Goal: Task Accomplishment & Management: Complete application form

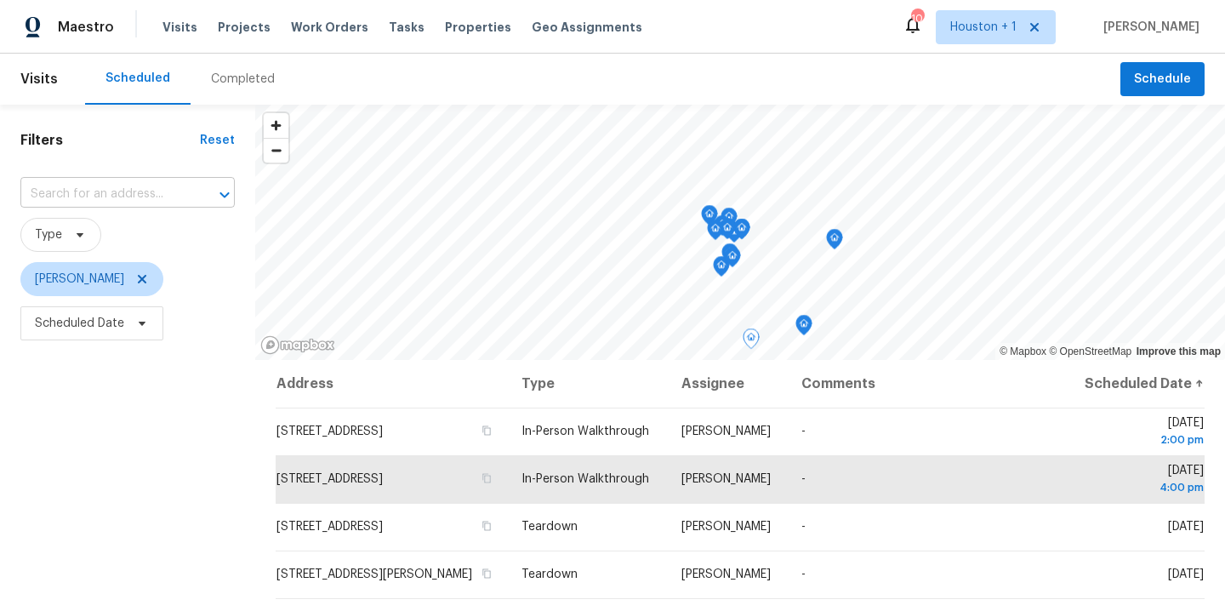
scroll to position [41, 0]
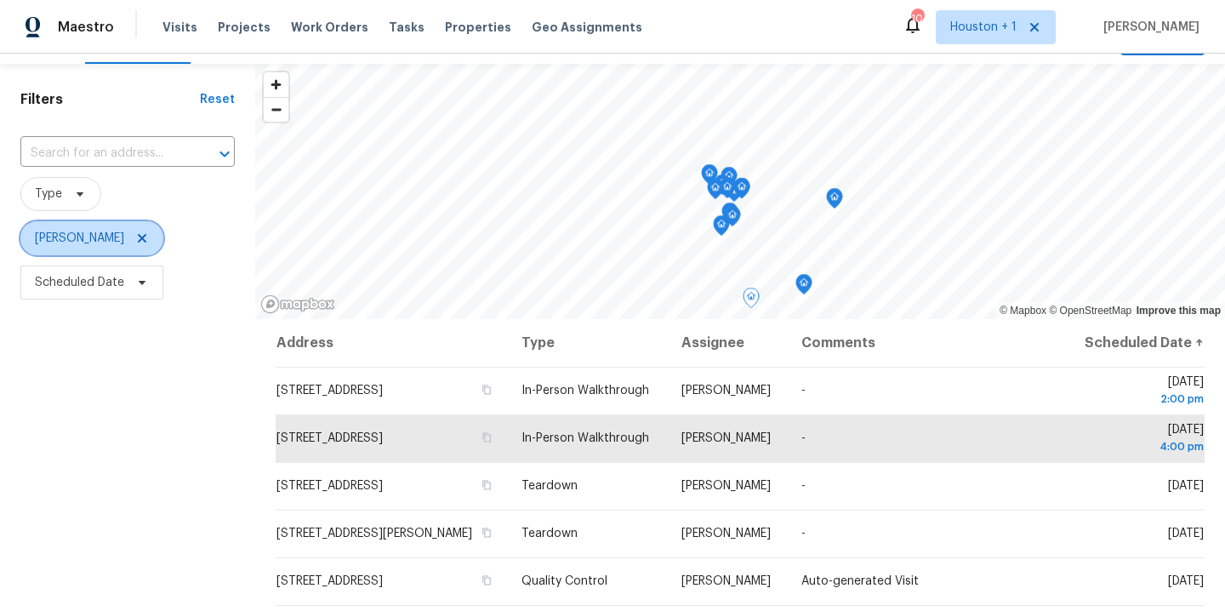
click at [135, 243] on icon at bounding box center [142, 238] width 14 height 14
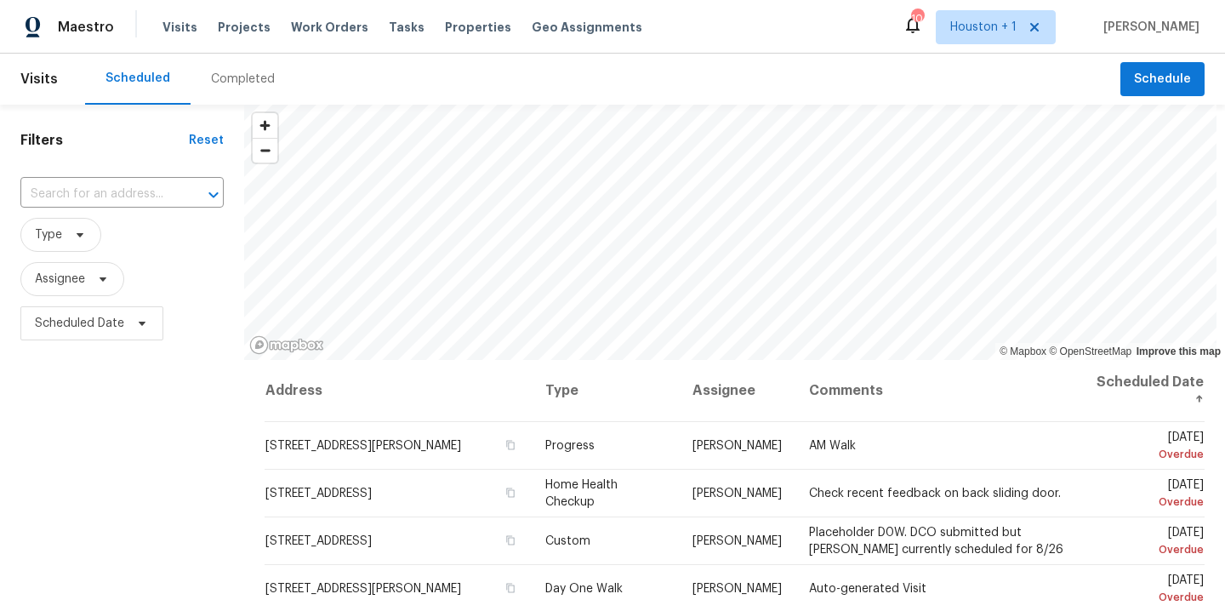
click at [239, 89] on div "Completed" at bounding box center [243, 79] width 105 height 51
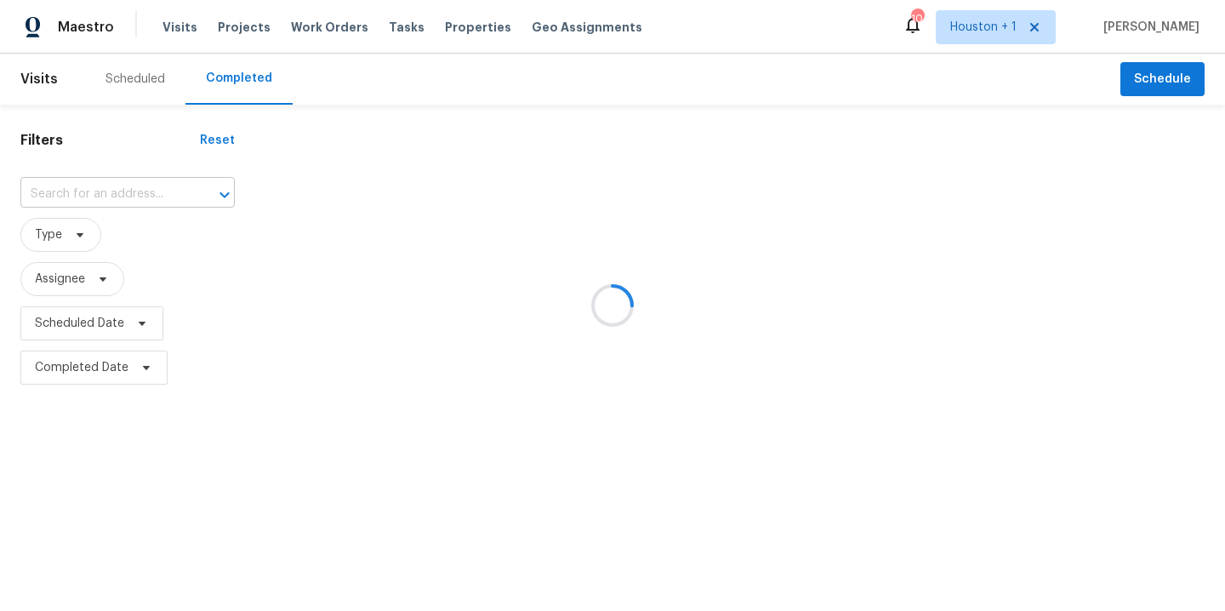
click at [97, 200] on input "text" at bounding box center [103, 194] width 167 height 26
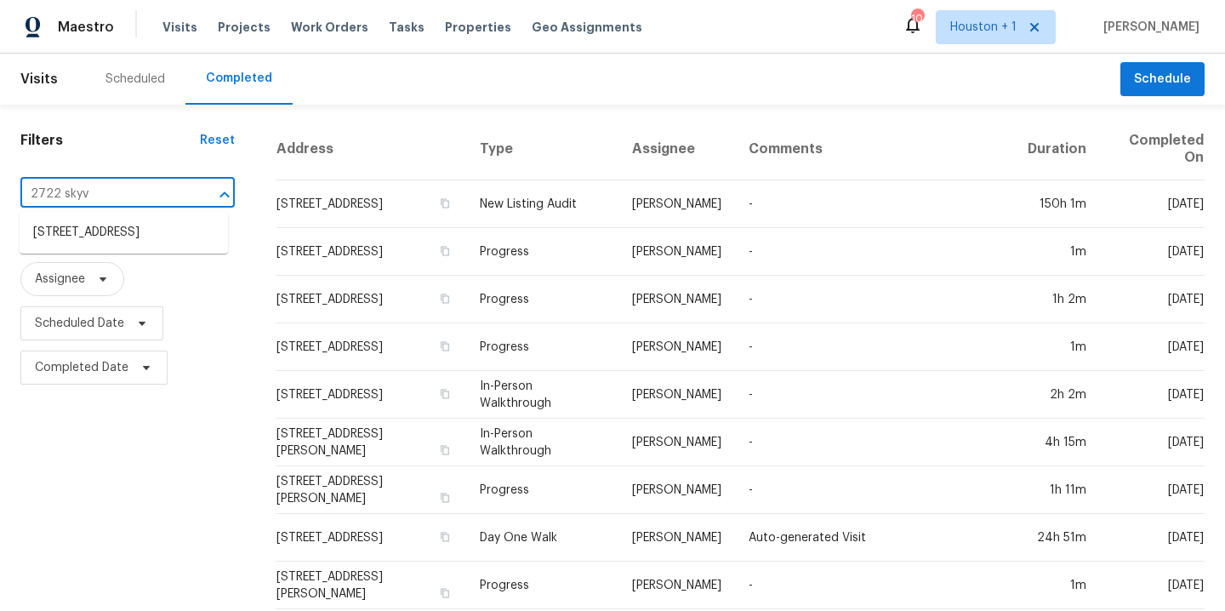
type input "2722 skyvi"
click at [107, 247] on li "2722 Skyview Downs Dr, Houston, TX 77047" at bounding box center [124, 233] width 208 height 28
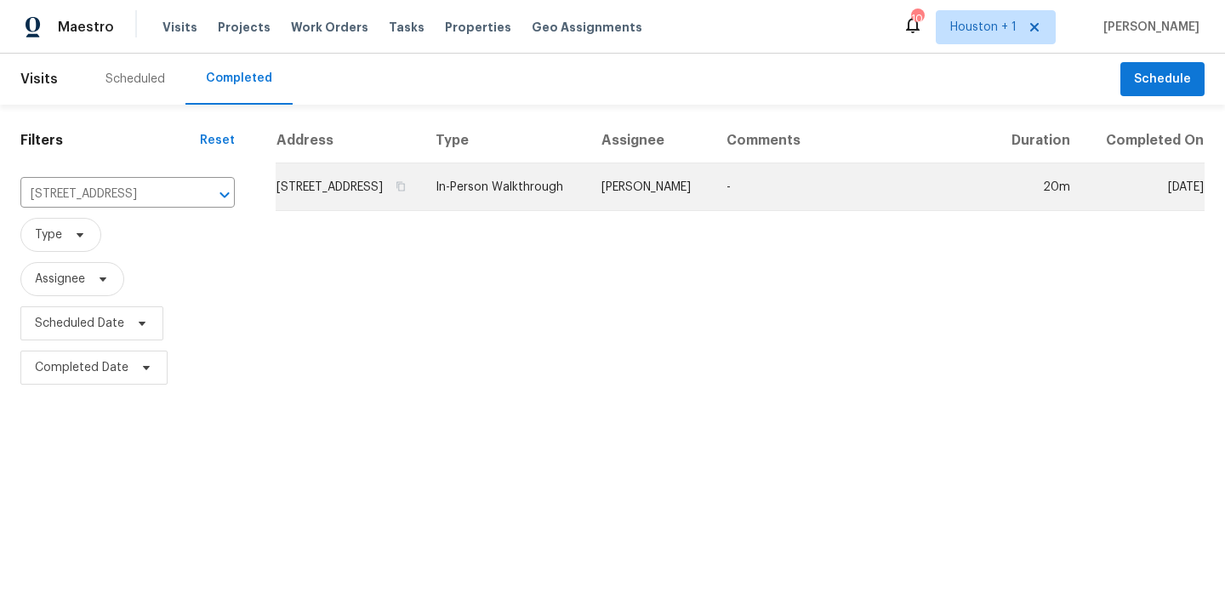
click at [562, 202] on td "In-Person Walkthrough" at bounding box center [505, 187] width 166 height 48
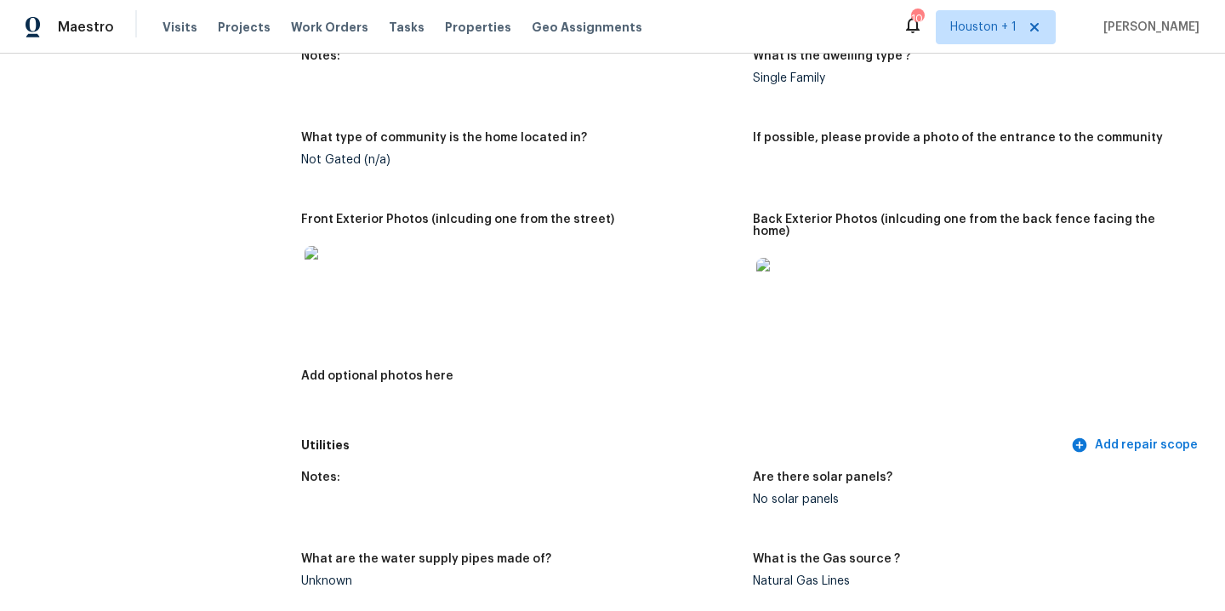
scroll to position [429, 0]
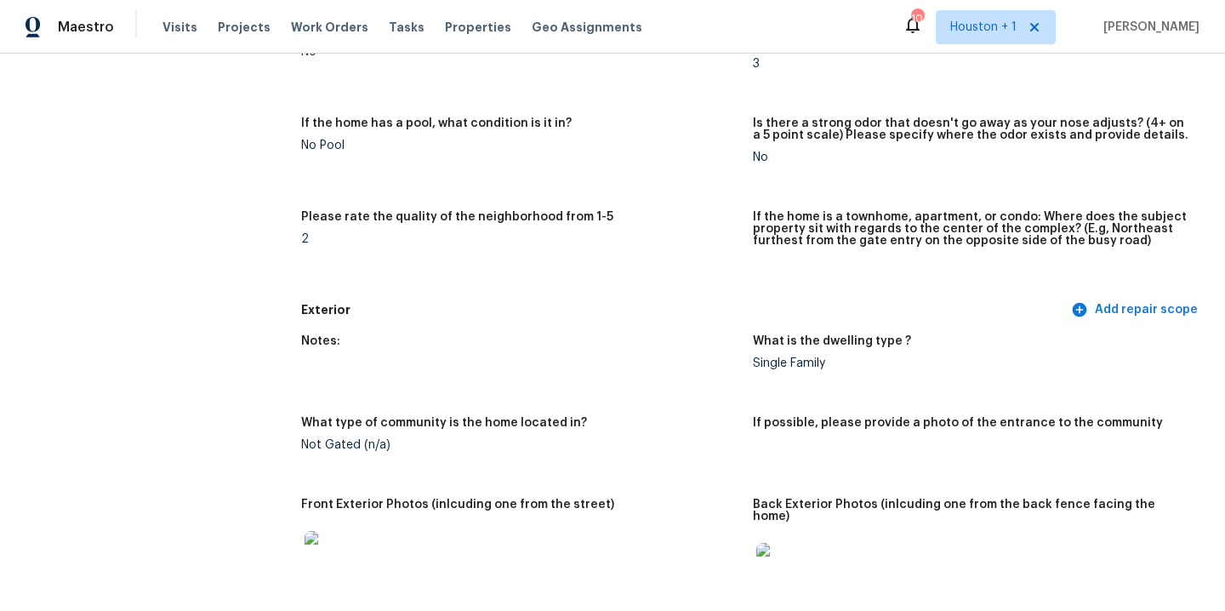
click at [325, 550] on img at bounding box center [332, 558] width 54 height 54
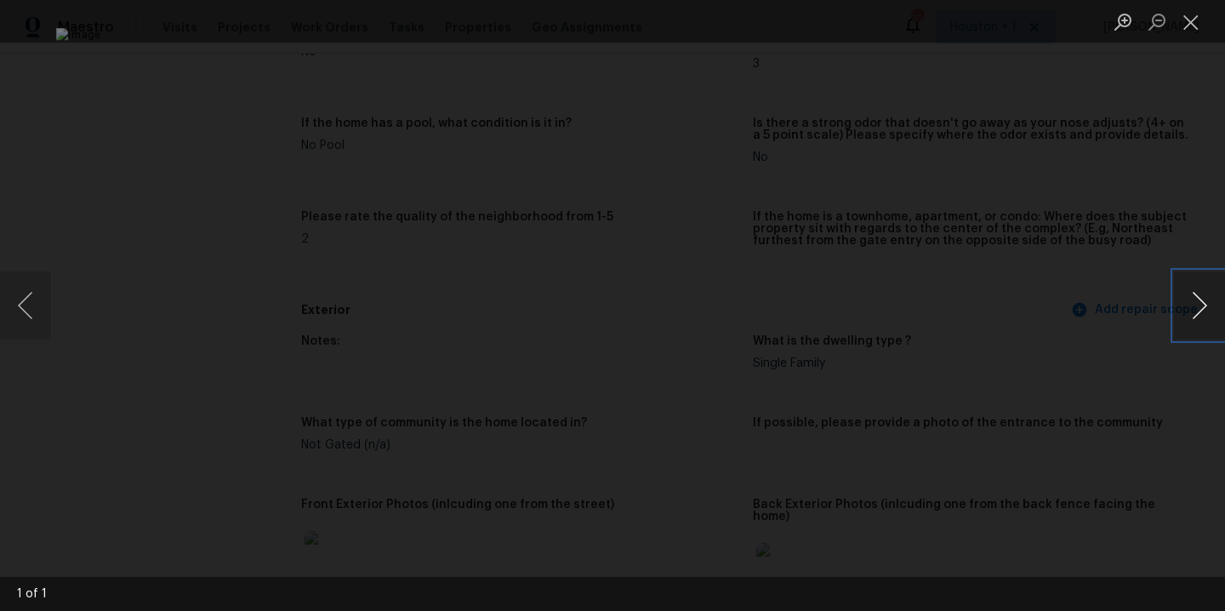
click at [1197, 308] on button "Next image" at bounding box center [1199, 305] width 51 height 68
click at [1093, 277] on div "Lightbox" at bounding box center [612, 305] width 1225 height 611
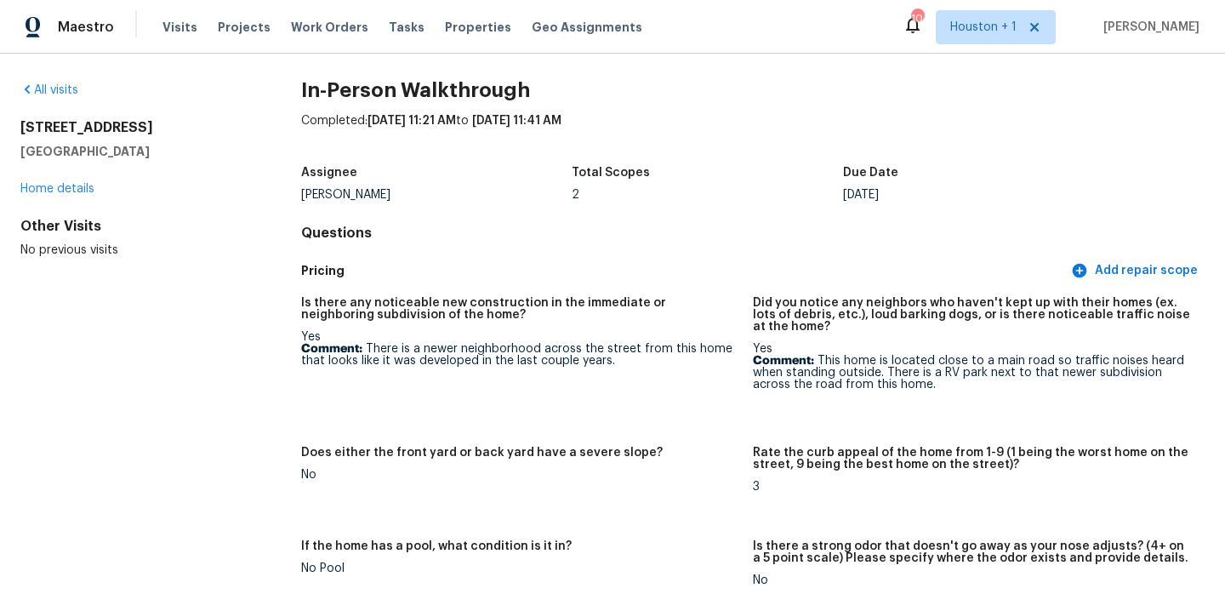
scroll to position [0, 0]
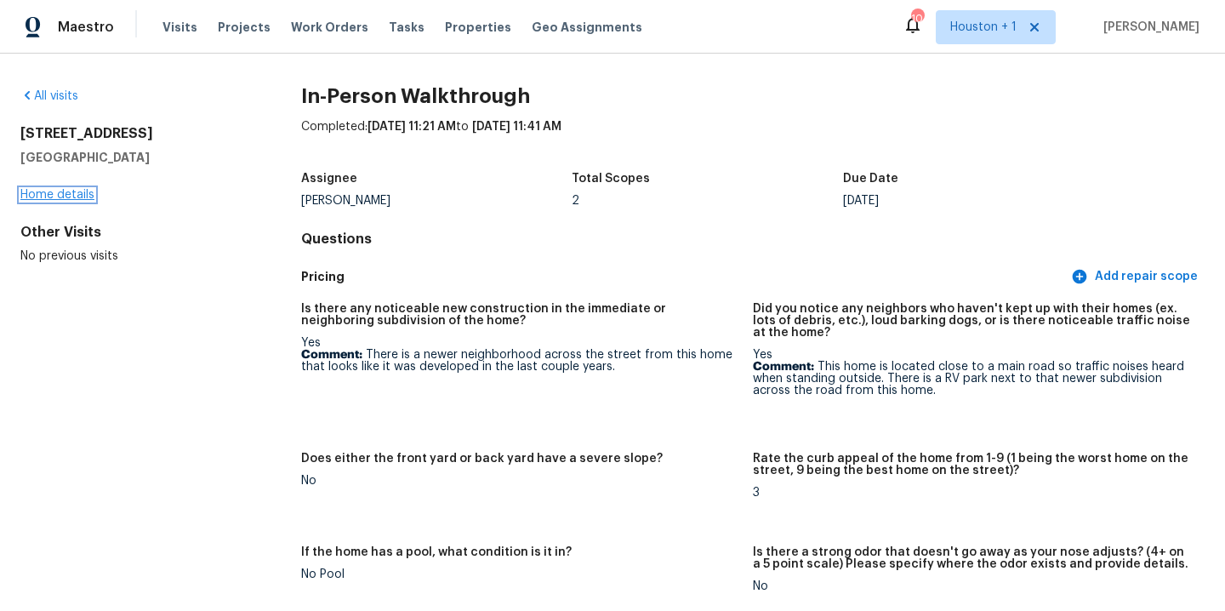
click at [54, 198] on link "Home details" at bounding box center [57, 195] width 74 height 12
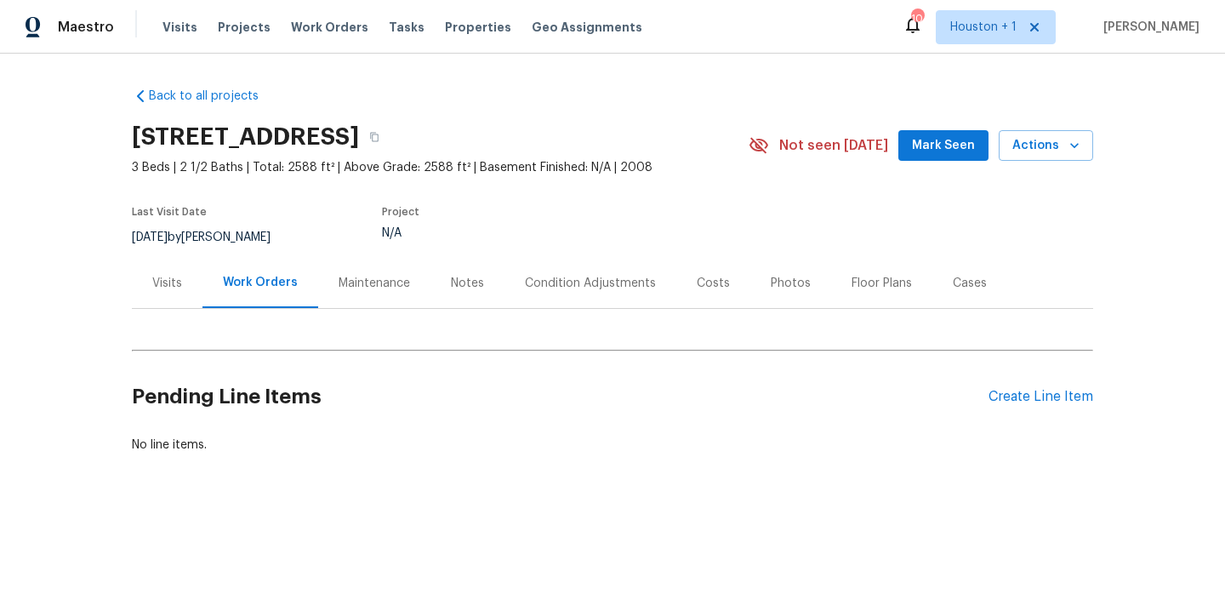
click at [451, 278] on div "Notes" at bounding box center [467, 283] width 33 height 17
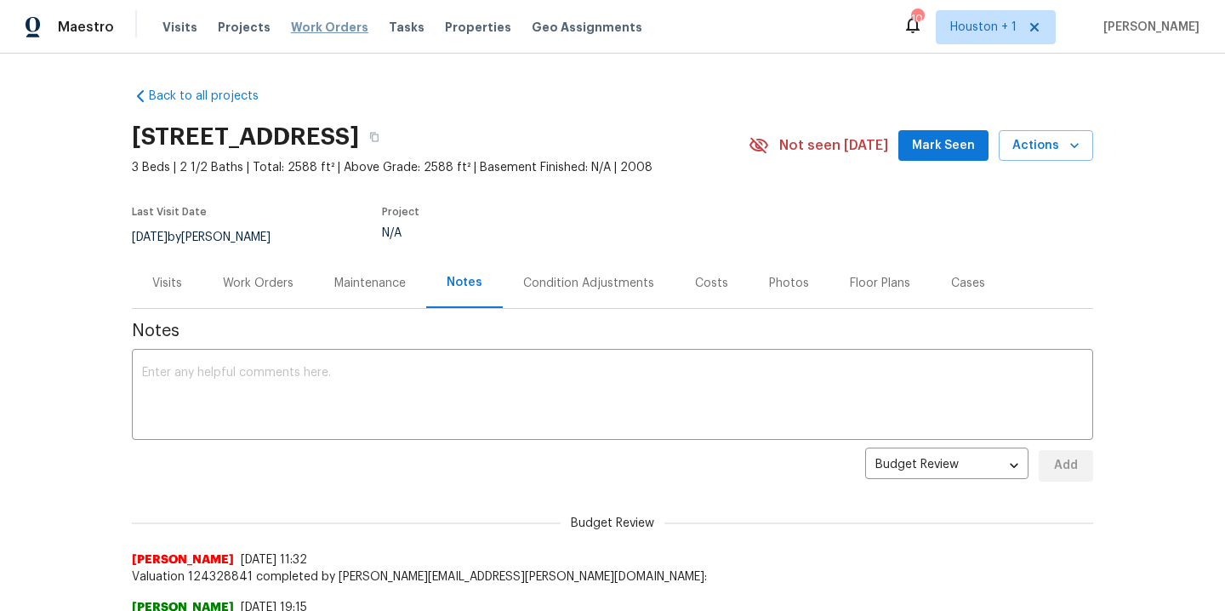
click at [321, 35] on span "Work Orders" at bounding box center [329, 27] width 77 height 17
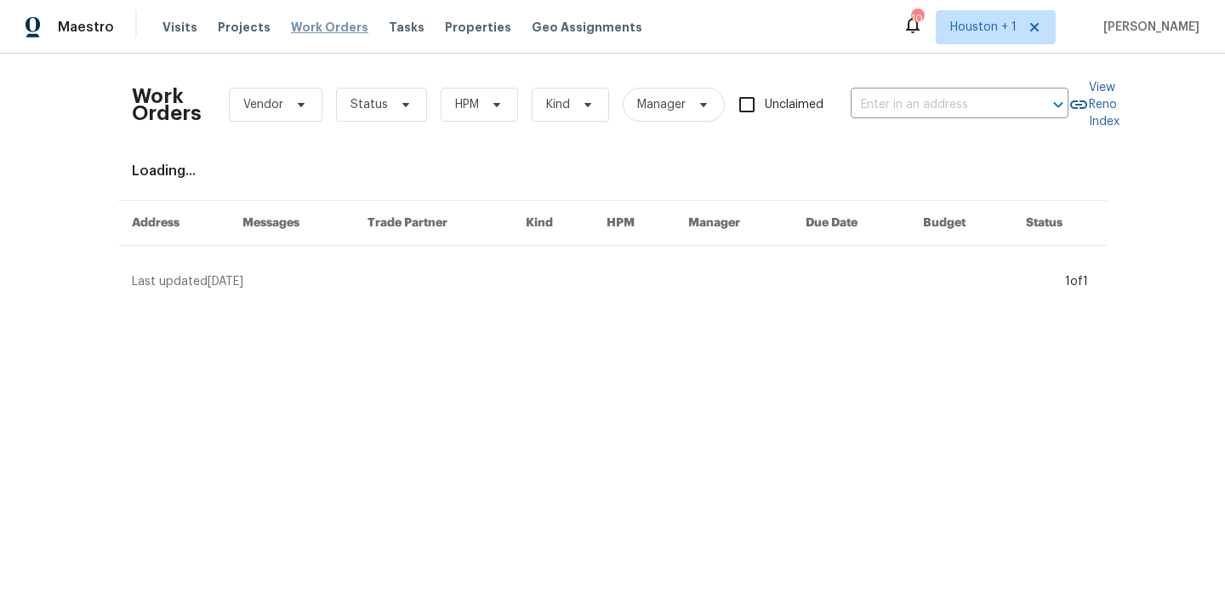
click at [317, 30] on span "Work Orders" at bounding box center [329, 27] width 77 height 17
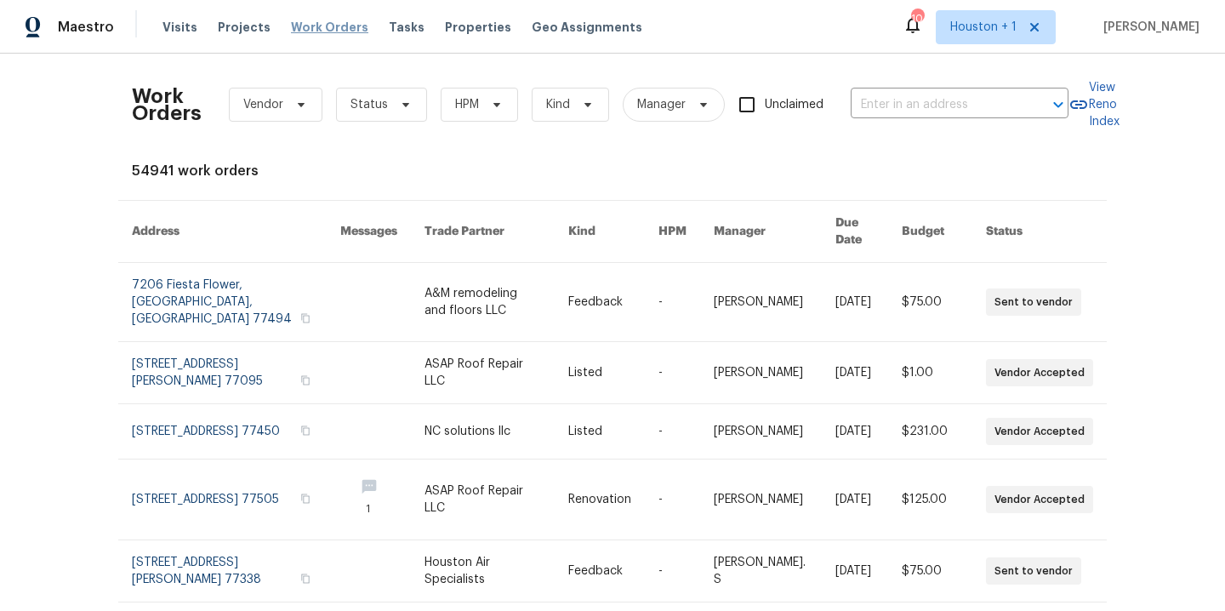
click at [321, 21] on span "Work Orders" at bounding box center [329, 27] width 77 height 17
click at [294, 31] on span "Work Orders" at bounding box center [329, 27] width 77 height 17
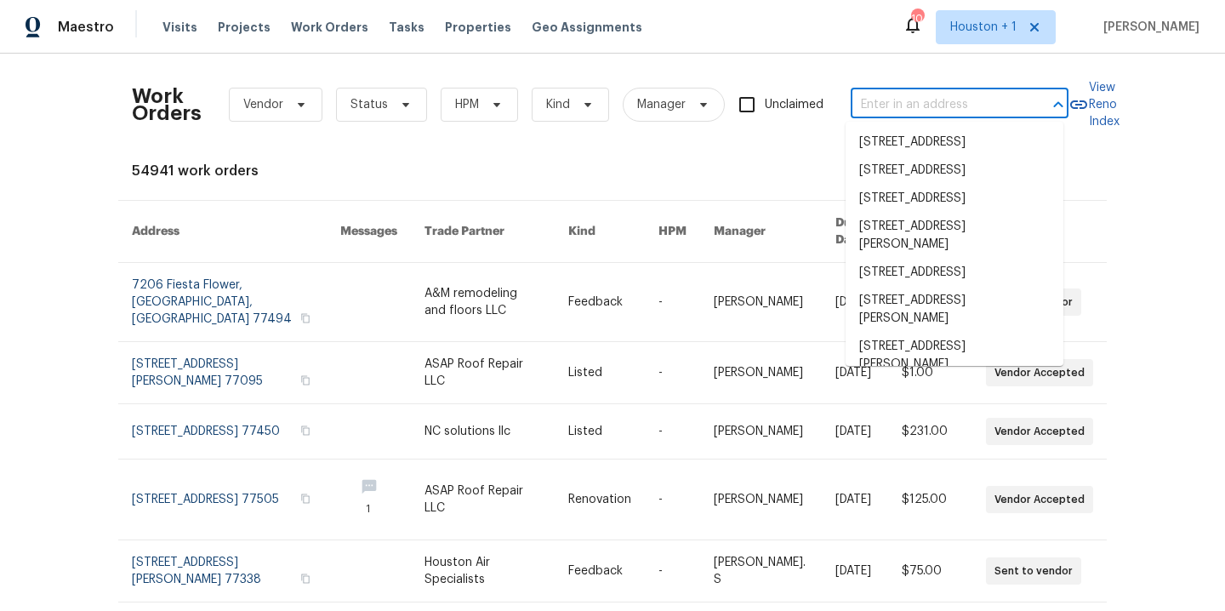
click at [968, 102] on input "text" at bounding box center [936, 105] width 170 height 26
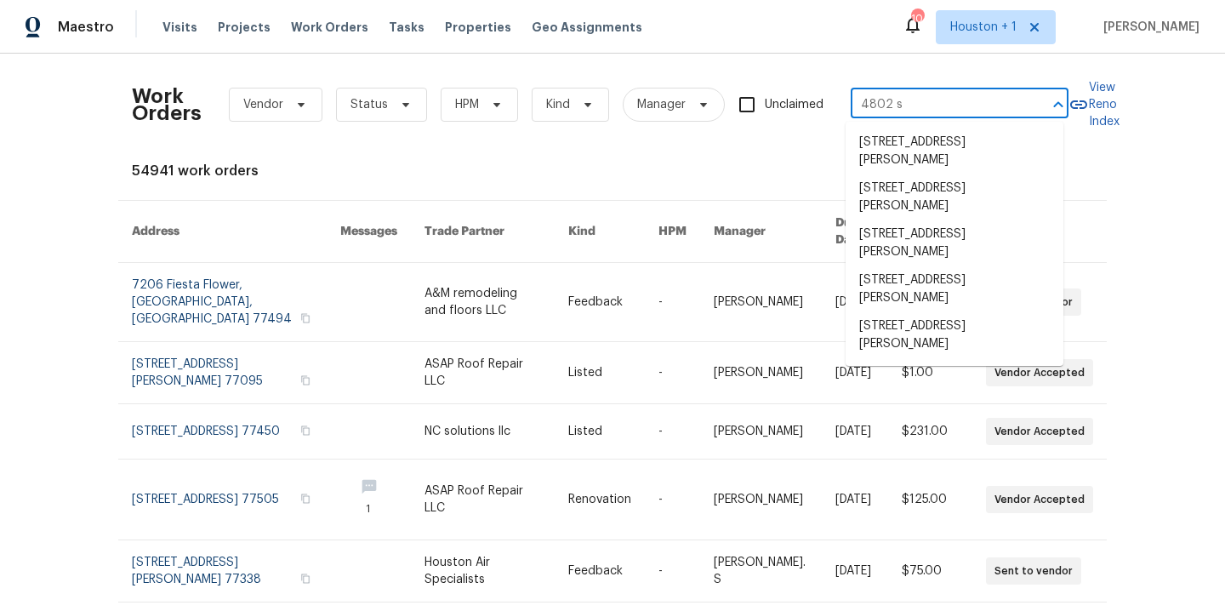
type input "4802 sh"
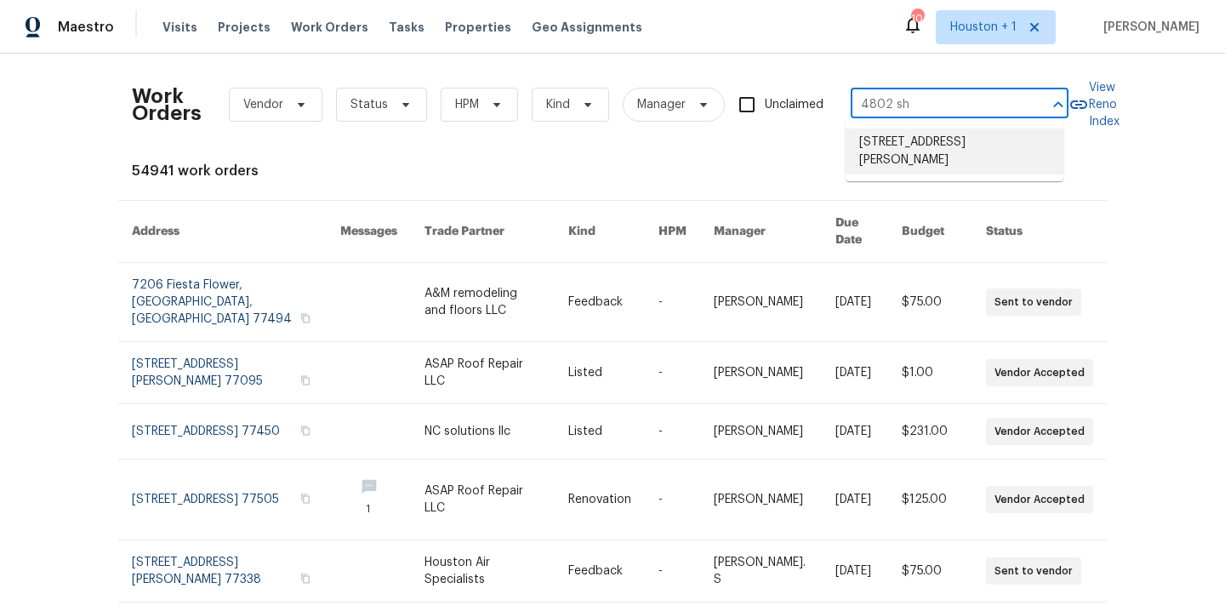
click at [1006, 160] on li "[STREET_ADDRESS][PERSON_NAME]" at bounding box center [955, 152] width 218 height 46
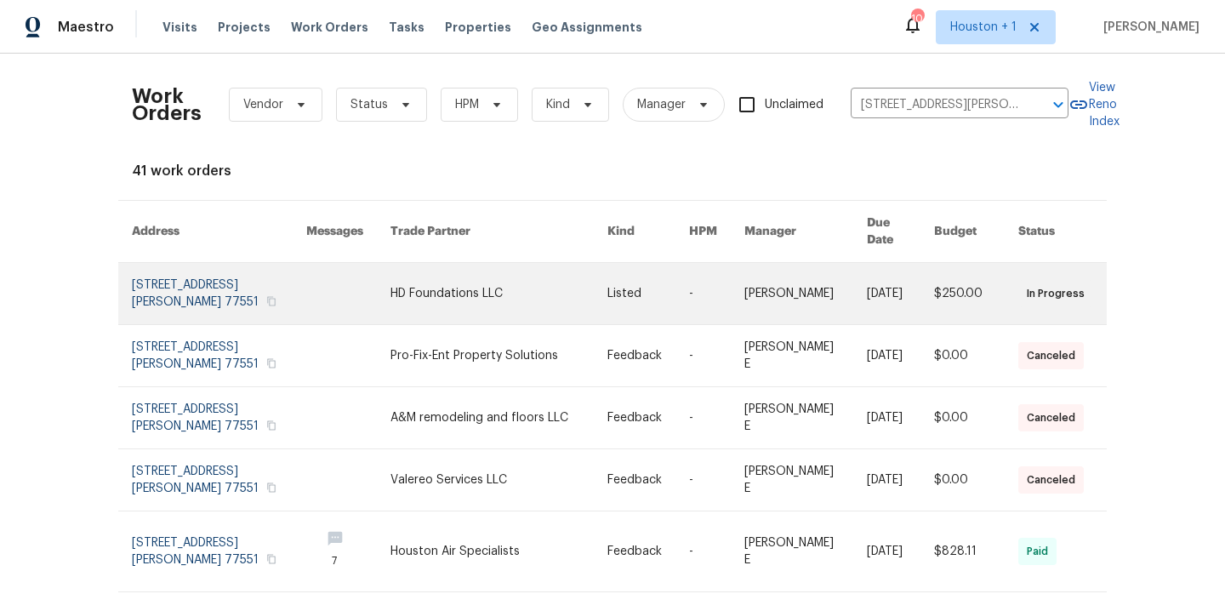
click at [451, 276] on link at bounding box center [499, 293] width 217 height 61
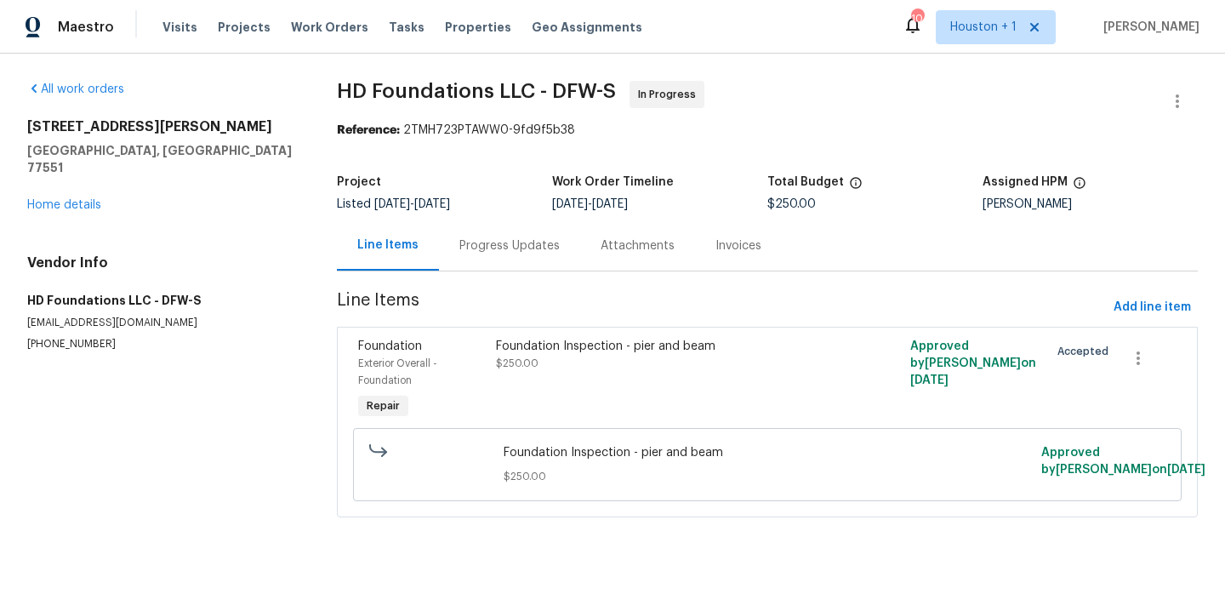
click at [496, 242] on div "Progress Updates" at bounding box center [510, 245] width 100 height 17
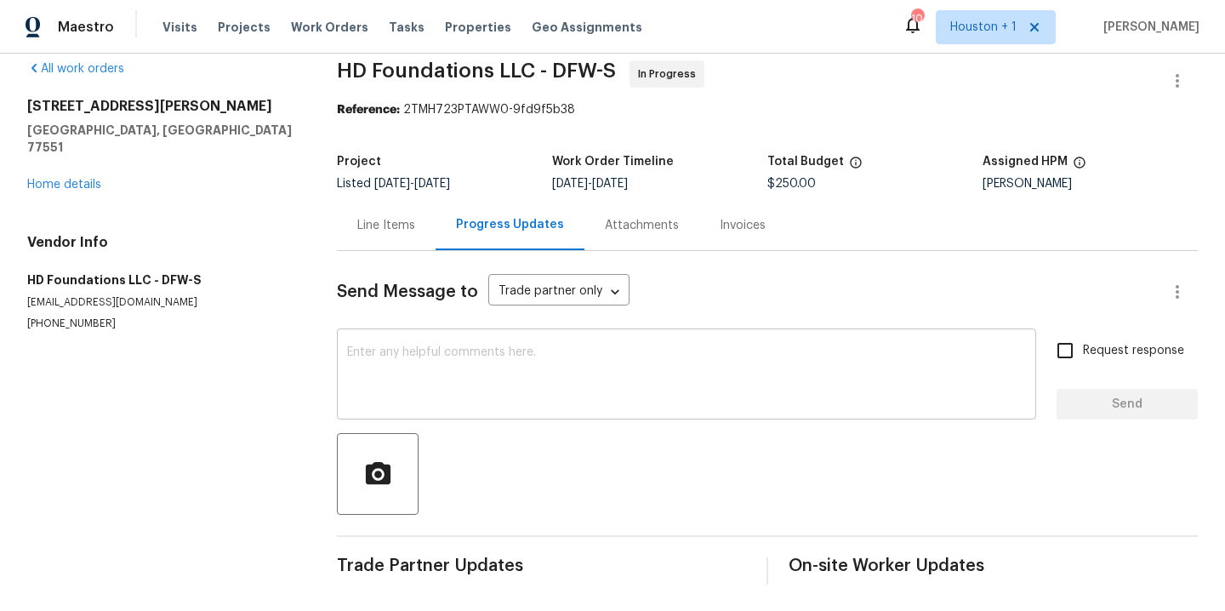
scroll to position [34, 0]
click at [368, 216] on div "Line Items" at bounding box center [386, 224] width 58 height 17
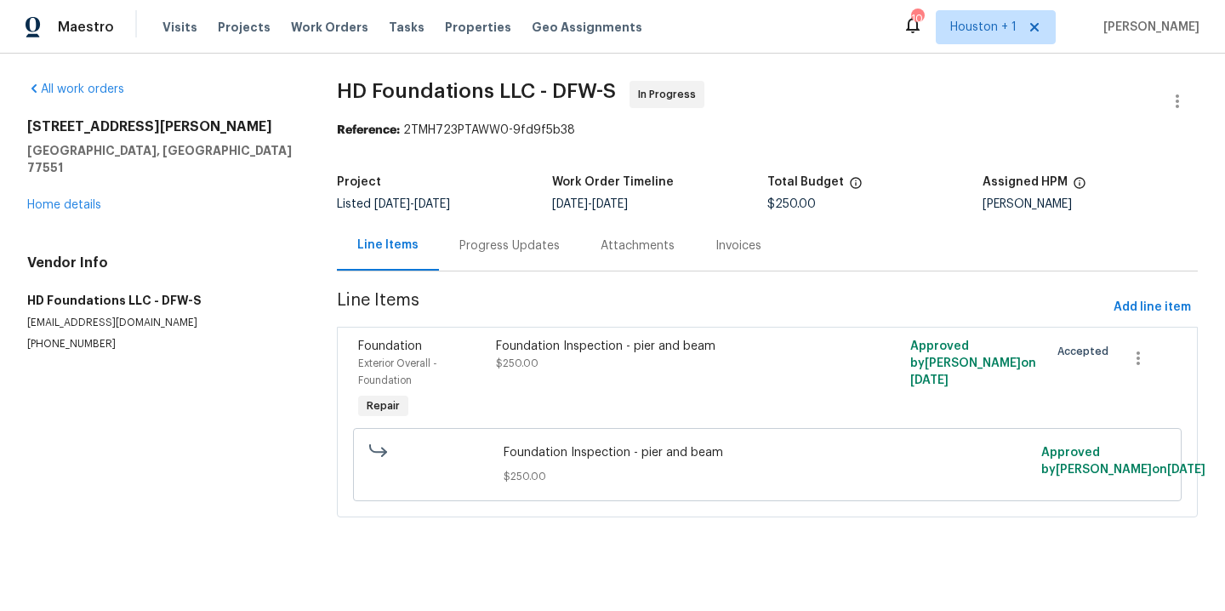
click at [494, 243] on div "Progress Updates" at bounding box center [510, 245] width 100 height 17
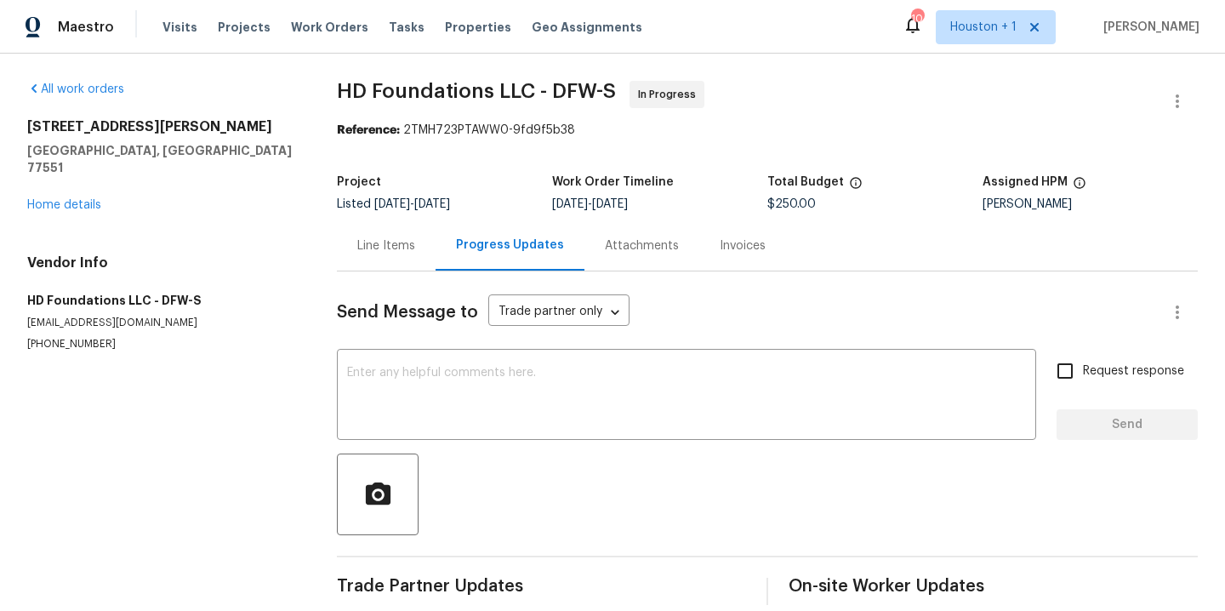
click at [382, 248] on div "Line Items" at bounding box center [386, 245] width 58 height 17
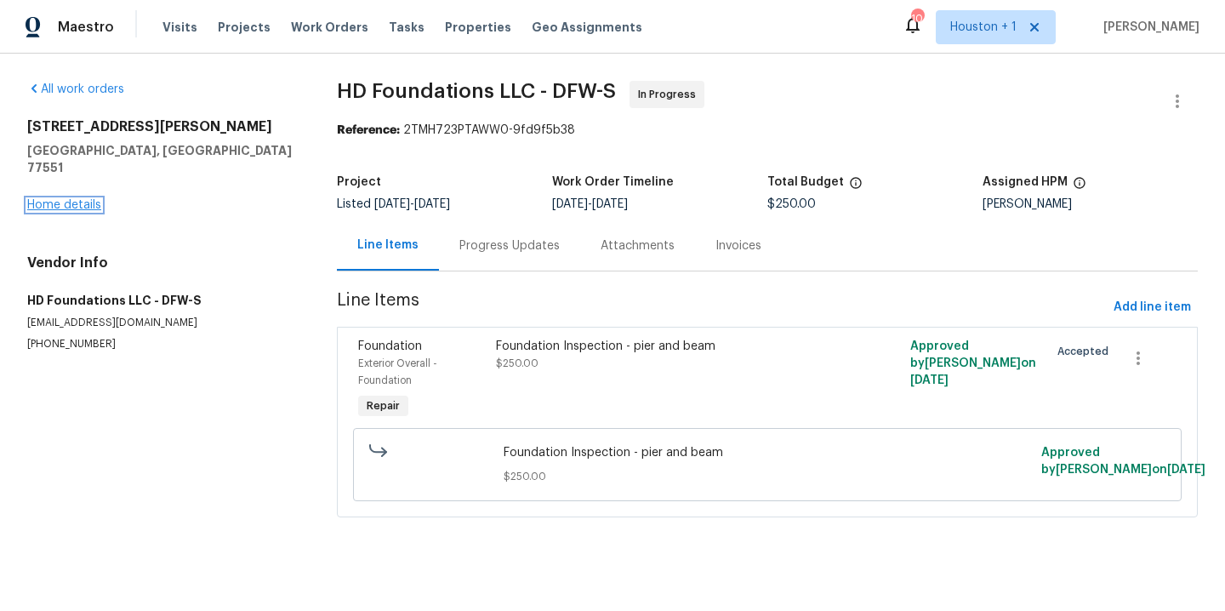
click at [49, 199] on link "Home details" at bounding box center [64, 205] width 74 height 12
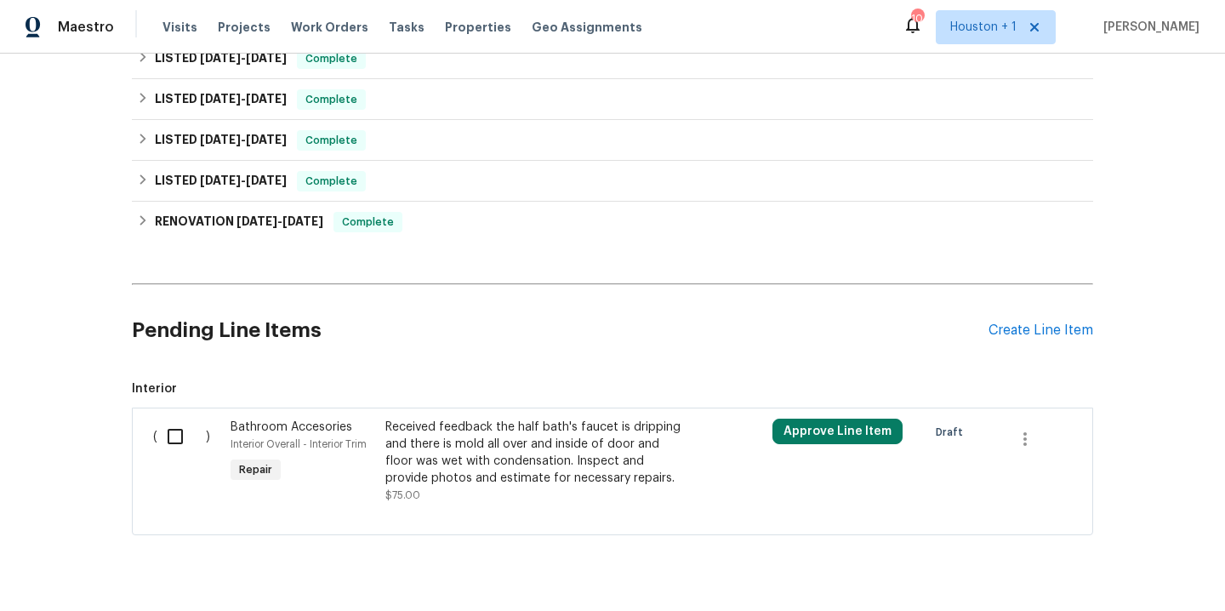
scroll to position [898, 0]
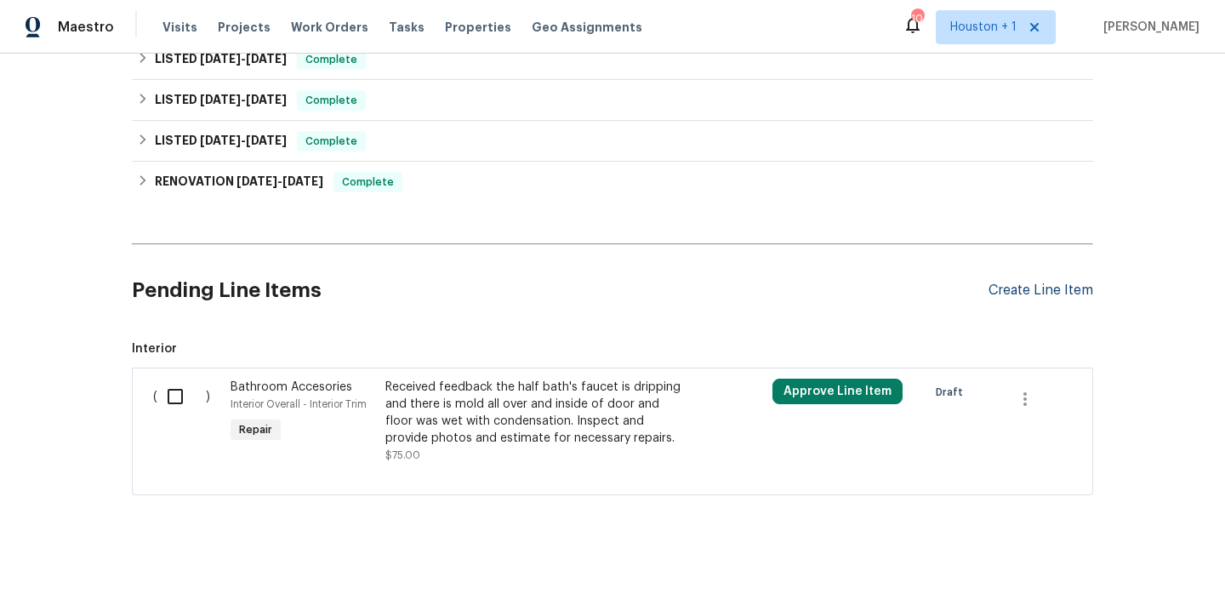
click at [1001, 283] on div "Create Line Item" at bounding box center [1041, 291] width 105 height 16
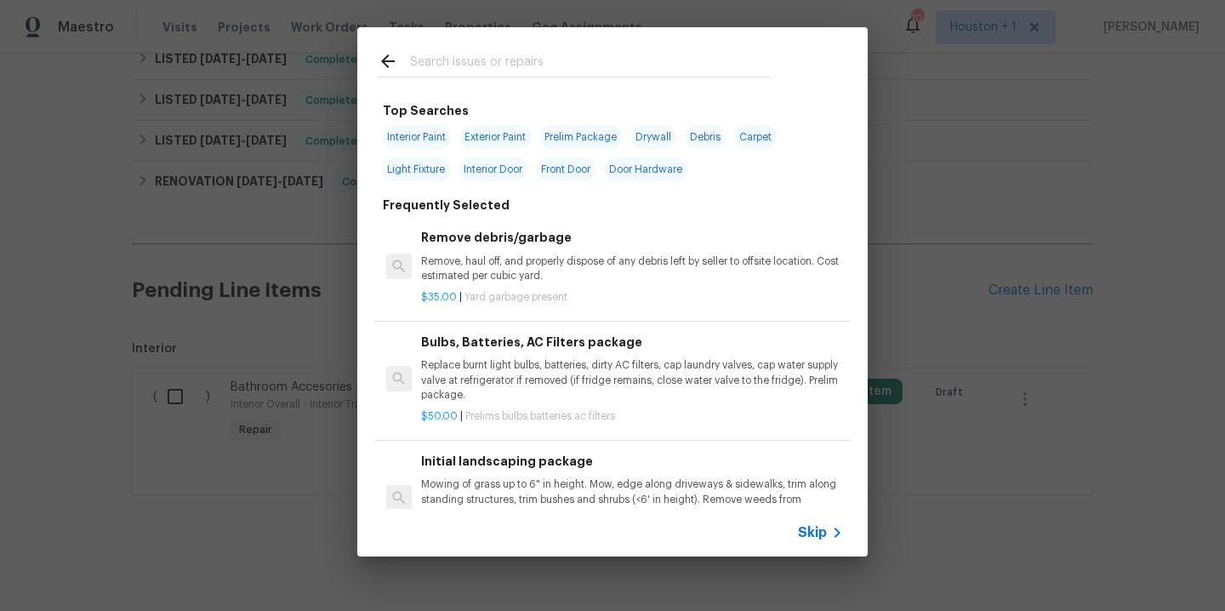
click at [530, 60] on input "text" at bounding box center [590, 64] width 361 height 26
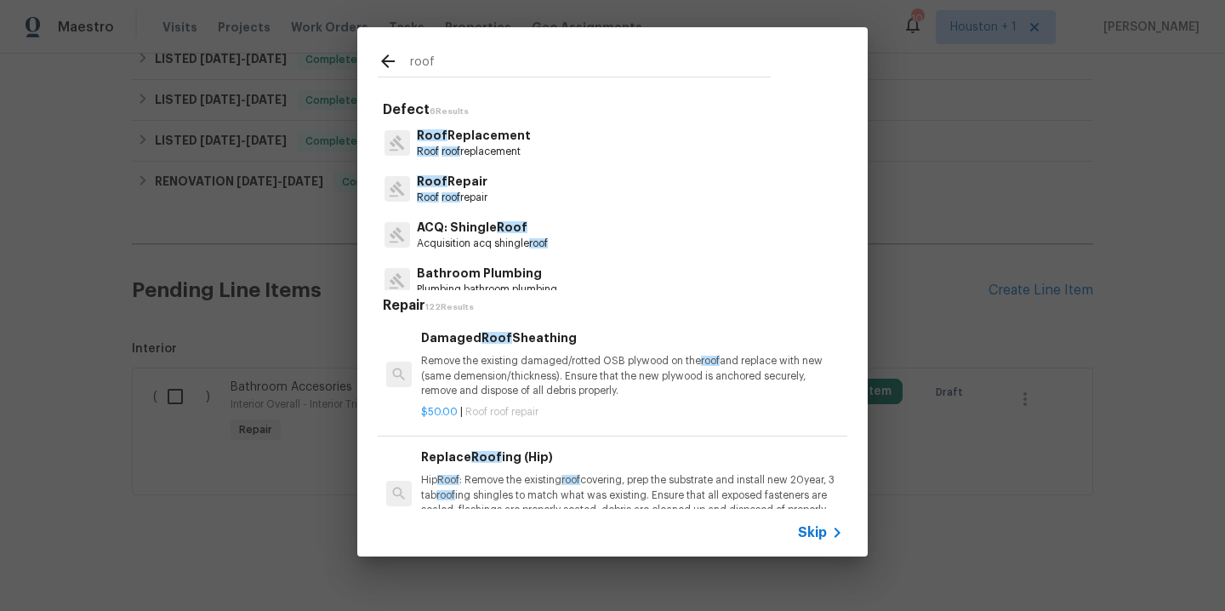
type input "roof"
click at [454, 153] on span "roof" at bounding box center [451, 151] width 19 height 10
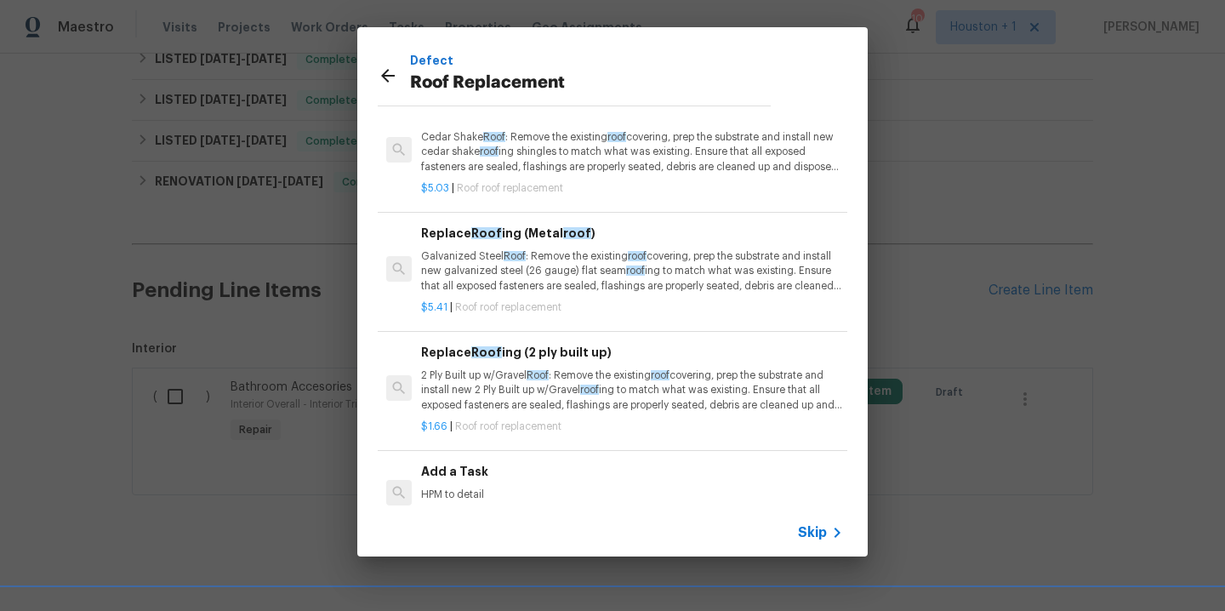
scroll to position [78, 0]
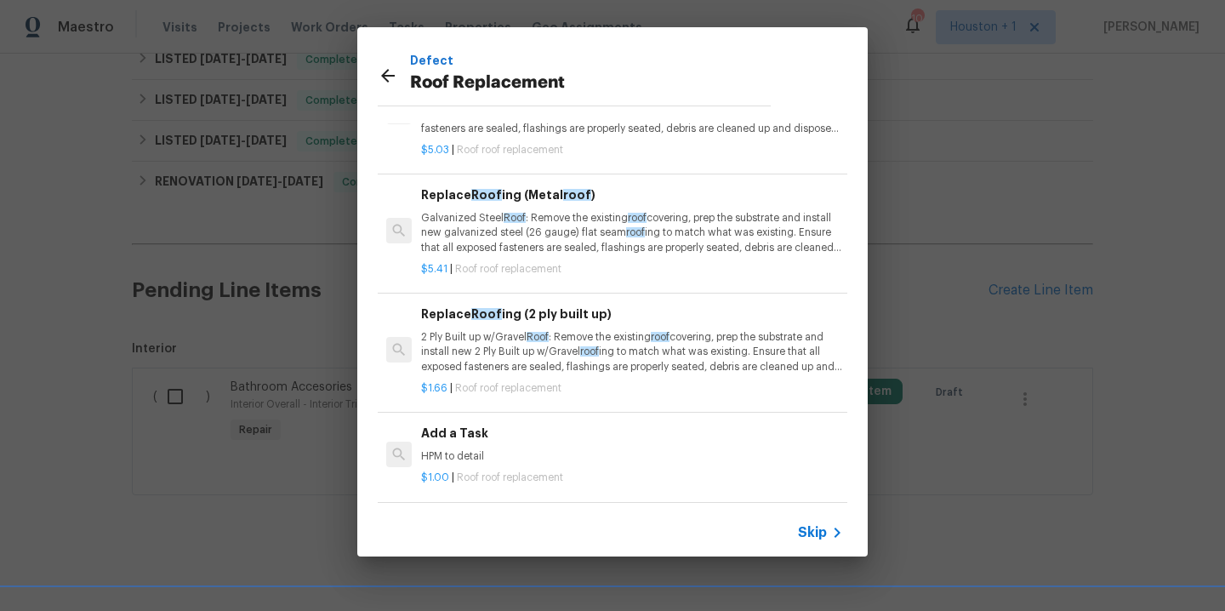
click at [497, 424] on h6 "Add a Task" at bounding box center [632, 433] width 422 height 19
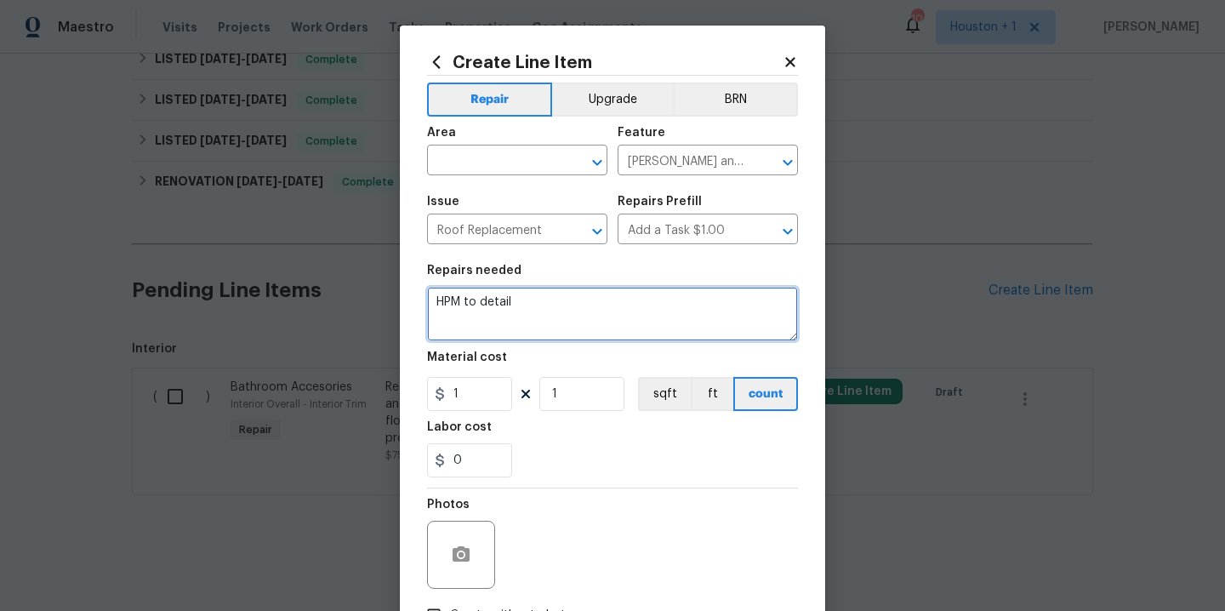
click at [546, 298] on textarea "HPM to detail" at bounding box center [612, 314] width 371 height 54
type textarea "Replace the shingled roof and flat roof on the home and garage per the quote/re…"
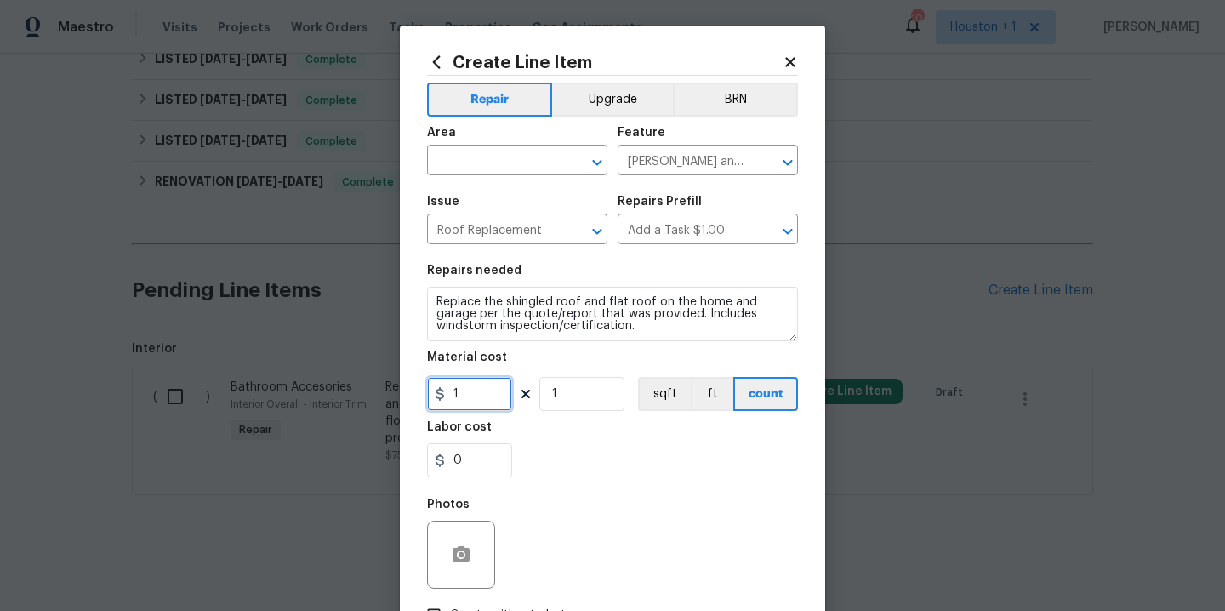
click at [465, 406] on input "1" at bounding box center [469, 394] width 85 height 34
type input "16103.5"
click at [542, 169] on input "text" at bounding box center [493, 162] width 133 height 26
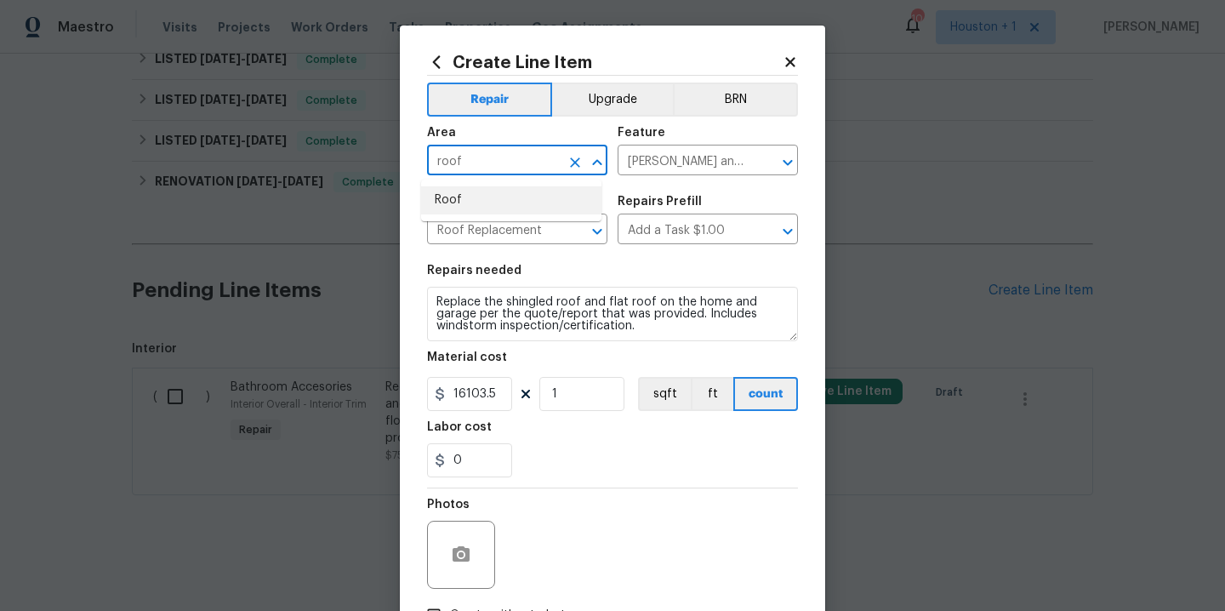
click at [494, 195] on li "Roof" at bounding box center [511, 200] width 180 height 28
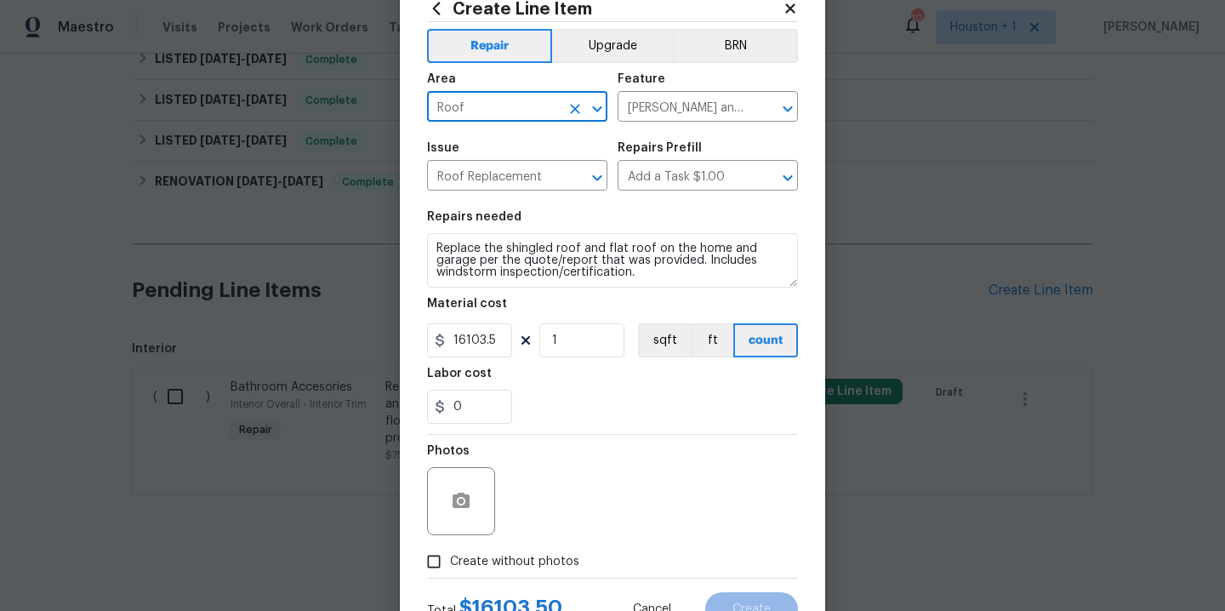
scroll to position [123, 0]
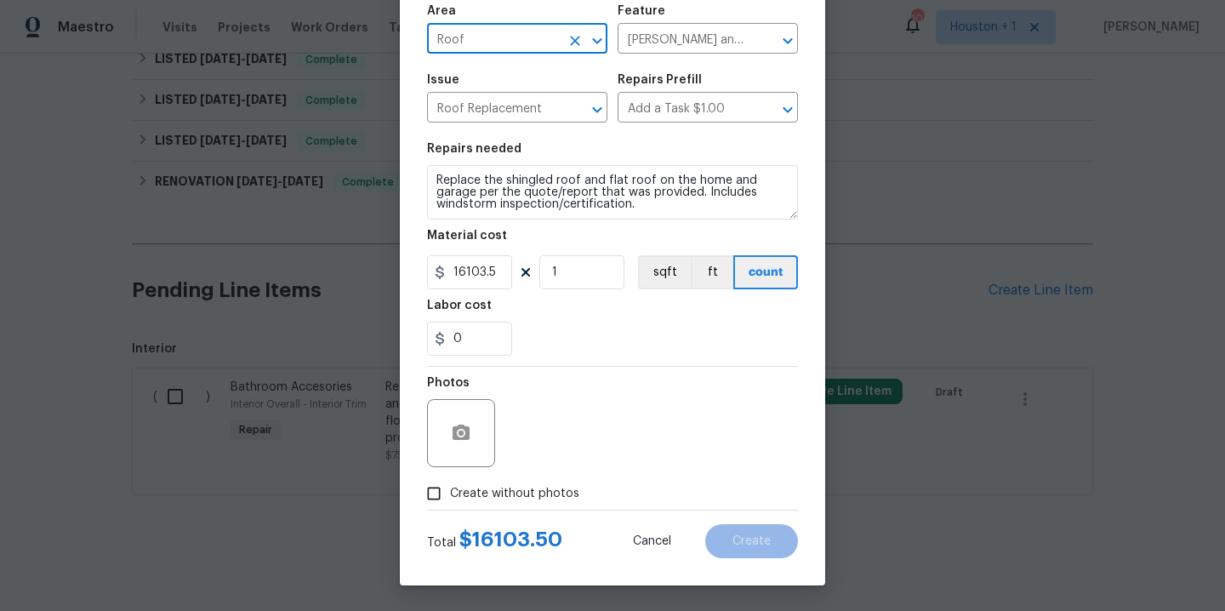
type input "Roof"
click at [502, 499] on span "Create without photos" at bounding box center [514, 494] width 129 height 18
click at [450, 499] on input "Create without photos" at bounding box center [434, 493] width 32 height 32
checkbox input "true"
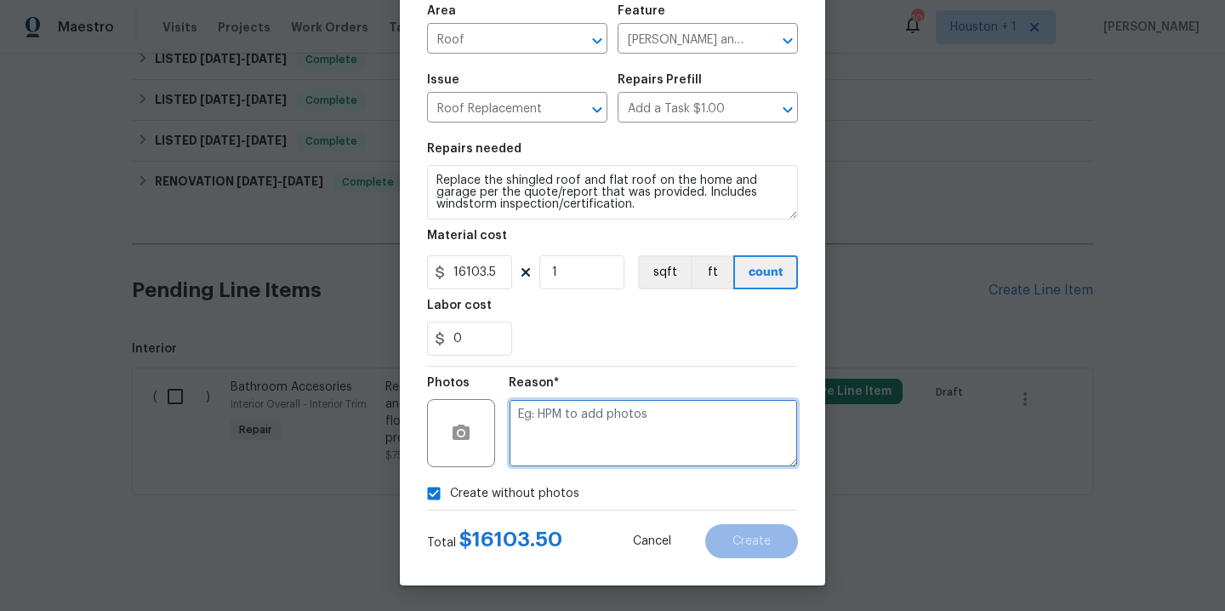
click at [593, 456] on textarea at bounding box center [653, 433] width 289 height 68
type textarea "."
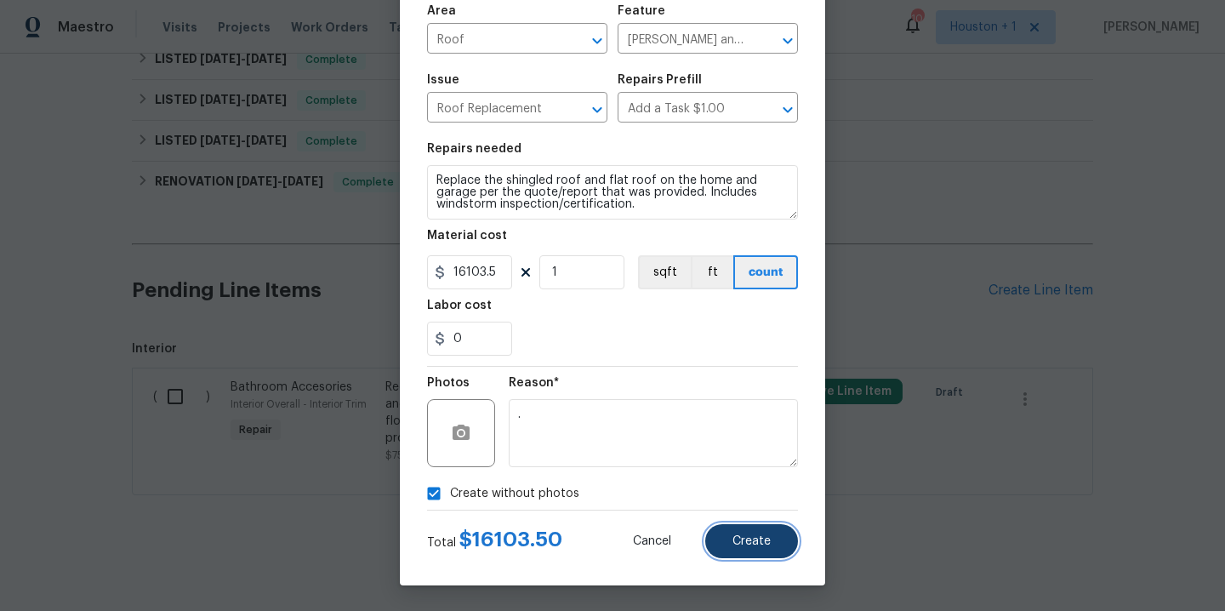
click at [753, 545] on span "Create" at bounding box center [752, 541] width 38 height 13
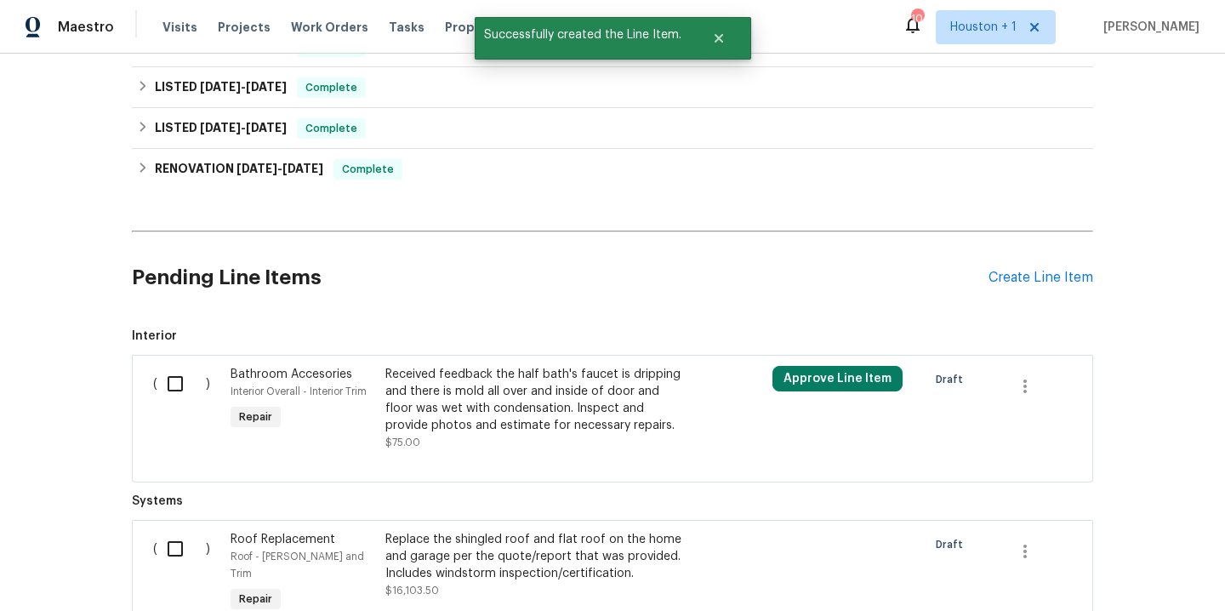
click at [173, 380] on input "checkbox" at bounding box center [181, 384] width 49 height 36
checkbox input "true"
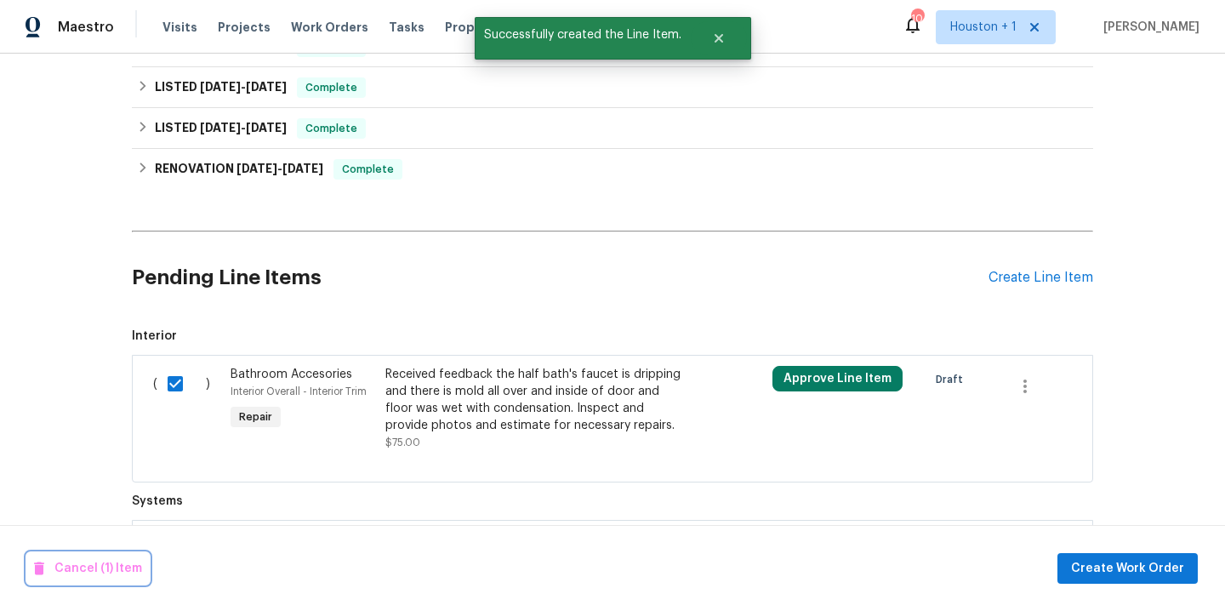
click at [95, 565] on span "Cancel (1) Item" at bounding box center [88, 568] width 108 height 21
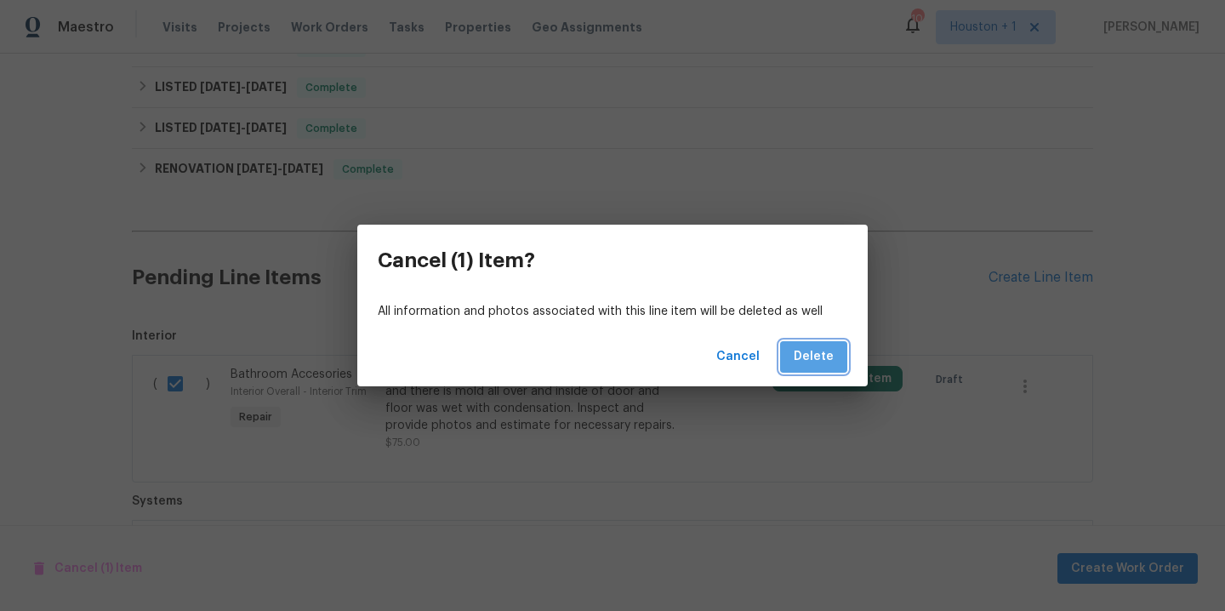
click at [827, 362] on span "Delete" at bounding box center [814, 356] width 40 height 21
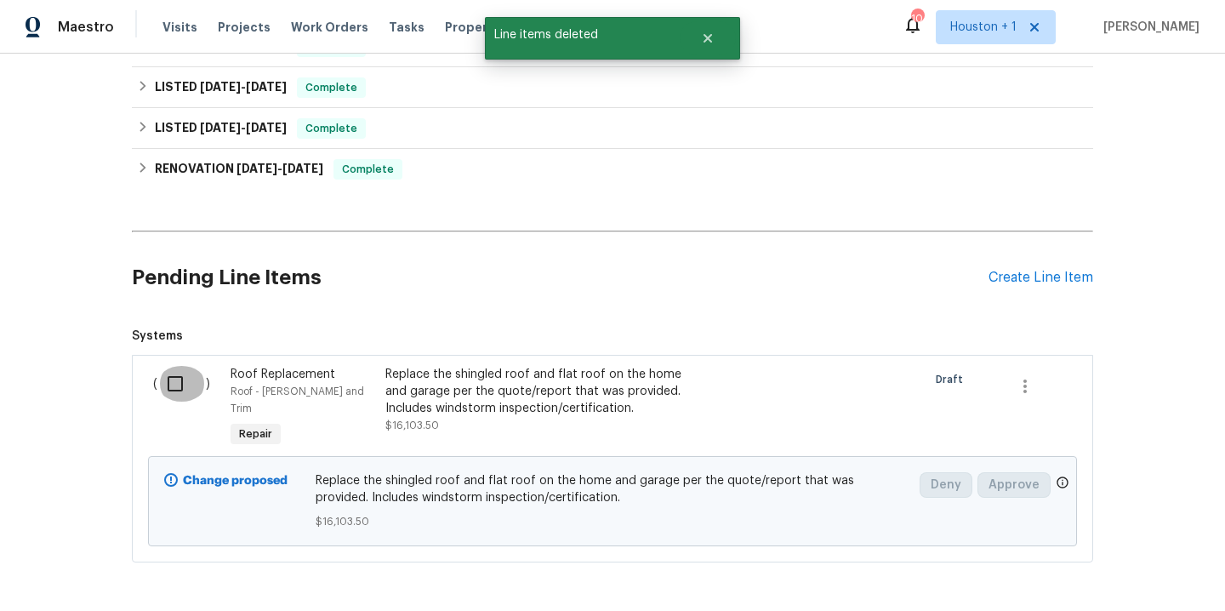
click at [171, 375] on input "checkbox" at bounding box center [181, 384] width 49 height 36
checkbox input "true"
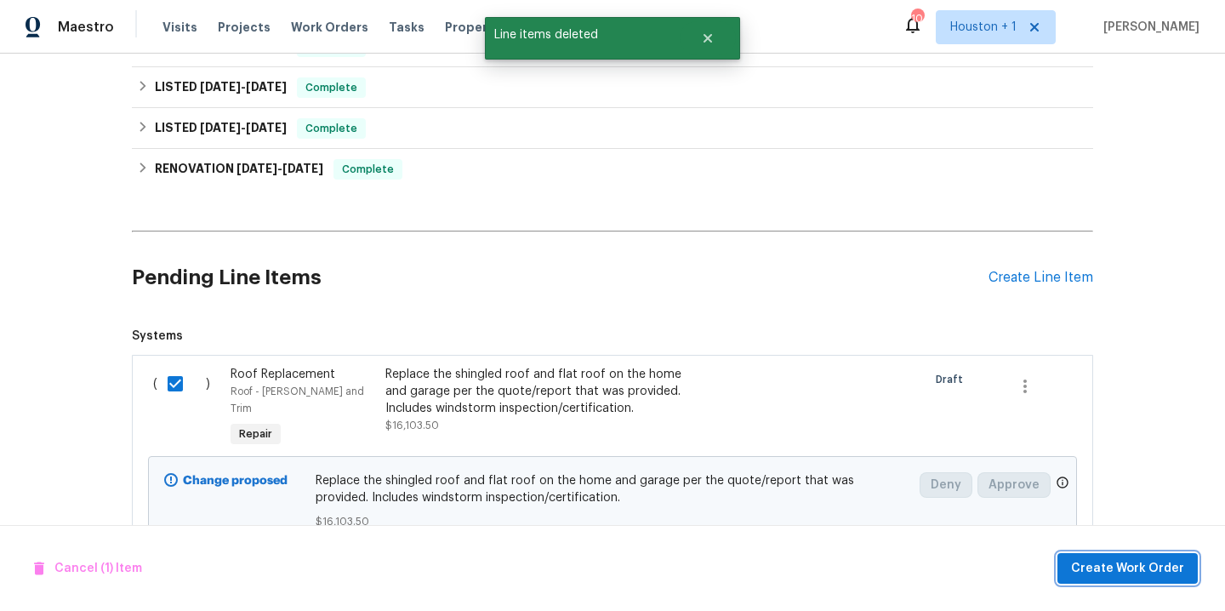
click at [1085, 562] on span "Create Work Order" at bounding box center [1127, 568] width 113 height 21
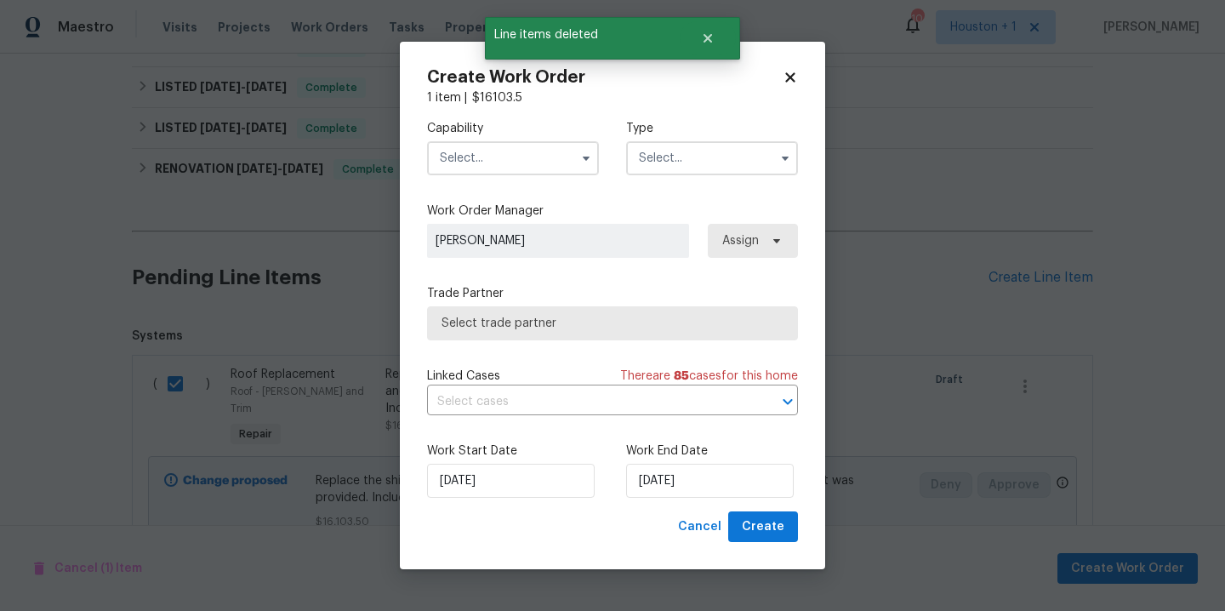
click at [459, 157] on input "text" at bounding box center [513, 158] width 172 height 34
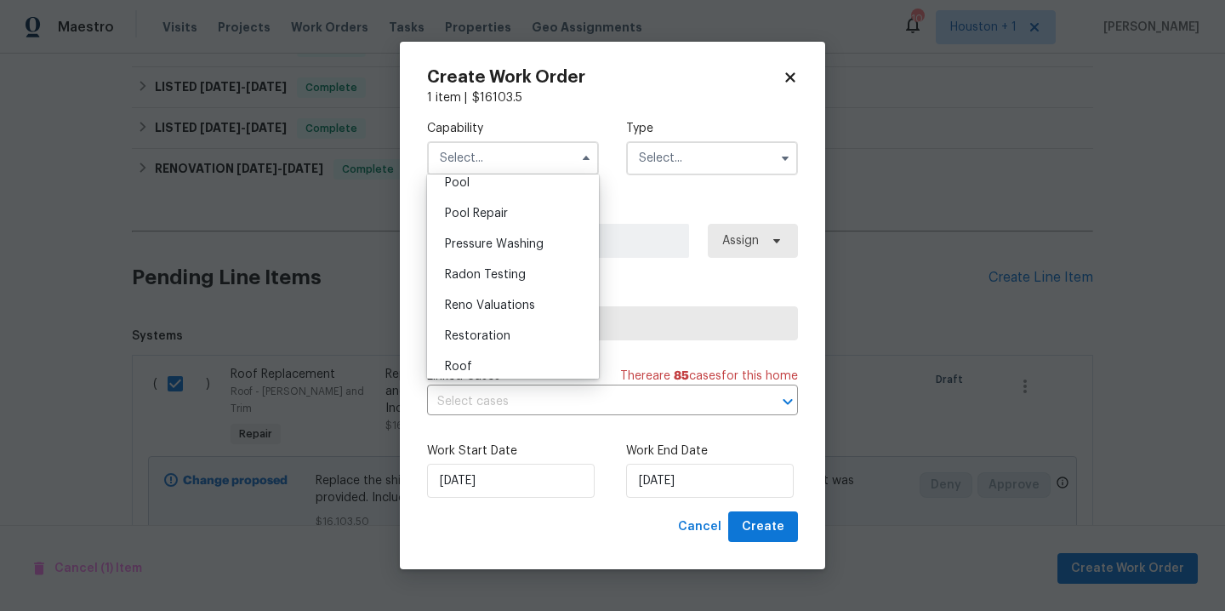
scroll to position [1701, 0]
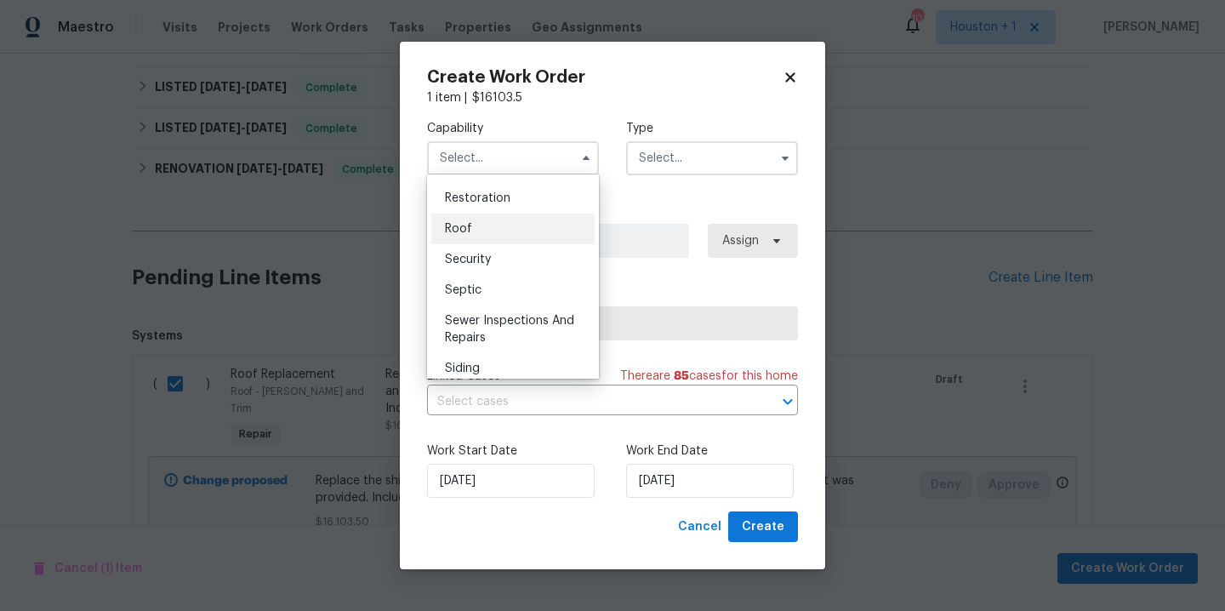
click at [468, 235] on span "Roof" at bounding box center [458, 229] width 27 height 12
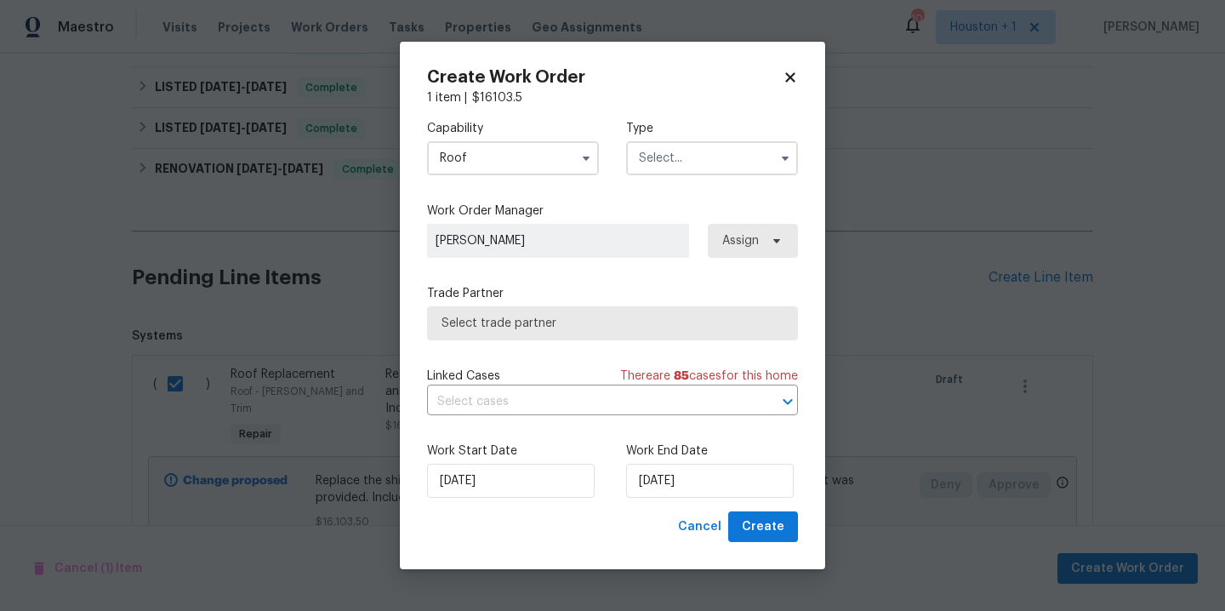
click at [667, 163] on input "text" at bounding box center [712, 158] width 172 height 34
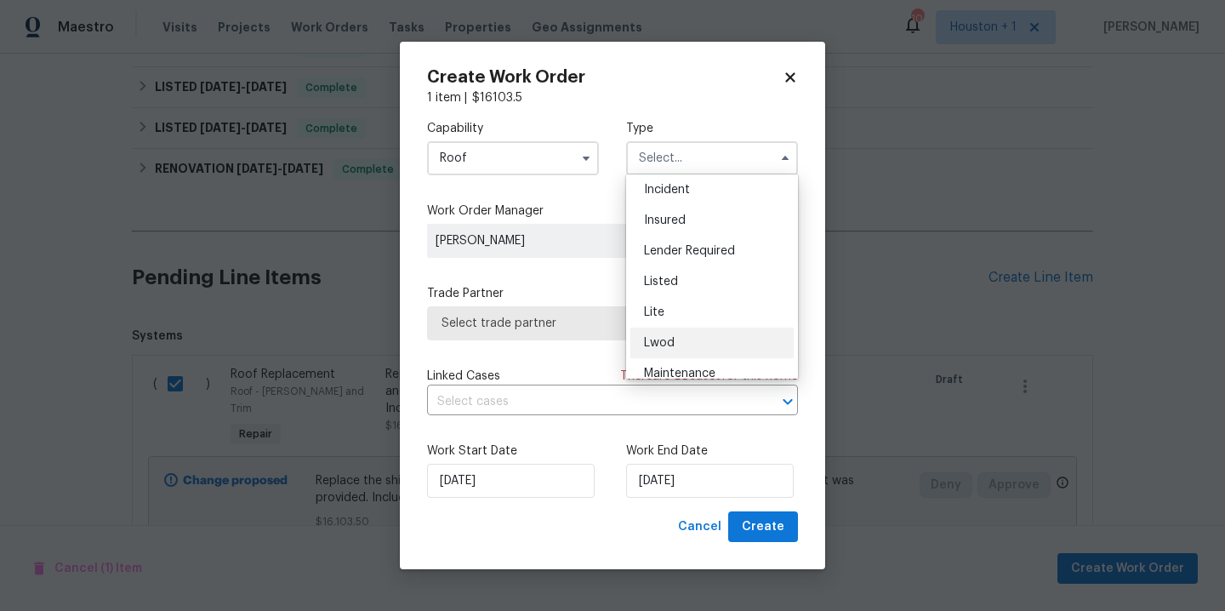
scroll to position [0, 0]
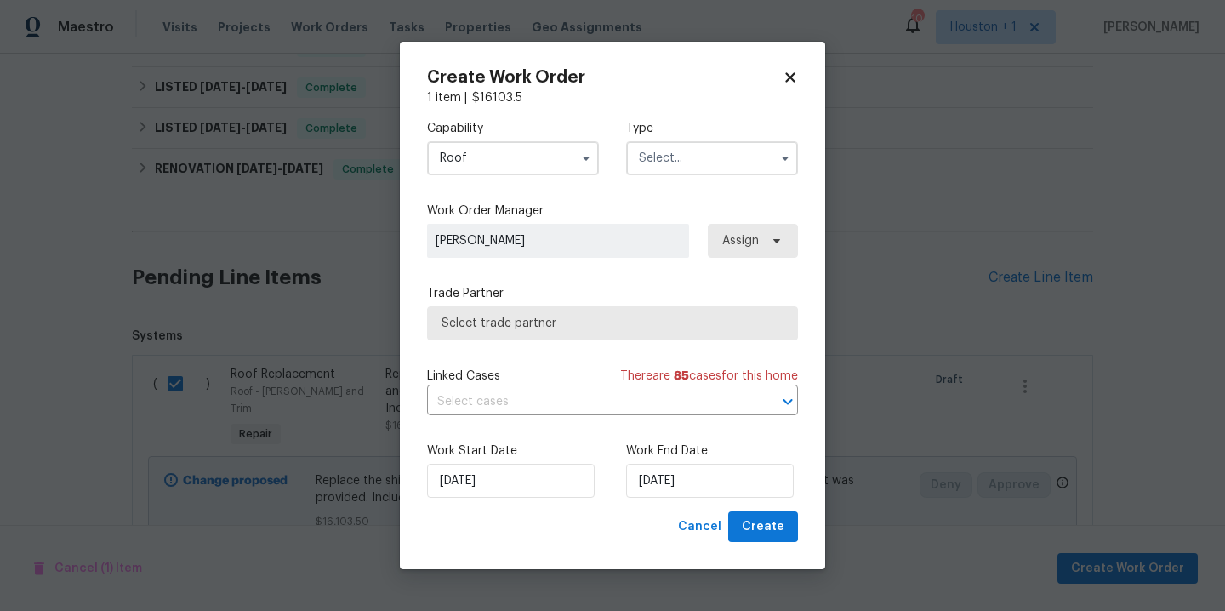
click at [494, 164] on input "Roof" at bounding box center [513, 158] width 172 height 34
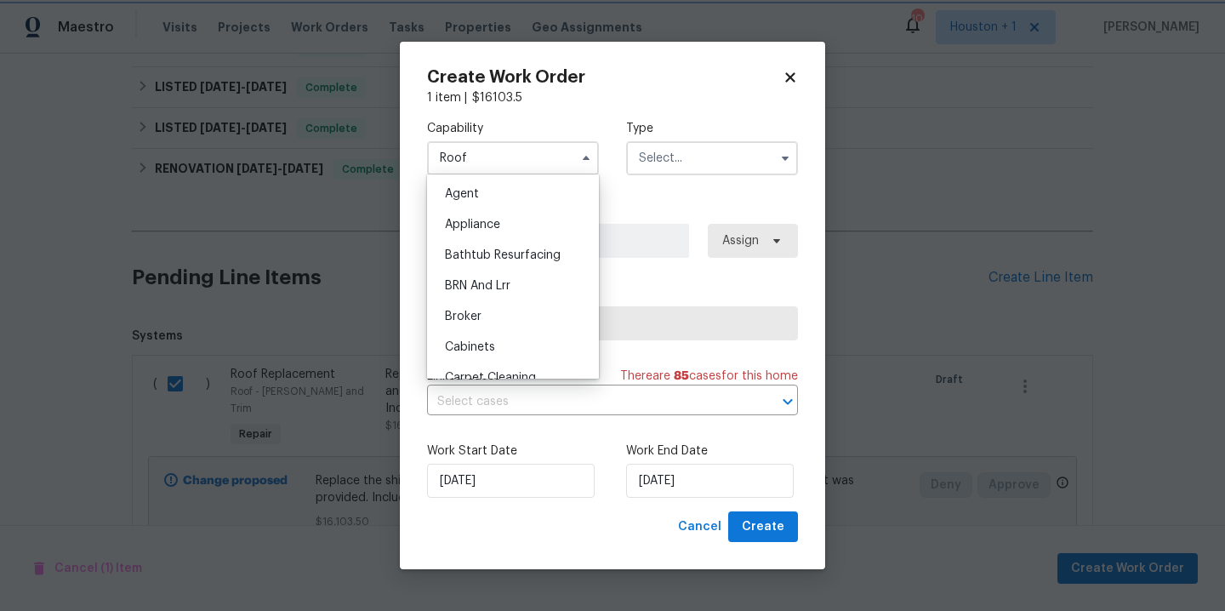
click at [651, 245] on span "[PERSON_NAME]" at bounding box center [558, 240] width 245 height 17
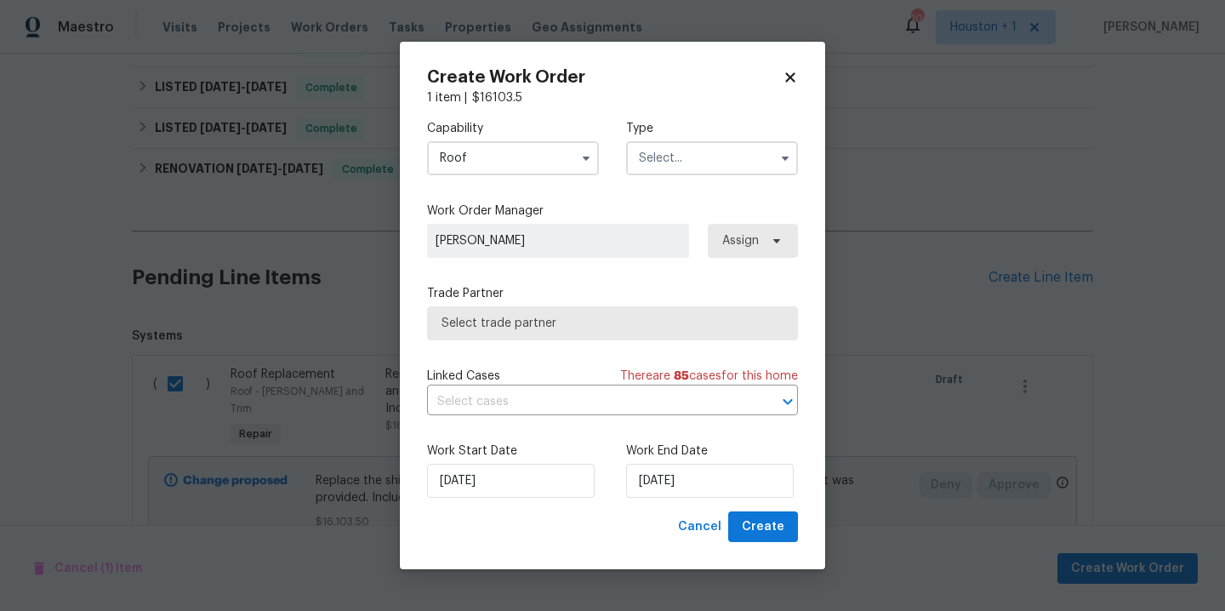
click at [612, 313] on span "Select trade partner" at bounding box center [612, 323] width 371 height 34
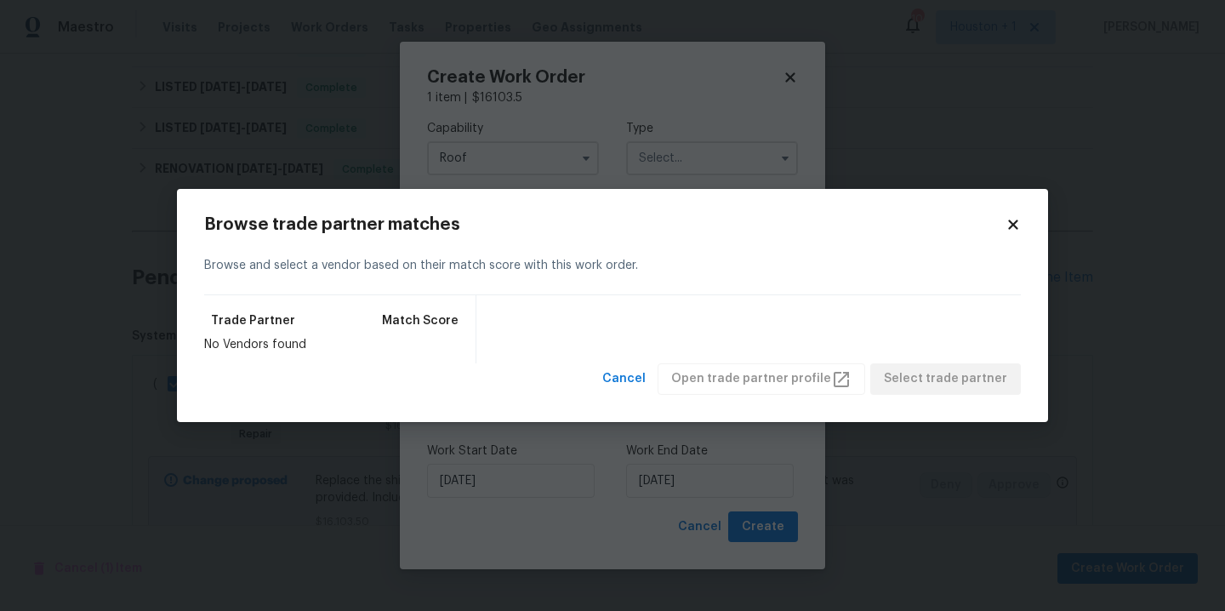
click at [1020, 213] on div "Browse trade partner matches Browse and select a vendor based on their match sc…" at bounding box center [612, 305] width 871 height 233
click at [1014, 226] on icon at bounding box center [1012, 224] width 9 height 9
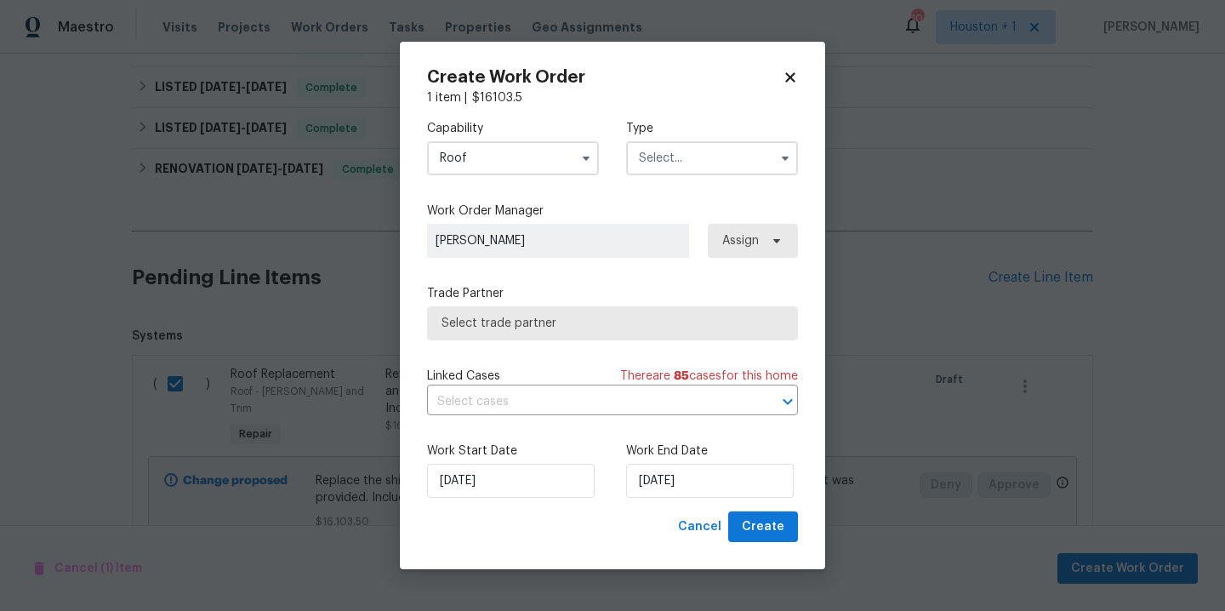
click at [727, 163] on input "text" at bounding box center [712, 158] width 172 height 34
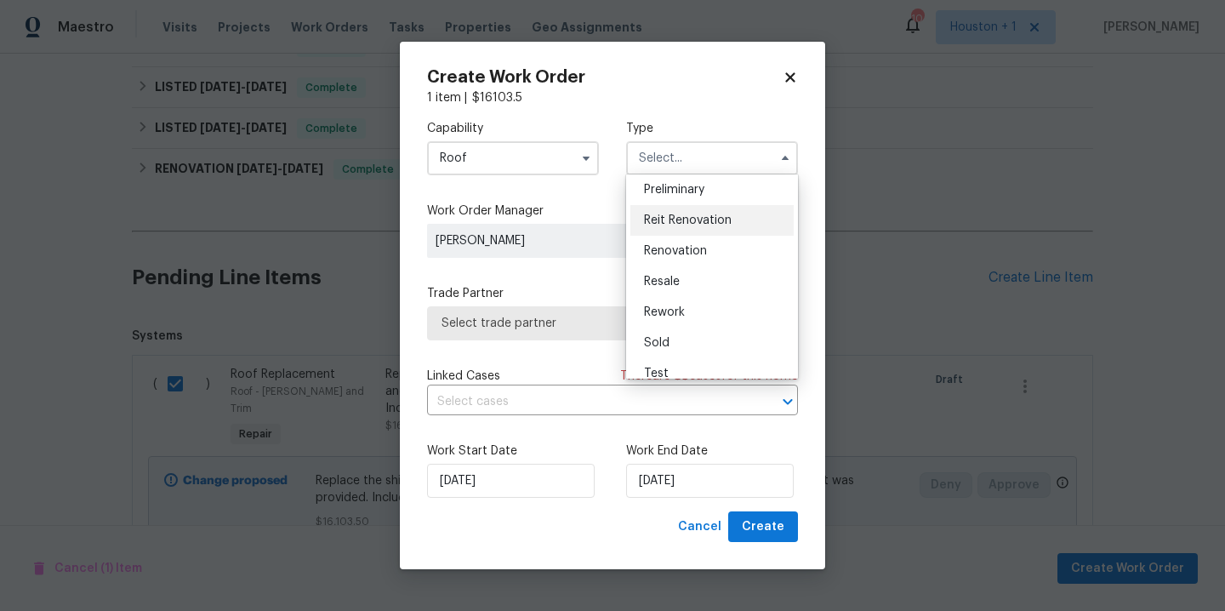
scroll to position [386, 0]
click at [549, 185] on div "Capability Roof Type Feedback Hoa Violation Holding Incident Insured Lender Req…" at bounding box center [612, 147] width 371 height 83
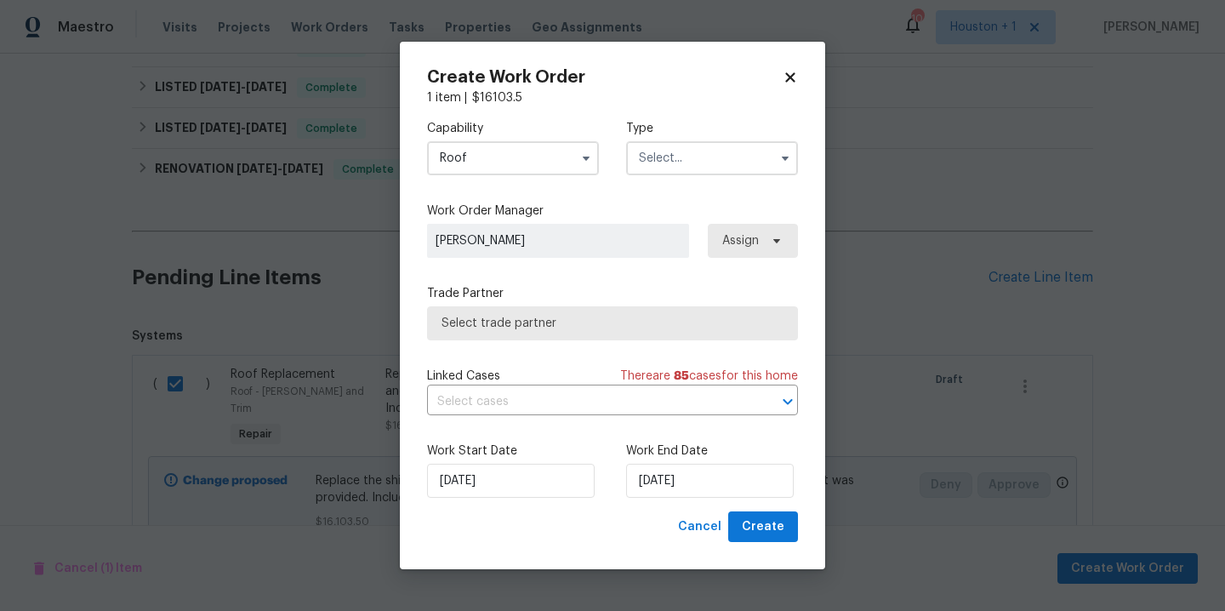
click at [538, 166] on input "Roof" at bounding box center [513, 158] width 172 height 34
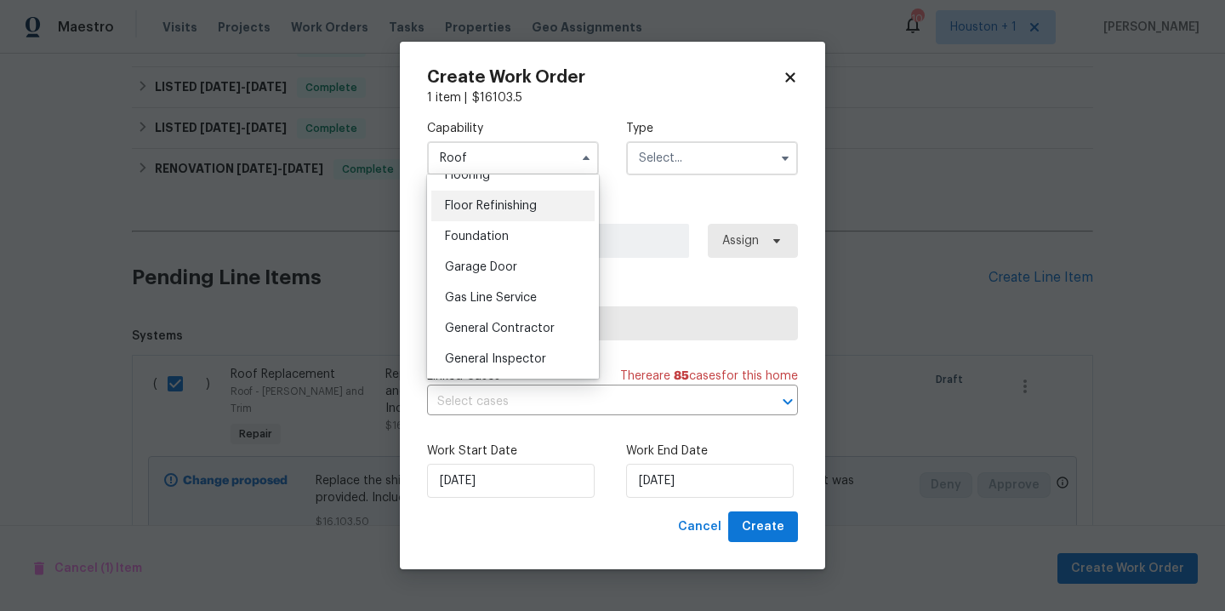
scroll to position [677, 0]
click at [517, 251] on div "Foundation" at bounding box center [512, 239] width 163 height 31
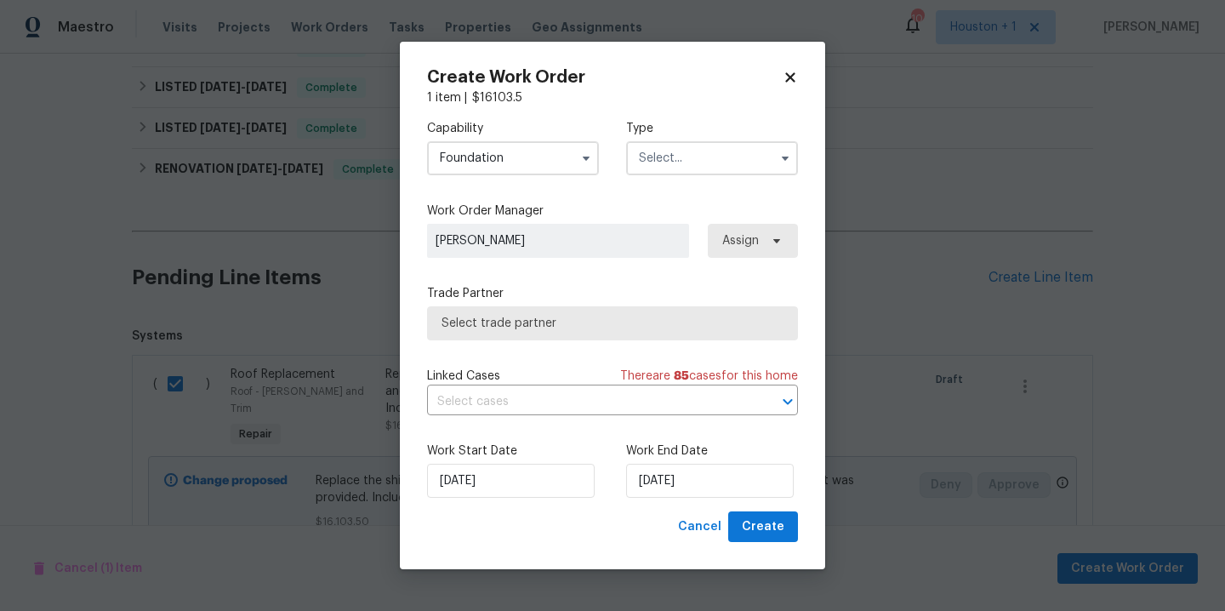
click at [727, 152] on input "text" at bounding box center [712, 158] width 172 height 34
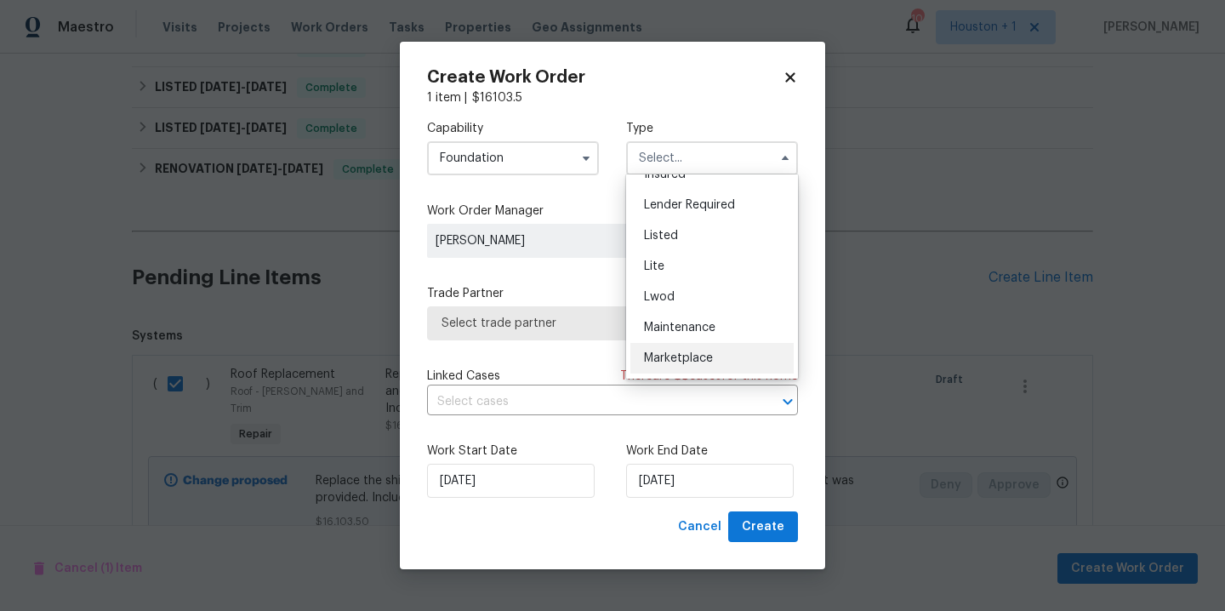
scroll to position [0, 0]
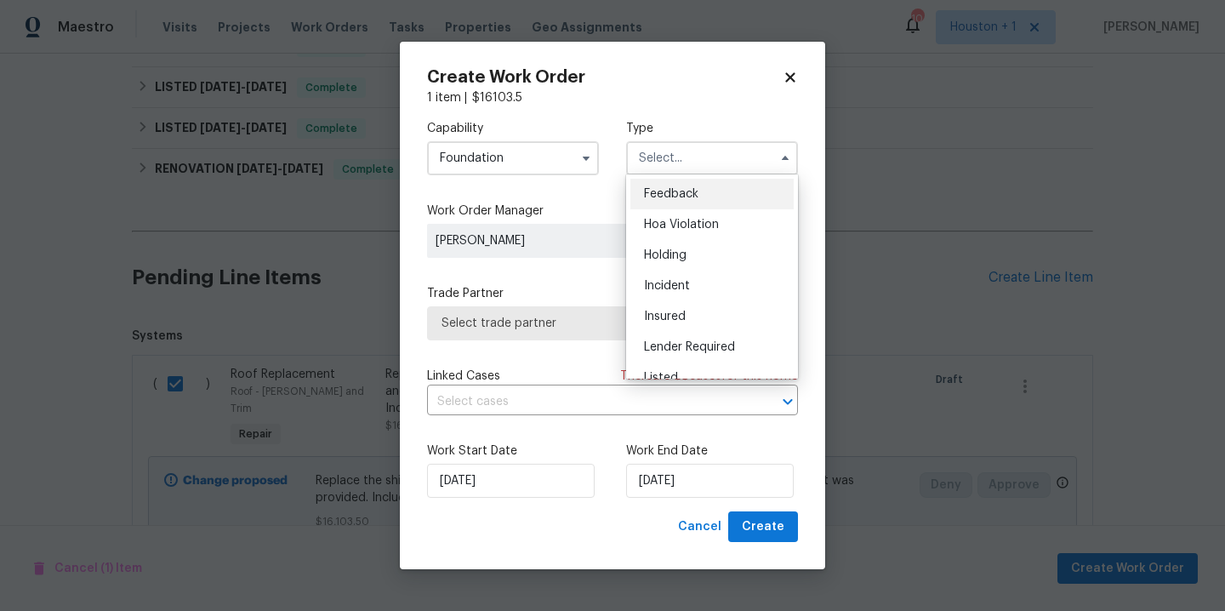
click at [523, 163] on input "Foundation" at bounding box center [513, 158] width 172 height 34
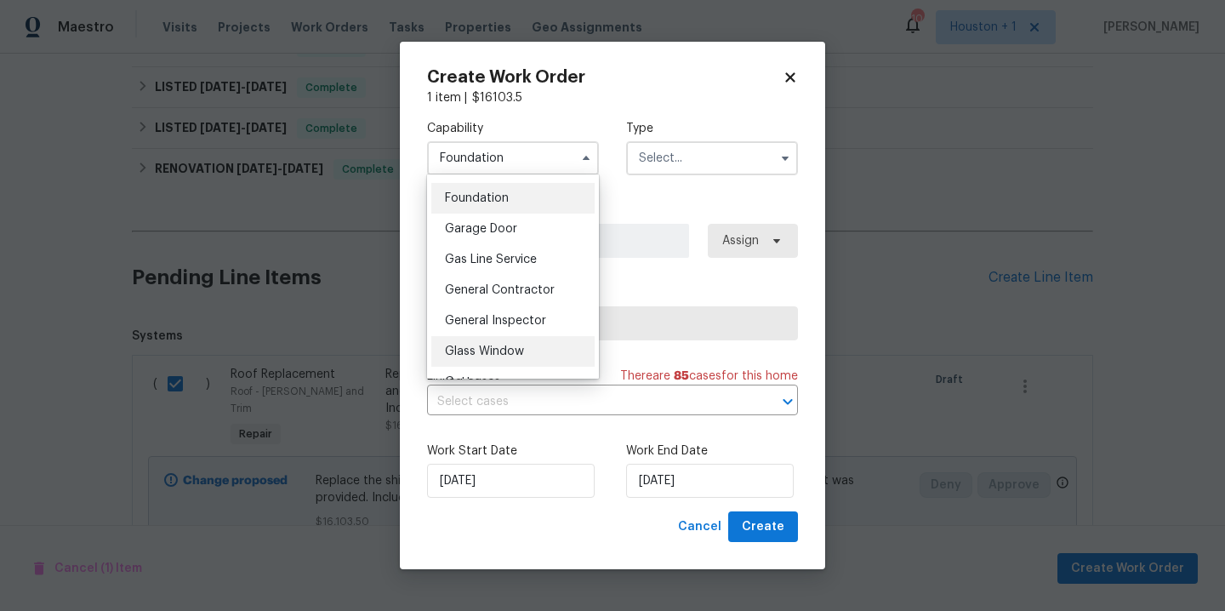
scroll to position [809, 0]
click at [515, 204] on span "General Contractor" at bounding box center [500, 198] width 110 height 12
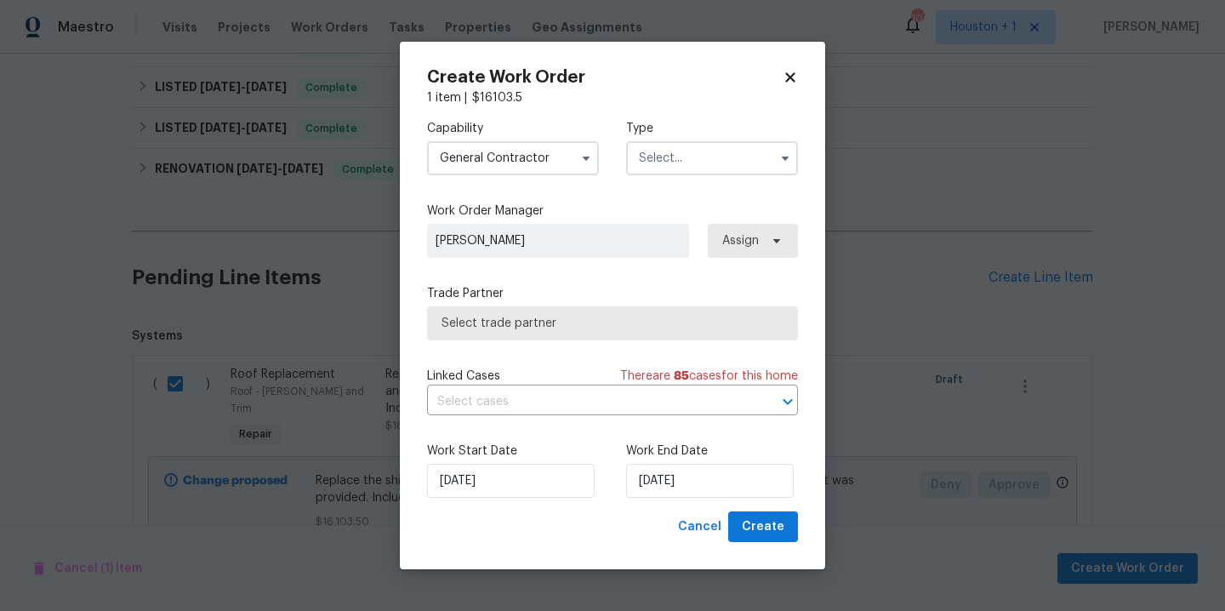
click at [694, 158] on input "text" at bounding box center [712, 158] width 172 height 34
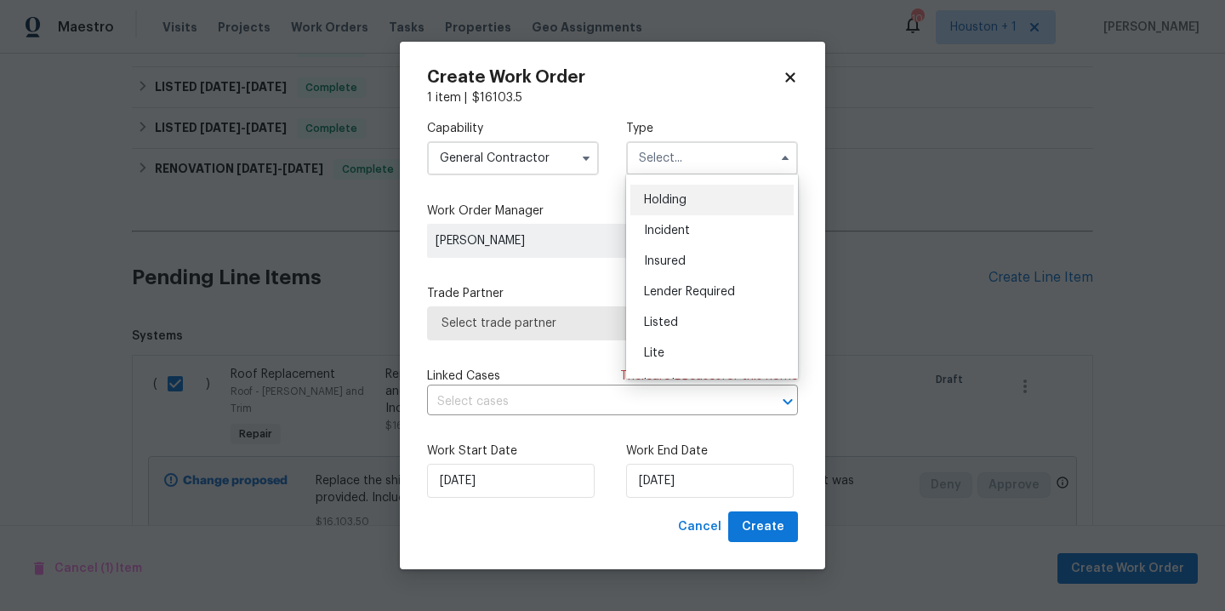
scroll to position [0, 0]
click at [498, 157] on input "General Contractor" at bounding box center [513, 158] width 172 height 34
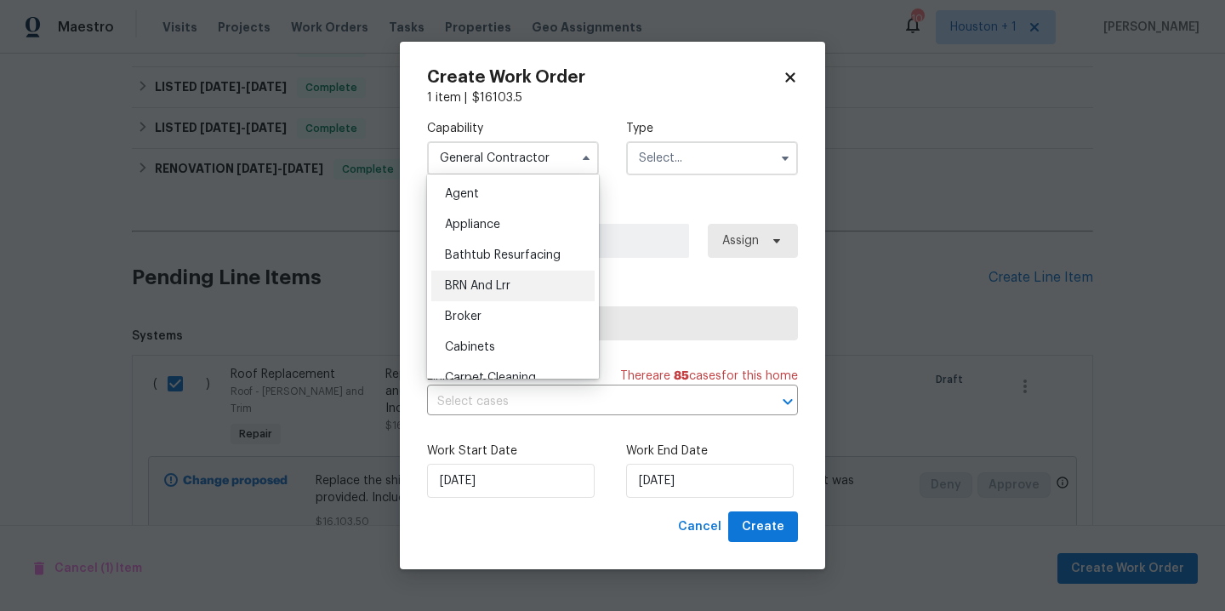
click at [494, 286] on span "BRN And Lrr" at bounding box center [478, 286] width 66 height 12
type input "BRN And Lrr"
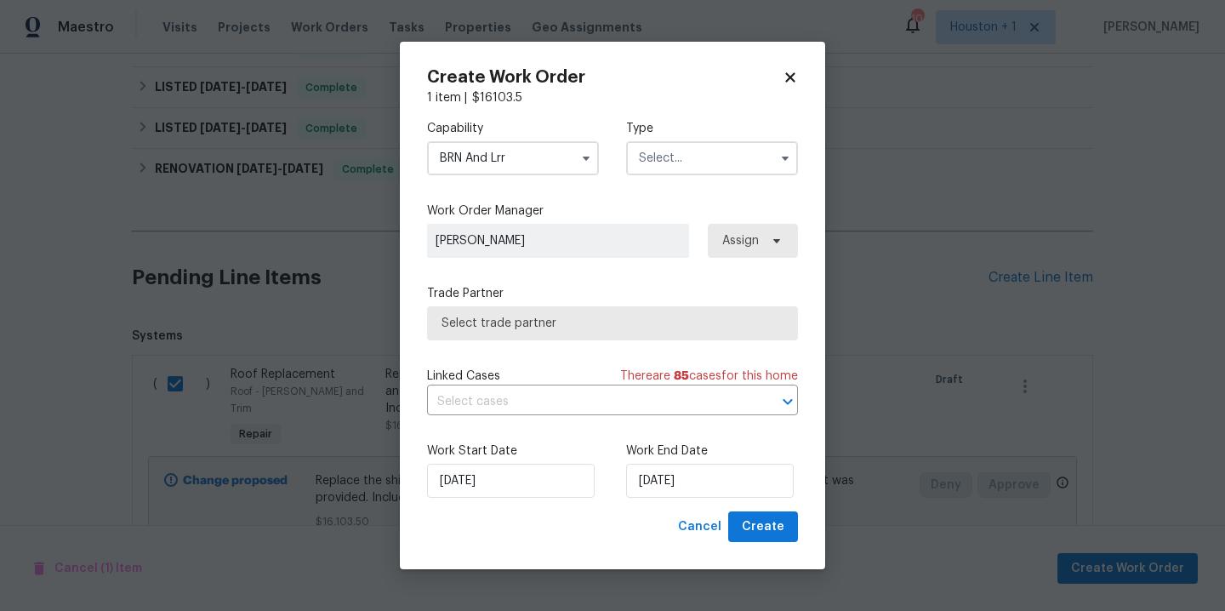
click at [662, 160] on input "text" at bounding box center [712, 158] width 172 height 34
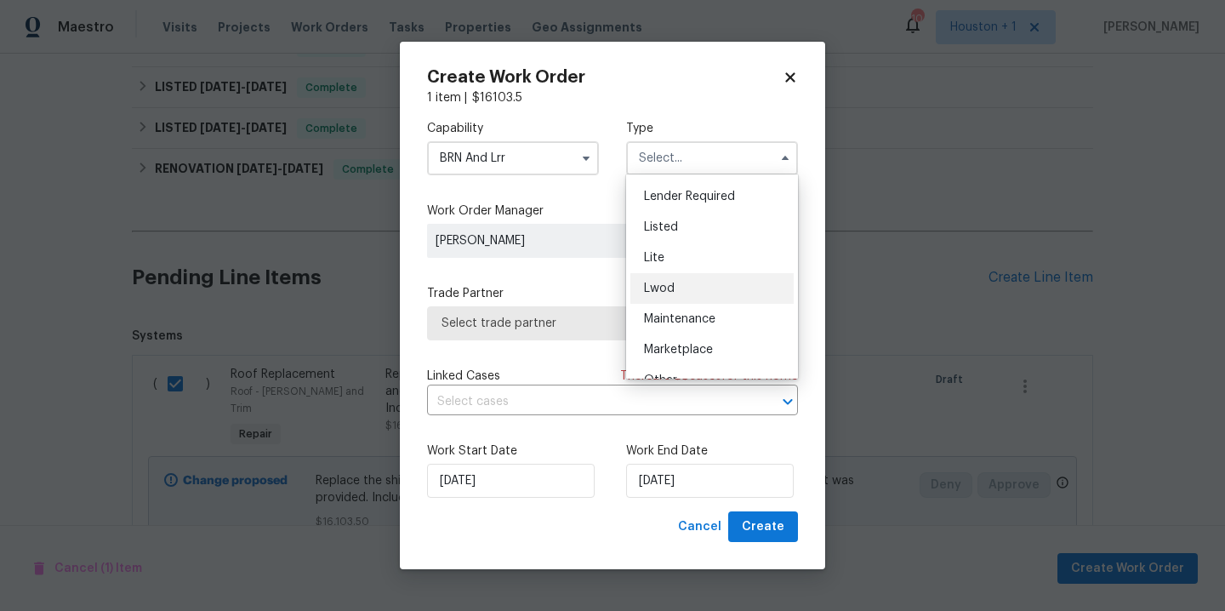
scroll to position [146, 0]
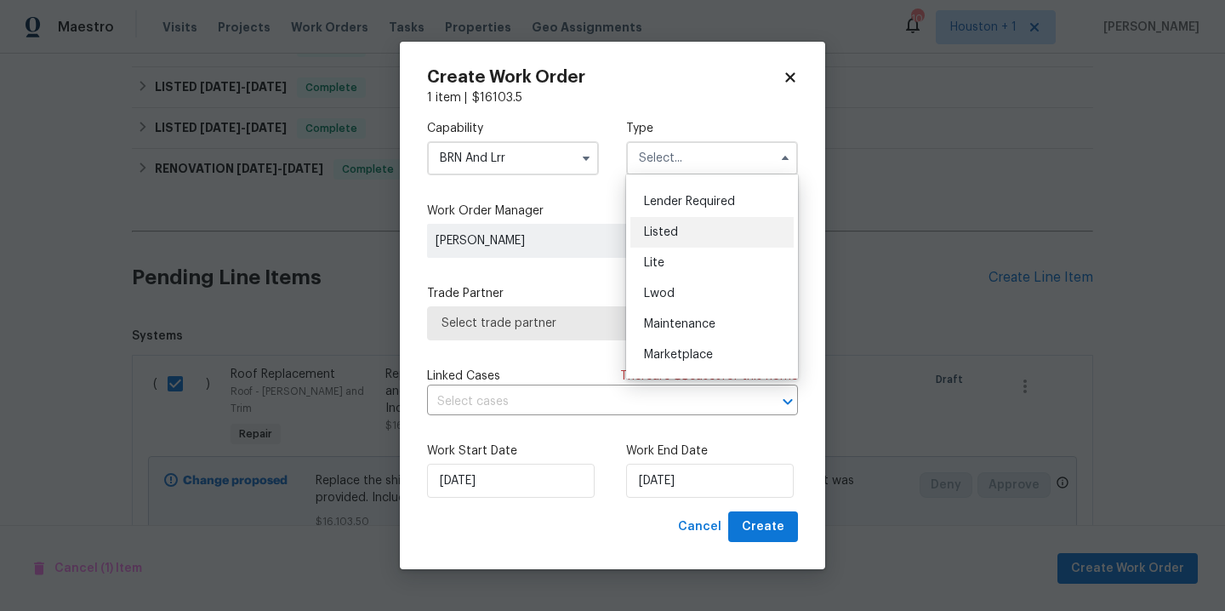
click at [682, 230] on div "Listed" at bounding box center [712, 232] width 163 height 31
type input "Listed"
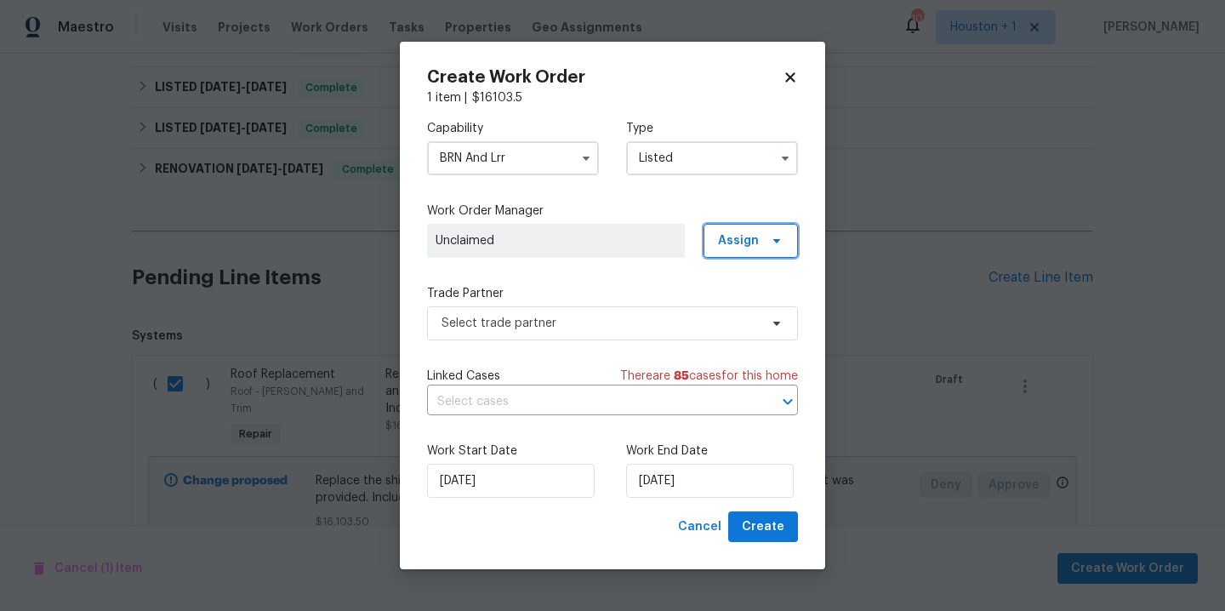
click at [761, 240] on span "Assign" at bounding box center [751, 241] width 94 height 34
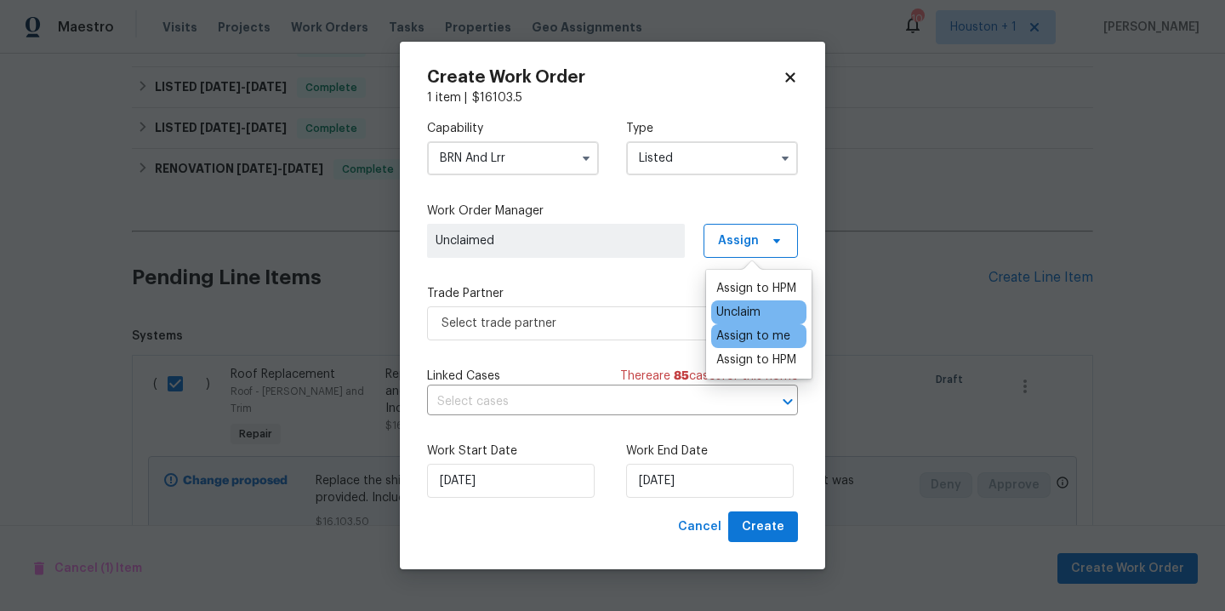
click at [760, 339] on div "Assign to me" at bounding box center [754, 336] width 74 height 17
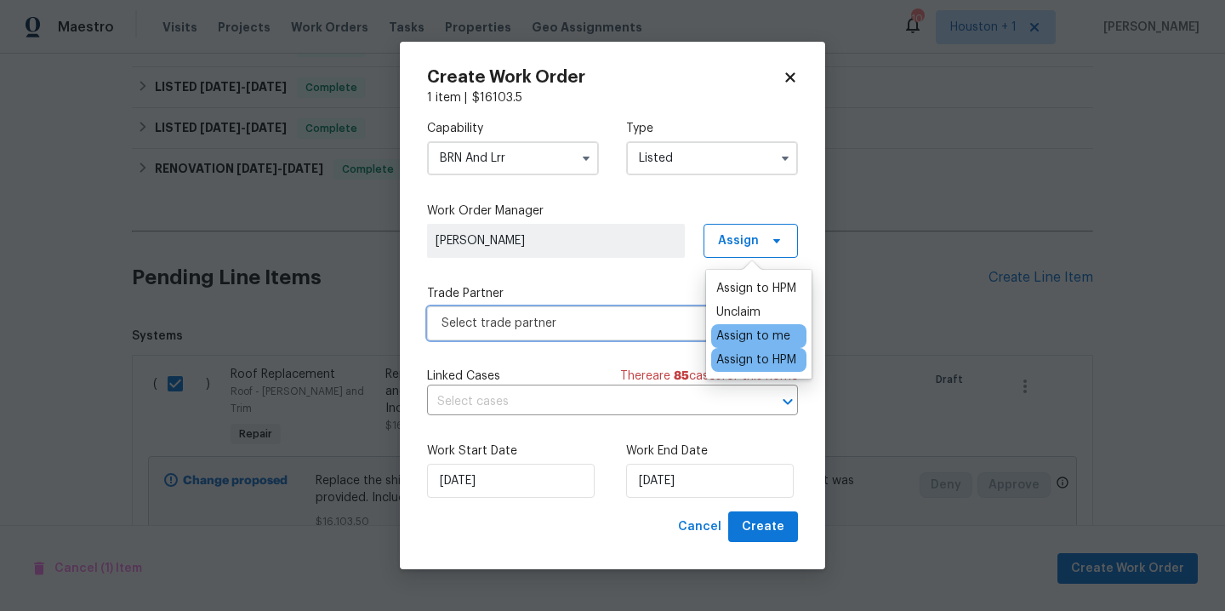
click at [604, 328] on span "Select trade partner" at bounding box center [600, 323] width 317 height 17
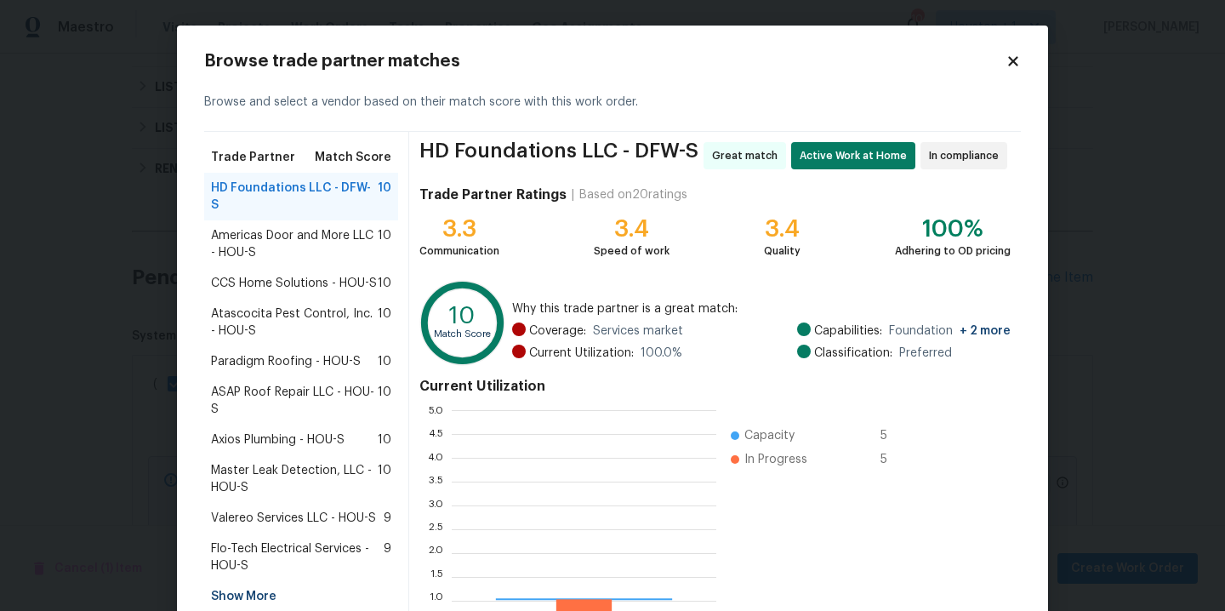
scroll to position [226, 252]
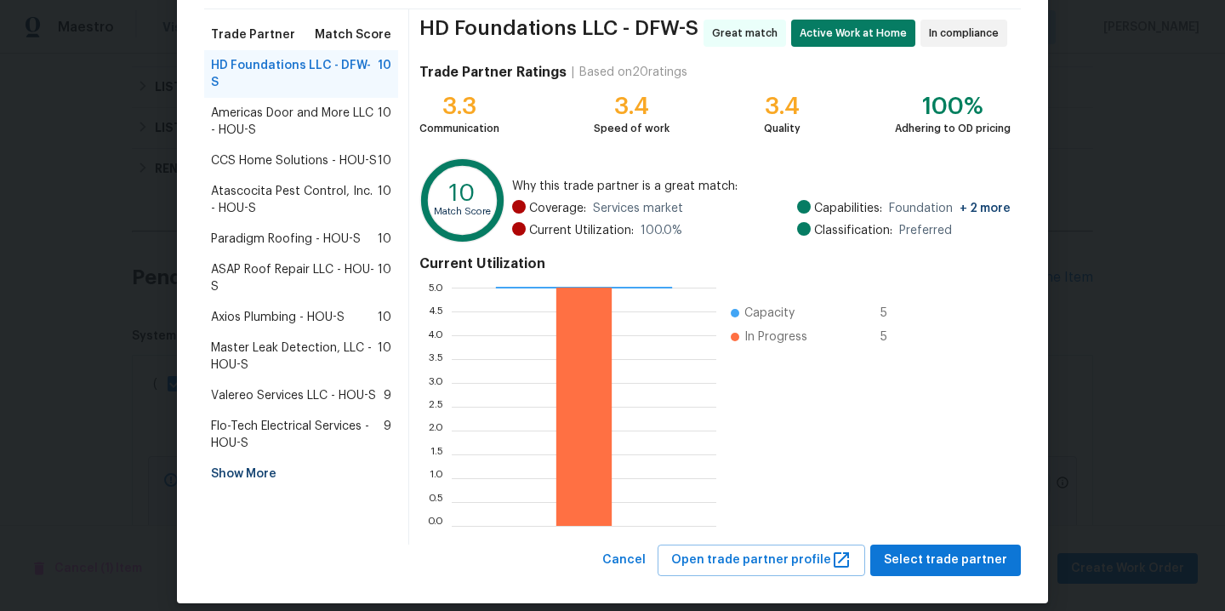
click at [288, 261] on span "ASAP Roof Repair LLC - HOU-S" at bounding box center [294, 278] width 167 height 34
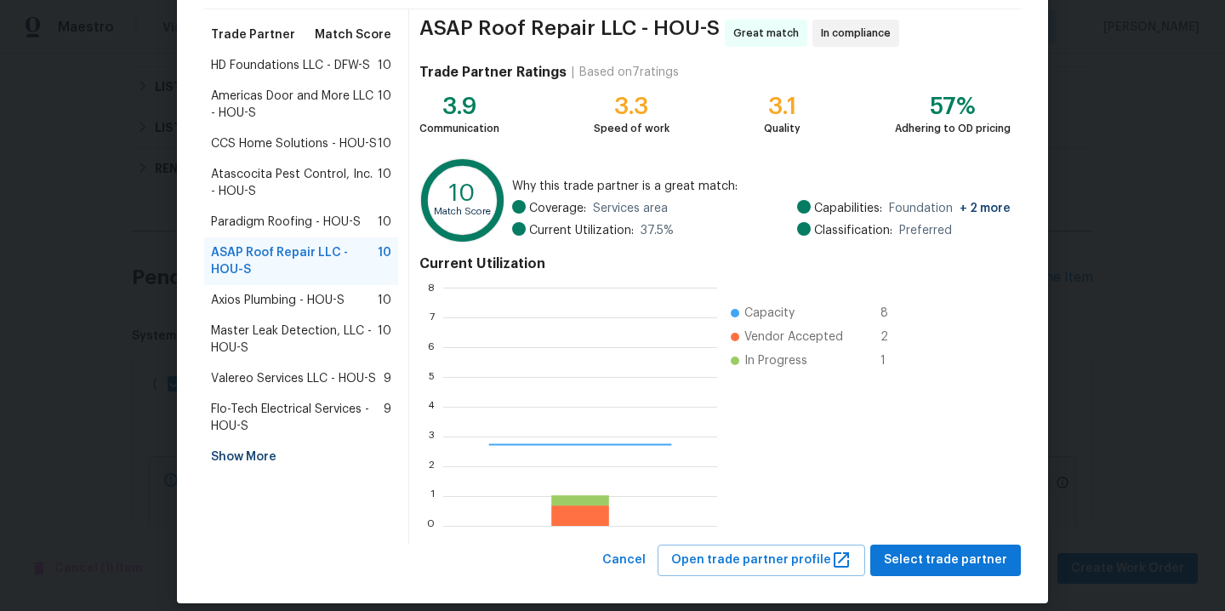
scroll to position [226, 260]
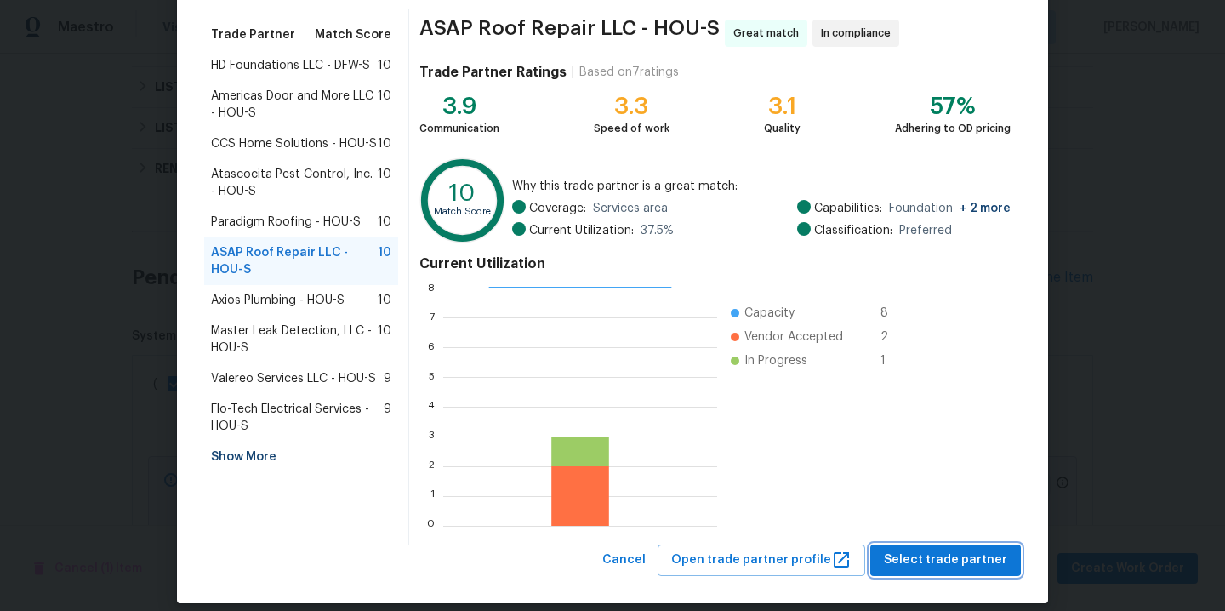
click at [968, 554] on span "Select trade partner" at bounding box center [945, 560] width 123 height 21
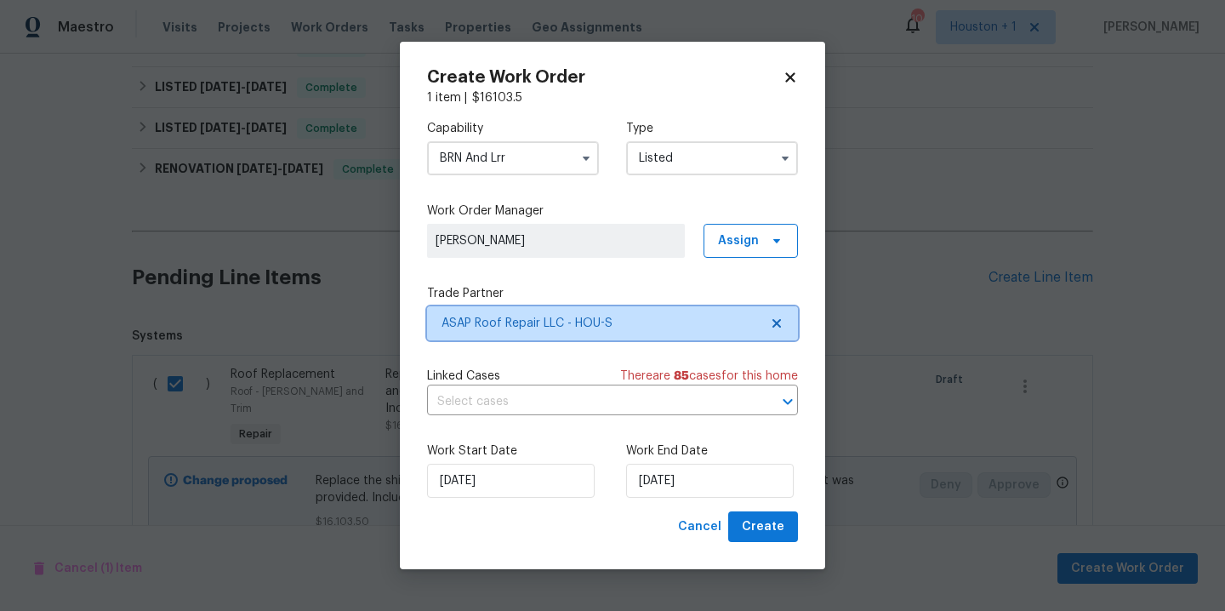
scroll to position [0, 0]
click at [580, 163] on icon "button" at bounding box center [587, 158] width 14 height 14
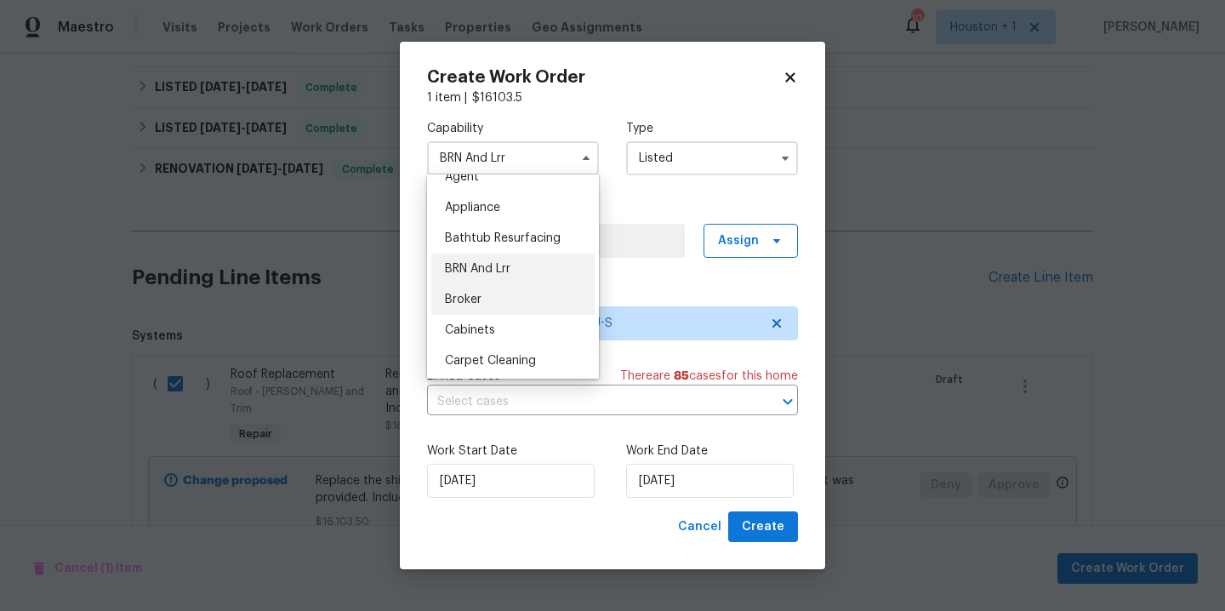
scroll to position [18, 0]
click at [538, 277] on div "BRN And Lrr" at bounding box center [512, 268] width 163 height 31
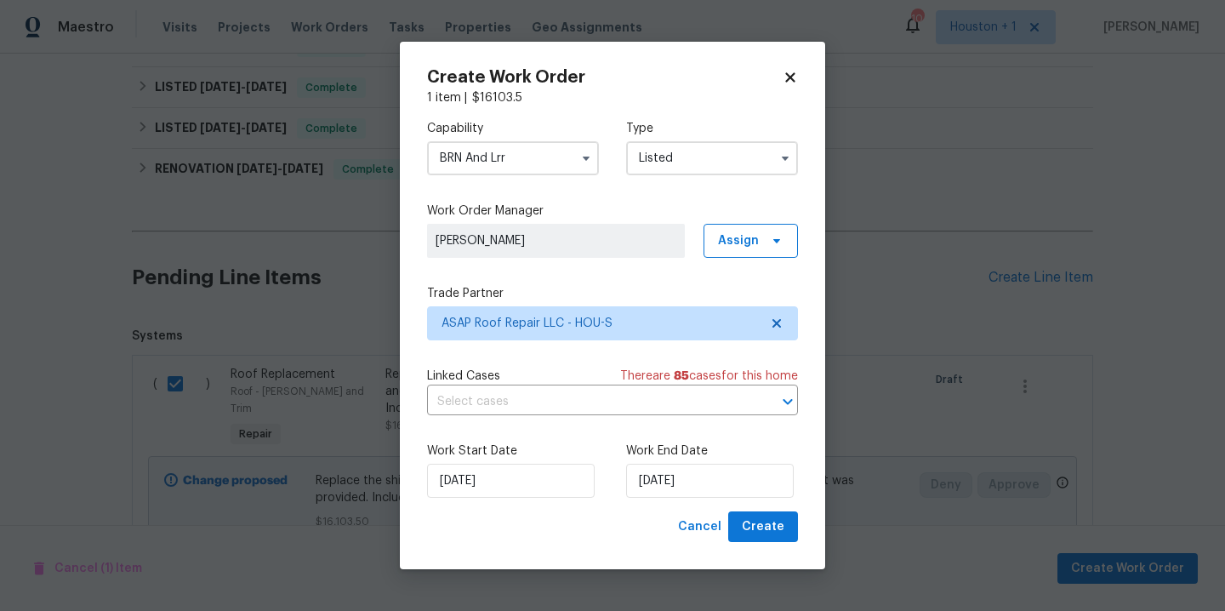
click at [748, 171] on input "Listed" at bounding box center [712, 158] width 172 height 34
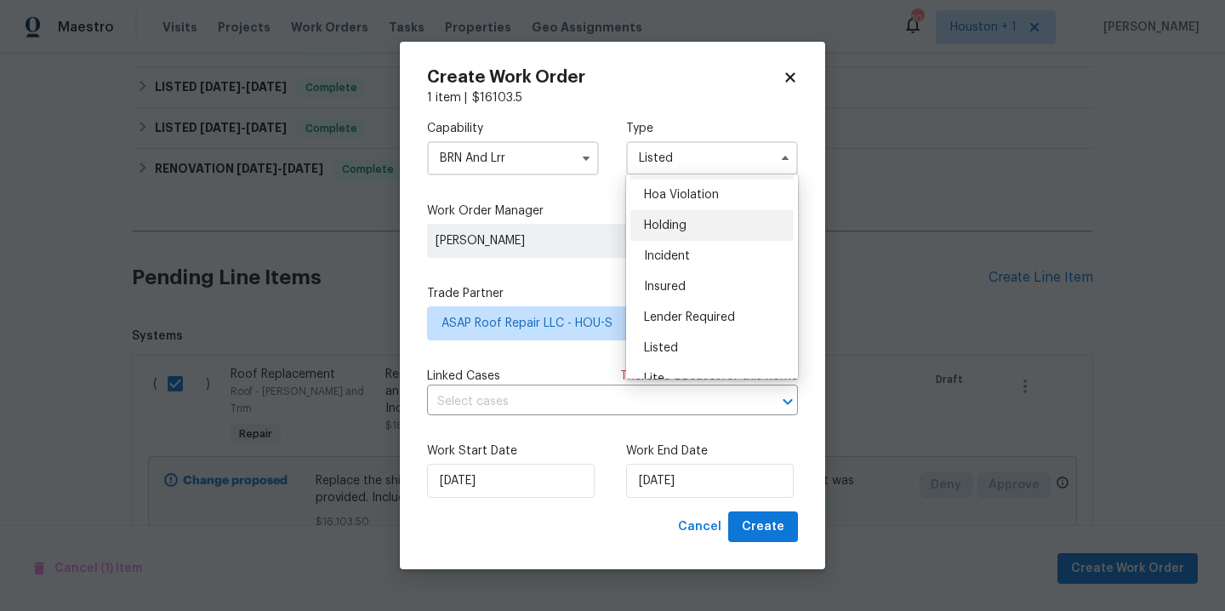
scroll to position [0, 0]
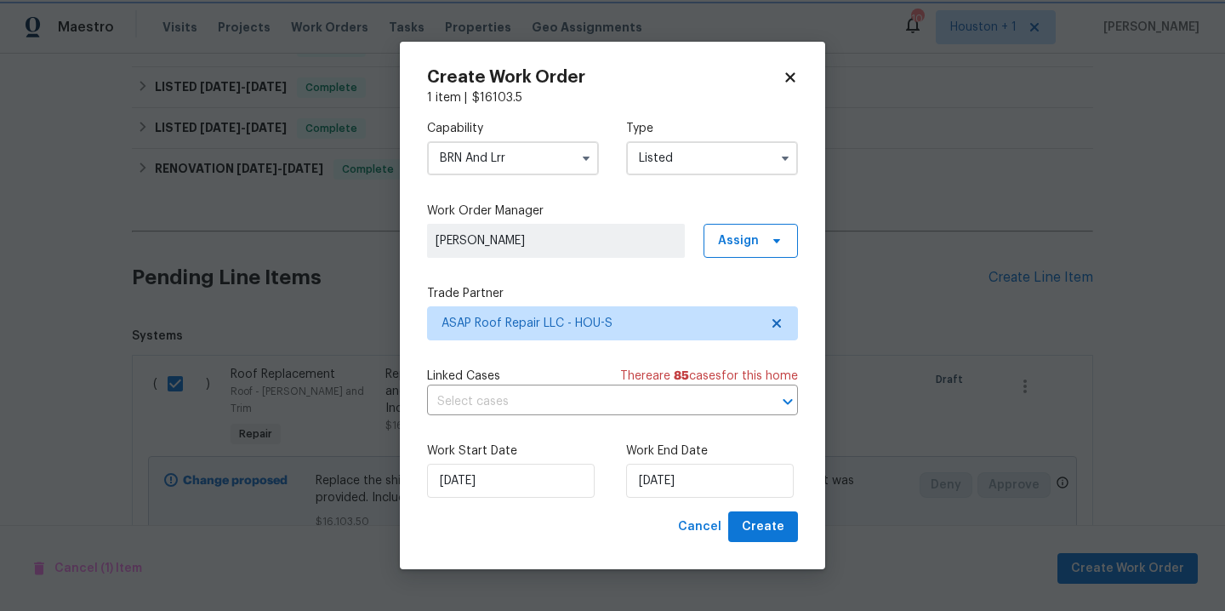
click at [589, 551] on div "Create Work Order 1 item | $ 16103.5 Capability BRN And Lrr Type Listed Feedbac…" at bounding box center [613, 306] width 426 height 528
click at [754, 490] on input "[DATE]" at bounding box center [710, 481] width 168 height 34
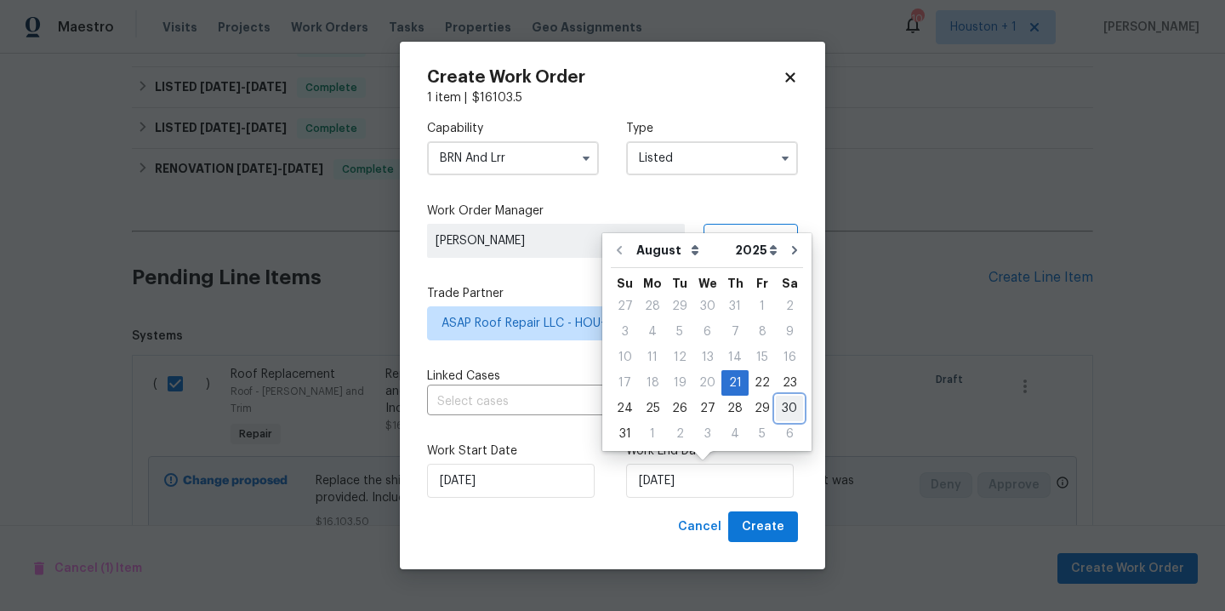
click at [791, 405] on div "30" at bounding box center [789, 409] width 27 height 24
type input "[DATE]"
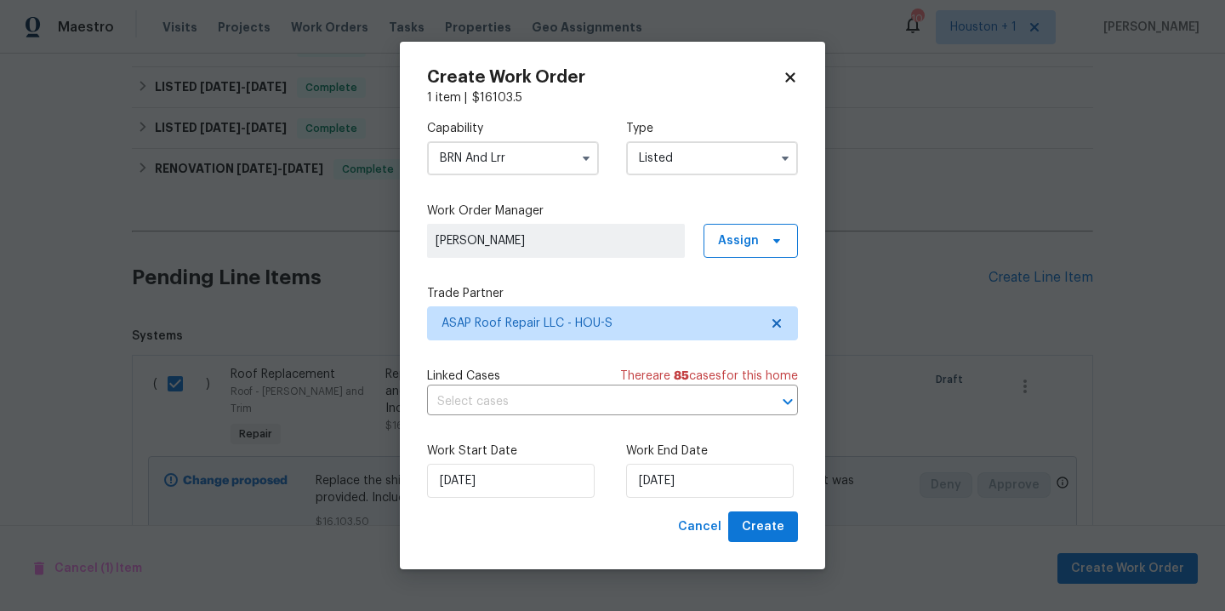
click at [594, 543] on div "Create Work Order 1 item | $ 16103.5 Capability BRN And Lrr Type Listed Work Or…" at bounding box center [613, 306] width 426 height 528
click at [744, 524] on button "Create" at bounding box center [763, 526] width 70 height 31
checkbox input "false"
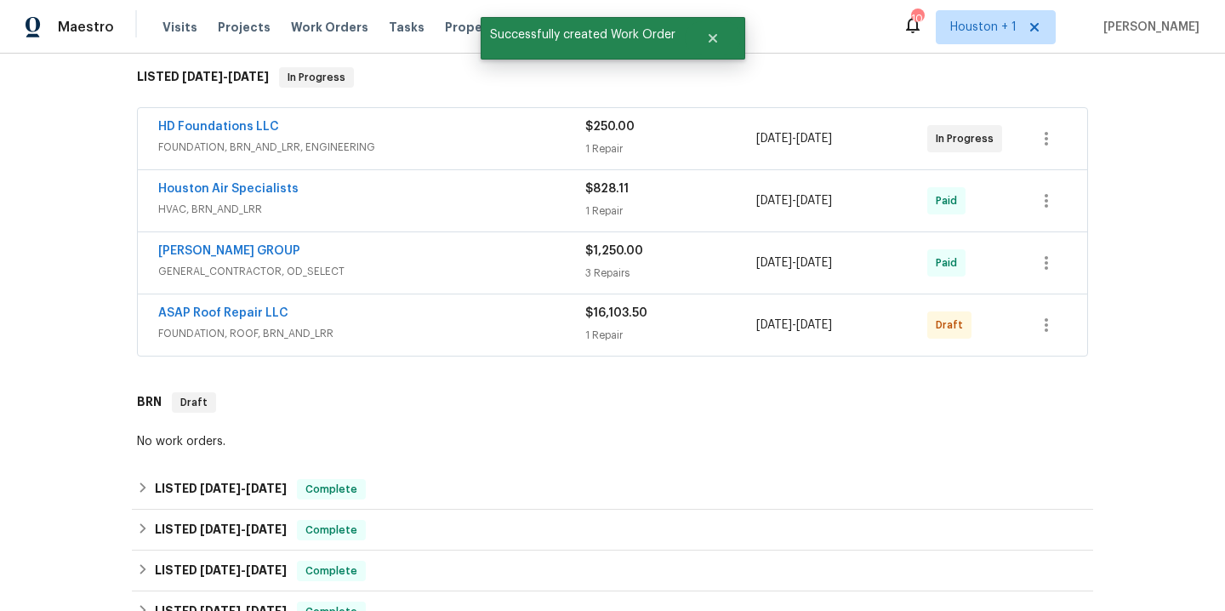
scroll to position [442, 0]
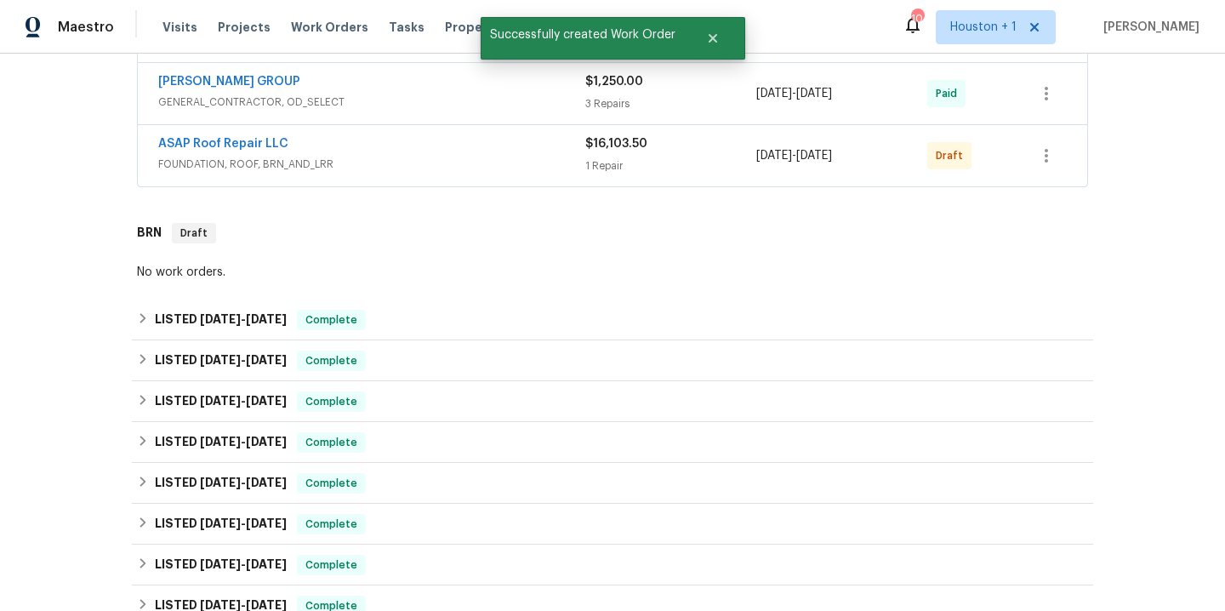
click at [191, 279] on div "No work orders." at bounding box center [612, 272] width 951 height 17
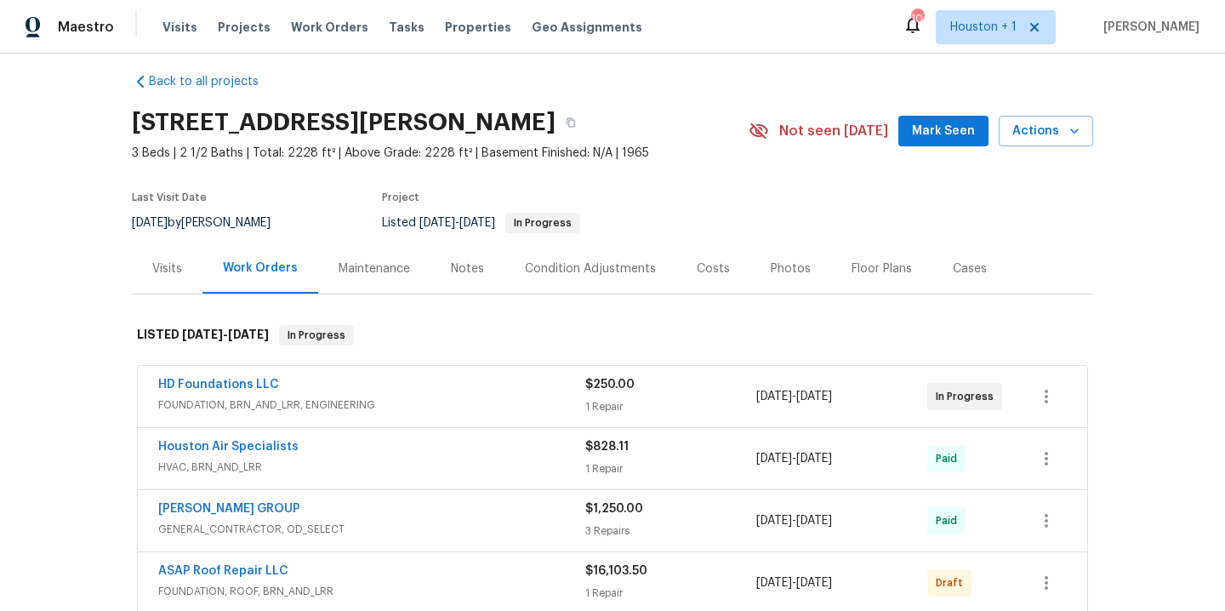
scroll to position [38, 0]
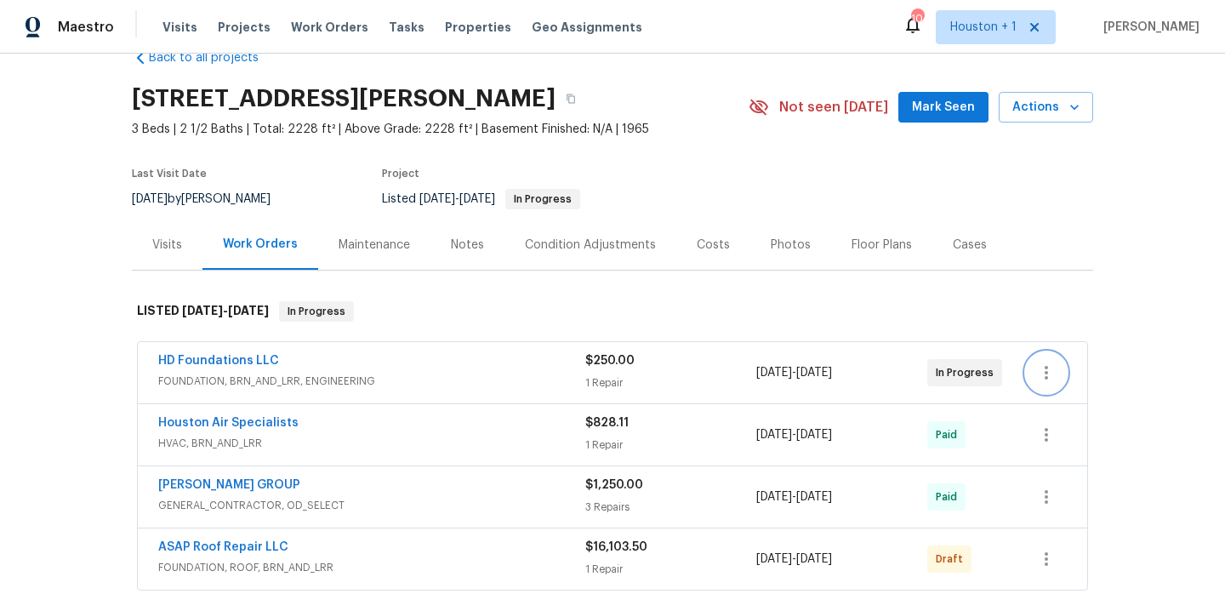
click at [1042, 371] on icon "button" at bounding box center [1047, 373] width 20 height 20
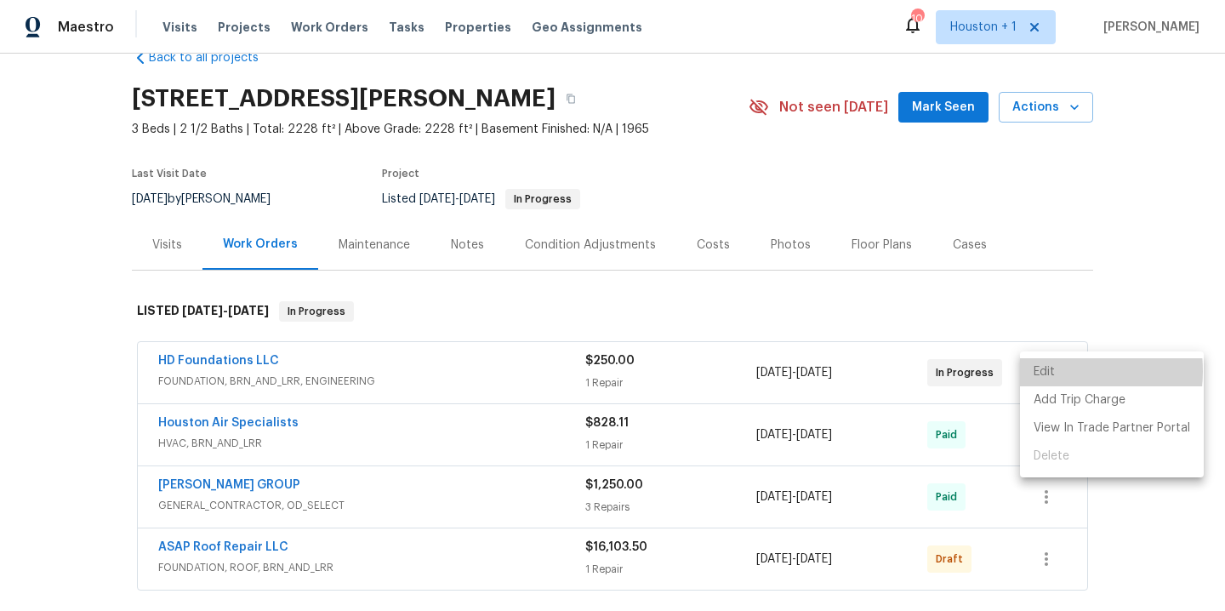
click at [1048, 371] on li "Edit" at bounding box center [1112, 372] width 184 height 28
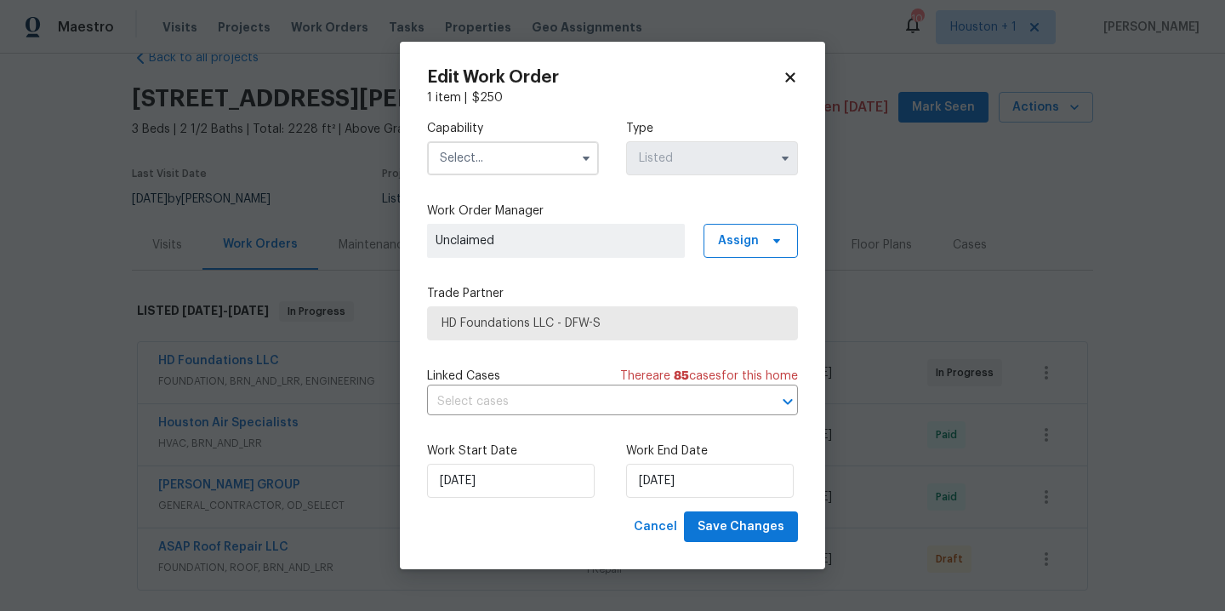
click at [784, 77] on icon at bounding box center [790, 77] width 15 height 15
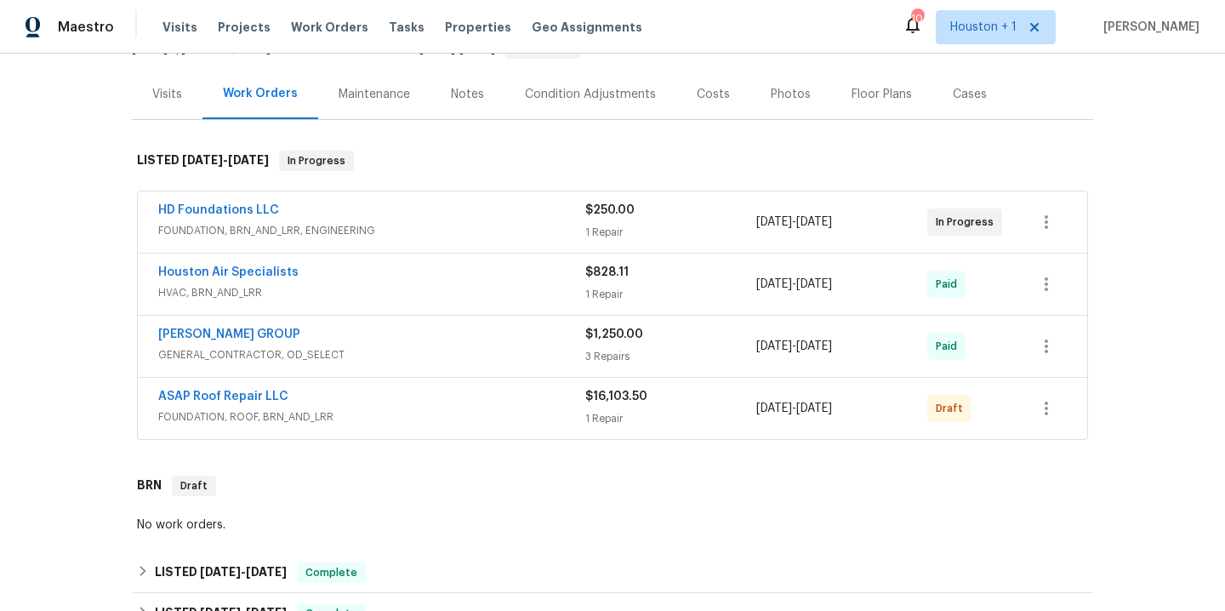
scroll to position [340, 0]
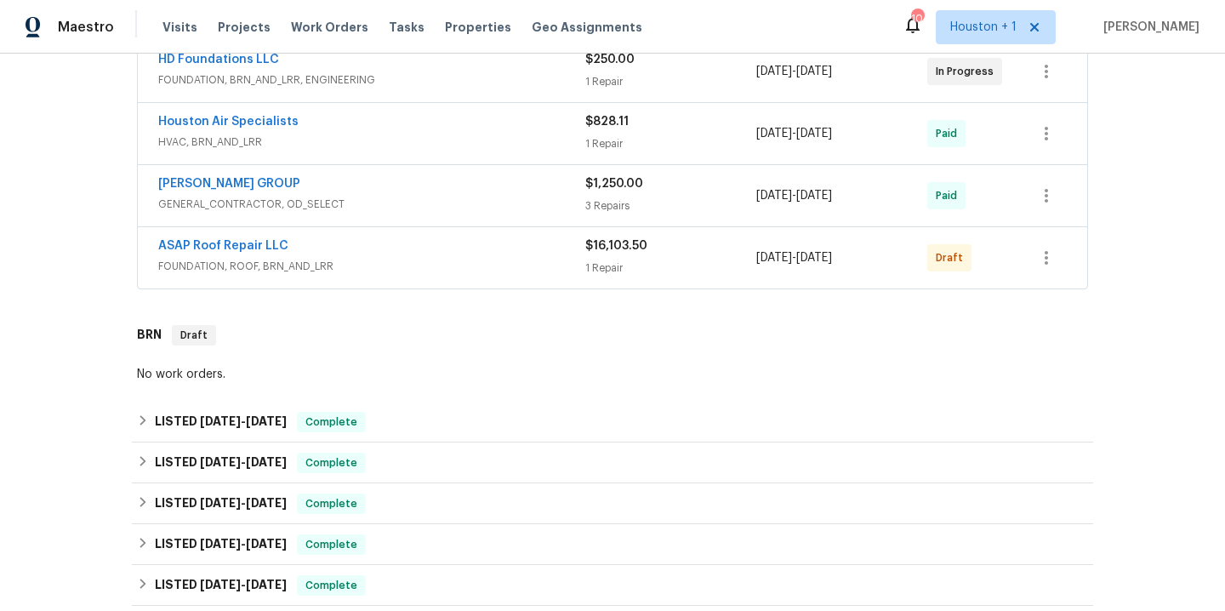
click at [179, 380] on div "No work orders." at bounding box center [612, 374] width 951 height 17
click at [179, 379] on div "No work orders." at bounding box center [612, 374] width 951 height 17
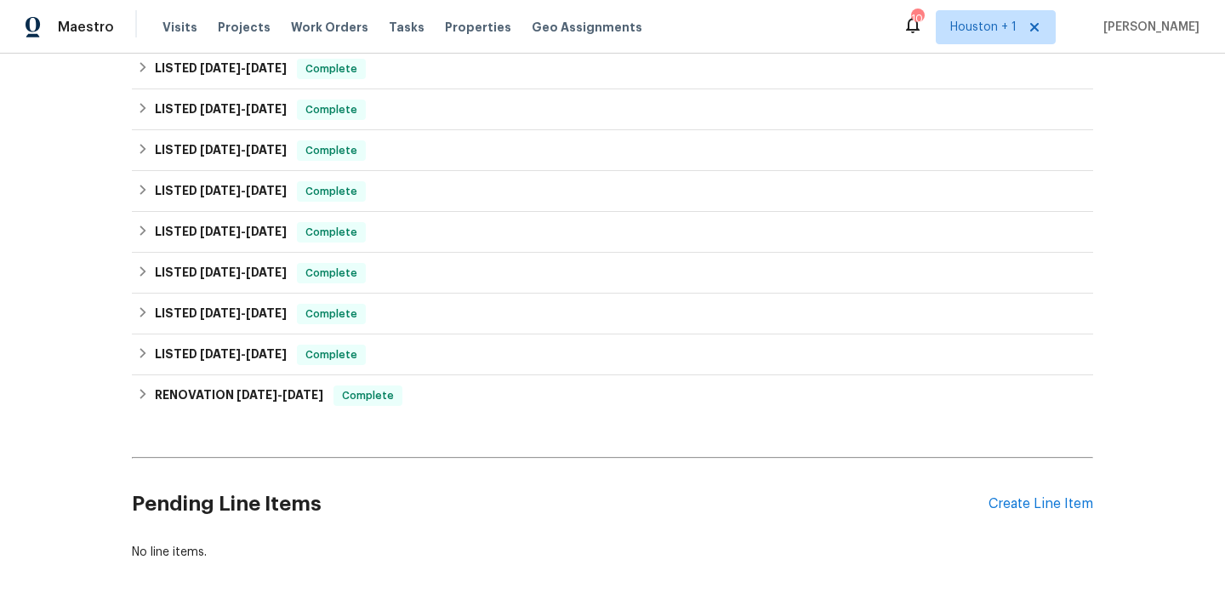
scroll to position [812, 0]
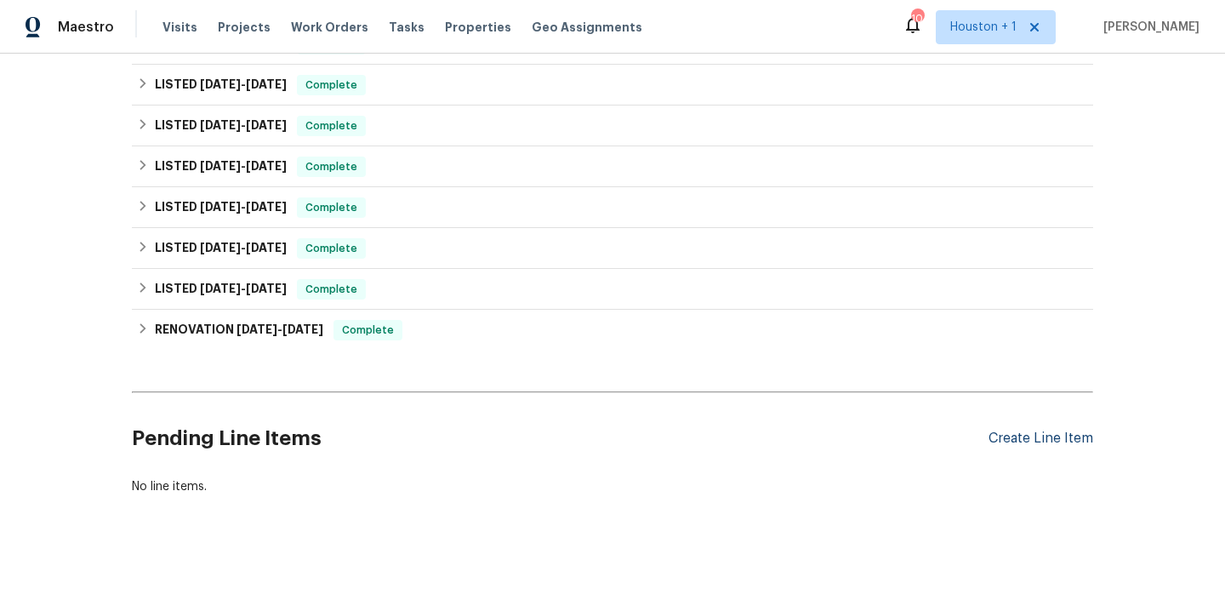
click at [1049, 431] on div "Create Line Item" at bounding box center [1041, 439] width 105 height 16
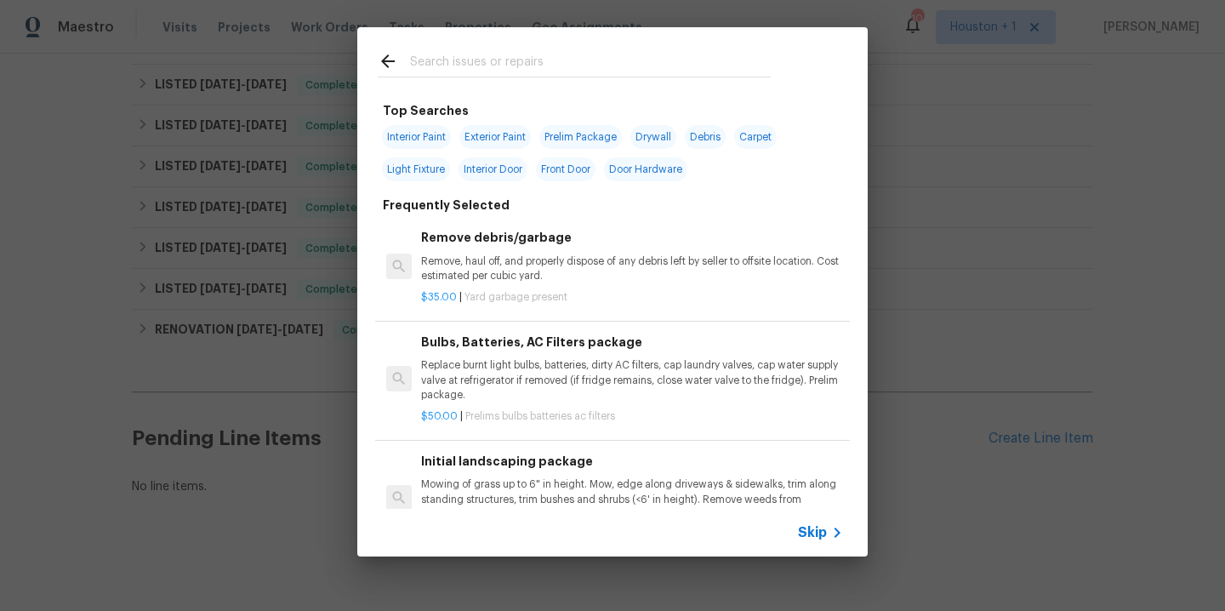
click at [379, 51] on icon at bounding box center [388, 61] width 20 height 20
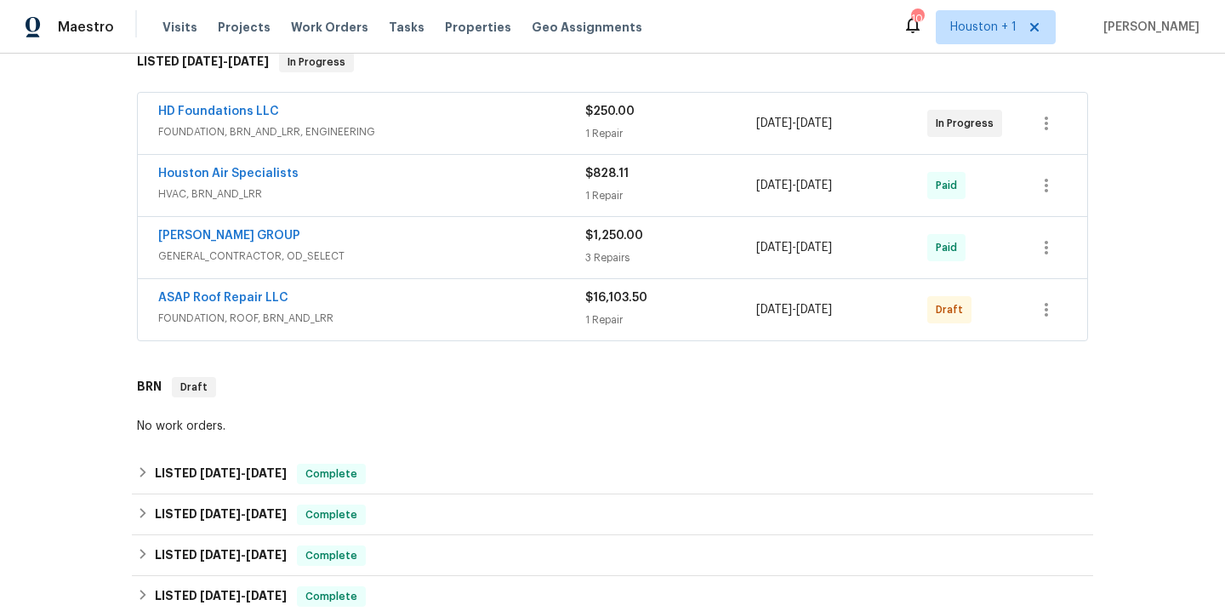
scroll to position [147, 0]
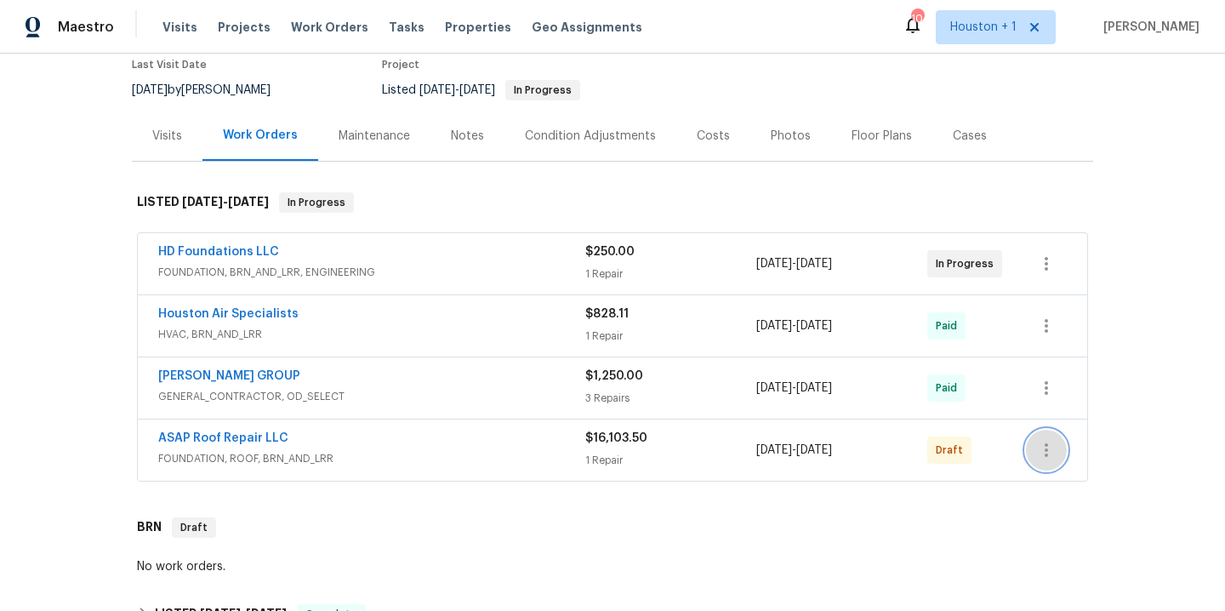
click at [1037, 447] on icon "button" at bounding box center [1047, 450] width 20 height 20
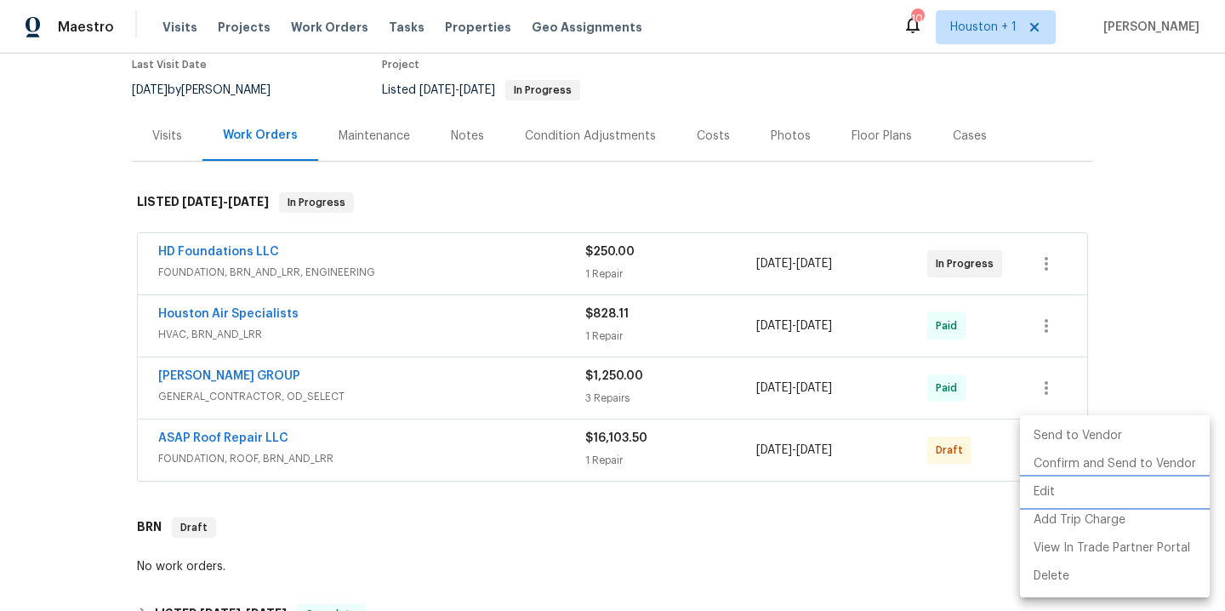
click at [1053, 493] on li "Edit" at bounding box center [1115, 492] width 190 height 28
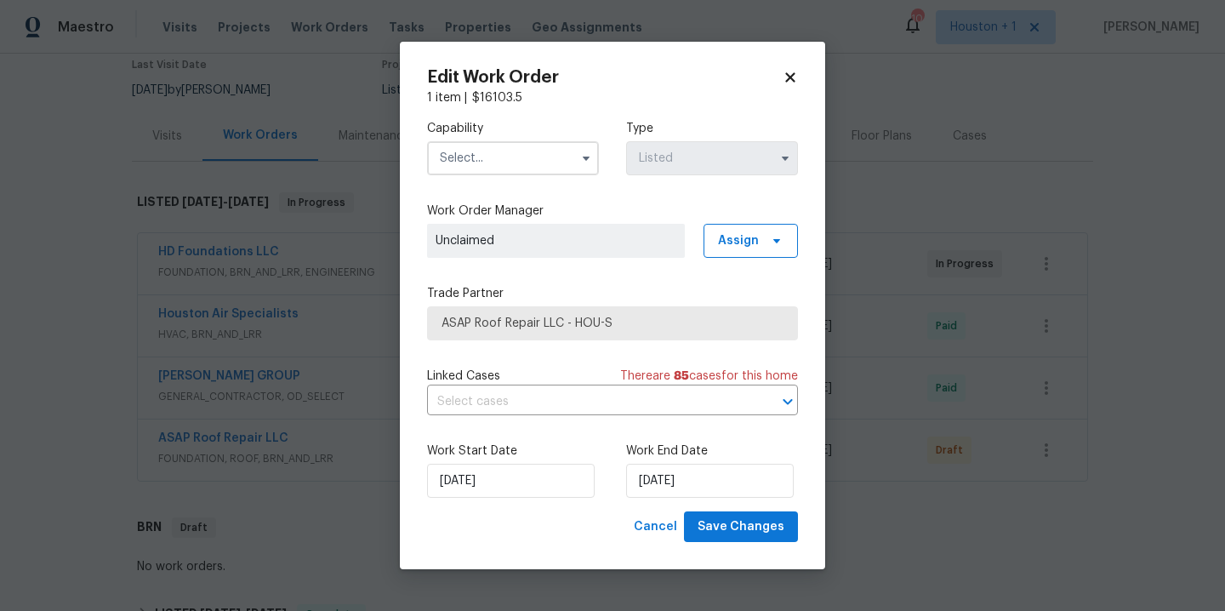
click at [511, 151] on input "text" at bounding box center [513, 158] width 172 height 34
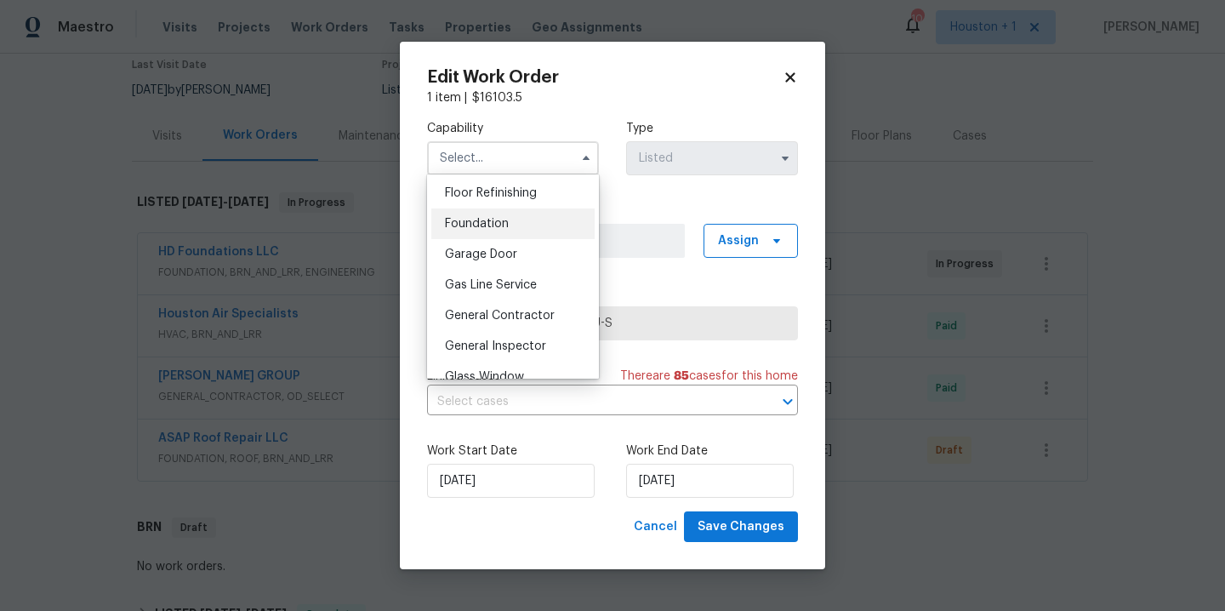
scroll to position [608, 0]
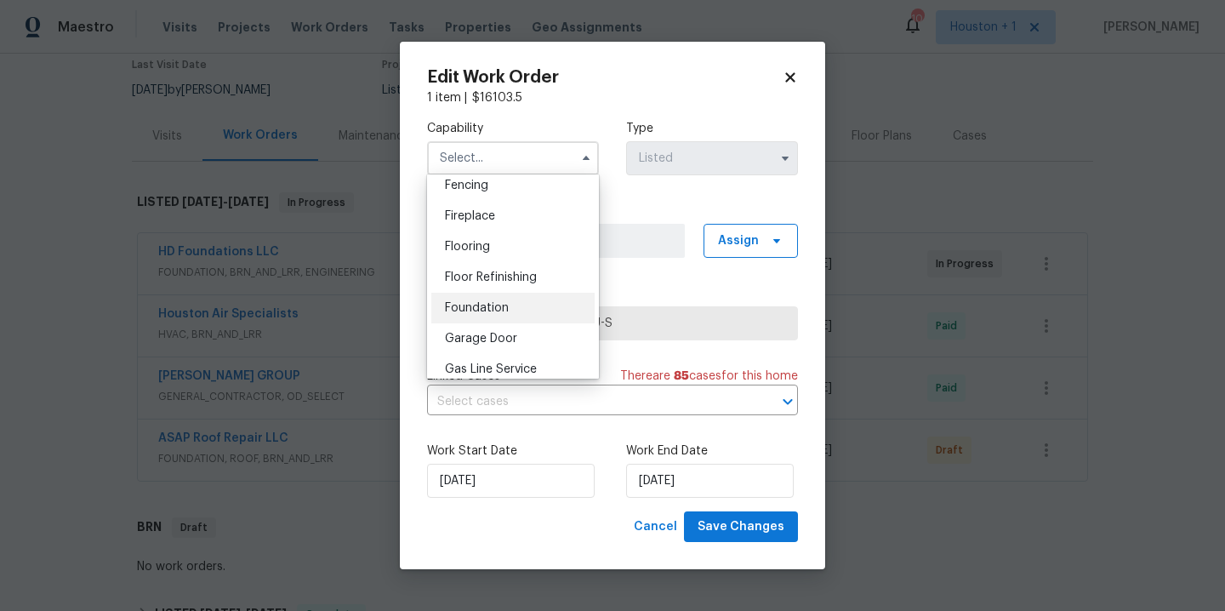
click at [496, 314] on span "Foundation" at bounding box center [477, 308] width 64 height 12
type input "Foundation"
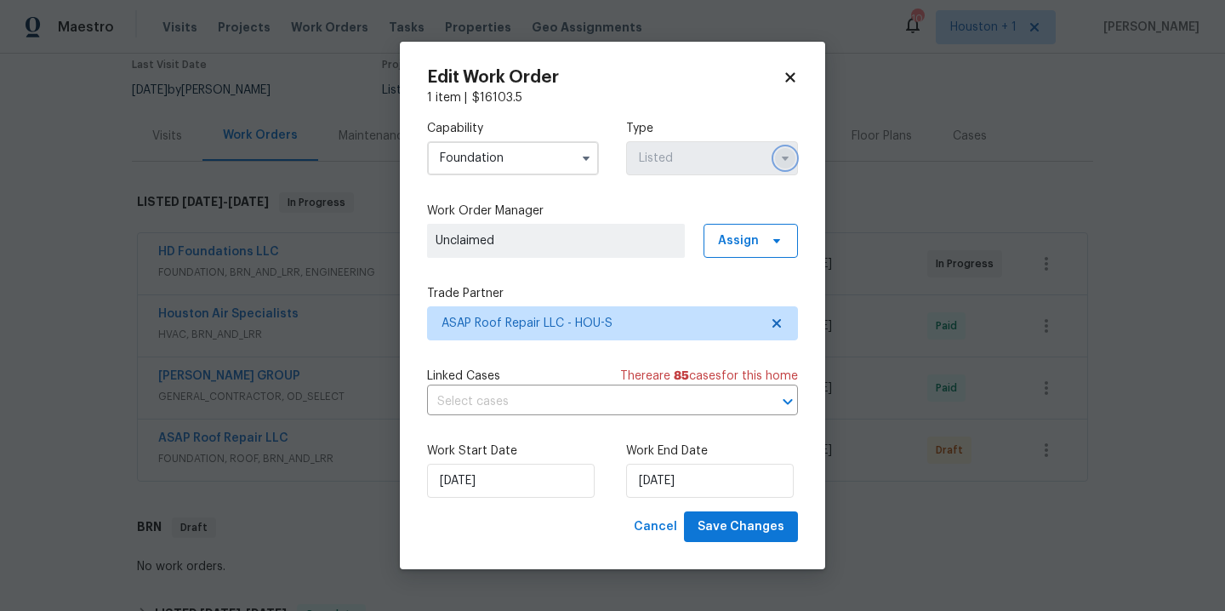
click at [789, 163] on icon "button" at bounding box center [786, 158] width 14 height 14
click at [665, 526] on span "Cancel" at bounding box center [655, 527] width 43 height 21
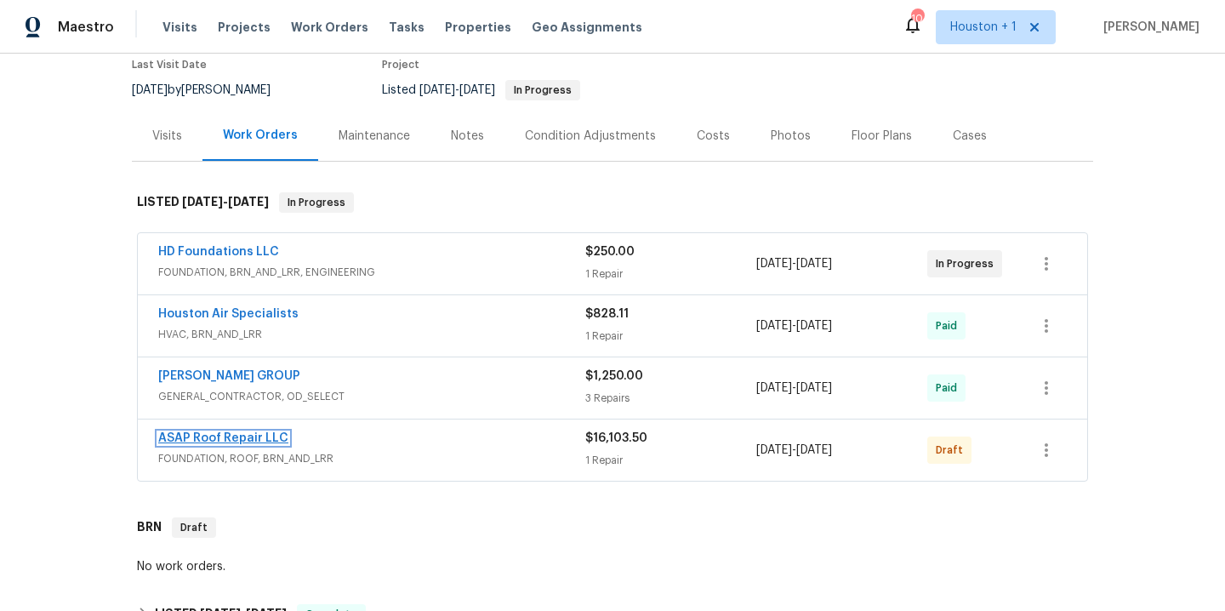
click at [248, 434] on link "ASAP Roof Repair LLC" at bounding box center [223, 438] width 130 height 12
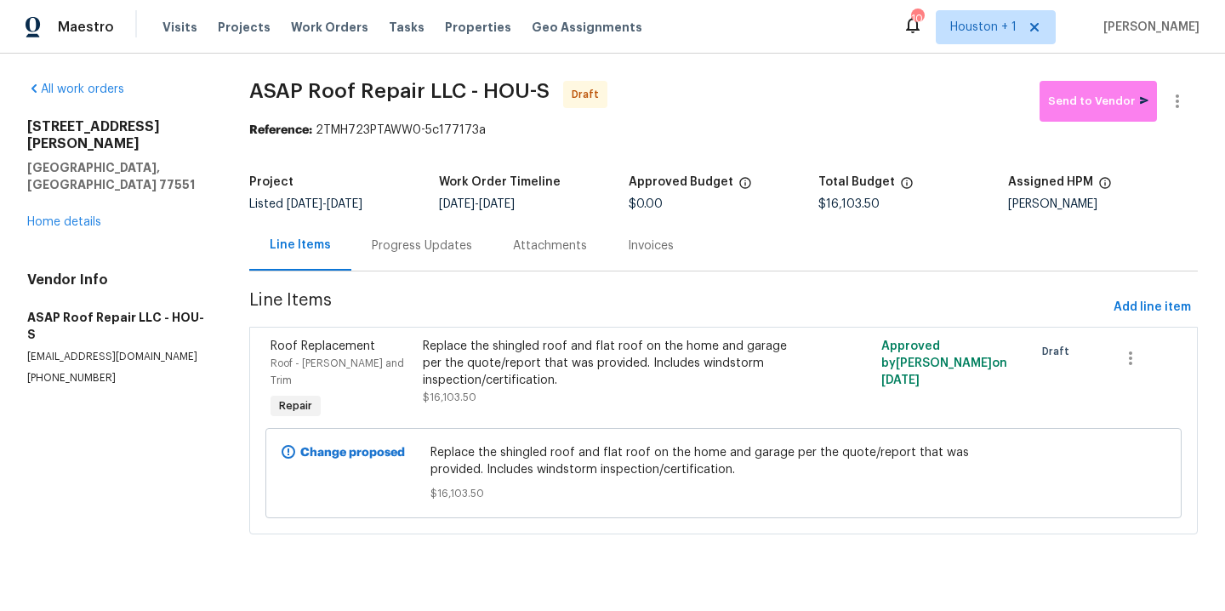
click at [608, 393] on div "Replace the shingled roof and flat roof on the home and garage per the quote/re…" at bounding box center [609, 372] width 372 height 68
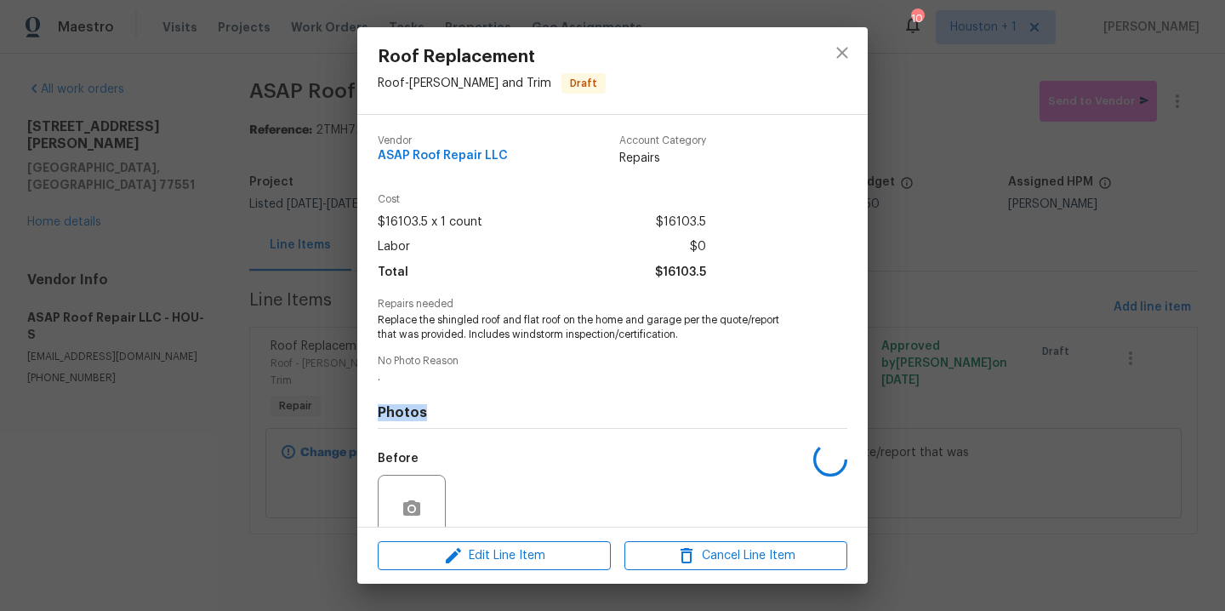
click at [608, 393] on div "Photos Before After" at bounding box center [613, 524] width 470 height 280
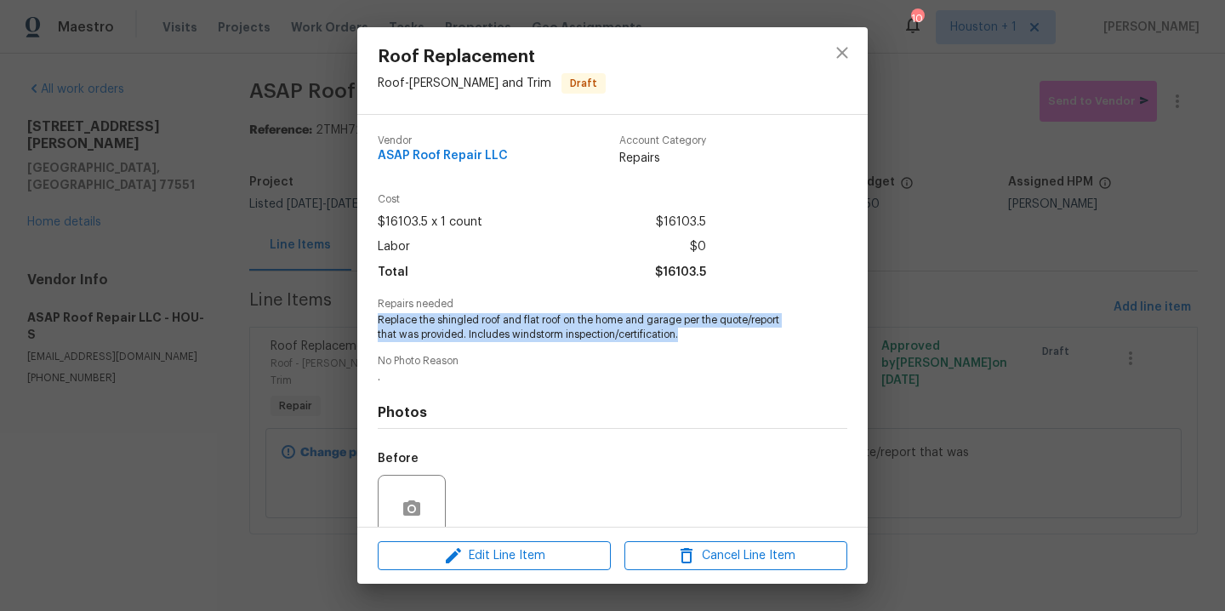
drag, startPoint x: 706, startPoint y: 340, endPoint x: 374, endPoint y: 318, distance: 333.5
click at [374, 318] on div "Vendor ASAP Roof Repair LLC Account Category Repairs Cost $16103.5 x 1 count $1…" at bounding box center [612, 321] width 511 height 412
copy span "Replace the shingled roof and flat roof on the home and garage per the quote/re…"
click at [845, 43] on icon "close" at bounding box center [842, 53] width 20 height 20
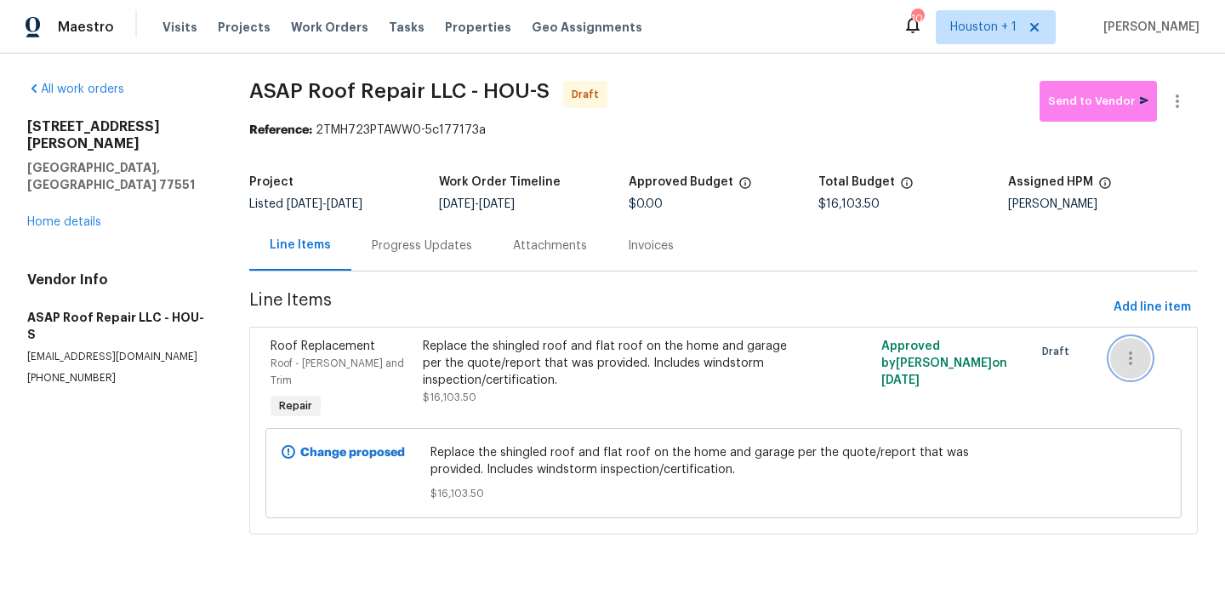
click at [1121, 359] on icon "button" at bounding box center [1131, 358] width 20 height 20
click at [1121, 353] on li "Cancel" at bounding box center [1133, 359] width 66 height 28
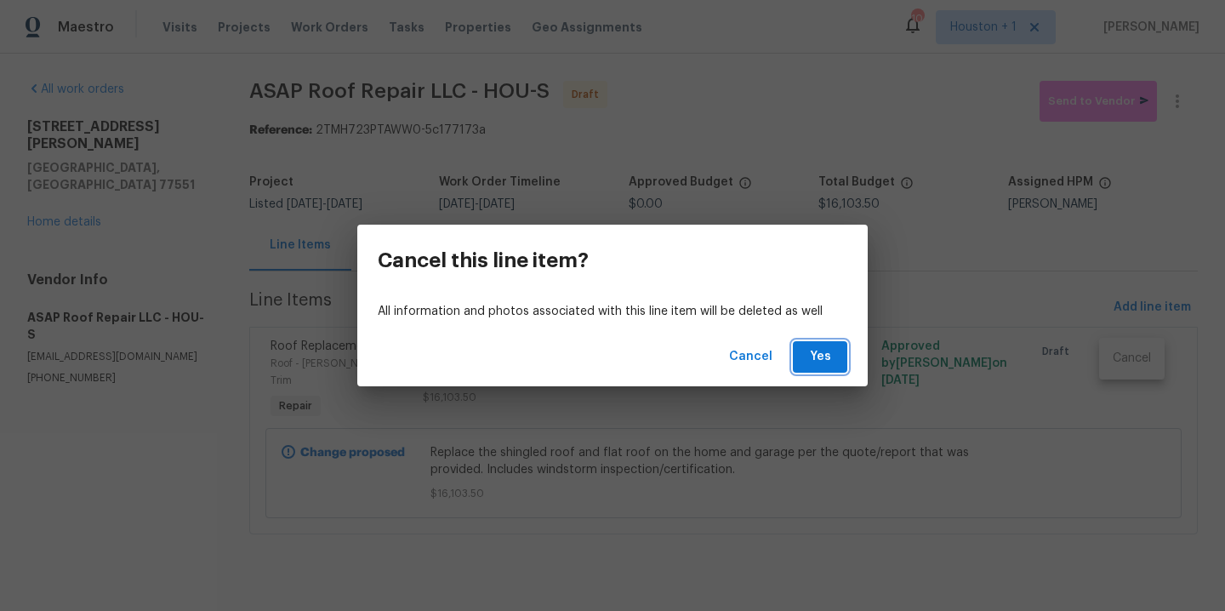
click at [796, 356] on button "Yes" at bounding box center [820, 356] width 54 height 31
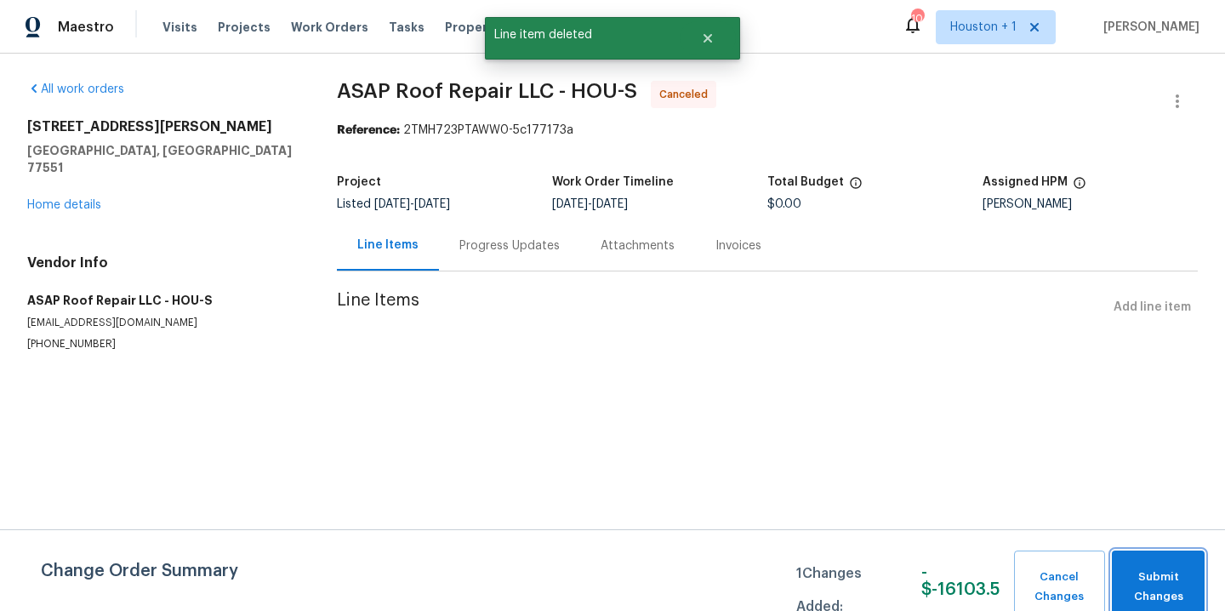
click at [1180, 579] on span "Submit Changes" at bounding box center [1159, 587] width 76 height 39
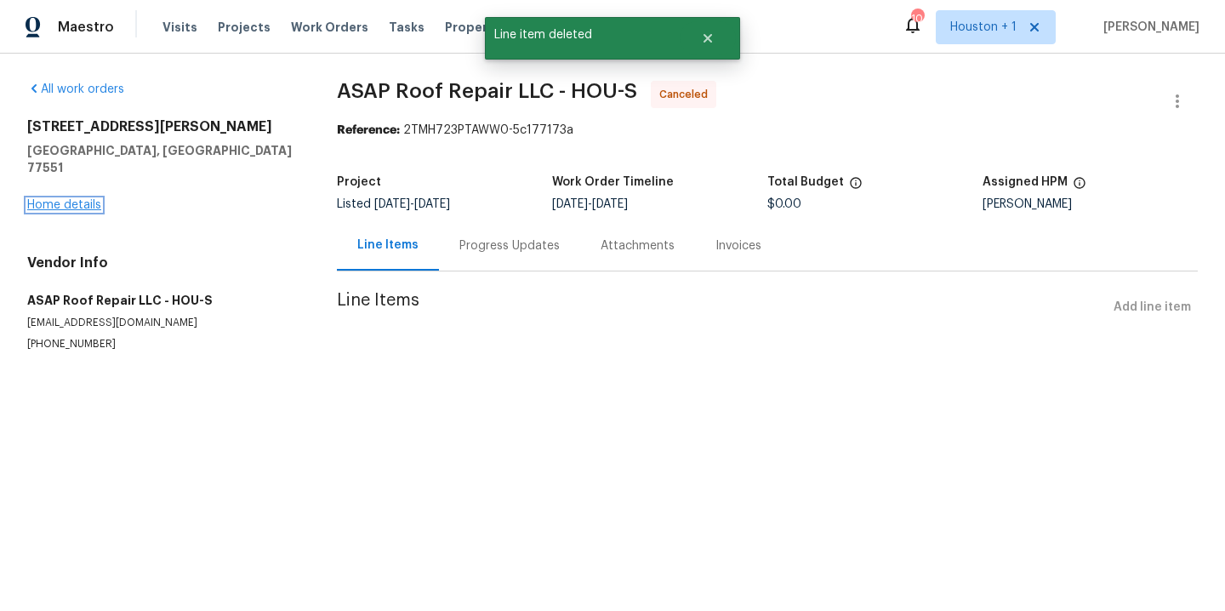
click at [58, 199] on link "Home details" at bounding box center [64, 205] width 74 height 12
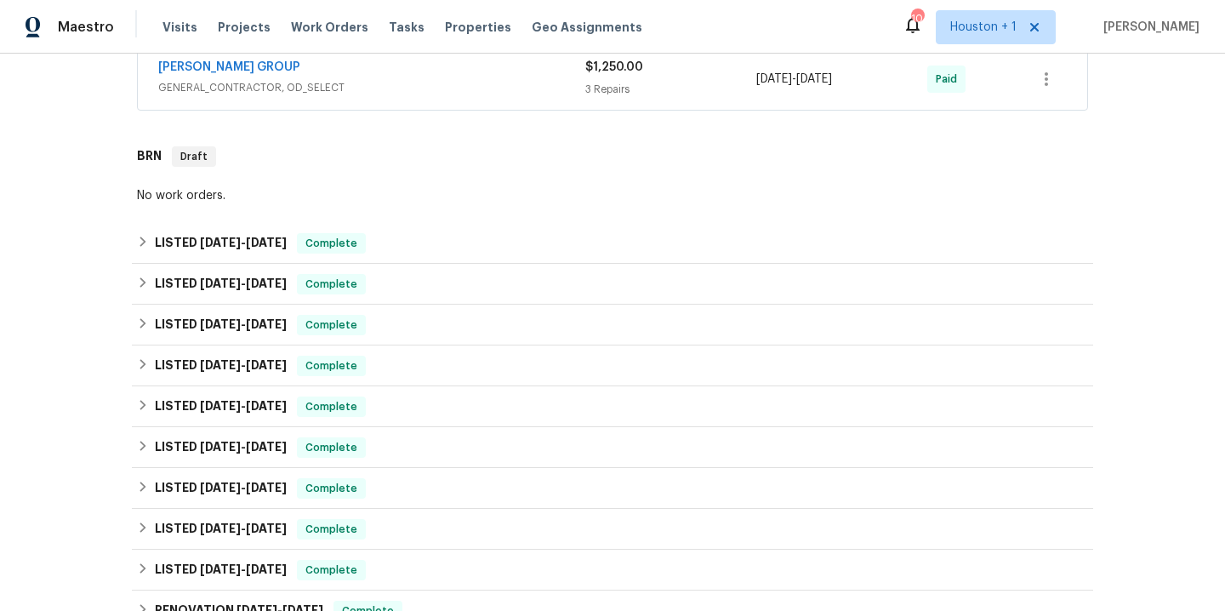
scroll to position [750, 0]
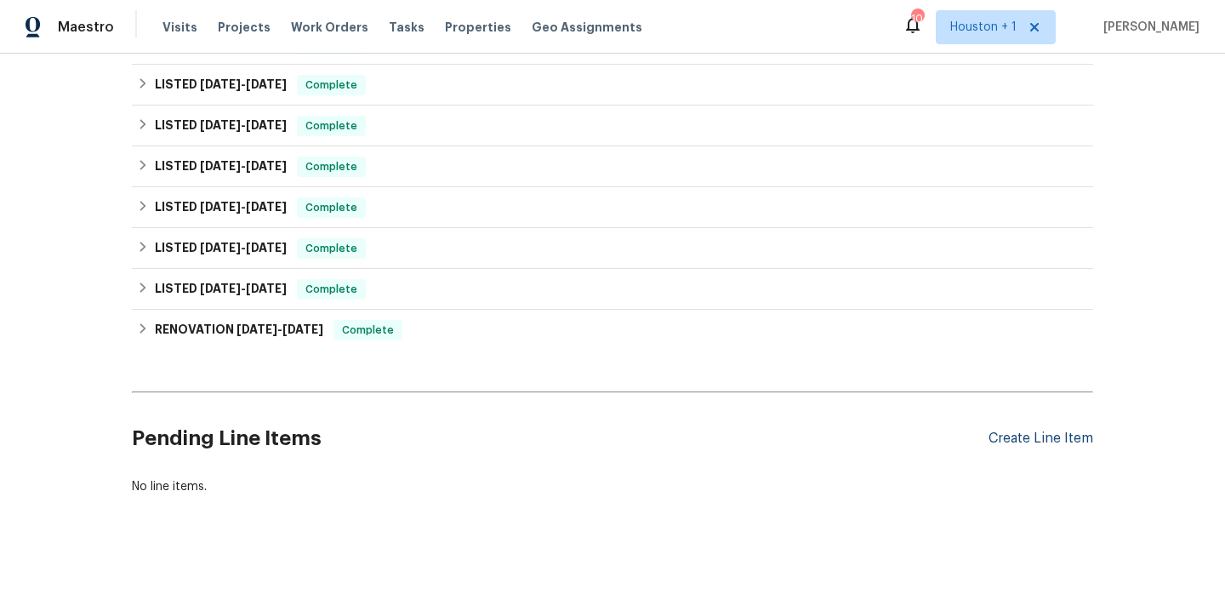
click at [1058, 431] on div "Create Line Item" at bounding box center [1041, 439] width 105 height 16
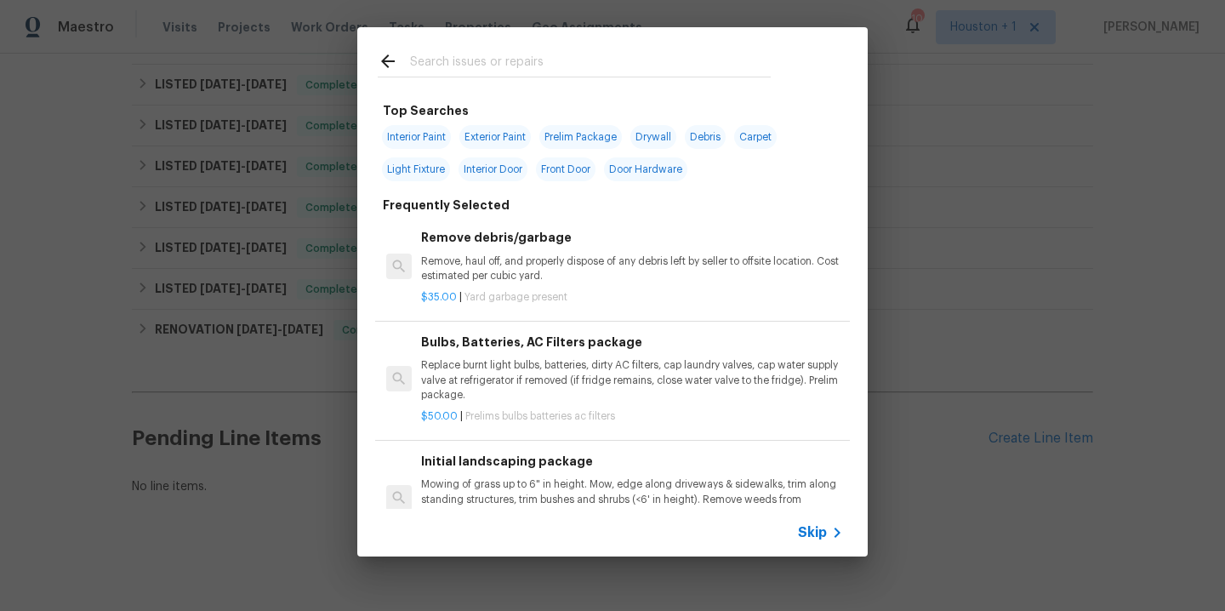
click at [550, 71] on input "text" at bounding box center [590, 64] width 361 height 26
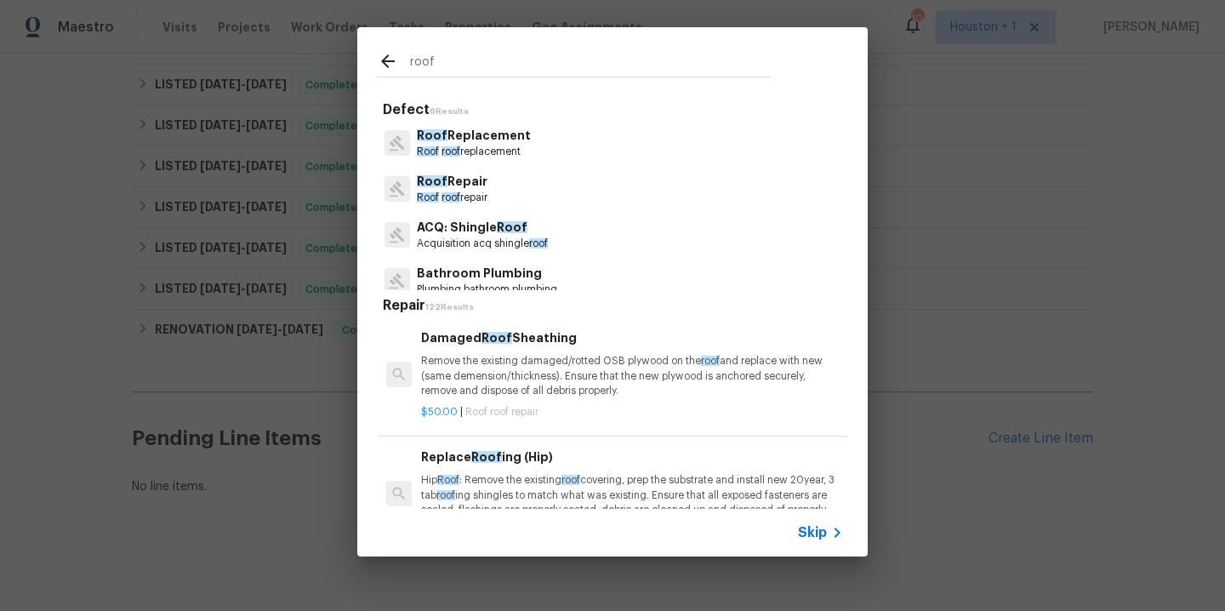
type input "roof"
click at [480, 147] on p "Roof roof replacement" at bounding box center [474, 152] width 114 height 14
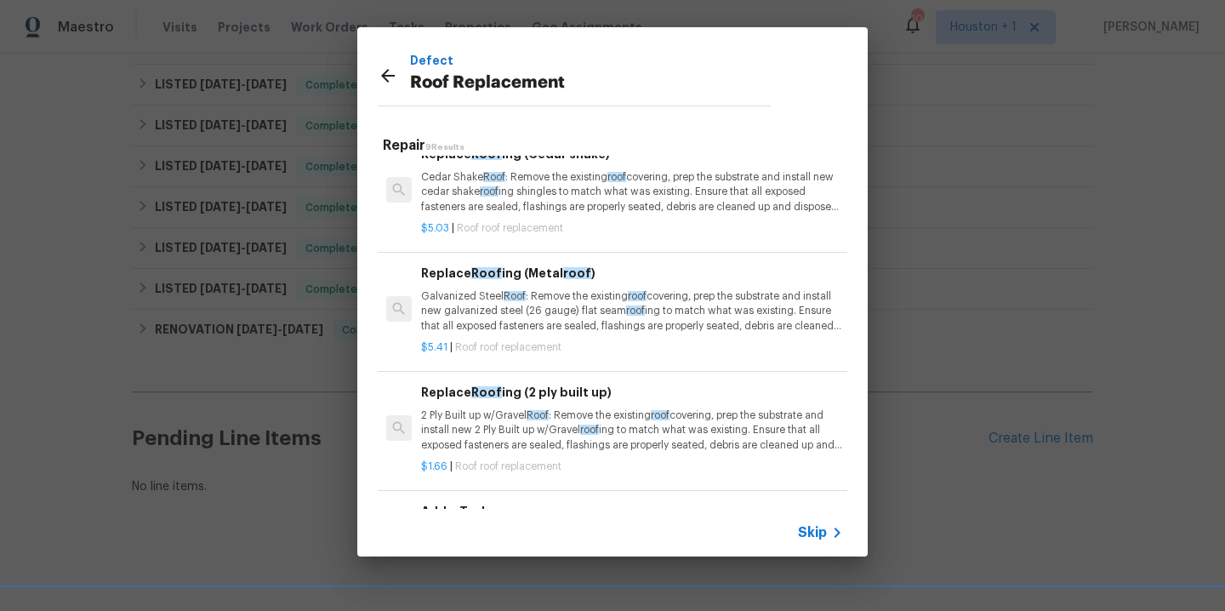
scroll to position [633, 0]
click at [473, 502] on h6 "Add a Task" at bounding box center [632, 511] width 422 height 19
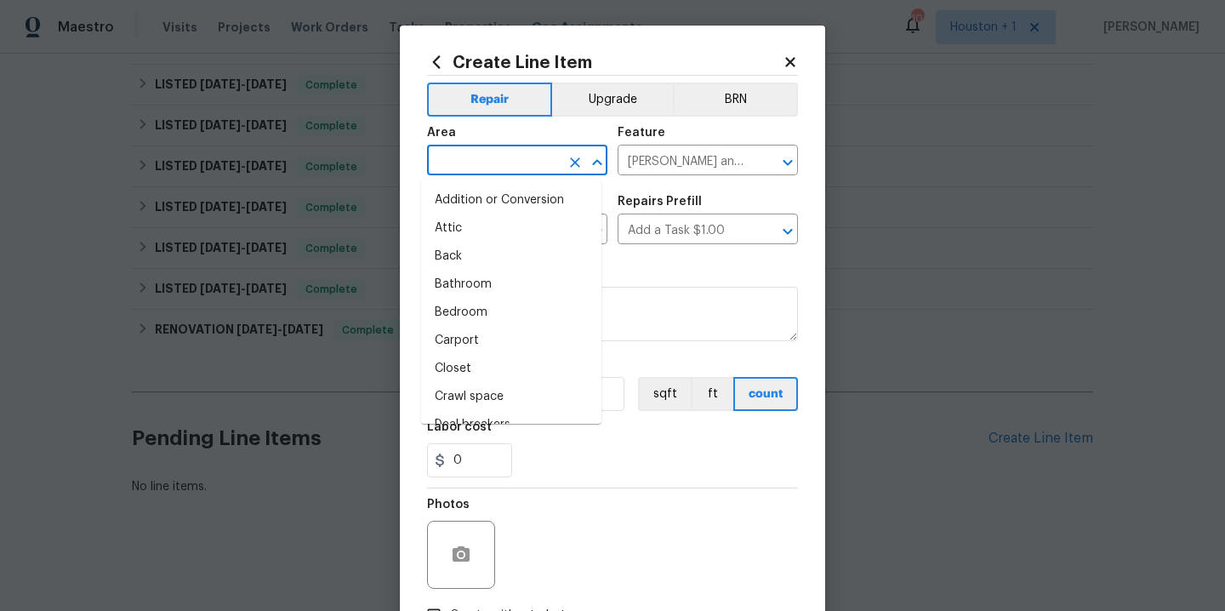
click at [519, 174] on input "text" at bounding box center [493, 162] width 133 height 26
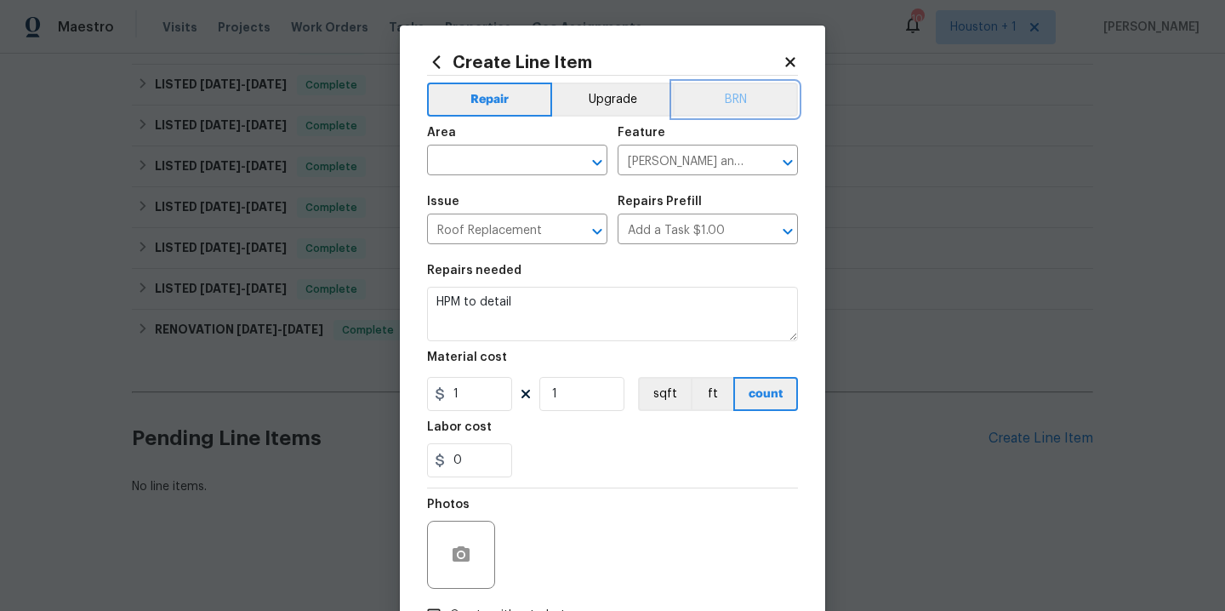
click at [732, 96] on button "BRN" at bounding box center [735, 100] width 125 height 34
click at [466, 171] on input "text" at bounding box center [493, 162] width 133 height 26
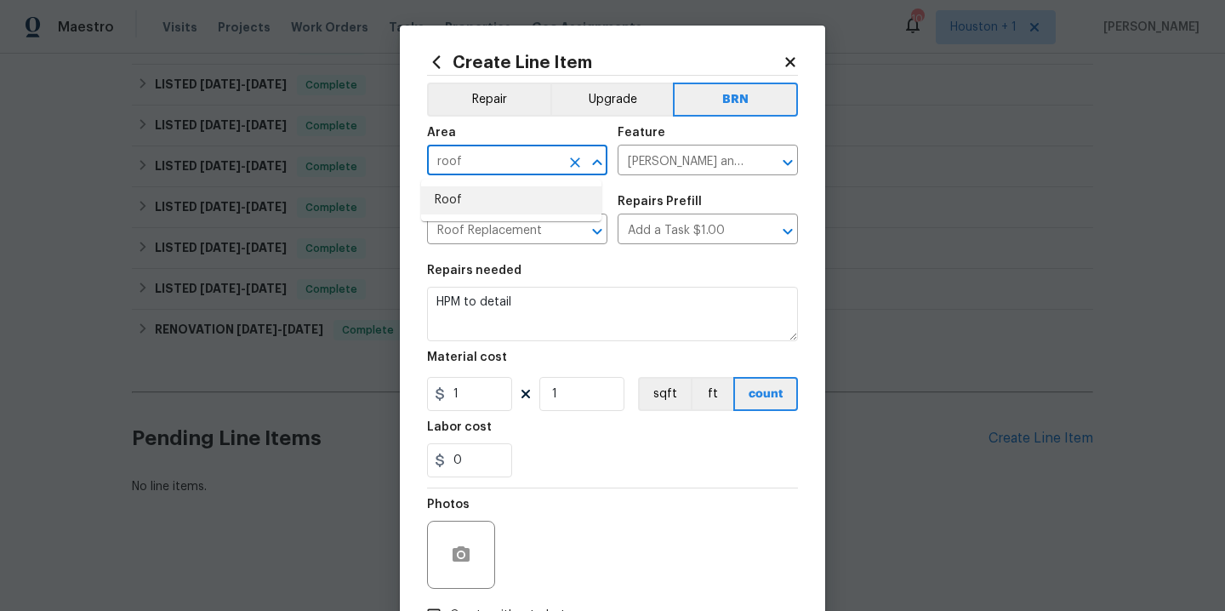
click at [437, 197] on li "Roof" at bounding box center [511, 200] width 180 height 28
type input "Roof"
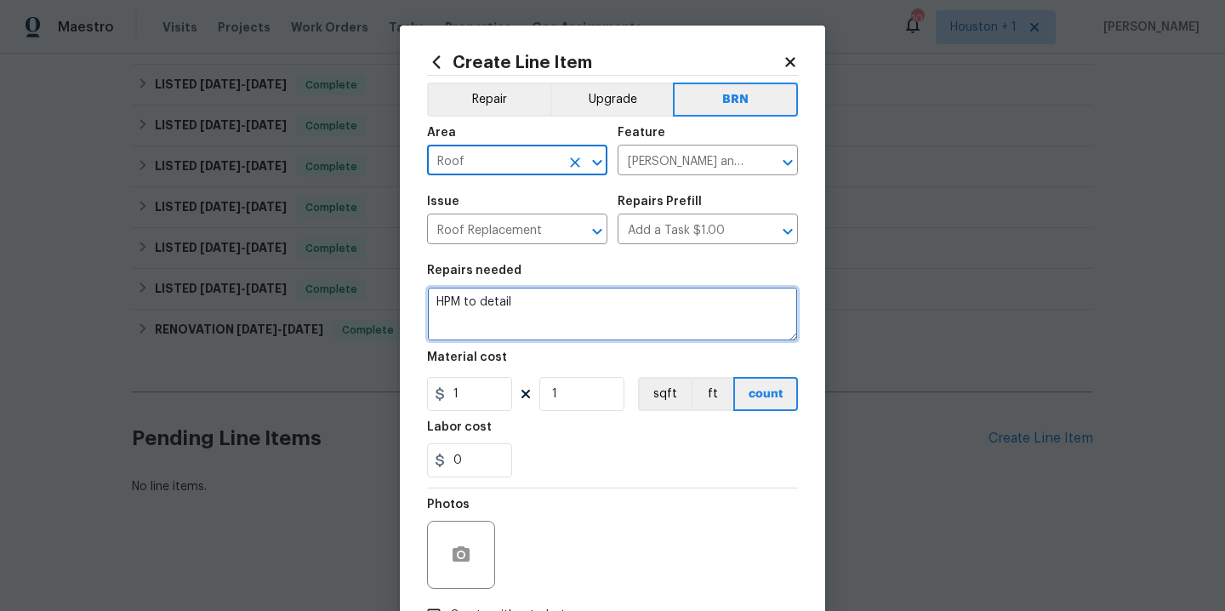
click at [573, 317] on textarea "HPM to detail" at bounding box center [612, 314] width 371 height 54
paste textarea "Replace the shingled roof and flat roof on the home and garage per the quote/re…"
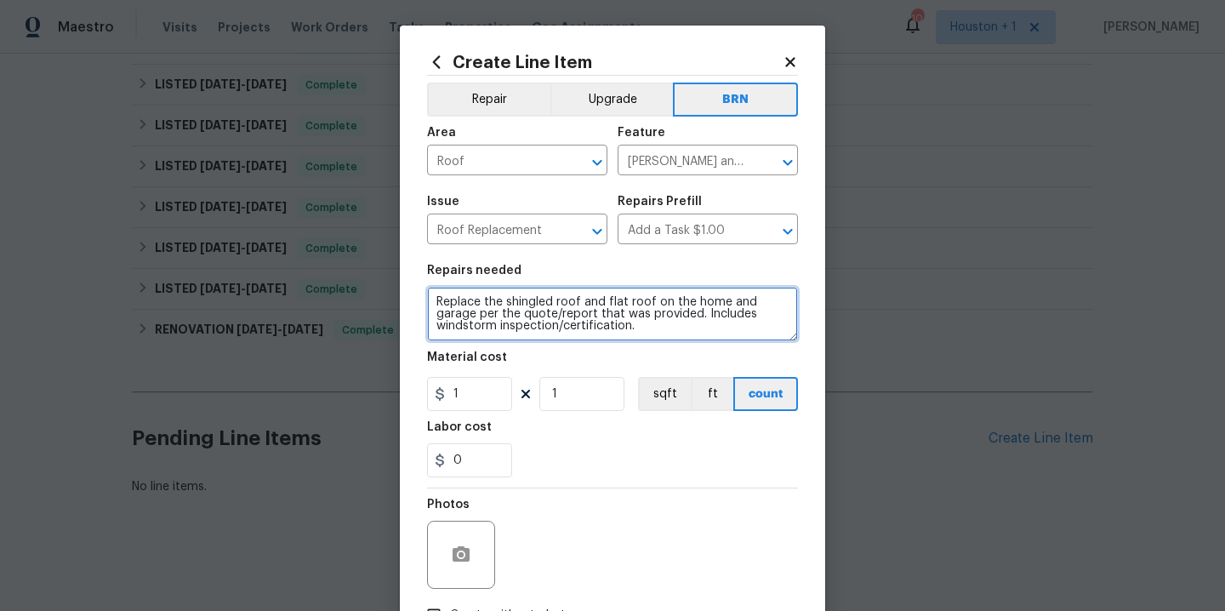
click at [572, 302] on textarea "Replace the shingled roof and flat roof on the home and garage per the quote/re…" at bounding box center [612, 314] width 371 height 54
click at [617, 298] on textarea "Replace the shingled and flat roof on the home and garage per the quote/report …" at bounding box center [612, 314] width 371 height 54
type textarea "Replace the shingled and flat roofs on the home and garage per the quote/report…"
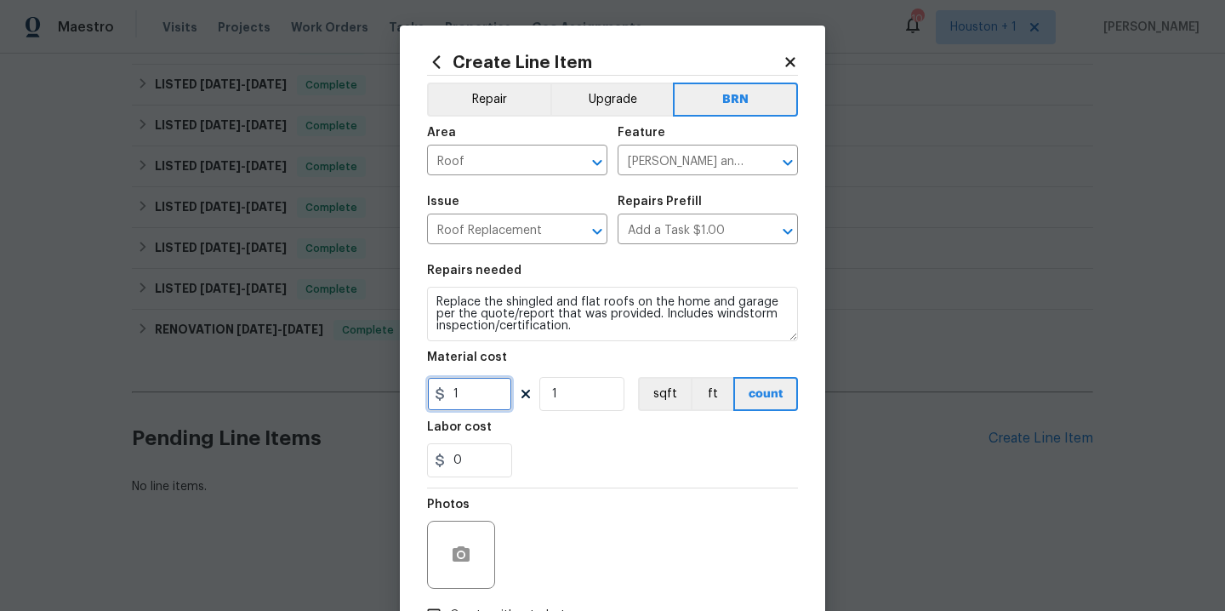
click at [482, 398] on input "1" at bounding box center [469, 394] width 85 height 34
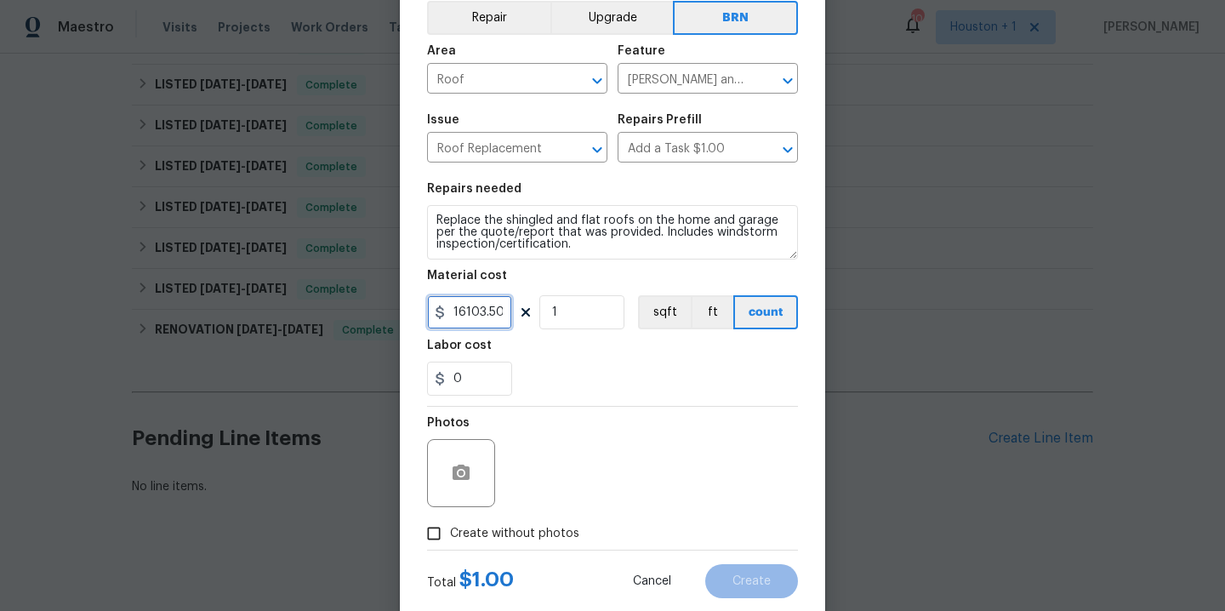
scroll to position [123, 0]
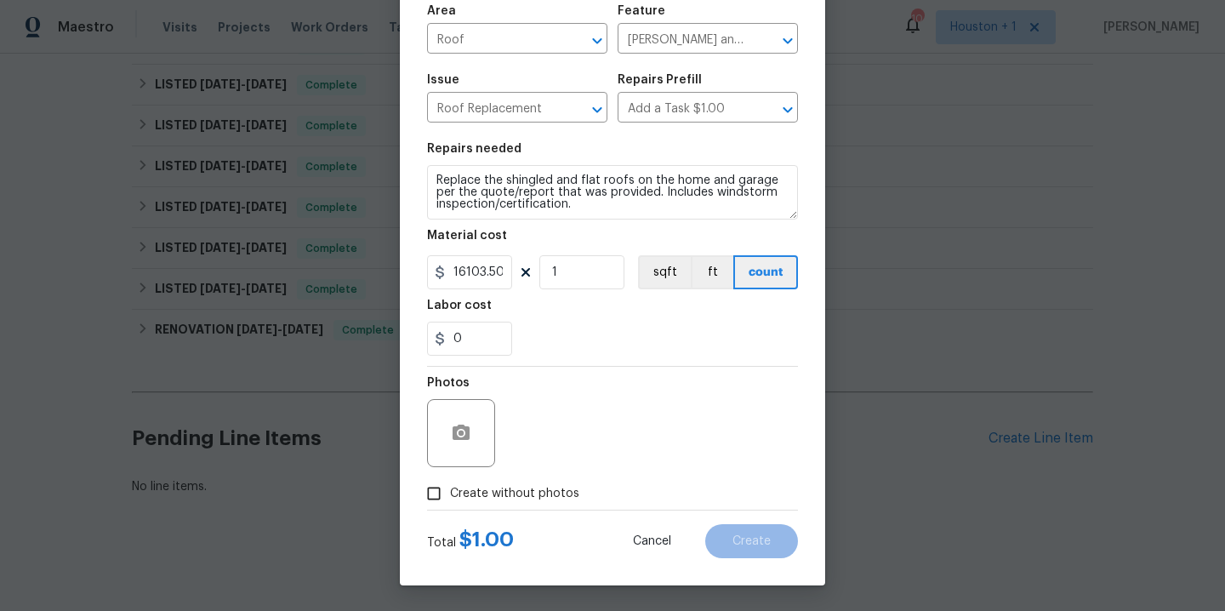
type input "16103.5"
click at [525, 493] on span "Create without photos" at bounding box center [514, 494] width 129 height 18
click at [450, 493] on input "Create without photos" at bounding box center [434, 493] width 32 height 32
checkbox input "true"
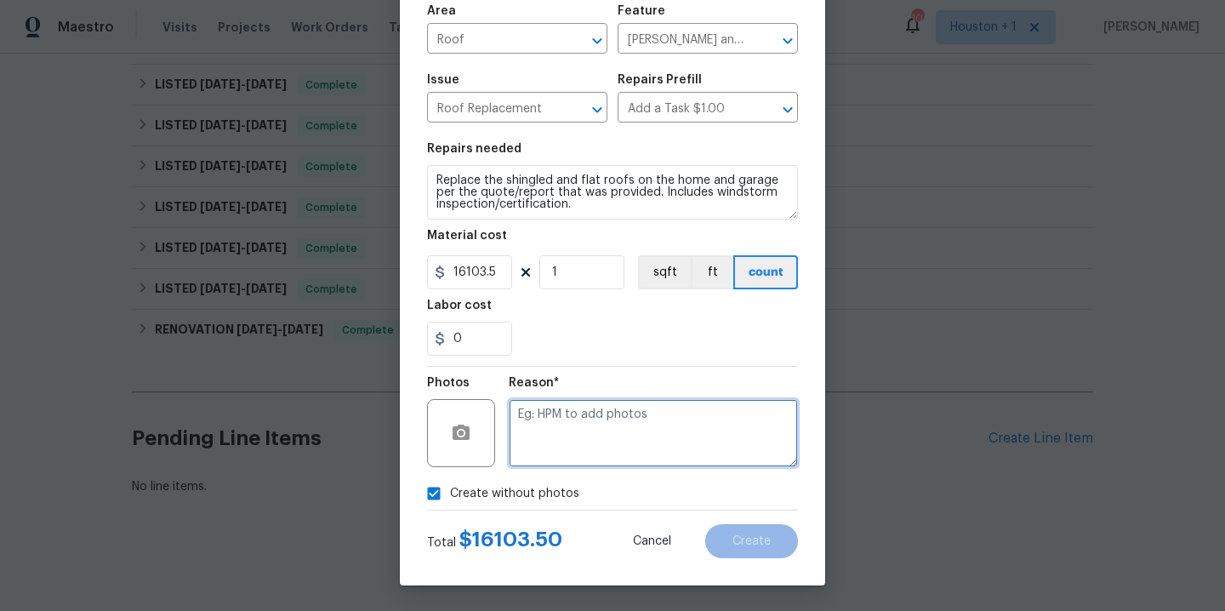
click at [570, 456] on textarea at bounding box center [653, 433] width 289 height 68
type textarea "."
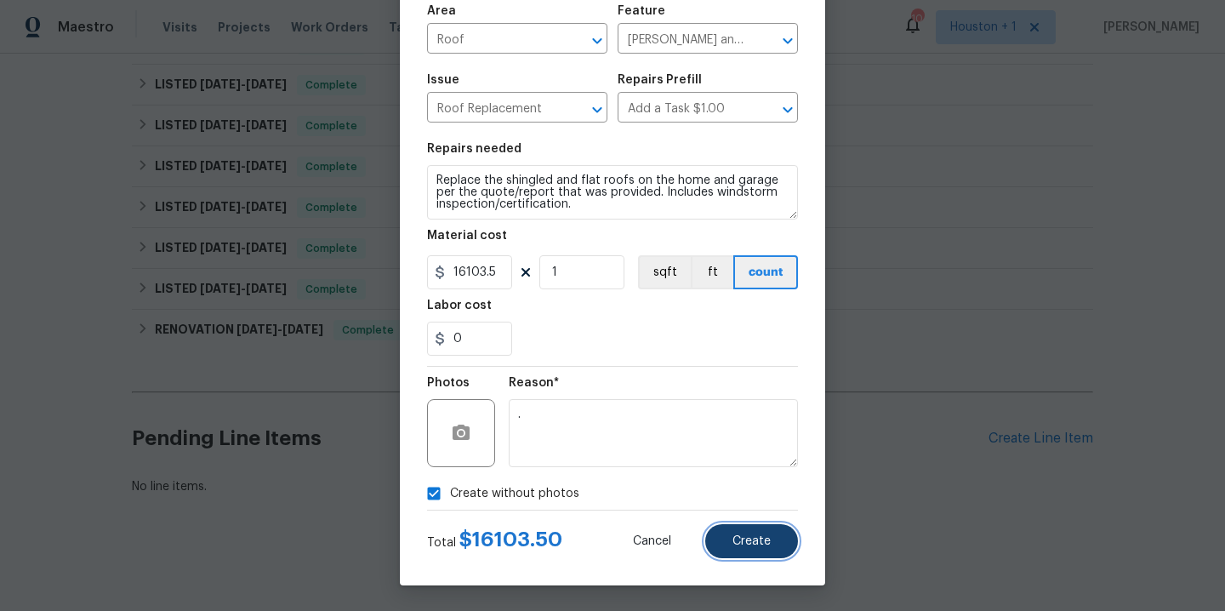
click at [733, 545] on span "Create" at bounding box center [752, 541] width 38 height 13
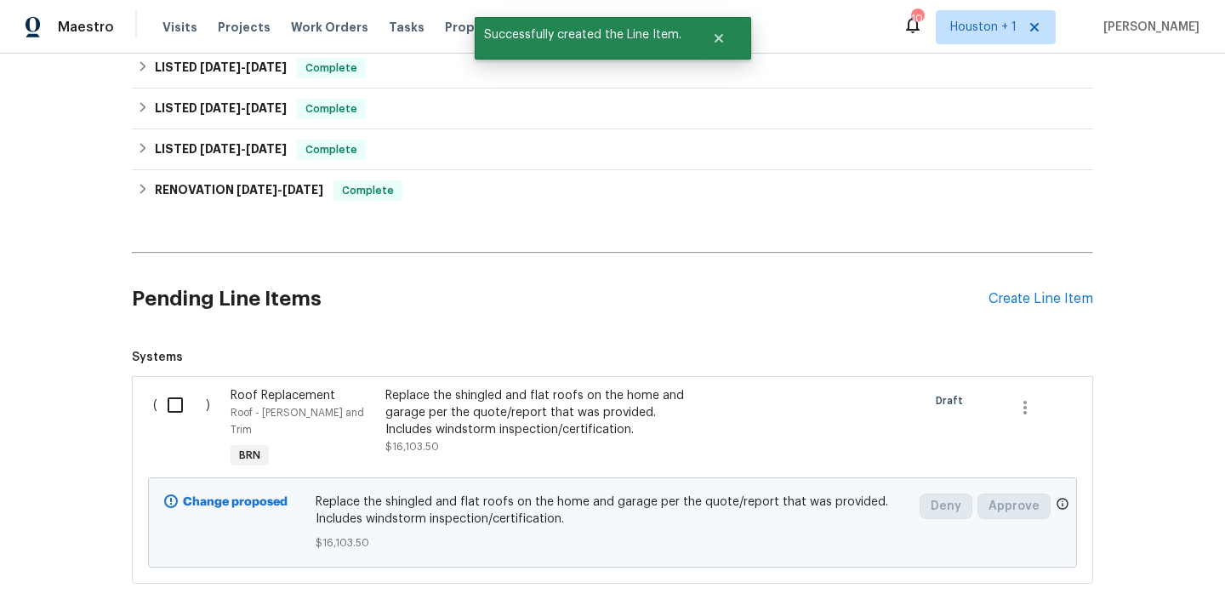
scroll to position [961, 0]
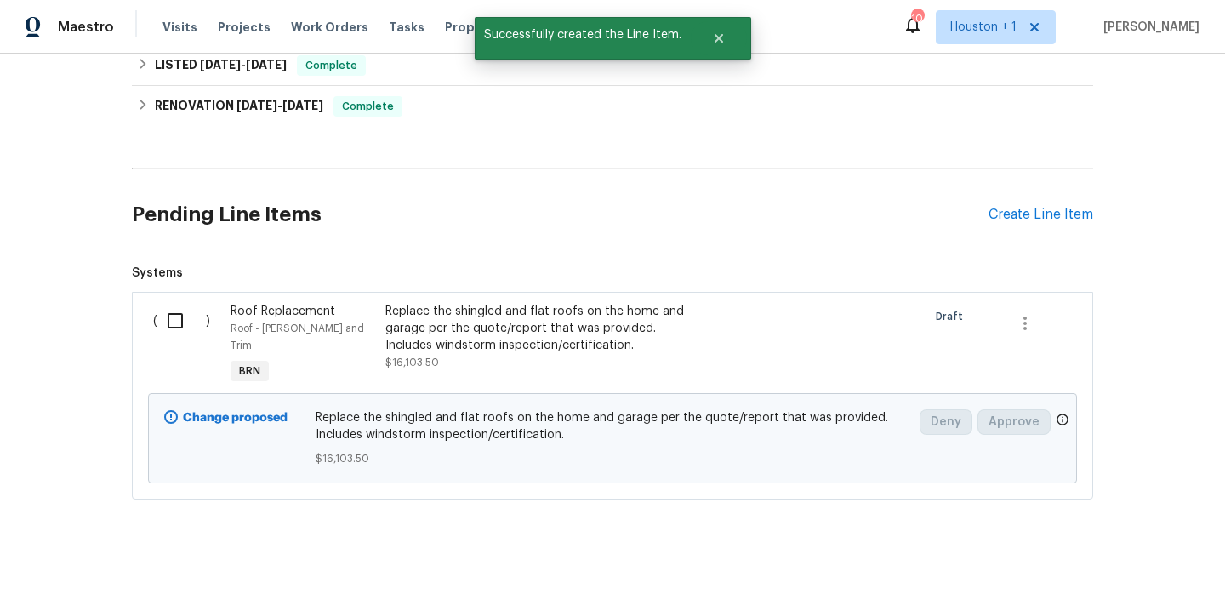
click at [161, 322] on input "checkbox" at bounding box center [181, 321] width 49 height 36
click at [1119, 574] on span "Create Work Order" at bounding box center [1127, 568] width 113 height 21
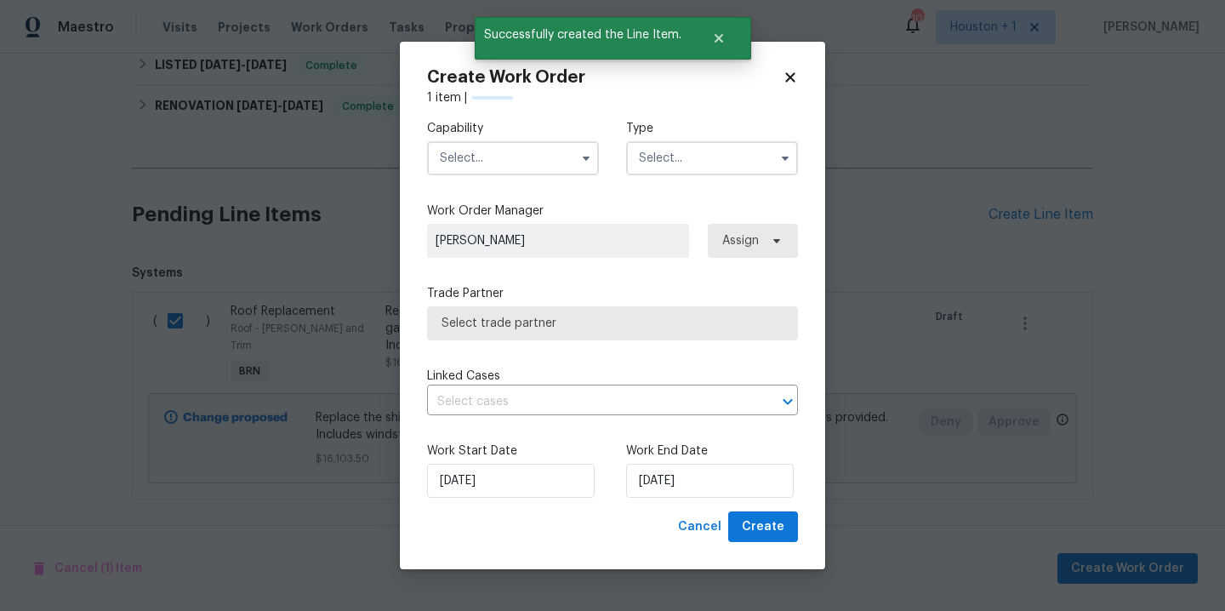
checkbox input "false"
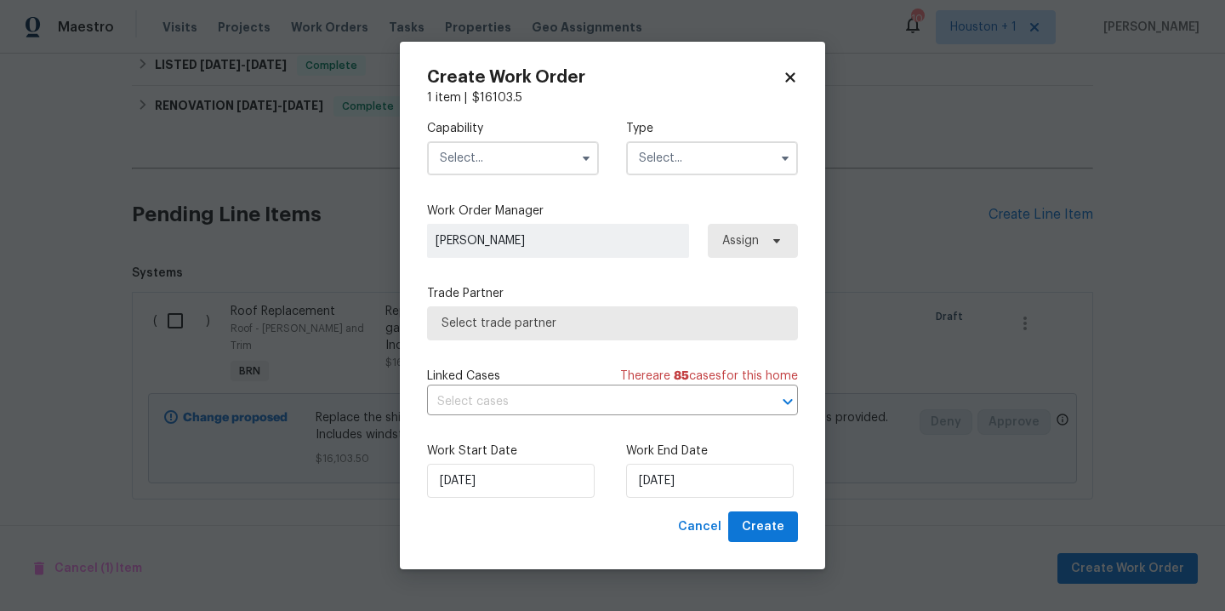
click at [546, 169] on input "text" at bounding box center [513, 158] width 172 height 34
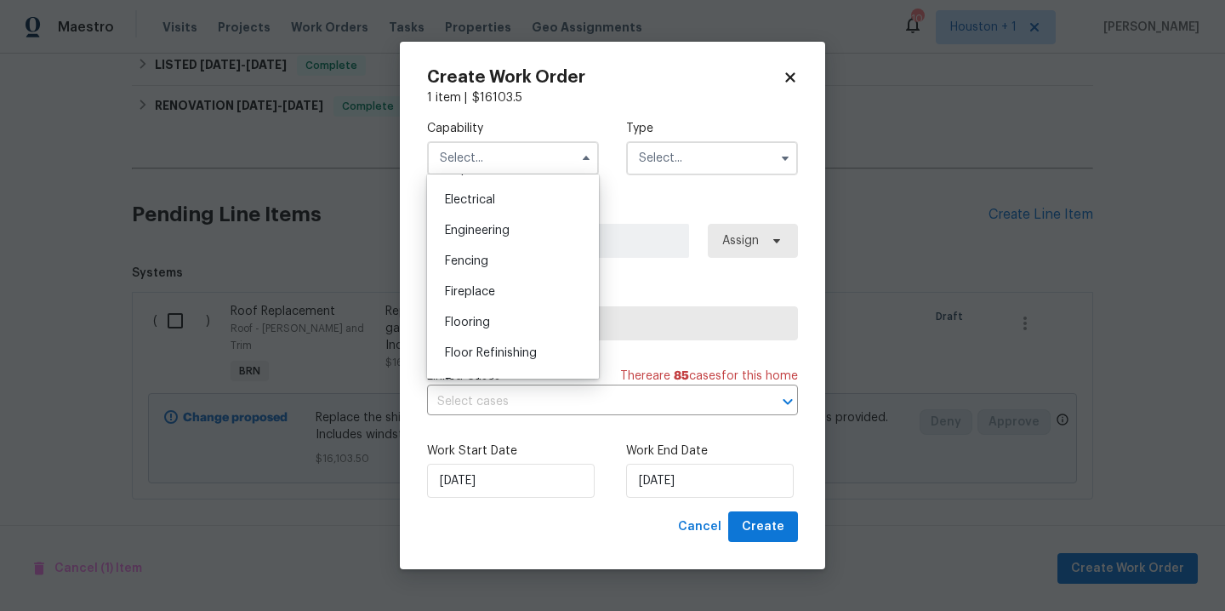
scroll to position [656, 0]
click at [488, 266] on span "Foundation" at bounding box center [477, 260] width 64 height 12
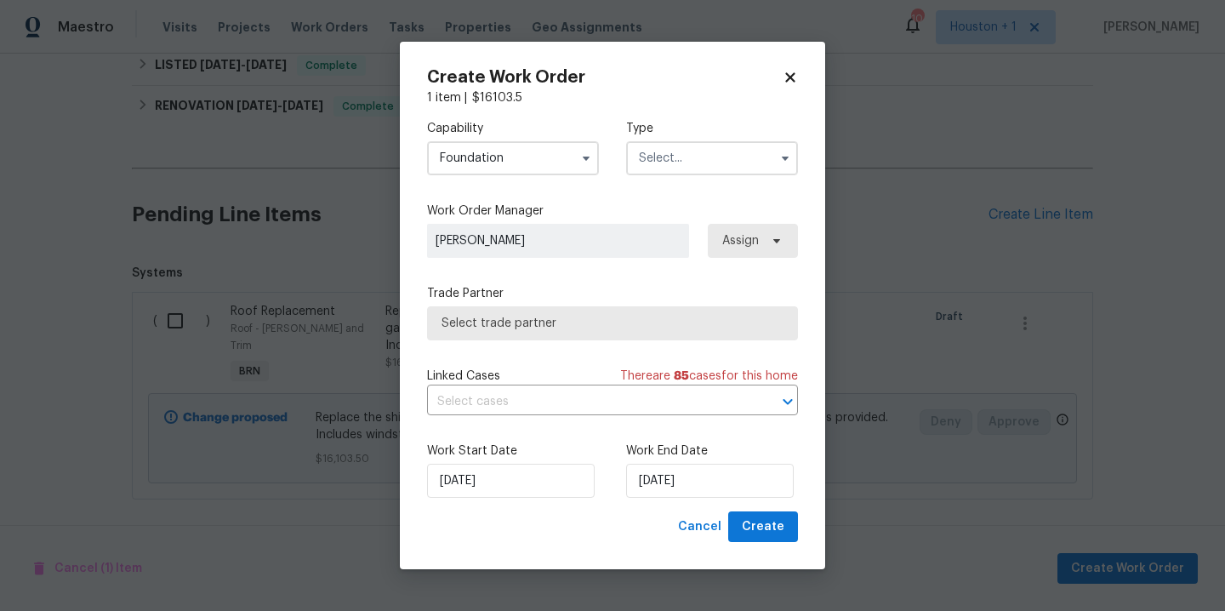
click at [703, 169] on input "text" at bounding box center [712, 158] width 172 height 34
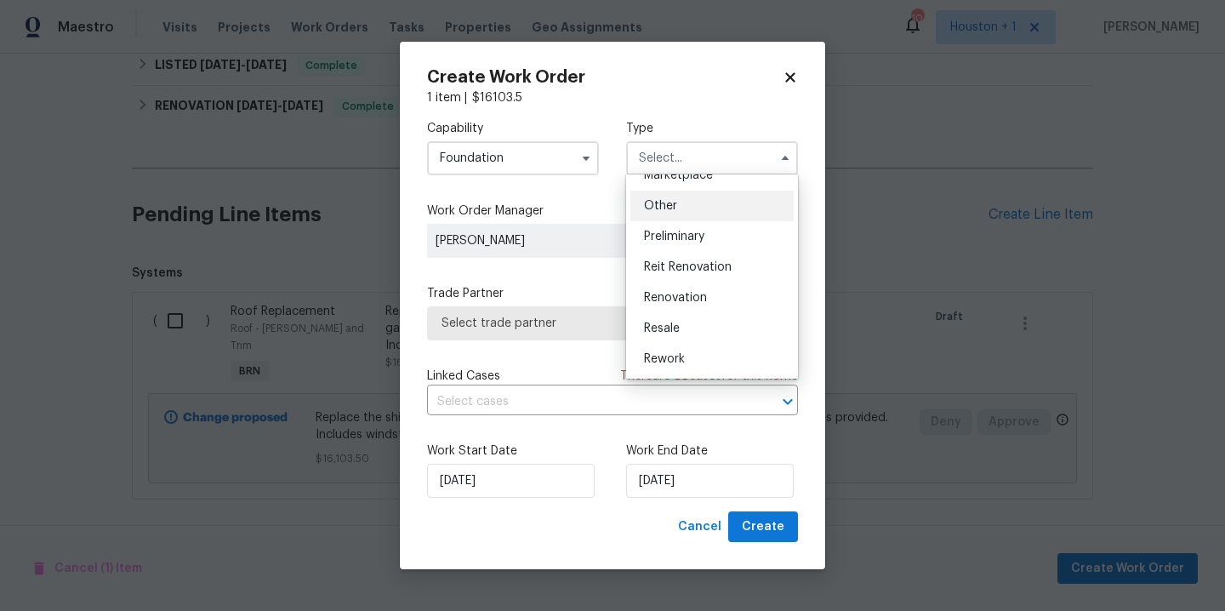
scroll to position [386, 0]
click at [542, 161] on input "Foundation" at bounding box center [513, 158] width 172 height 34
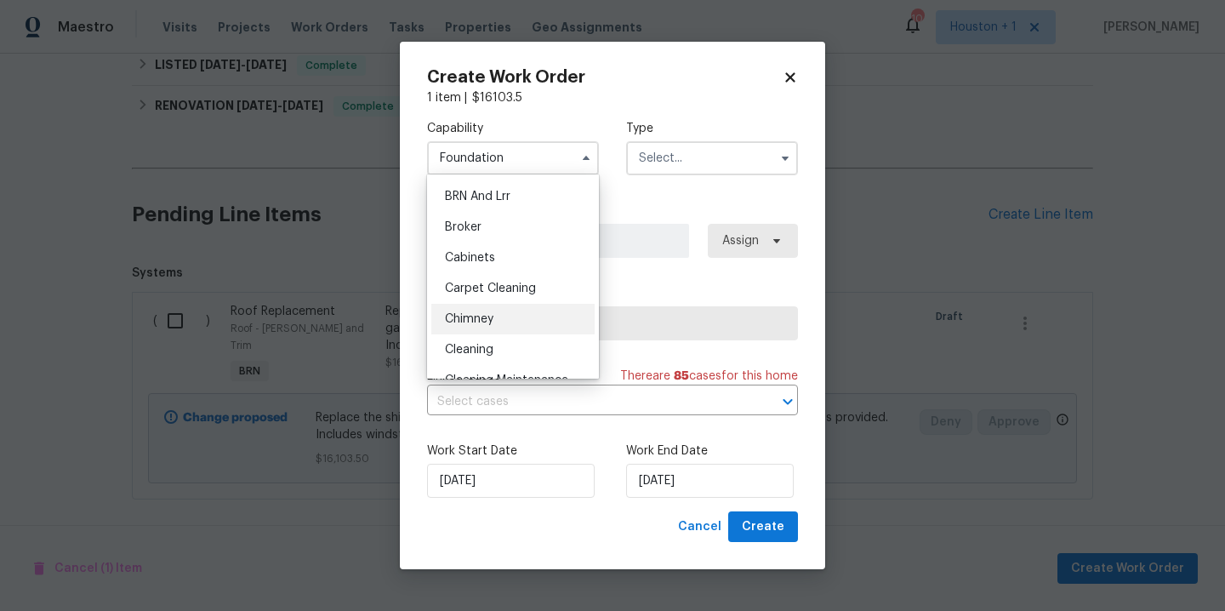
scroll to position [9, 0]
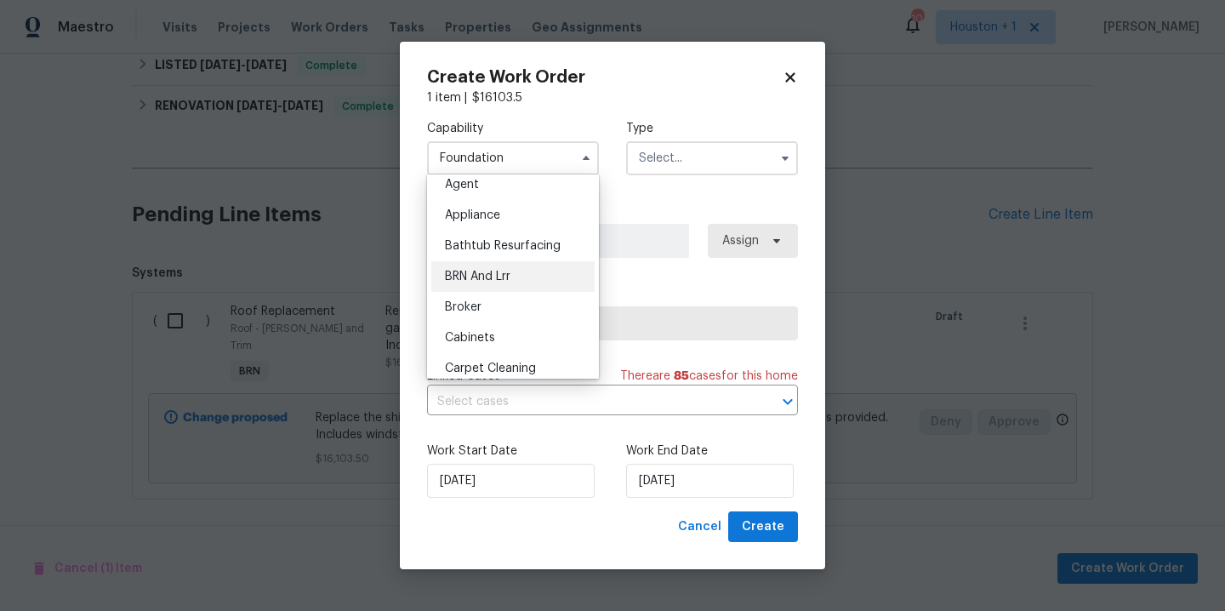
click at [513, 271] on div "BRN And Lrr" at bounding box center [512, 276] width 163 height 31
type input "BRN And Lrr"
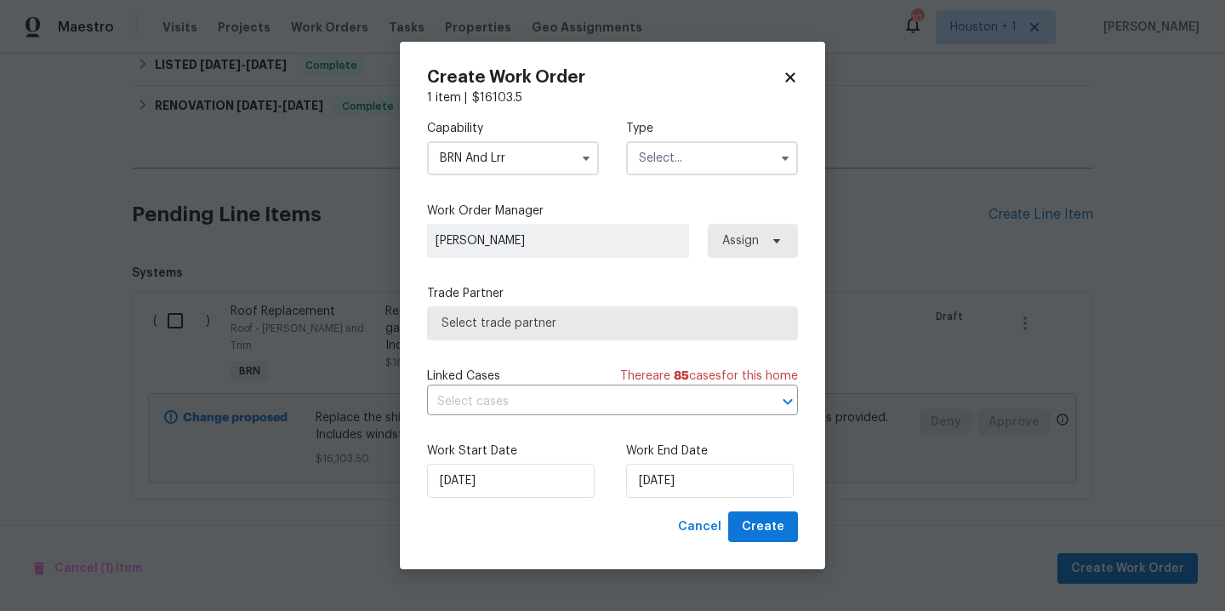
click at [749, 153] on input "text" at bounding box center [712, 158] width 172 height 34
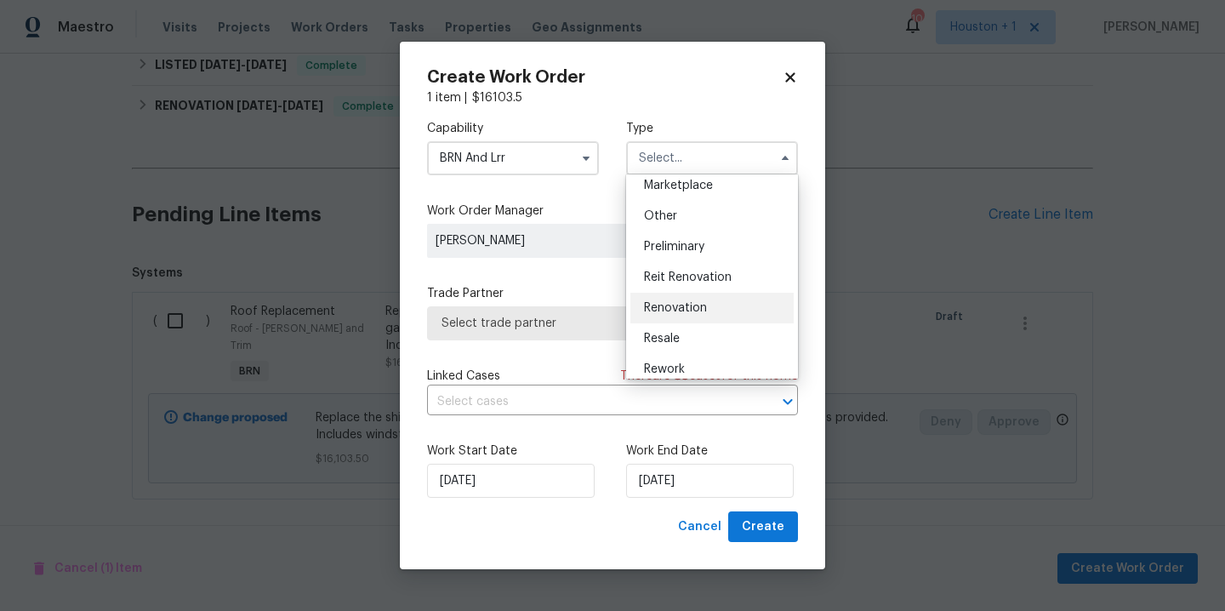
scroll to position [386, 0]
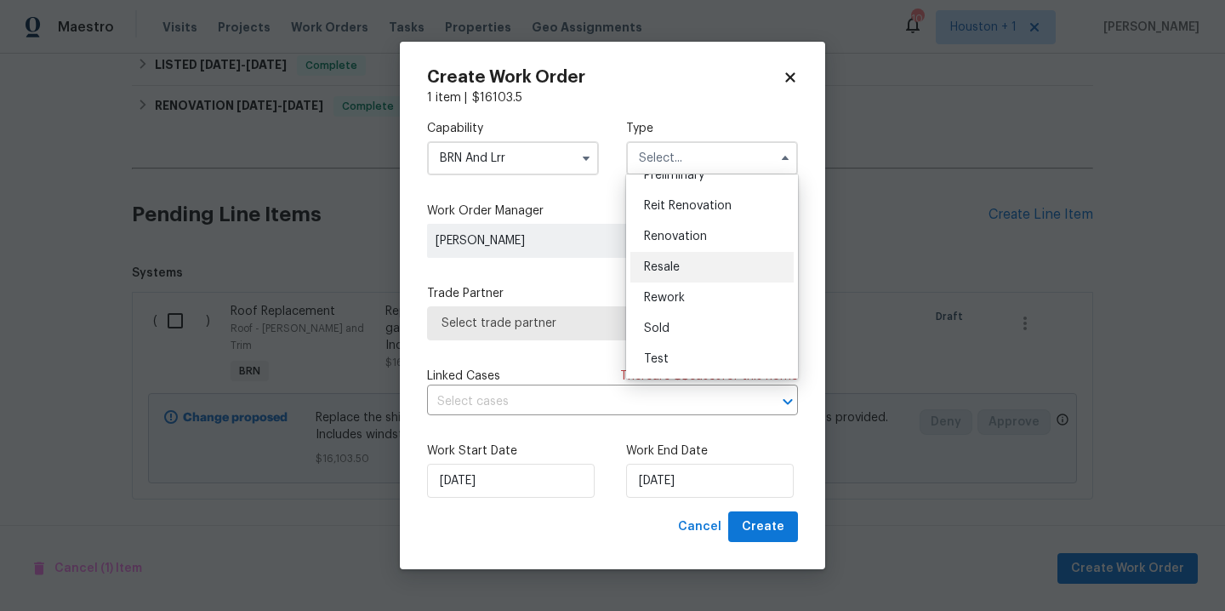
click at [697, 271] on div "Resale" at bounding box center [712, 267] width 163 height 31
type input "Resale"
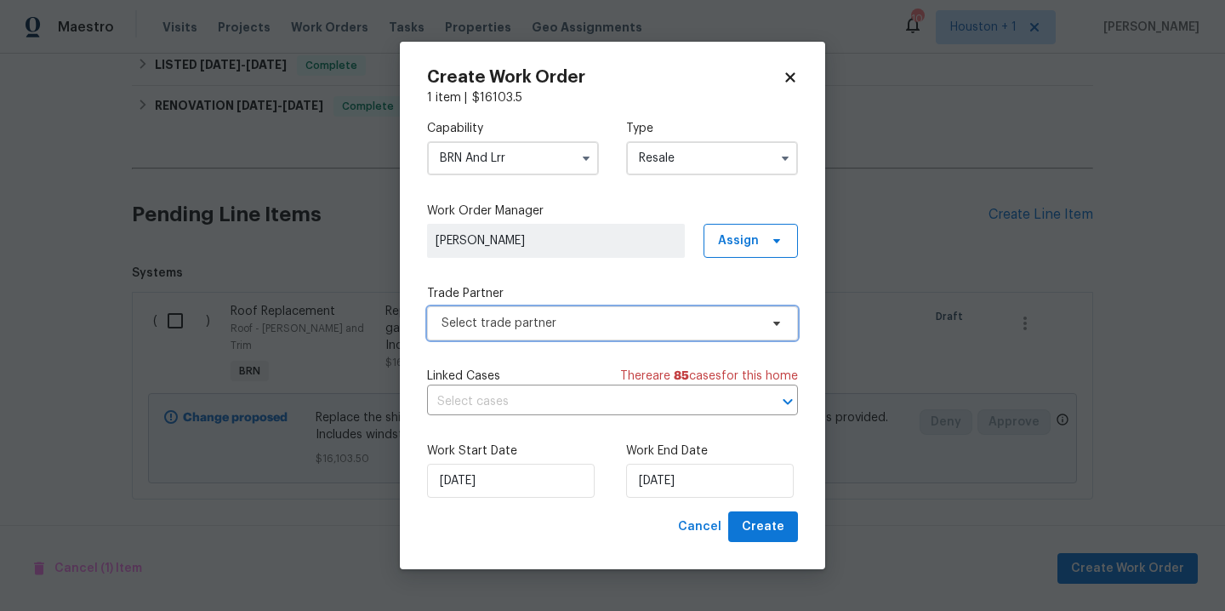
click at [599, 331] on span "Select trade partner" at bounding box center [612, 323] width 371 height 34
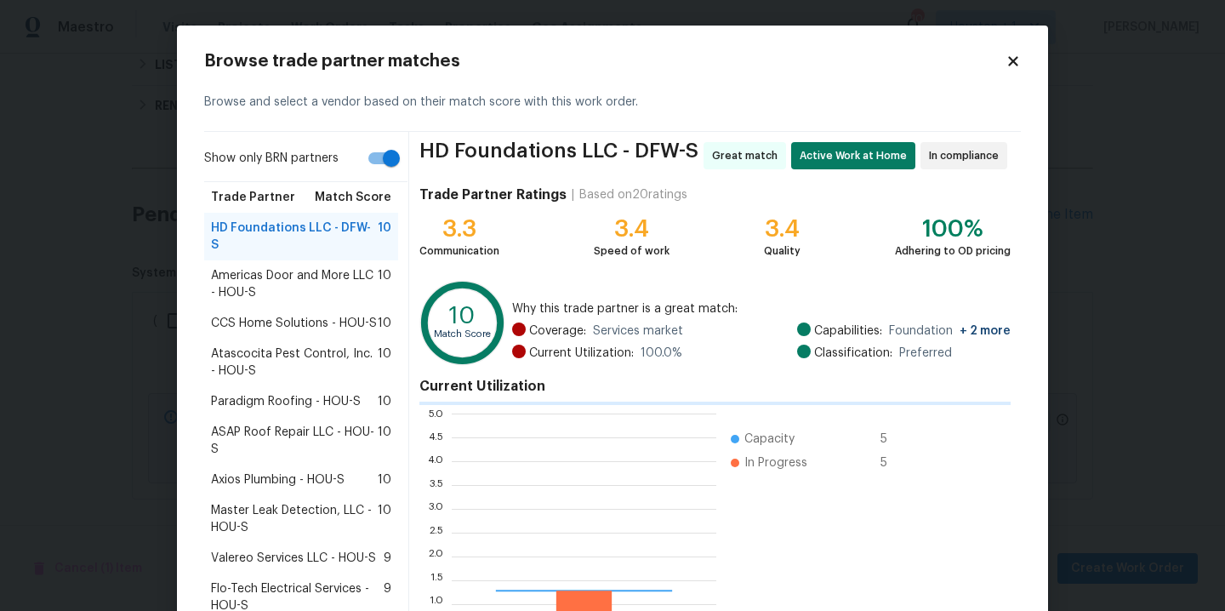
scroll to position [226, 252]
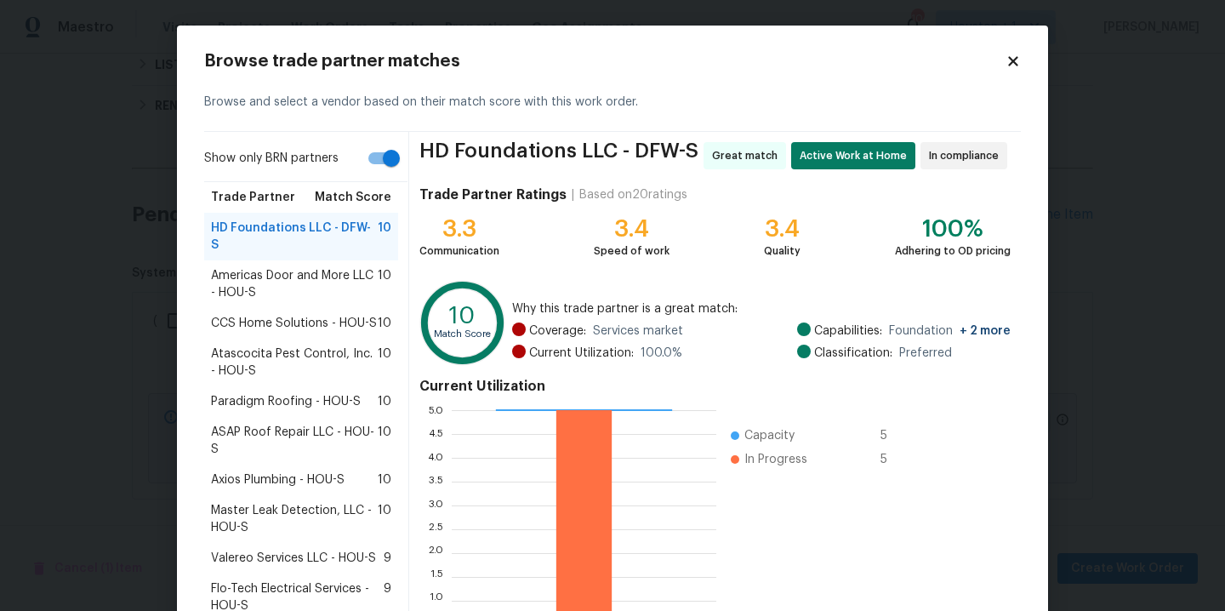
click at [298, 424] on span "ASAP Roof Repair LLC - HOU-S" at bounding box center [294, 441] width 167 height 34
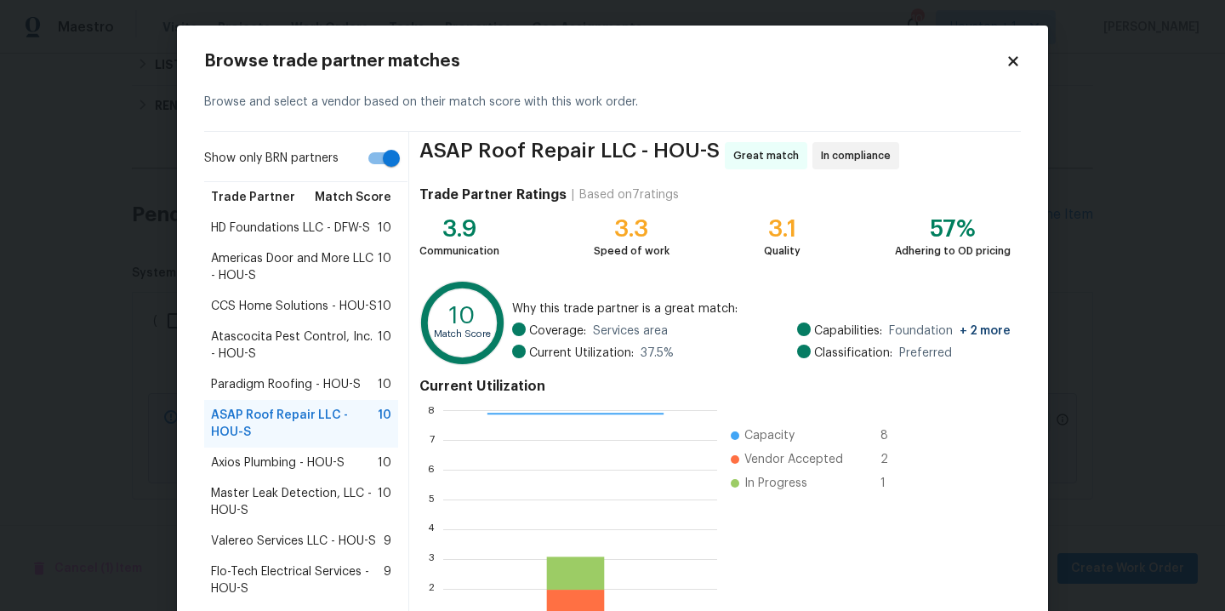
scroll to position [140, 0]
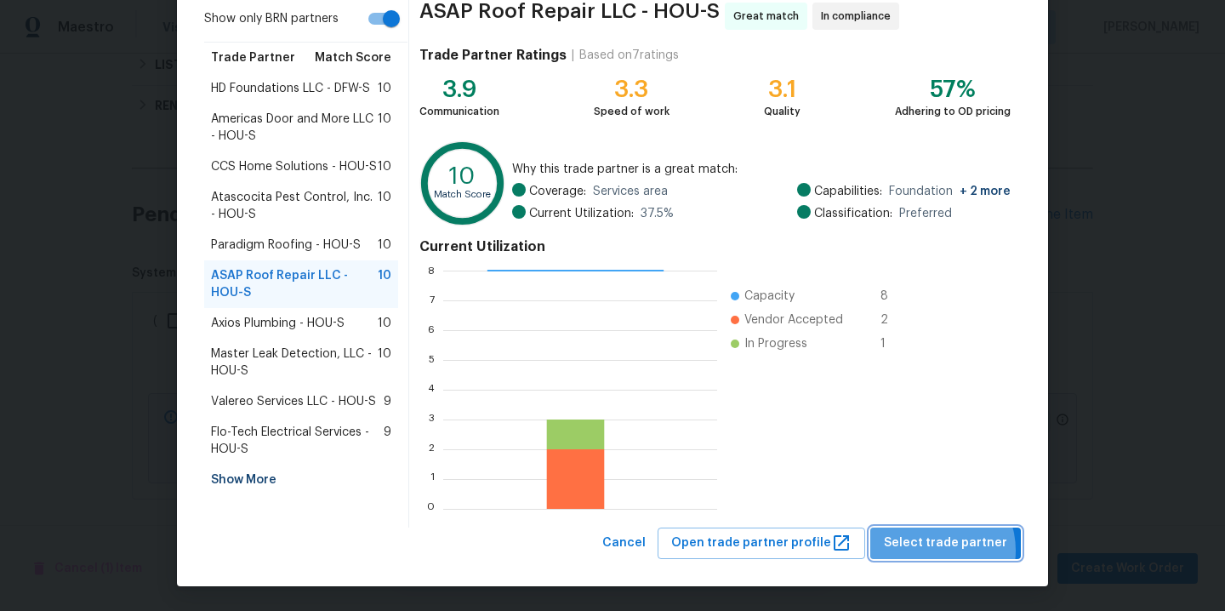
click at [931, 551] on span "Select trade partner" at bounding box center [945, 543] width 123 height 21
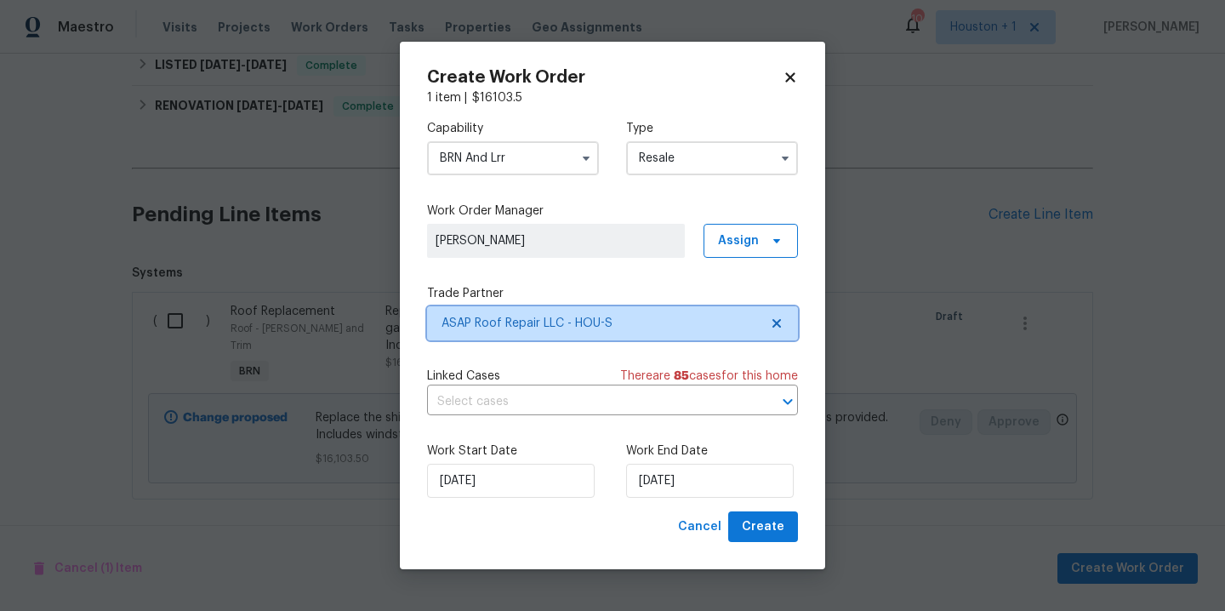
scroll to position [0, 0]
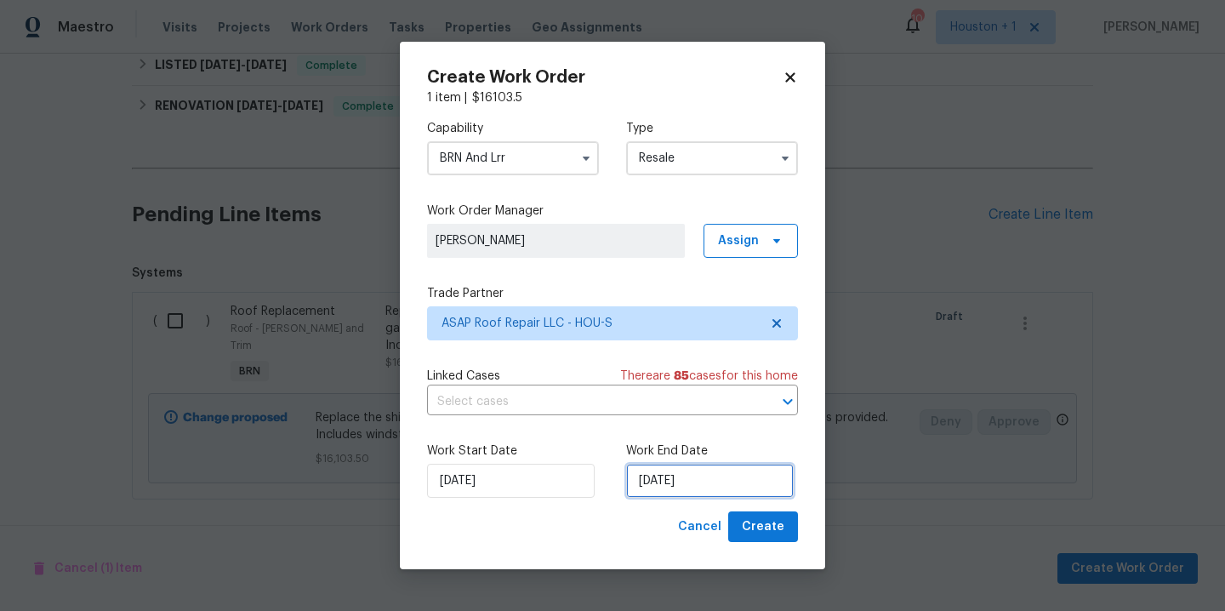
click at [756, 481] on input "[DATE]" at bounding box center [710, 481] width 168 height 34
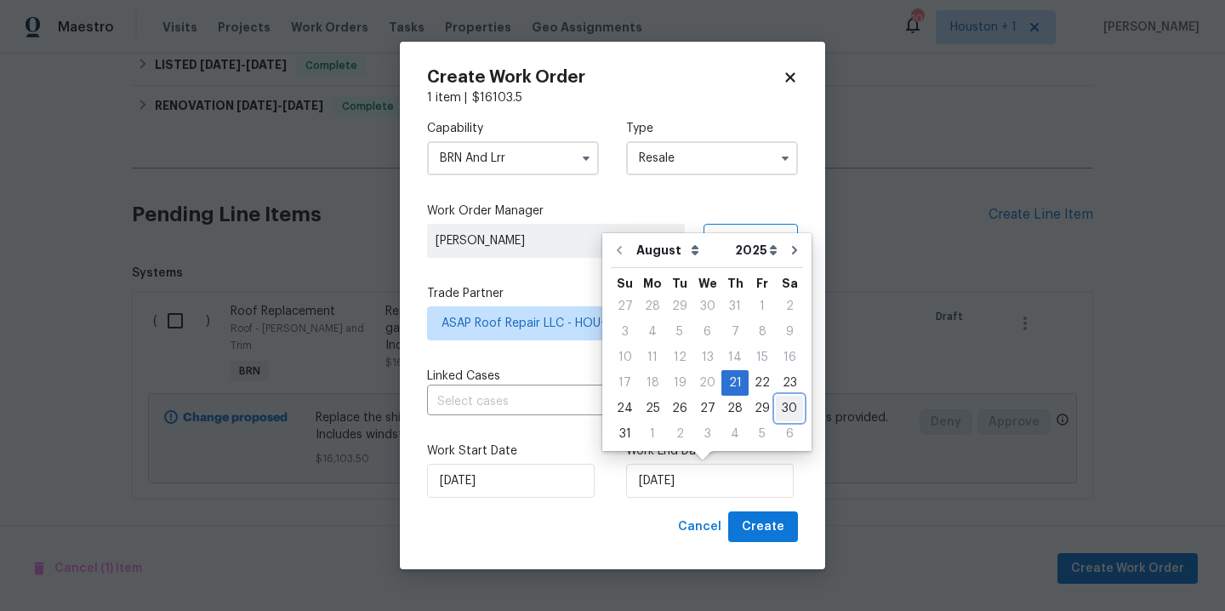
click at [777, 407] on div "30" at bounding box center [789, 409] width 27 height 24
type input "[DATE]"
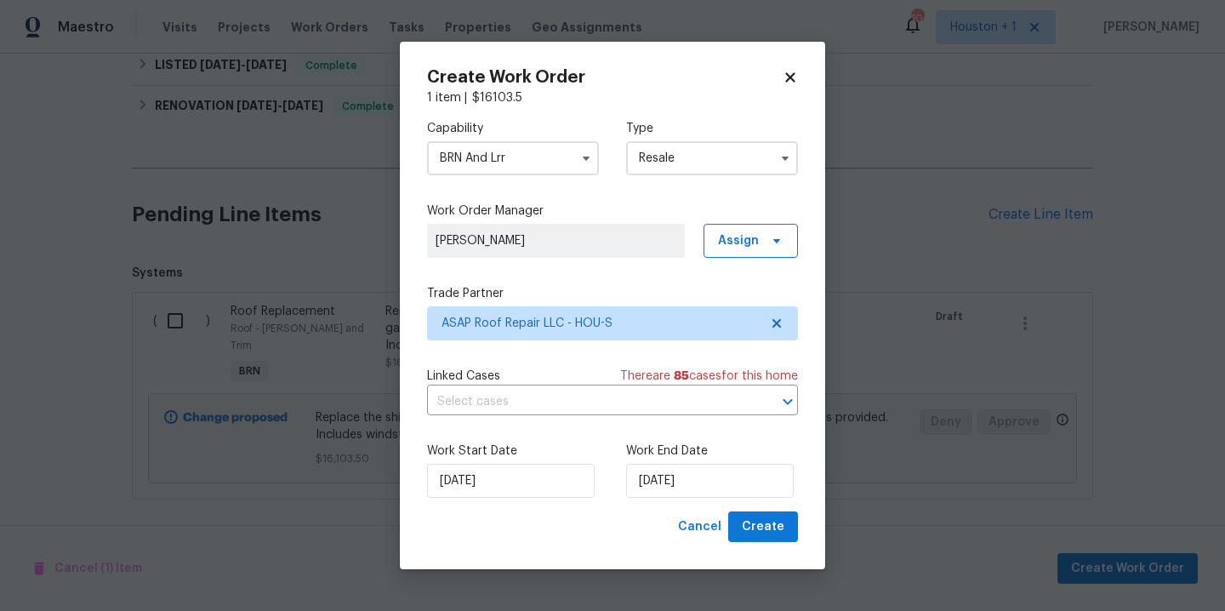
click at [622, 551] on div "Create Work Order 1 item | $ 16103.5 Capability BRN And Lrr Type Resale Work Or…" at bounding box center [613, 306] width 426 height 528
click at [767, 528] on span "Create" at bounding box center [763, 527] width 43 height 21
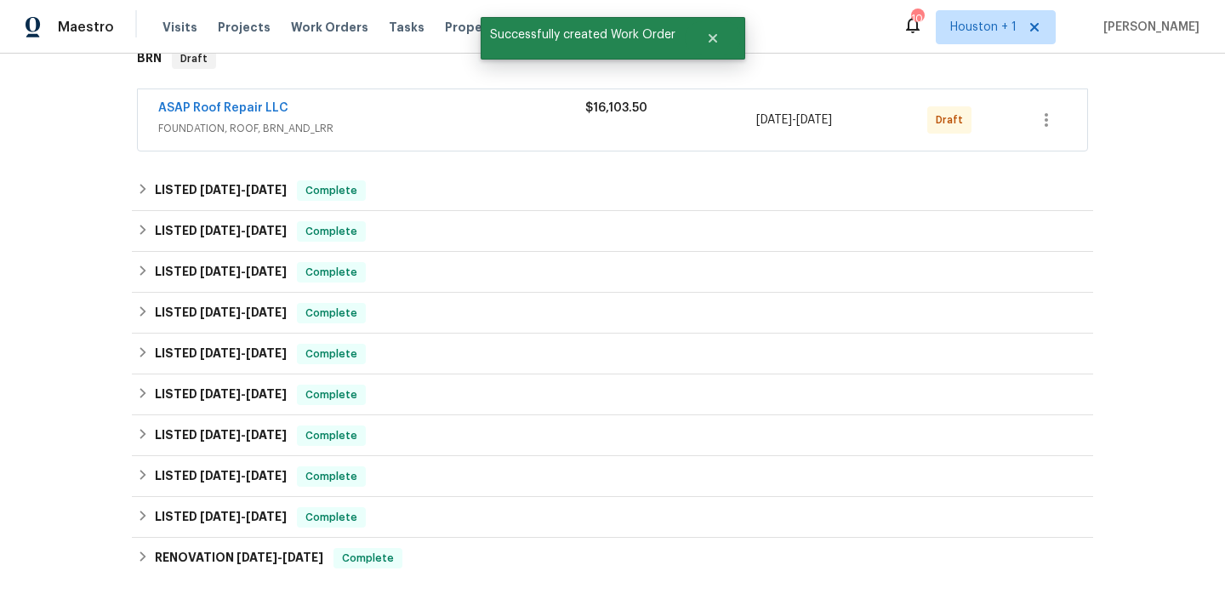
scroll to position [243, 0]
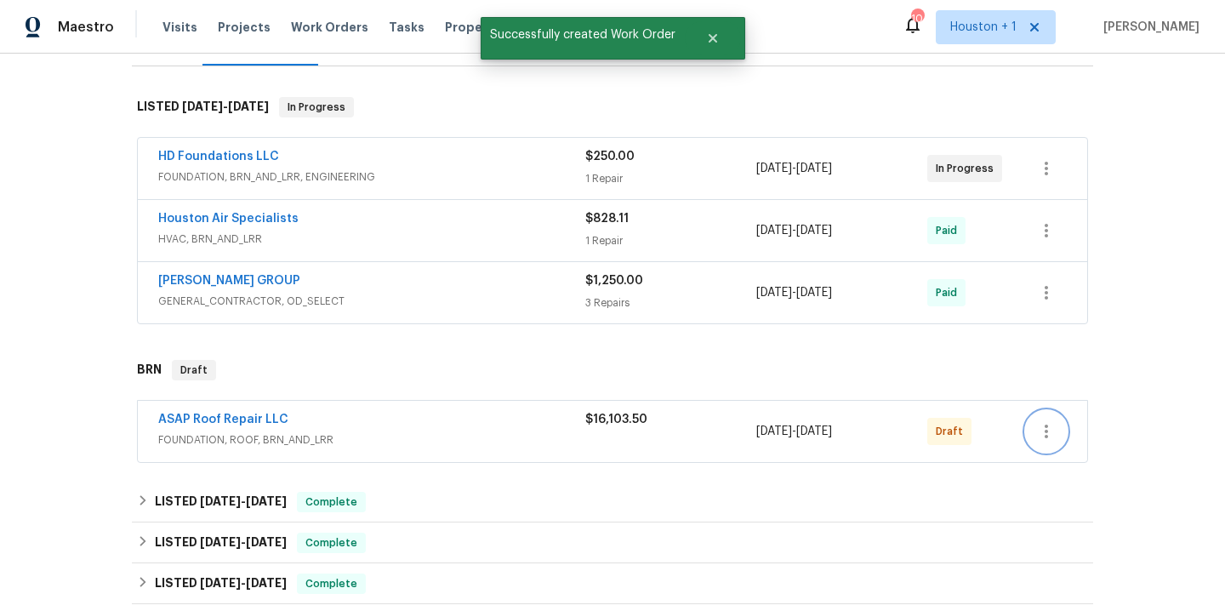
click at [1050, 435] on icon "button" at bounding box center [1047, 431] width 20 height 20
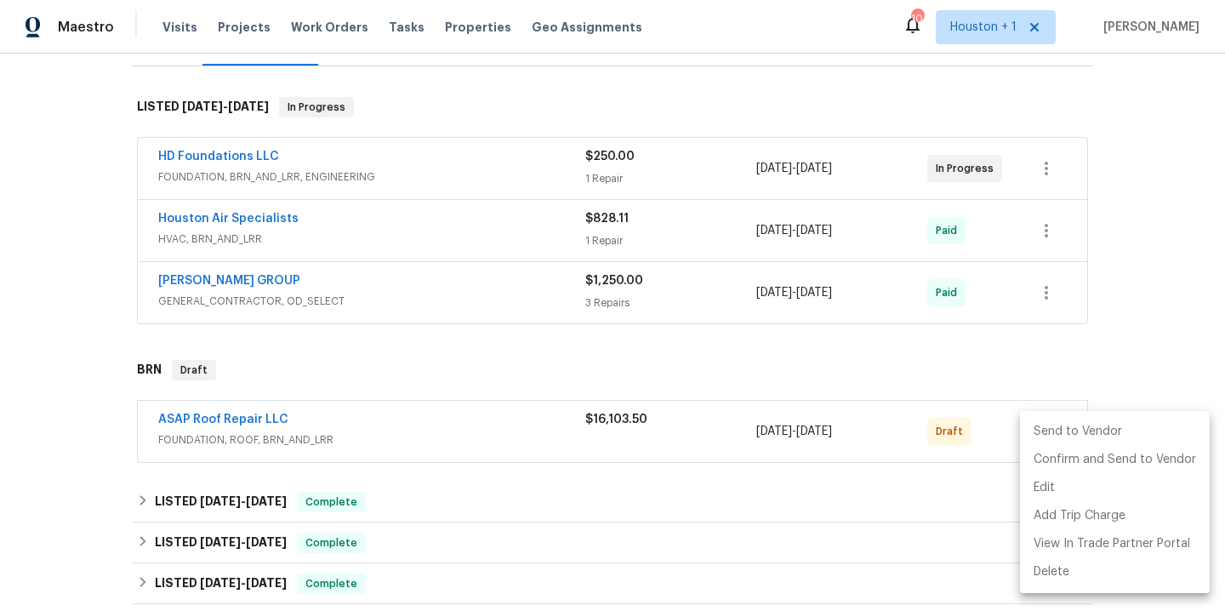
click at [1064, 431] on li "Send to Vendor" at bounding box center [1115, 432] width 190 height 28
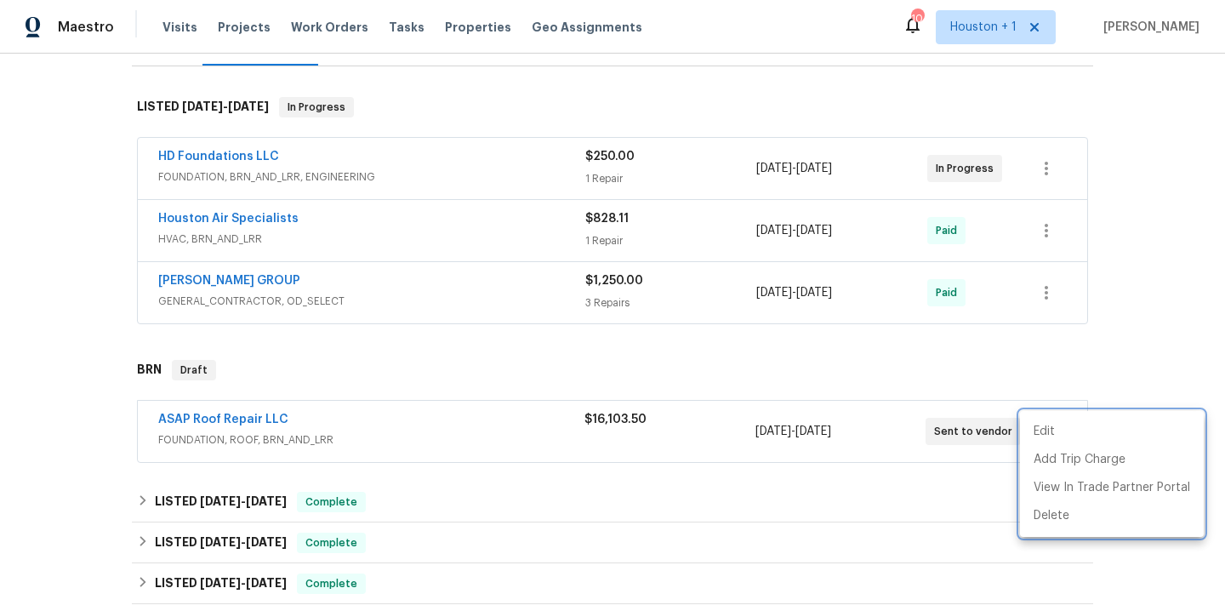
click at [238, 414] on div at bounding box center [612, 305] width 1225 height 611
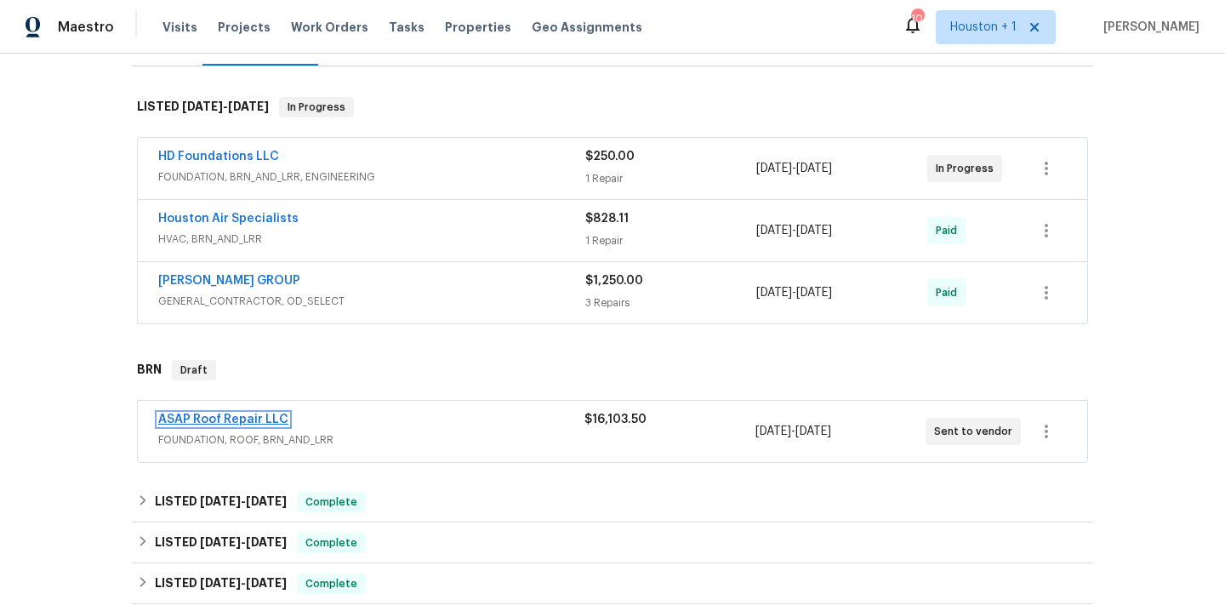
click at [234, 419] on link "ASAP Roof Repair LLC" at bounding box center [223, 420] width 130 height 12
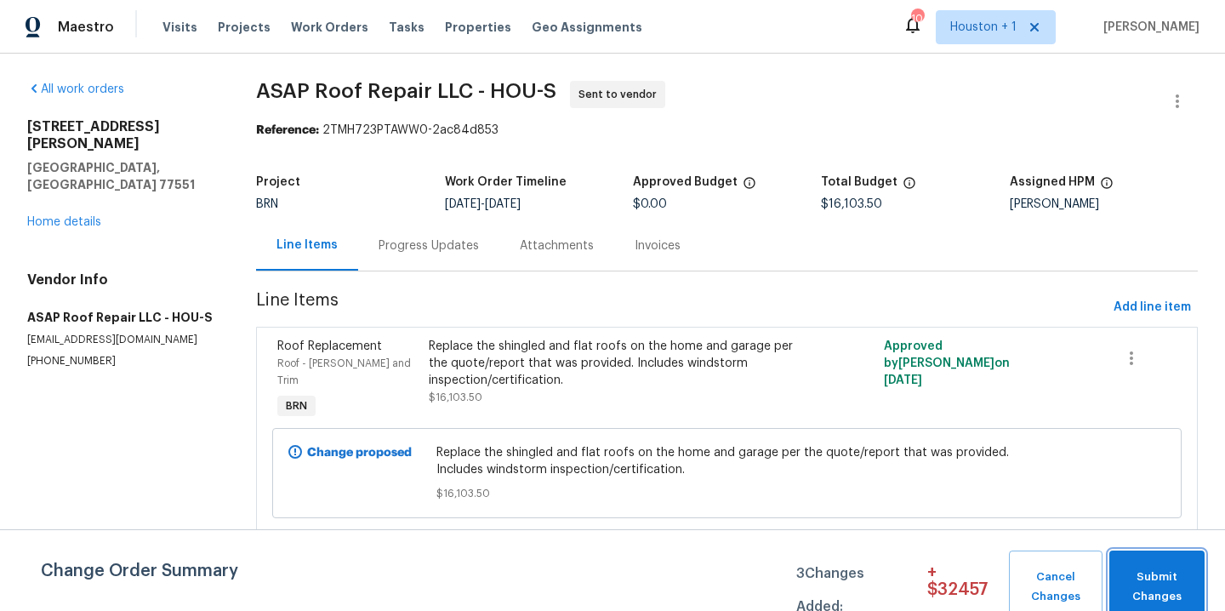
click at [1159, 575] on span "Submit Changes" at bounding box center [1157, 587] width 78 height 39
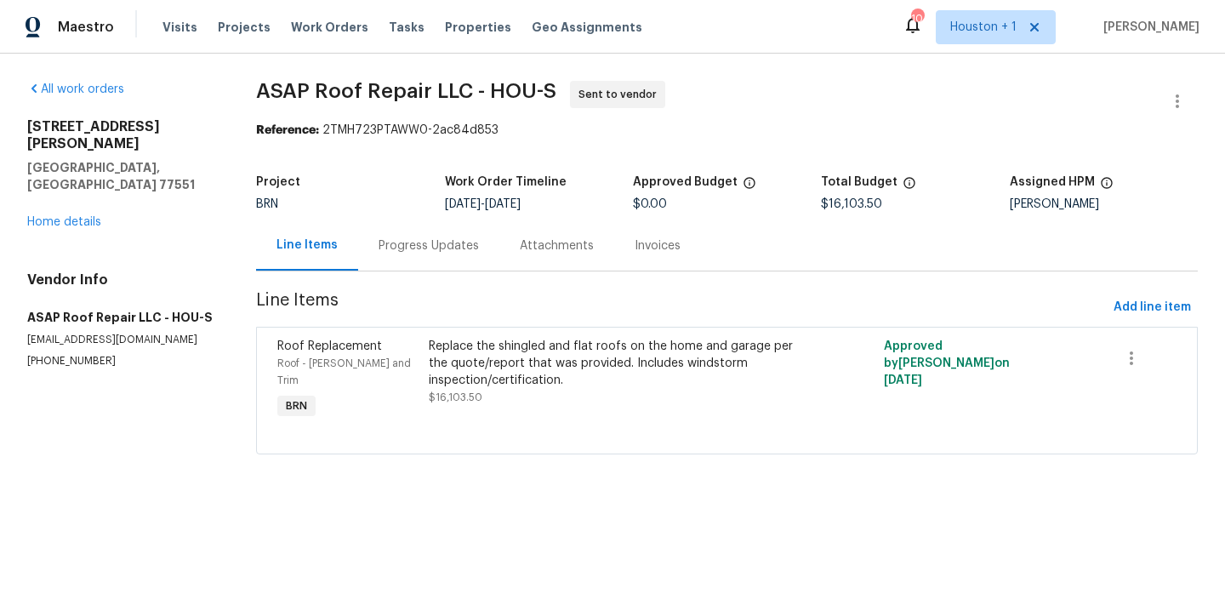
click at [64, 178] on div "4802 Sherman Blvd Galveston, TX 77551 Home details" at bounding box center [121, 174] width 188 height 112
click at [62, 216] on link "Home details" at bounding box center [64, 222] width 74 height 12
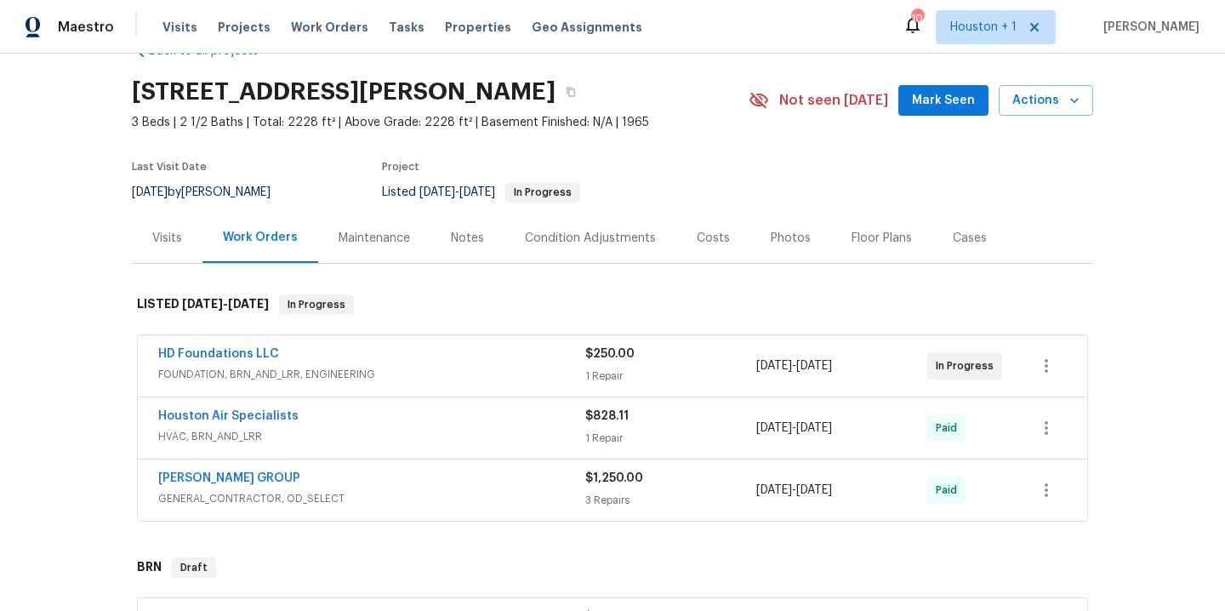
scroll to position [243, 0]
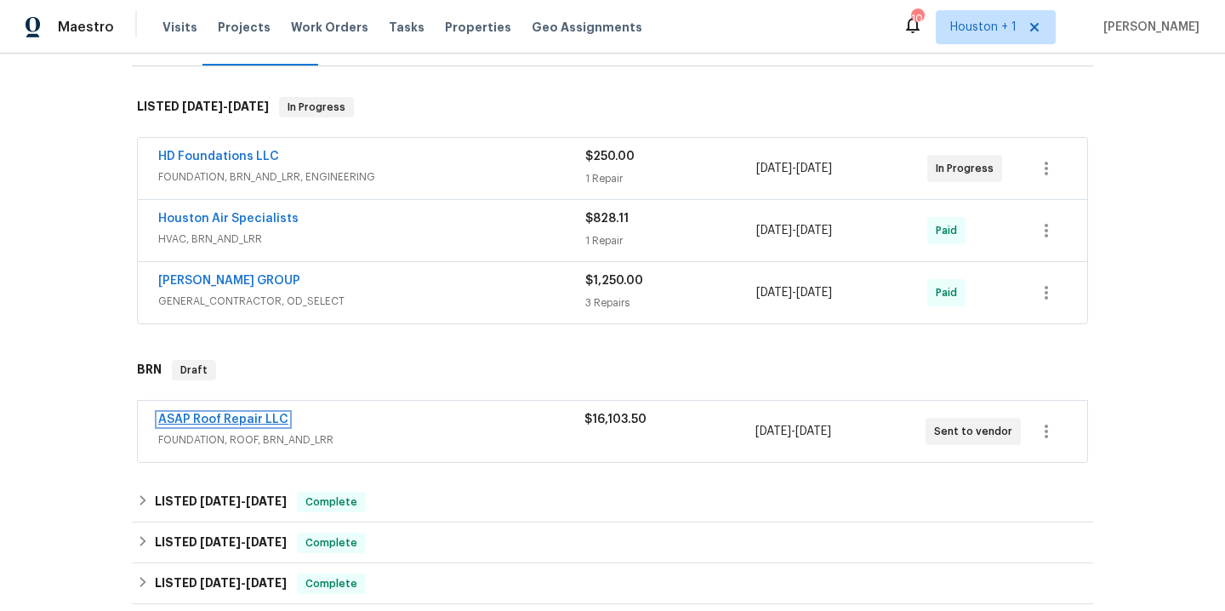
click at [243, 418] on link "ASAP Roof Repair LLC" at bounding box center [223, 420] width 130 height 12
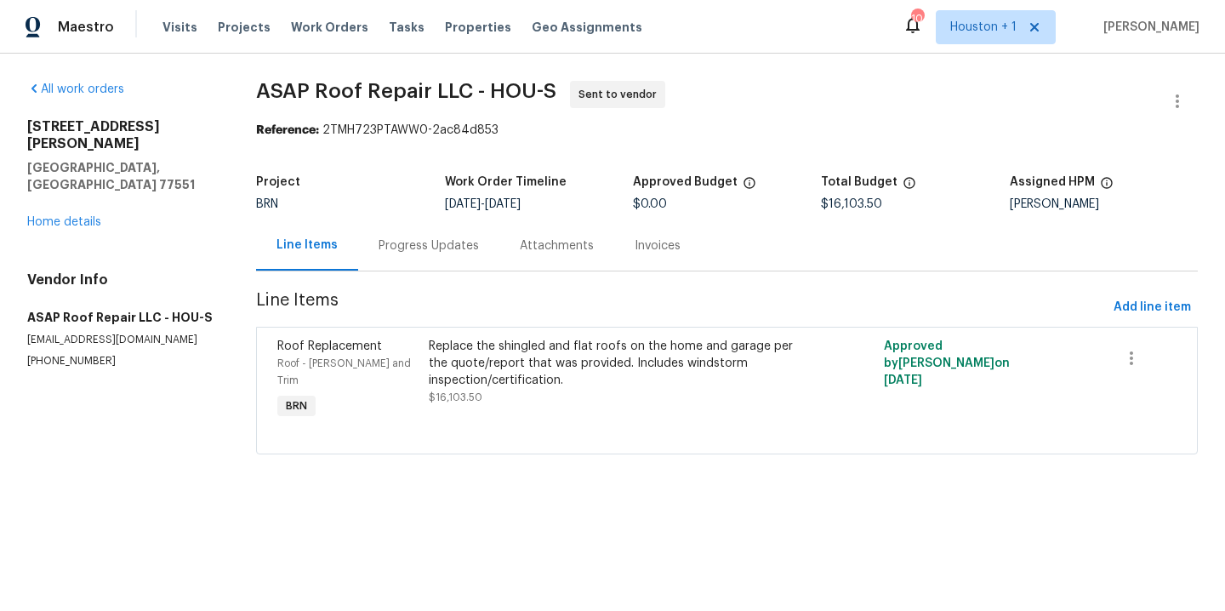
click at [434, 246] on div "Progress Updates" at bounding box center [429, 245] width 100 height 17
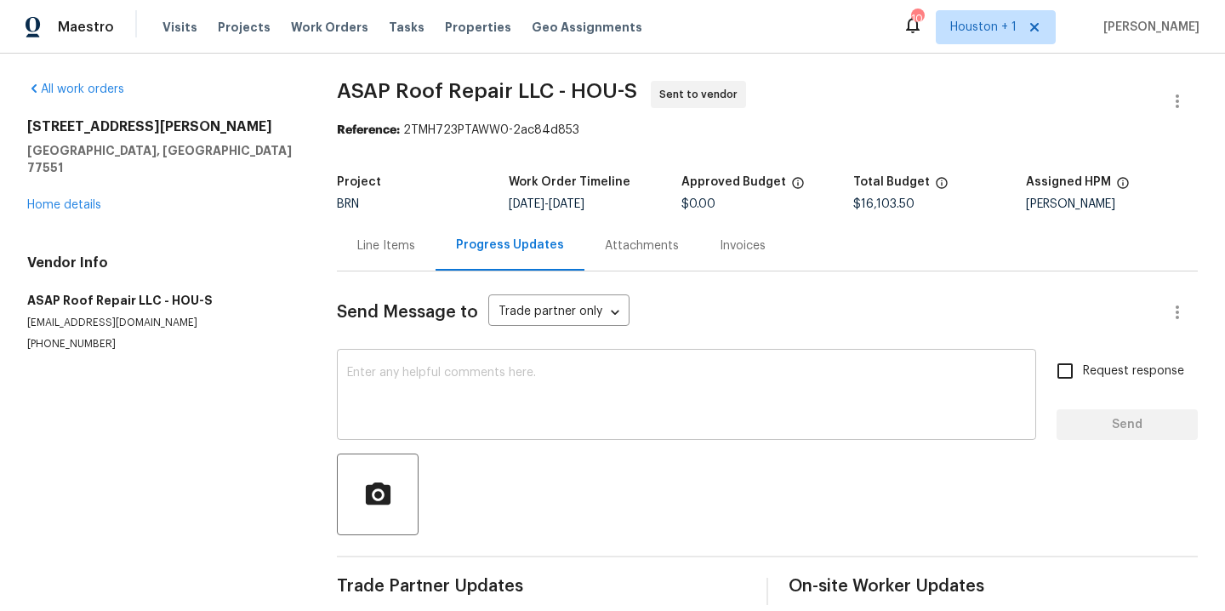
scroll to position [34, 0]
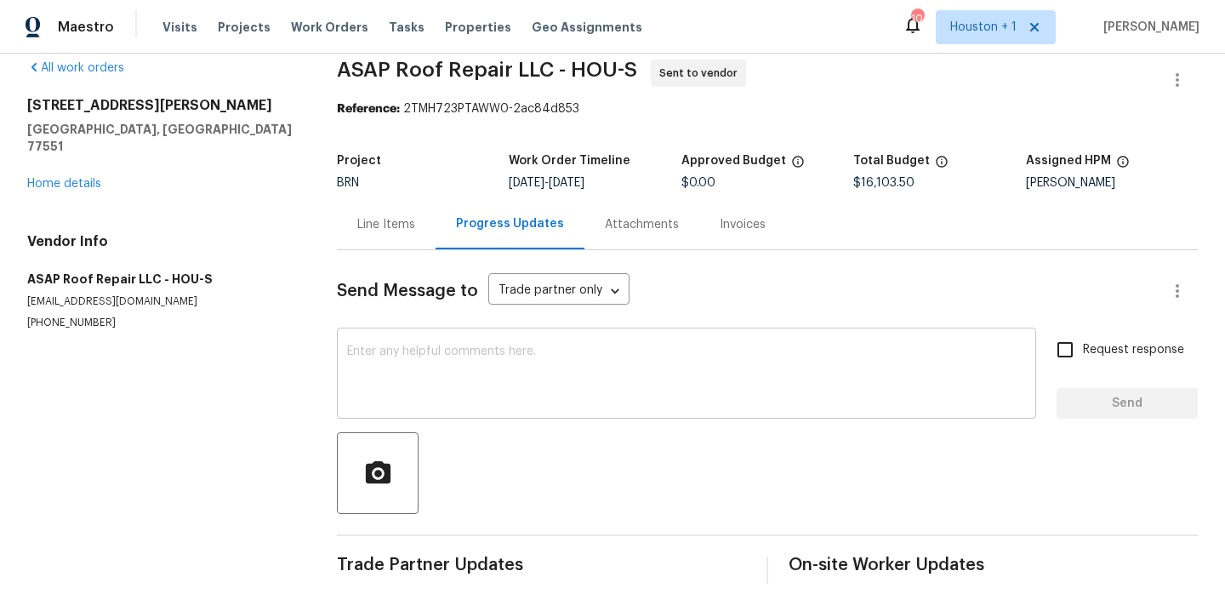
click at [563, 361] on textarea at bounding box center [686, 376] width 679 height 60
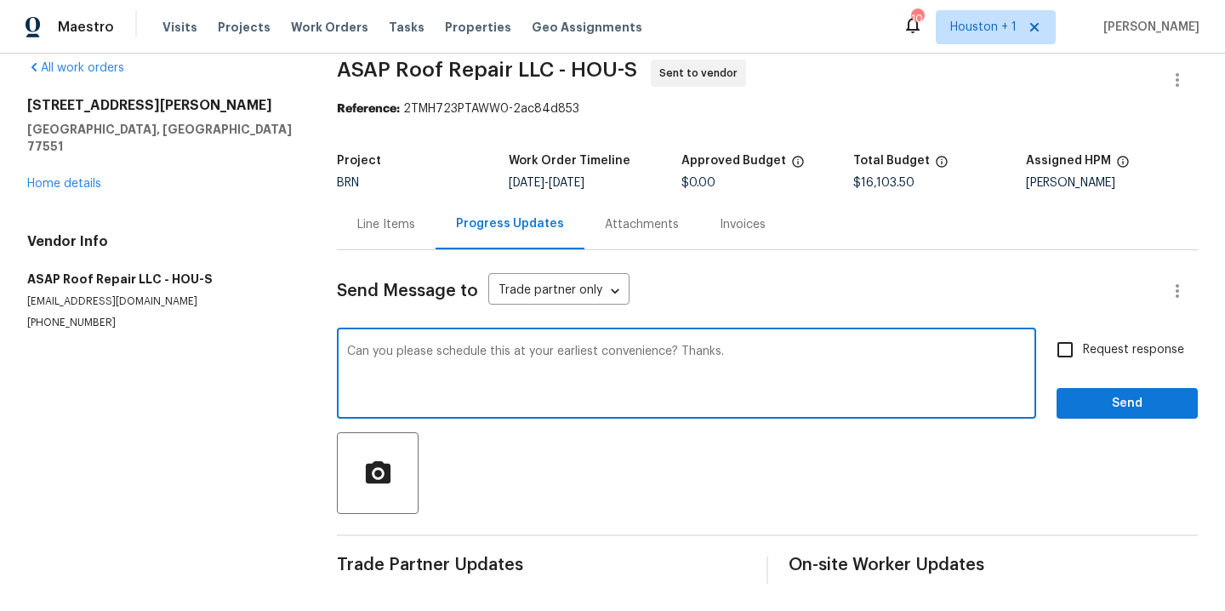
type textarea "Can you please schedule this at your earliest convenience? Thanks."
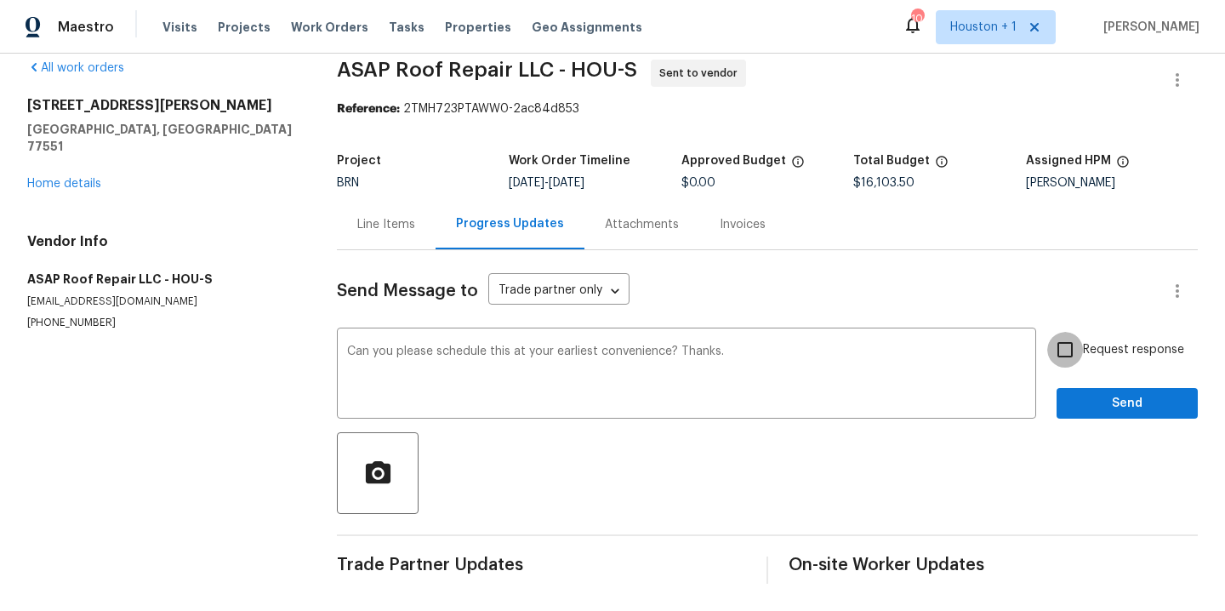
click at [1054, 336] on input "Request response" at bounding box center [1066, 350] width 36 height 36
checkbox input "true"
click at [1093, 396] on span "Send" at bounding box center [1128, 403] width 114 height 21
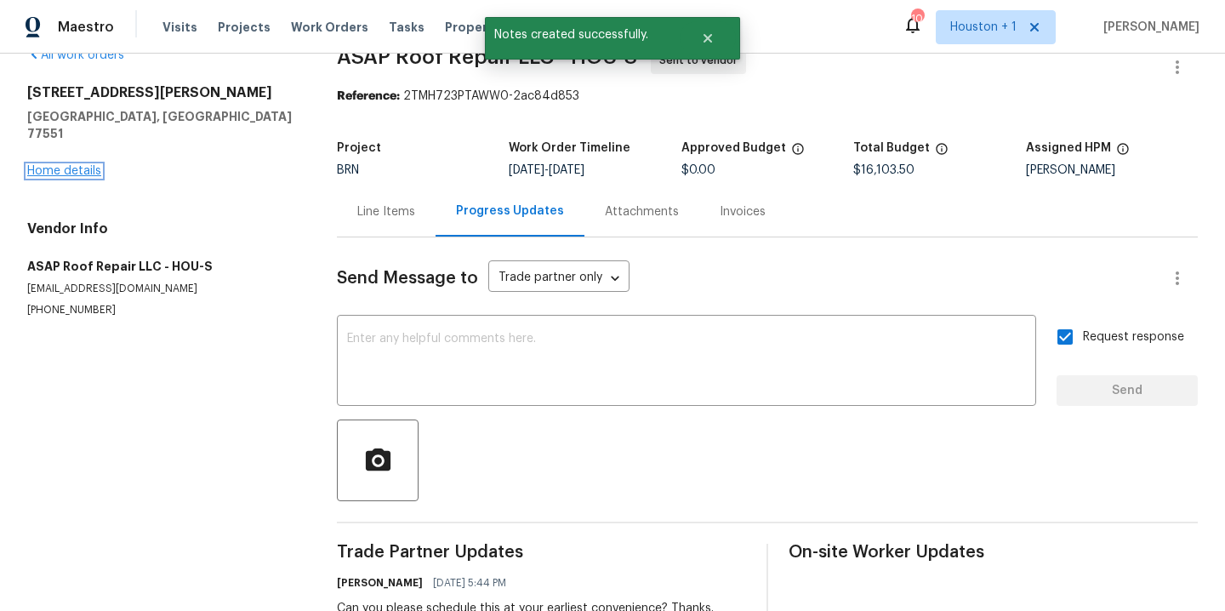
click at [78, 165] on link "Home details" at bounding box center [64, 171] width 74 height 12
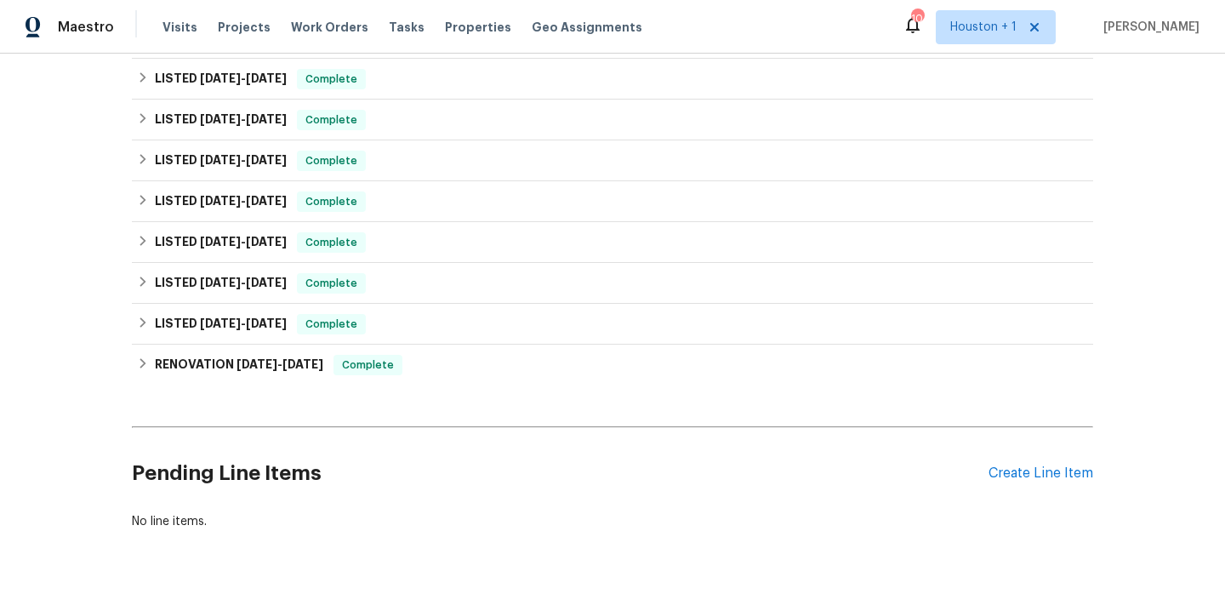
scroll to position [795, 0]
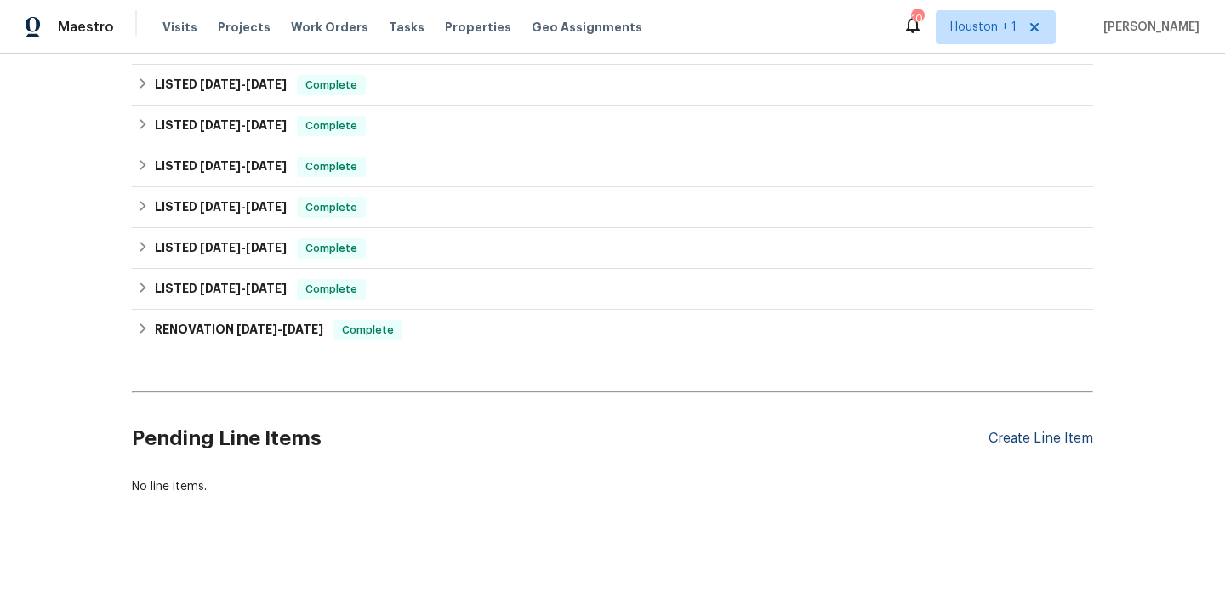
click at [1031, 431] on div "Create Line Item" at bounding box center [1041, 439] width 105 height 16
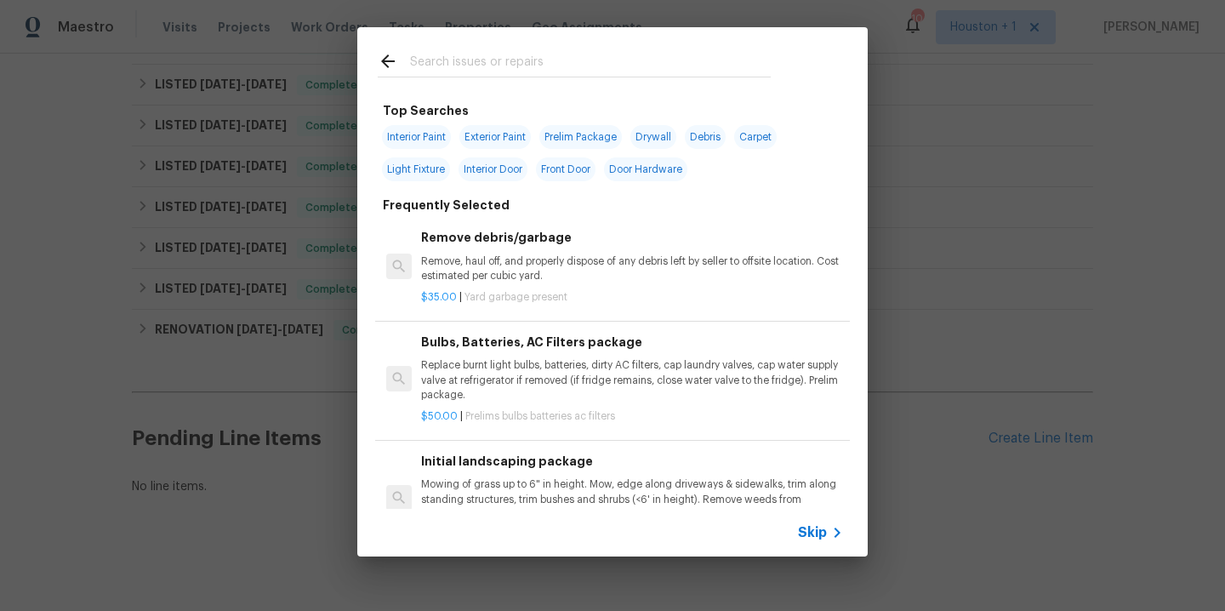
click at [517, 48] on div at bounding box center [574, 60] width 434 height 67
click at [517, 58] on input "text" at bounding box center [590, 64] width 361 height 26
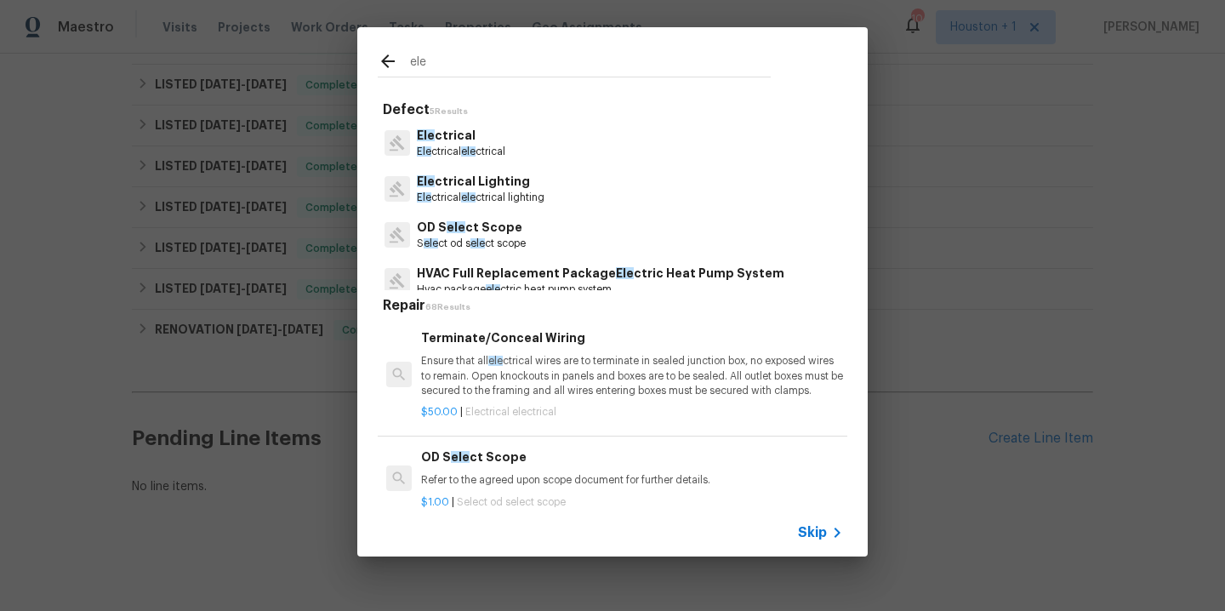
type input "ele"
click at [450, 139] on p "Ele ctrical" at bounding box center [461, 136] width 89 height 18
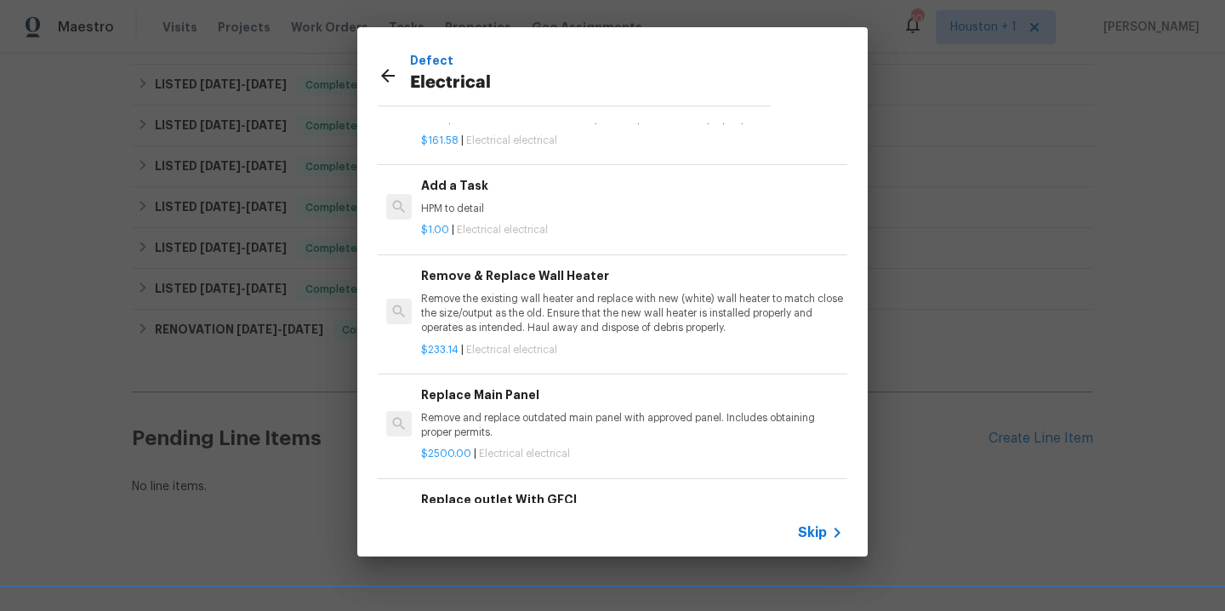
scroll to position [751, 0]
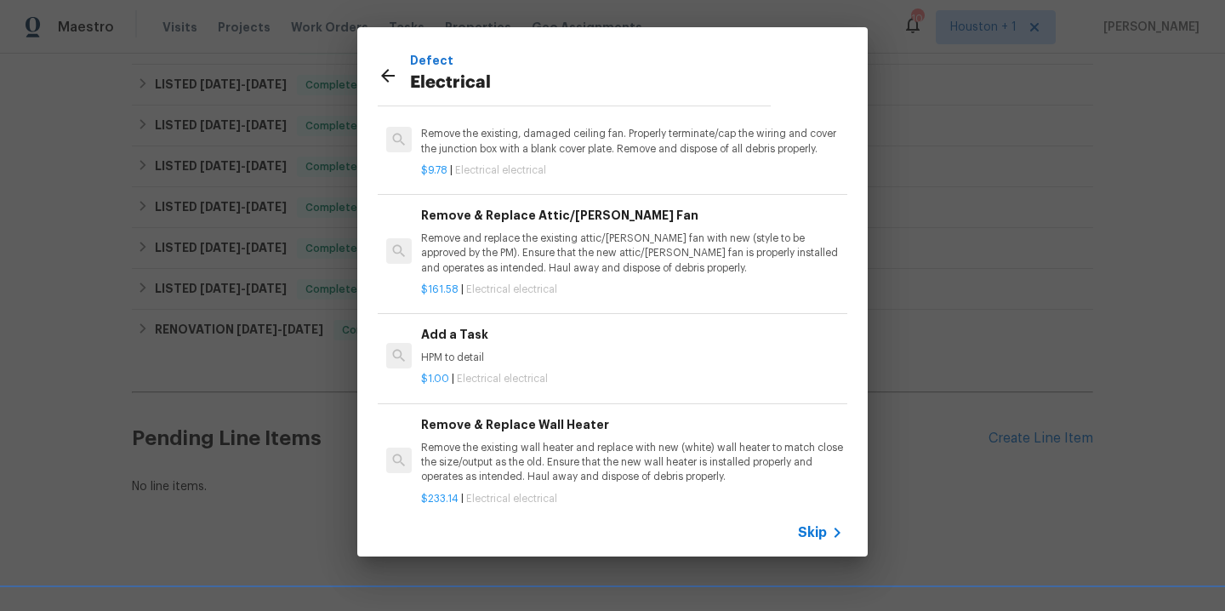
click at [468, 384] on span "Electrical electrical" at bounding box center [502, 379] width 91 height 10
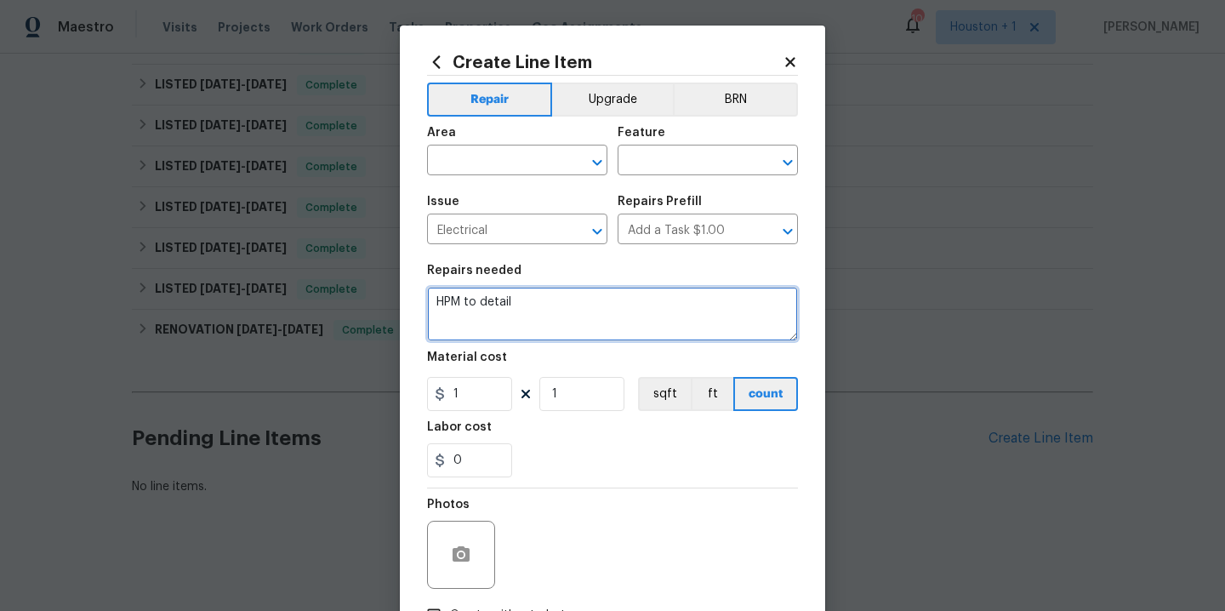
click at [544, 308] on textarea "HPM to detail" at bounding box center [612, 314] width 371 height 54
type textarea "Provide a quote per the list of items that were emailed to you."
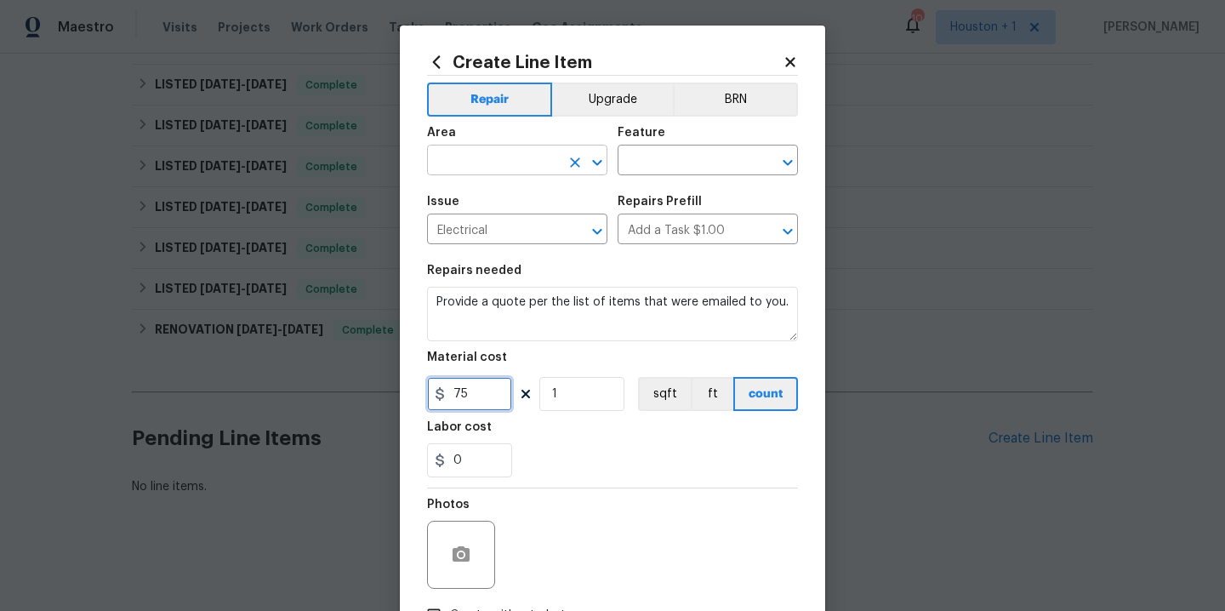
type input "75"
click at [488, 156] on input "text" at bounding box center [493, 162] width 133 height 26
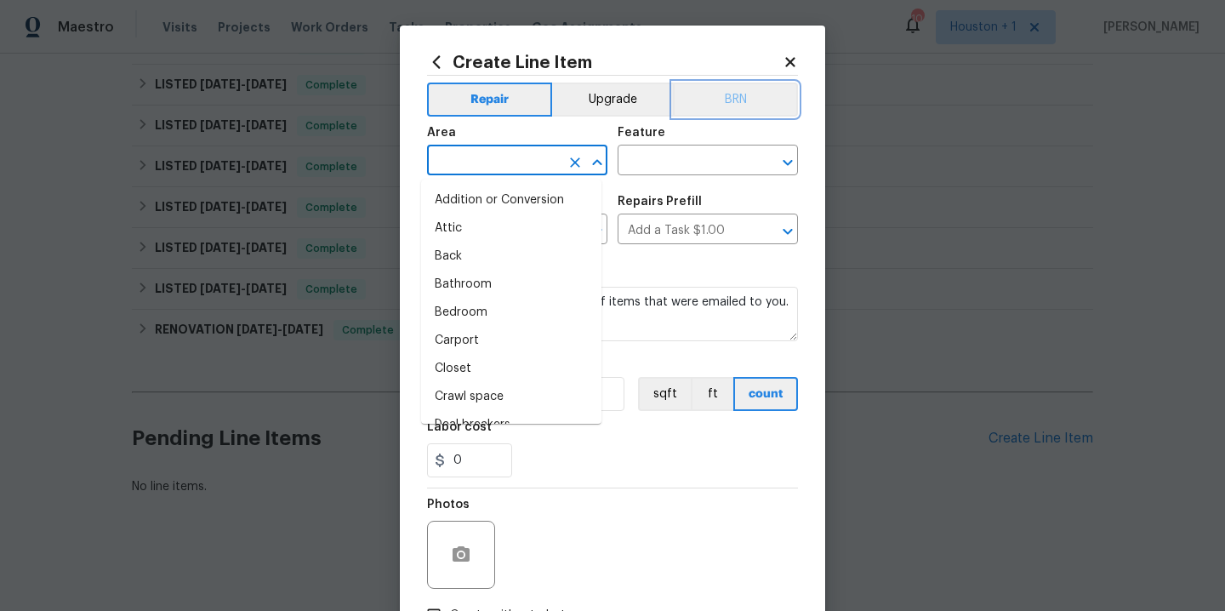
click at [718, 92] on button "BRN" at bounding box center [735, 100] width 125 height 34
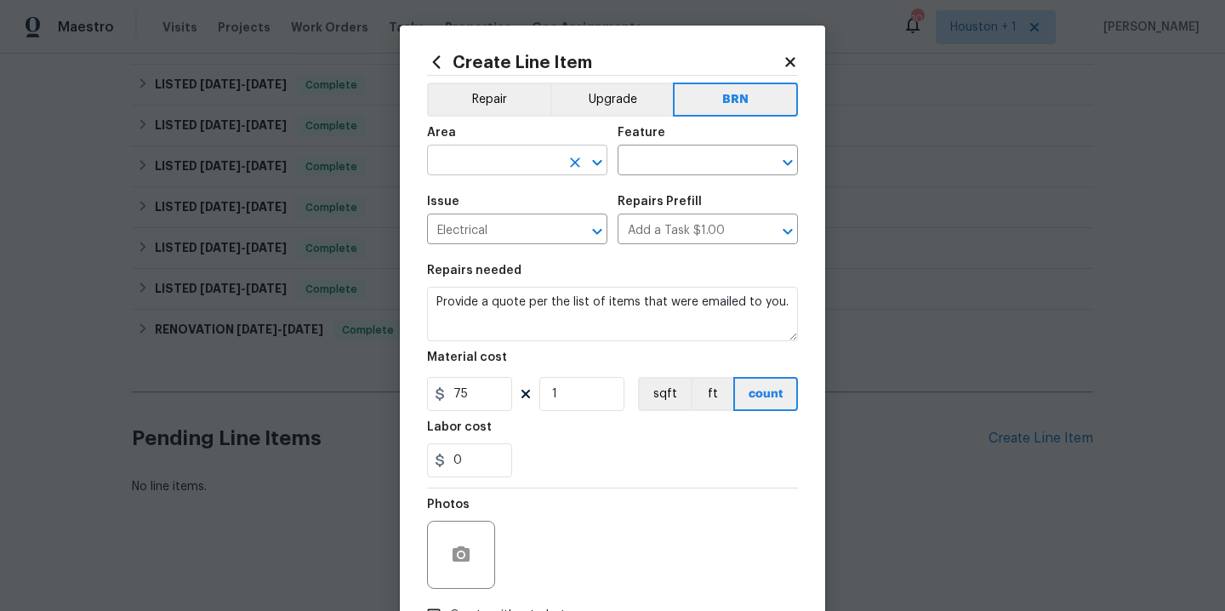
click at [509, 157] on input "text" at bounding box center [493, 162] width 133 height 26
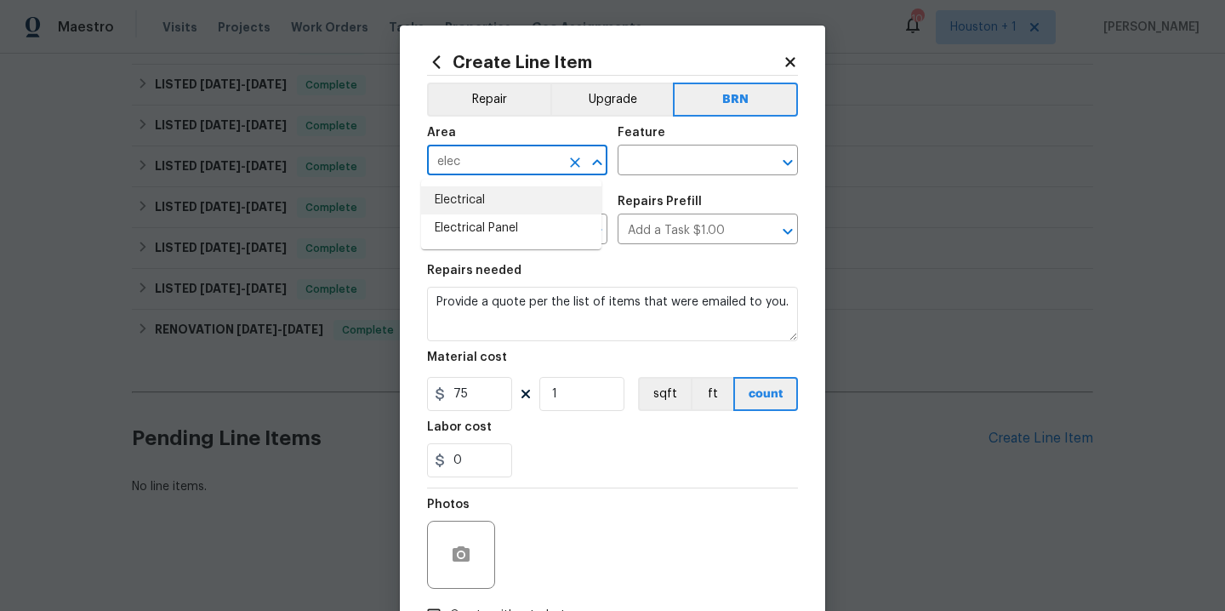
click at [493, 202] on li "Electrical" at bounding box center [511, 200] width 180 height 28
type input "Electrical"
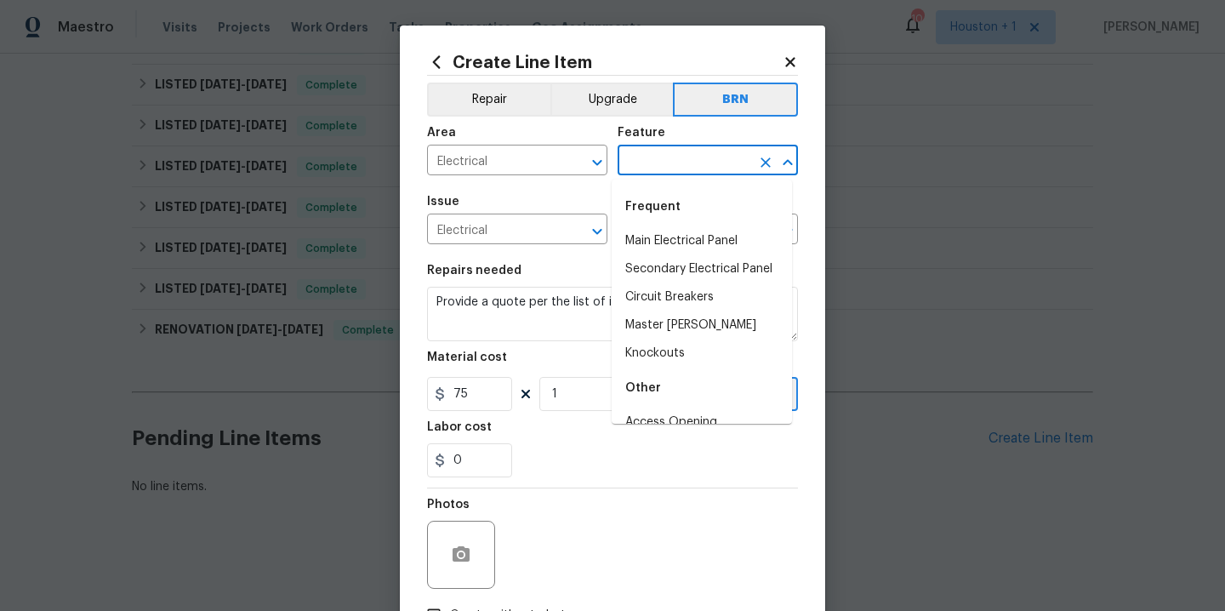
click at [631, 161] on input "text" at bounding box center [684, 162] width 133 height 26
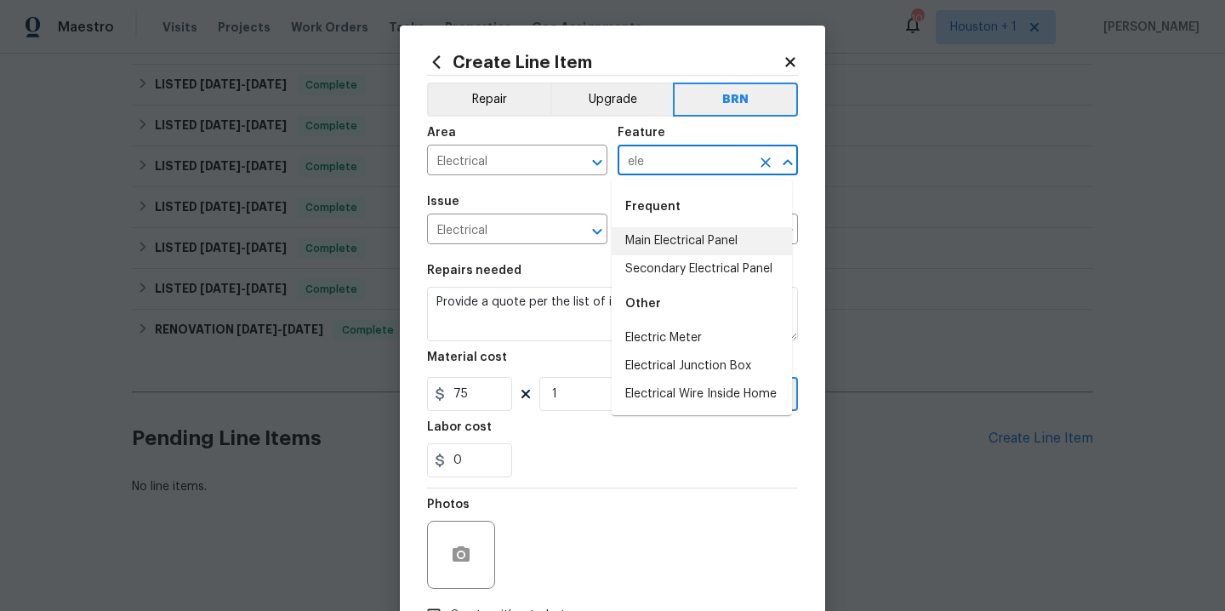
click at [692, 241] on li "Main Electrical Panel" at bounding box center [702, 241] width 180 height 28
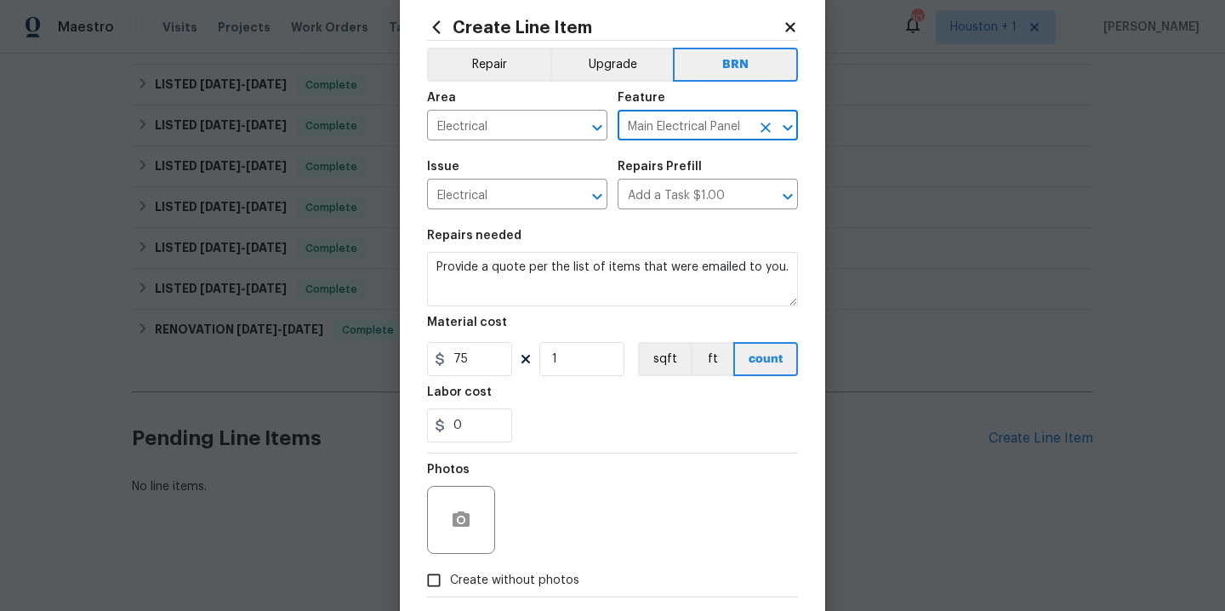
scroll to position [123, 0]
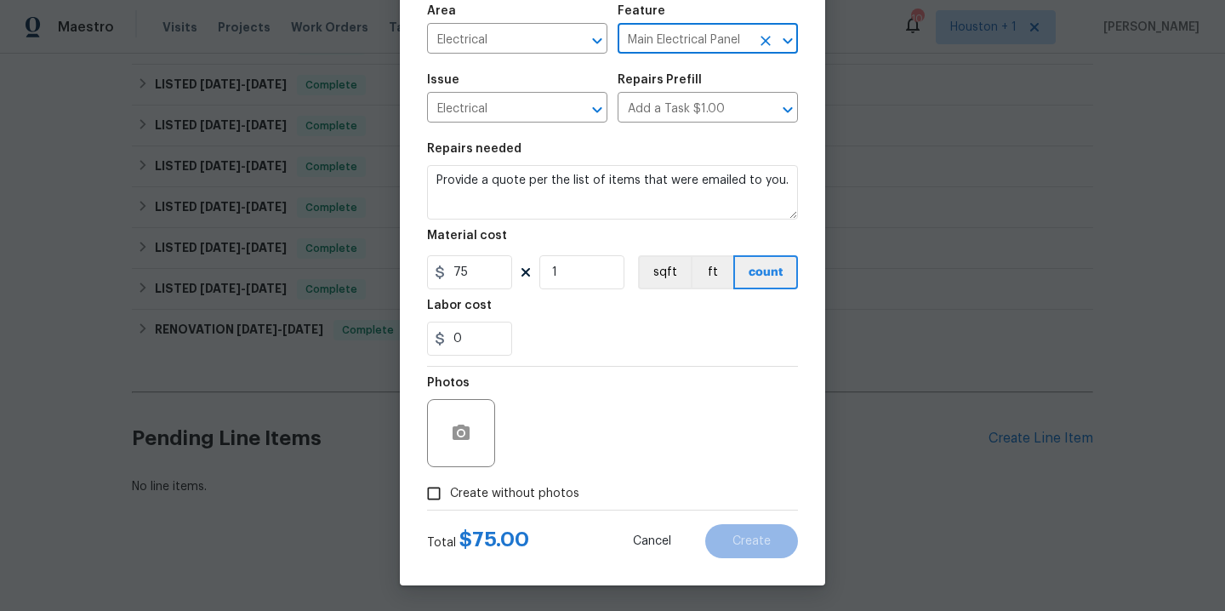
type input "Main Electrical Panel"
drag, startPoint x: 499, startPoint y: 494, endPoint x: 570, endPoint y: 485, distance: 72.0
click at [499, 493] on span "Create without photos" at bounding box center [514, 494] width 129 height 18
click at [450, 493] on input "Create without photos" at bounding box center [434, 493] width 32 height 32
checkbox input "true"
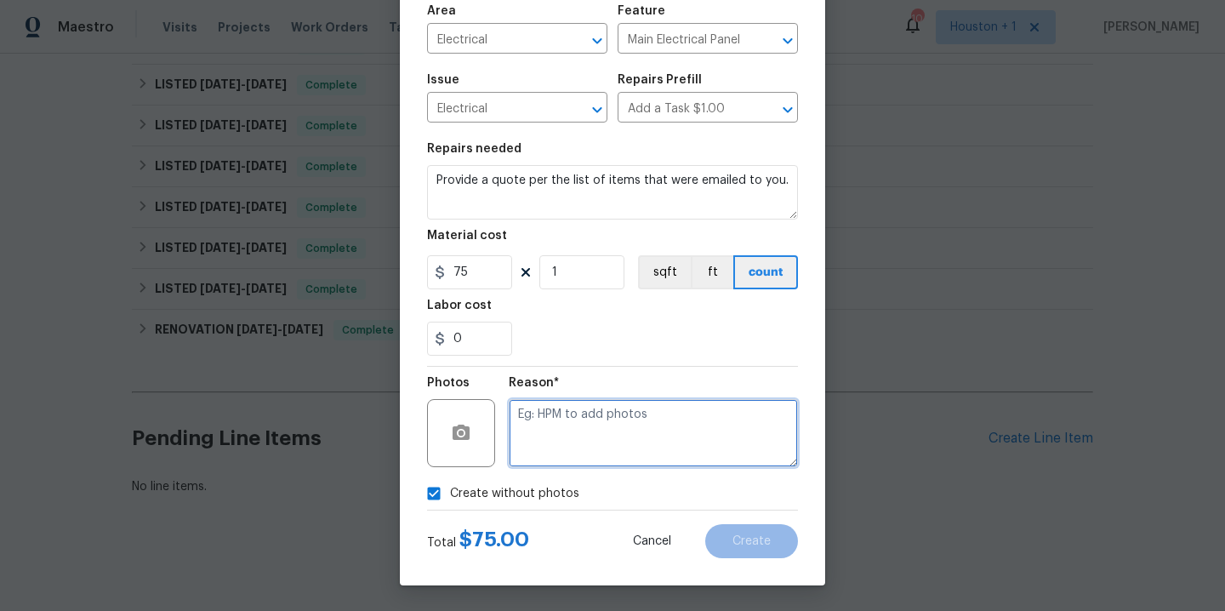
click at [648, 459] on textarea at bounding box center [653, 433] width 289 height 68
type textarea "."
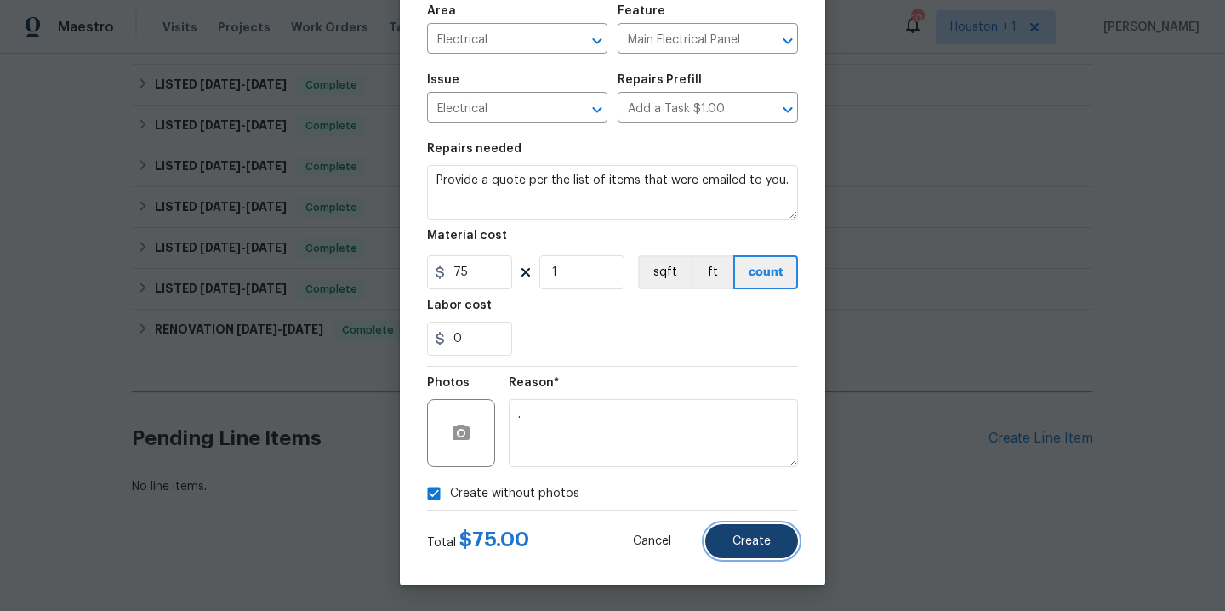
click at [753, 548] on button "Create" at bounding box center [751, 541] width 93 height 34
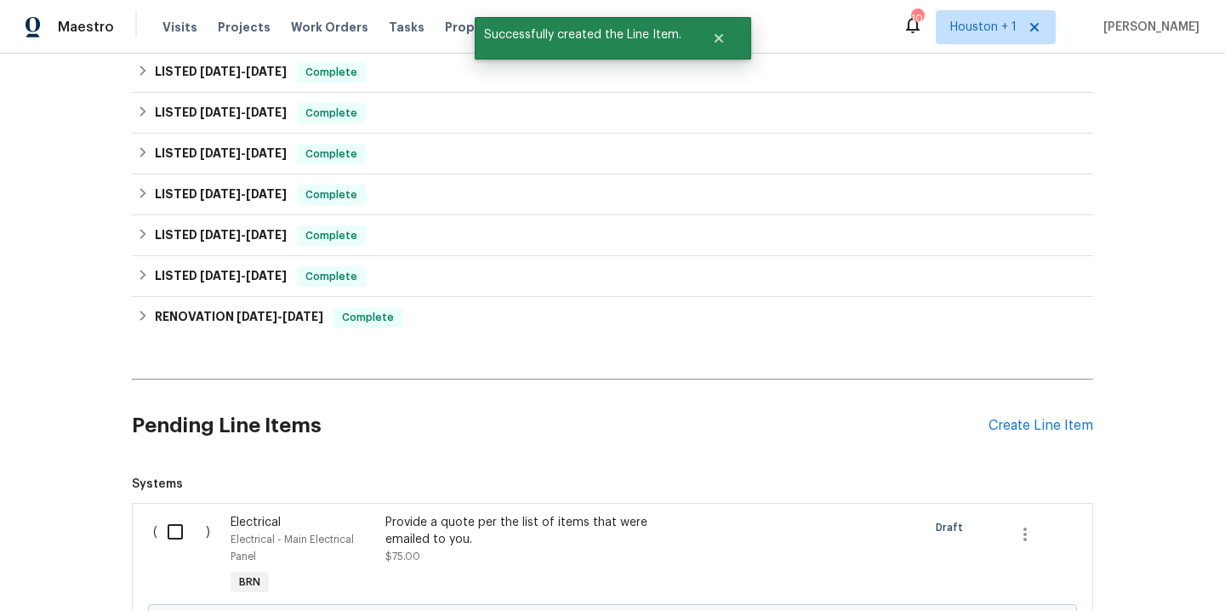
click at [164, 535] on input "checkbox" at bounding box center [181, 532] width 49 height 36
checkbox input "true"
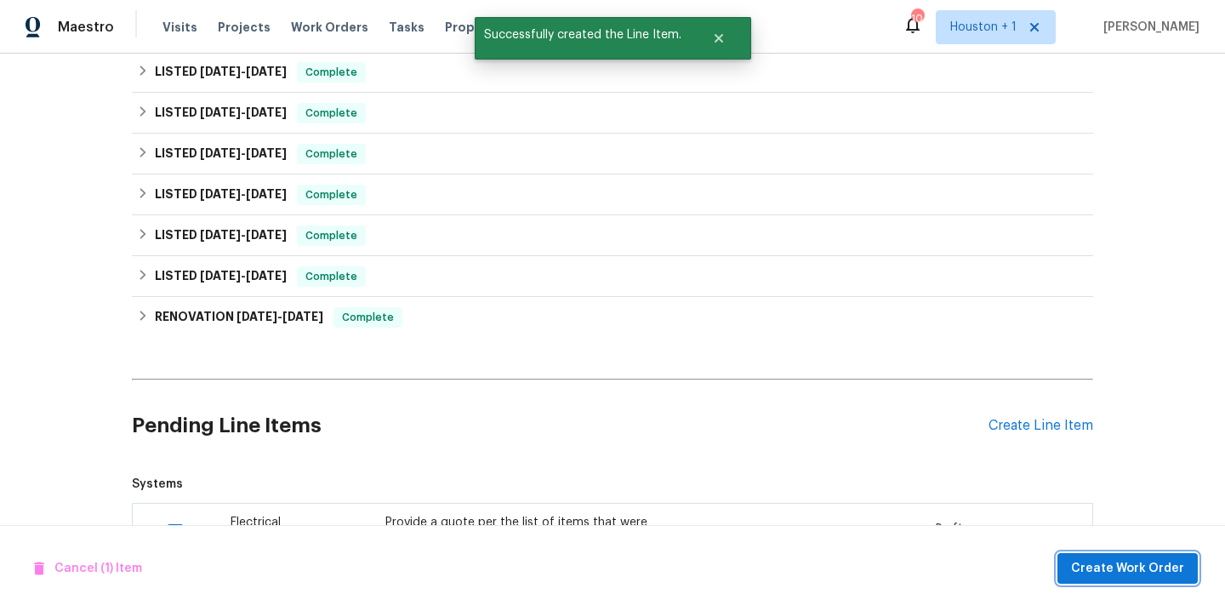
click at [1108, 564] on span "Create Work Order" at bounding box center [1127, 568] width 113 height 21
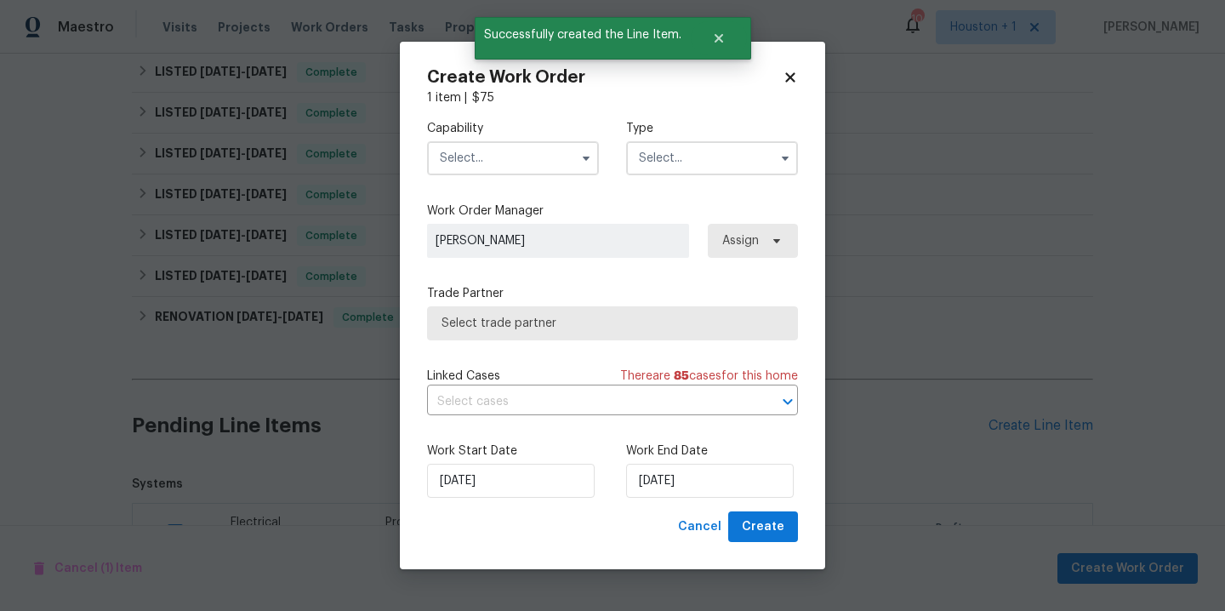
click at [508, 151] on input "text" at bounding box center [513, 158] width 172 height 34
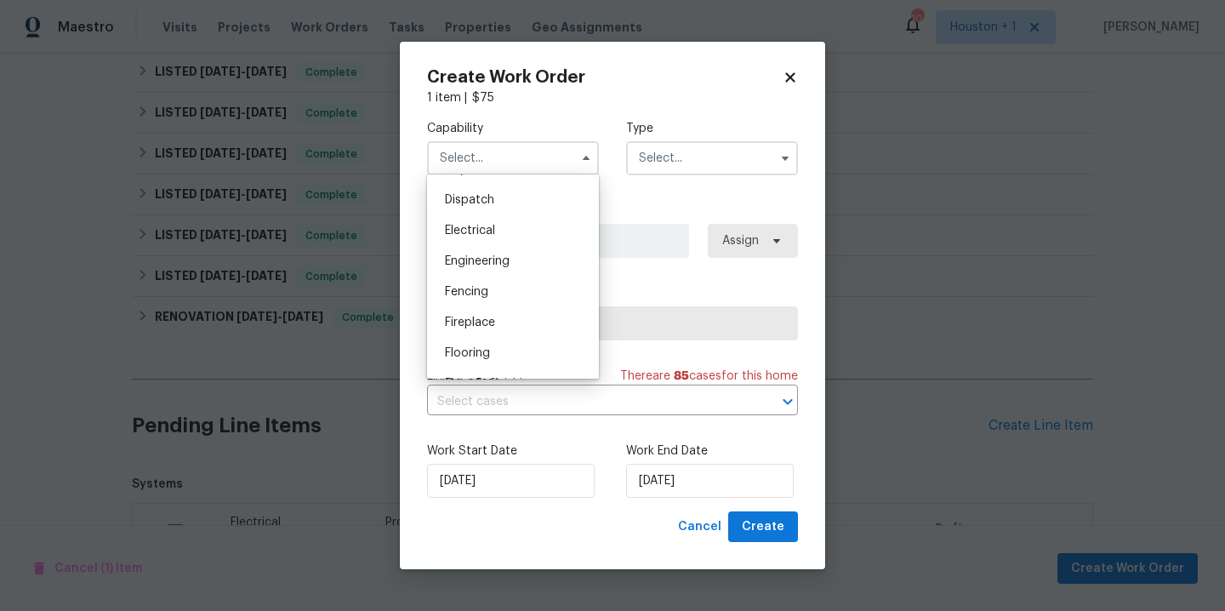
scroll to position [536, 0]
click at [494, 202] on span "Electrical" at bounding box center [470, 196] width 50 height 12
type input "Electrical"
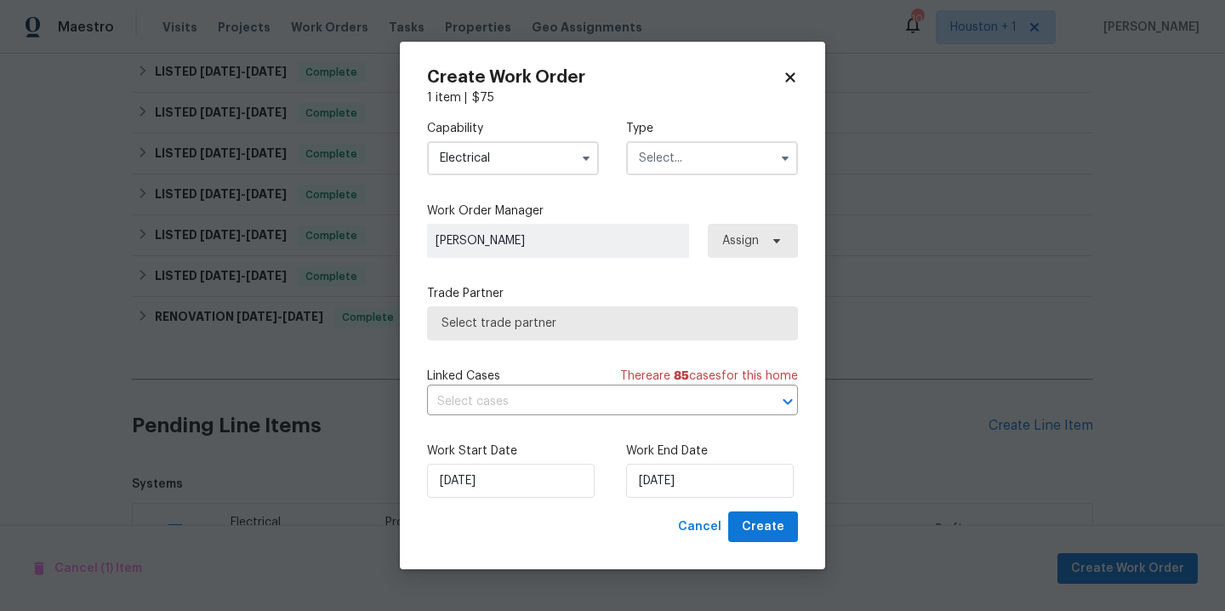
click at [712, 145] on input "text" at bounding box center [712, 158] width 172 height 34
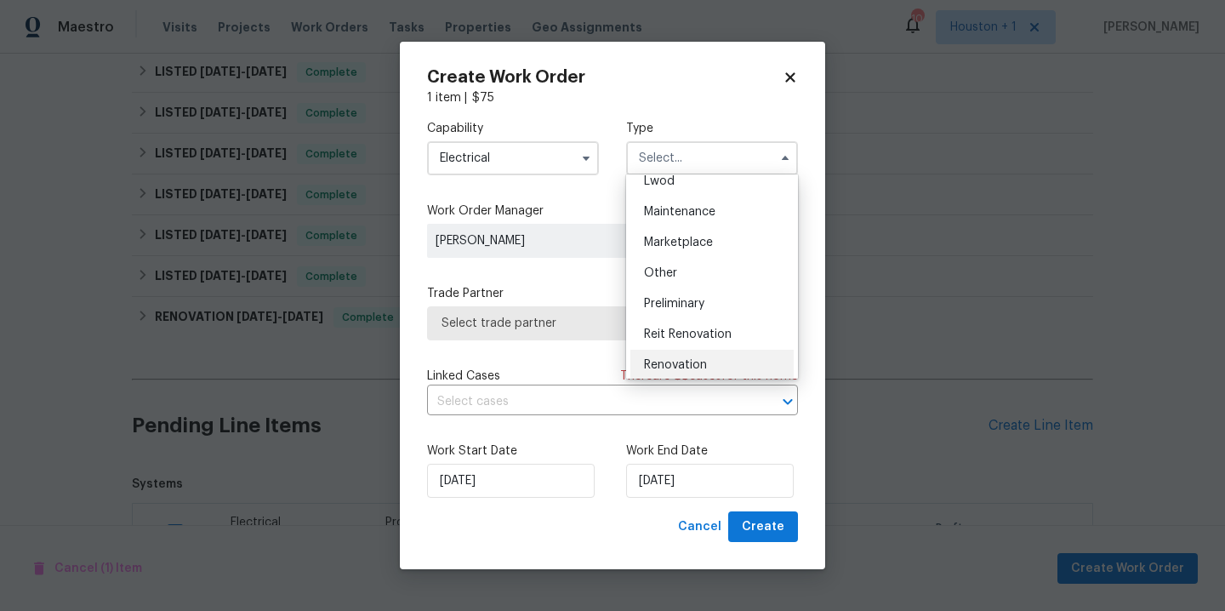
scroll to position [342, 0]
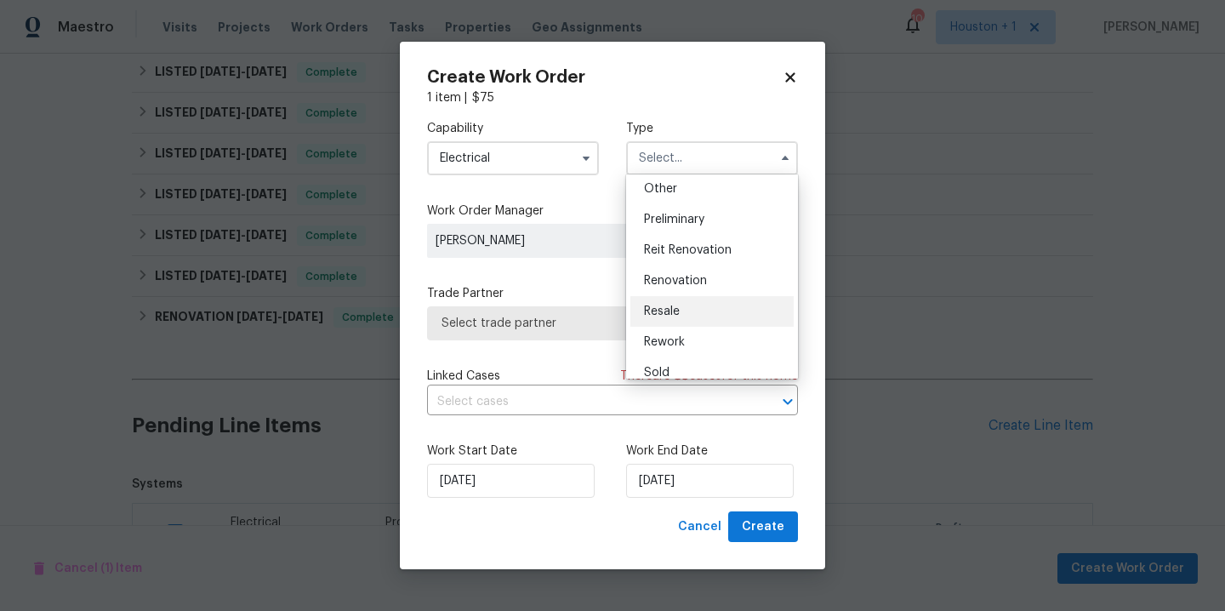
click at [711, 300] on div "Resale" at bounding box center [712, 311] width 163 height 31
type input "Resale"
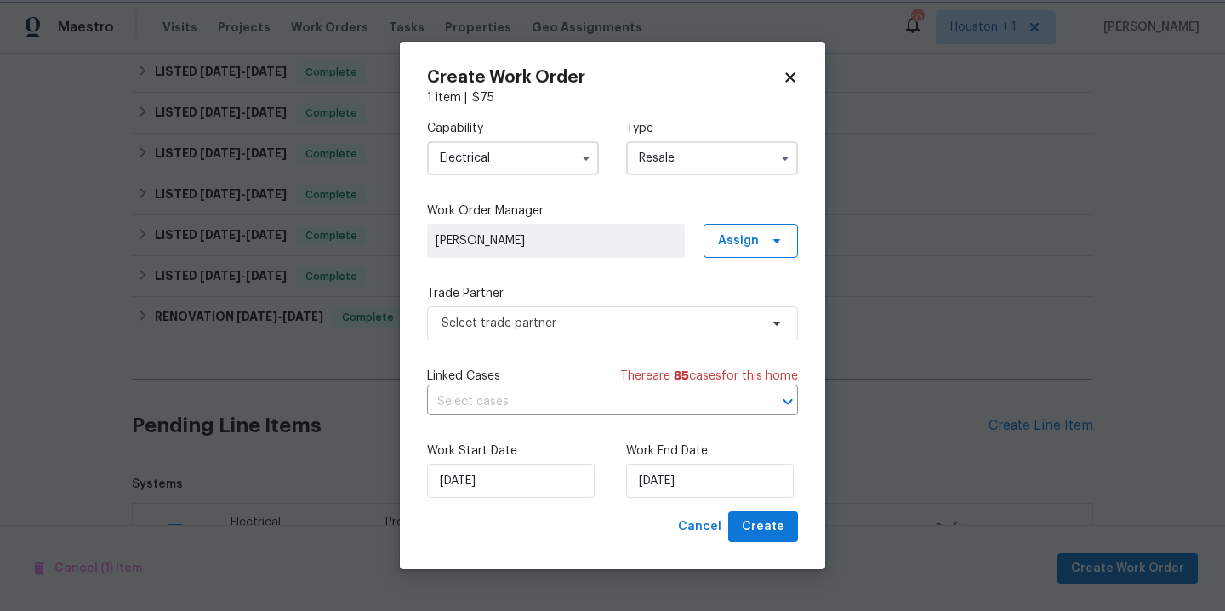
scroll to position [0, 0]
click at [681, 311] on span "Select trade partner" at bounding box center [612, 323] width 371 height 34
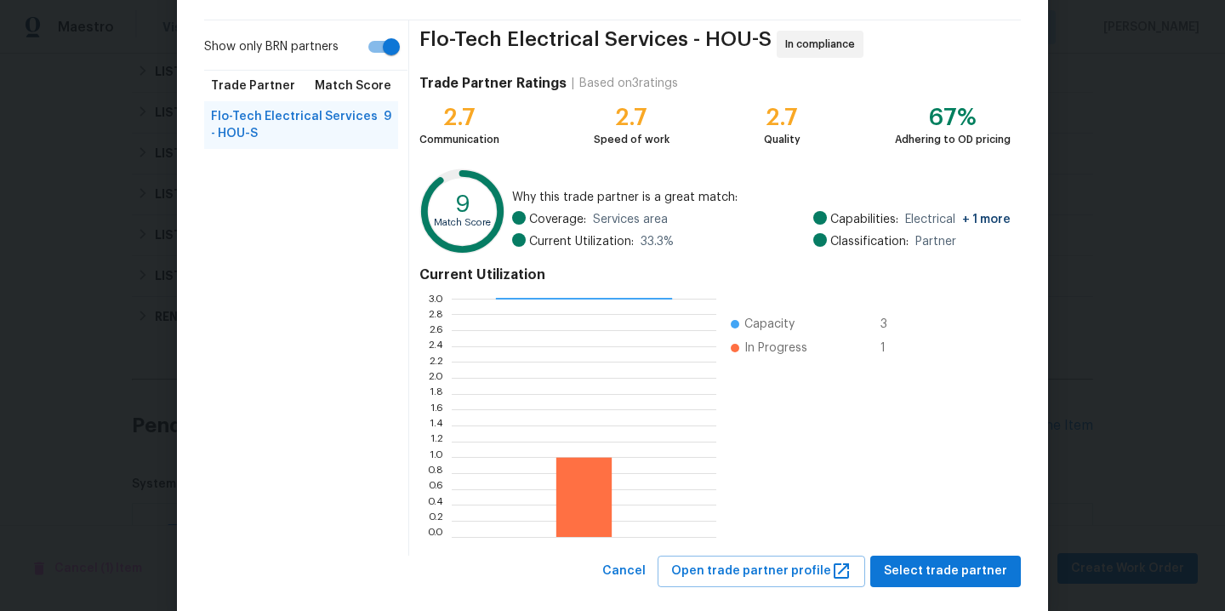
scroll to position [140, 0]
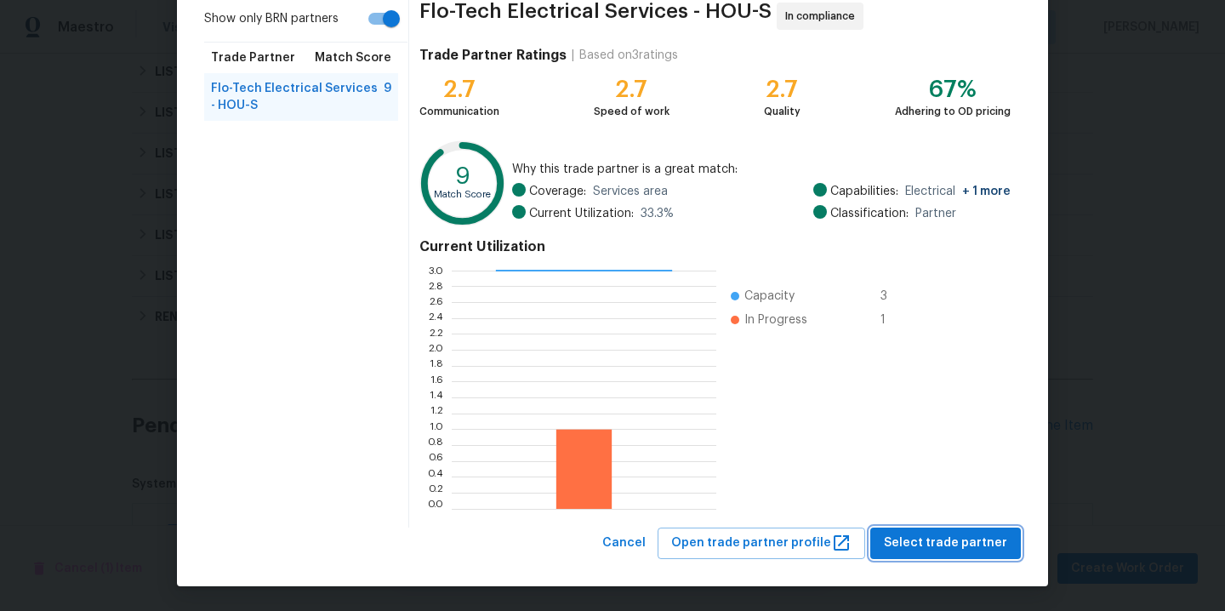
click at [951, 541] on span "Select trade partner" at bounding box center [945, 543] width 123 height 21
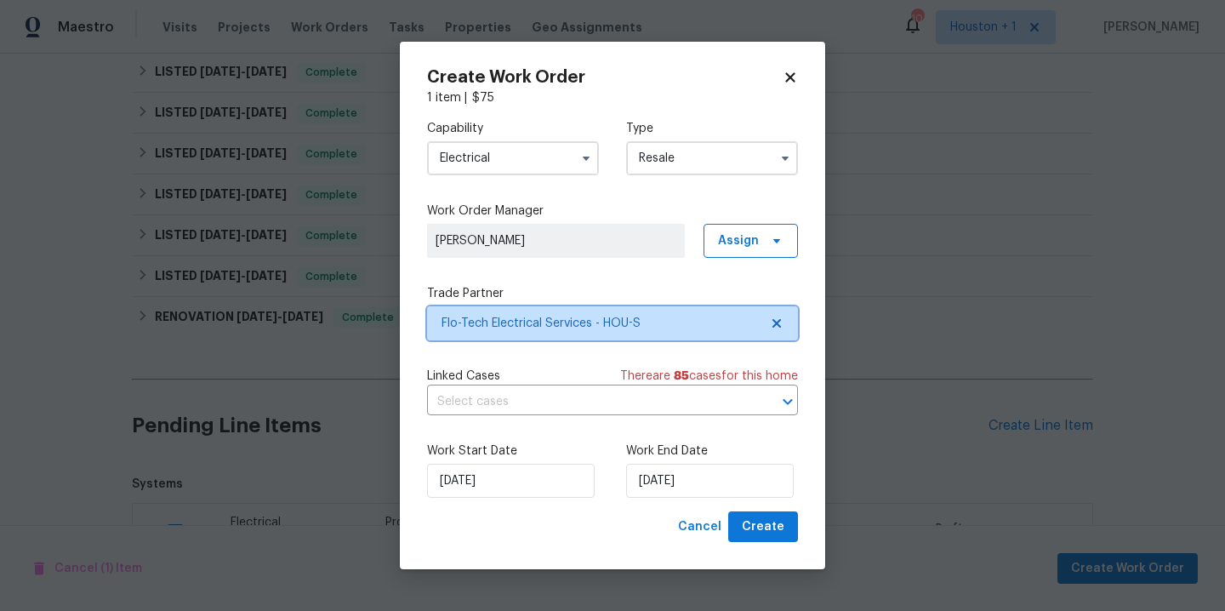
scroll to position [0, 0]
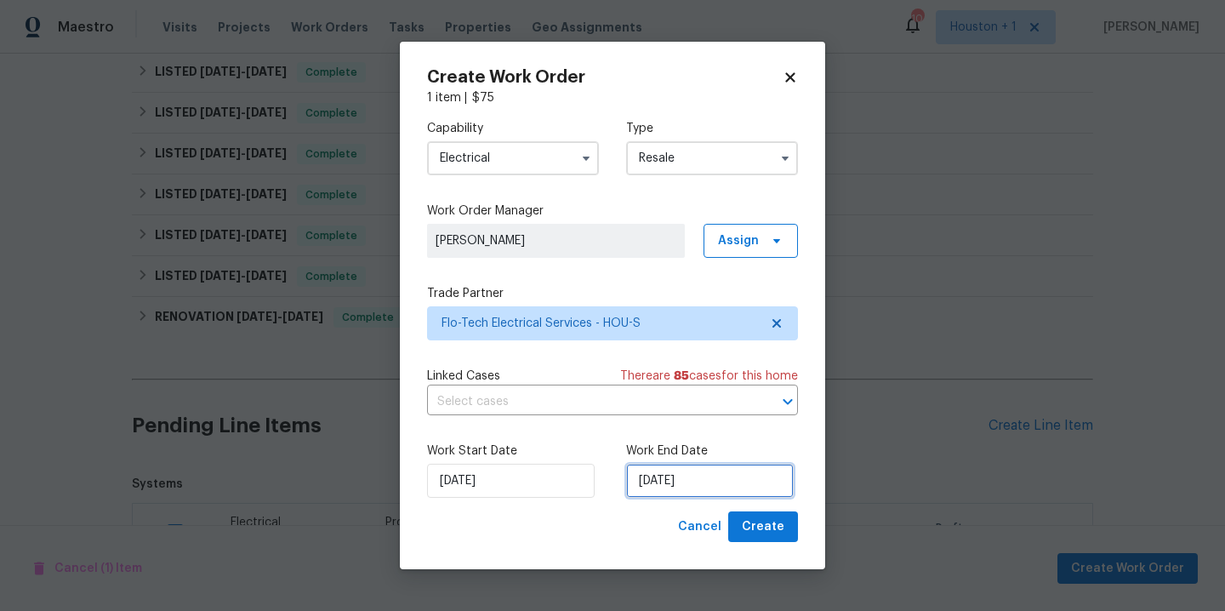
click at [731, 497] on input "[DATE]" at bounding box center [710, 481] width 168 height 34
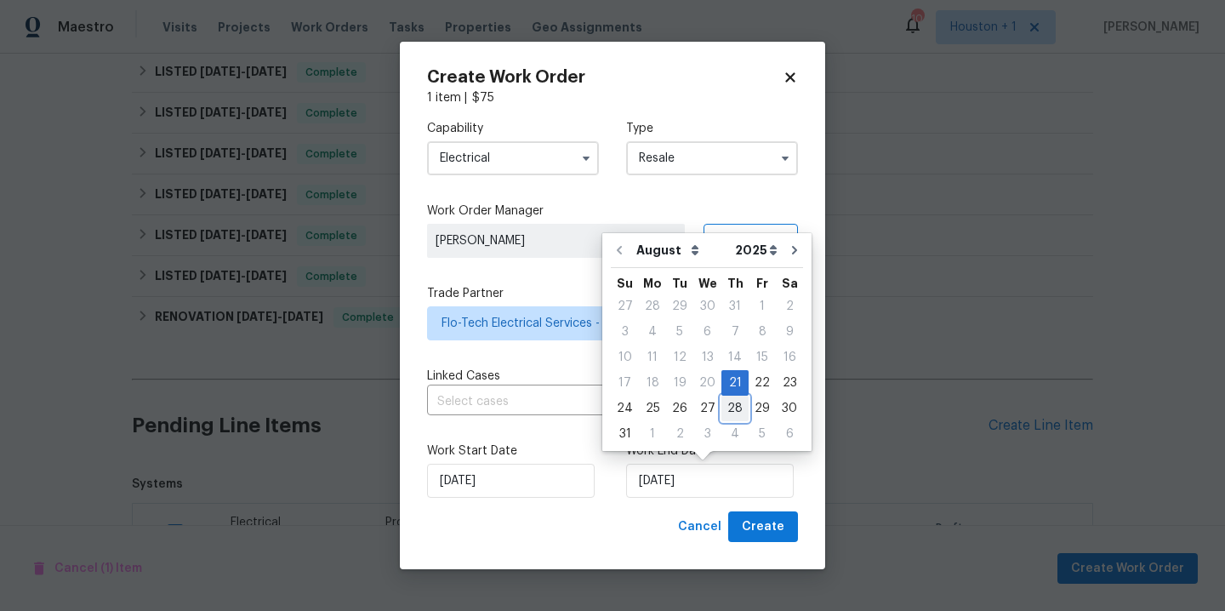
click at [732, 410] on div "28" at bounding box center [735, 409] width 27 height 24
type input "[DATE]"
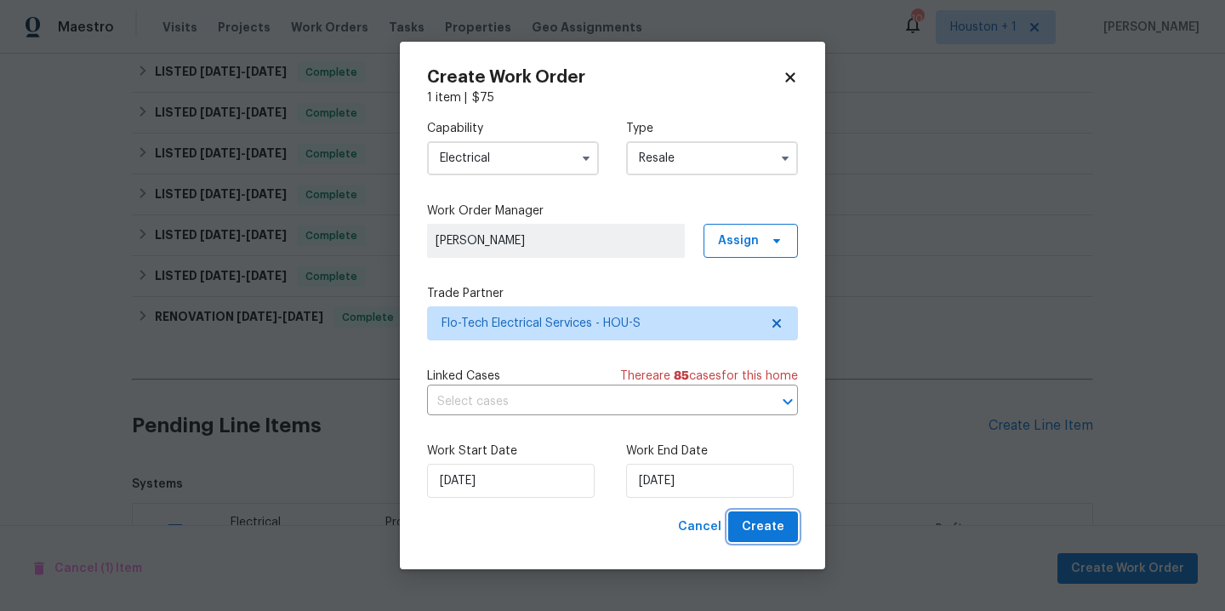
click at [774, 533] on span "Create" at bounding box center [763, 527] width 43 height 21
checkbox input "false"
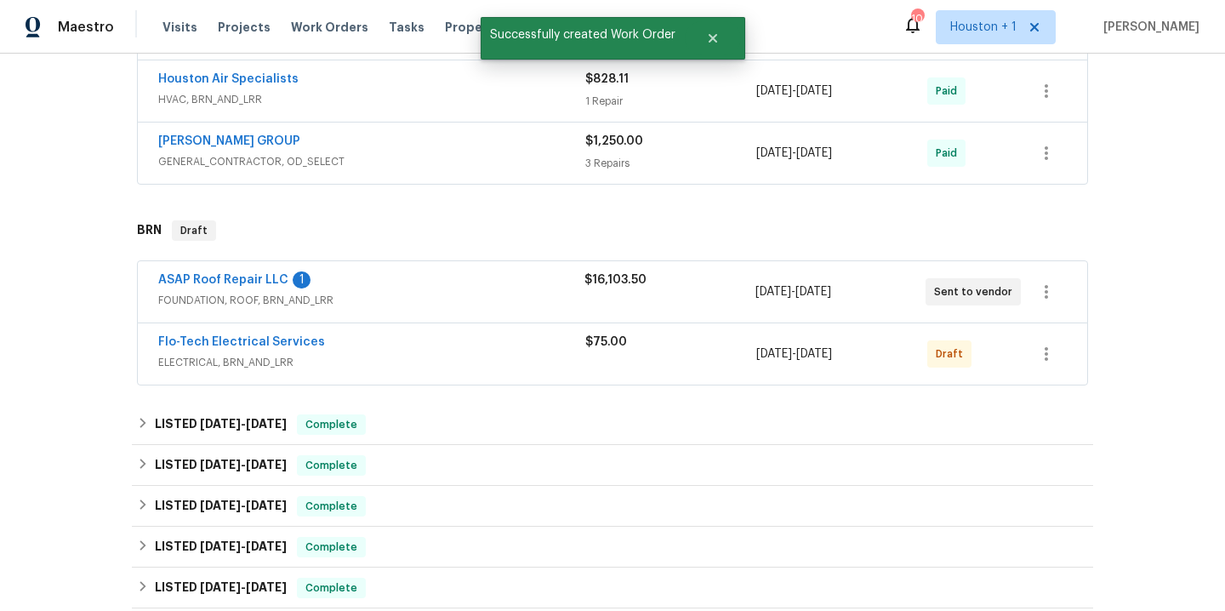
scroll to position [382, 0]
click at [1044, 354] on icon "button" at bounding box center [1047, 354] width 20 height 20
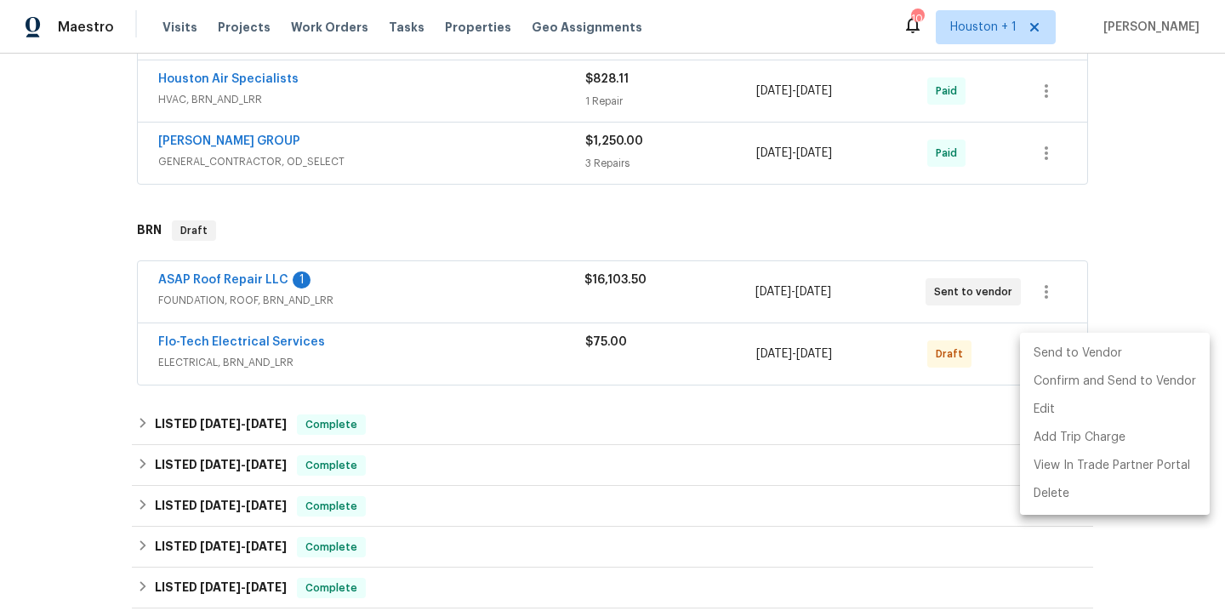
click at [1058, 353] on li "Send to Vendor" at bounding box center [1115, 354] width 190 height 28
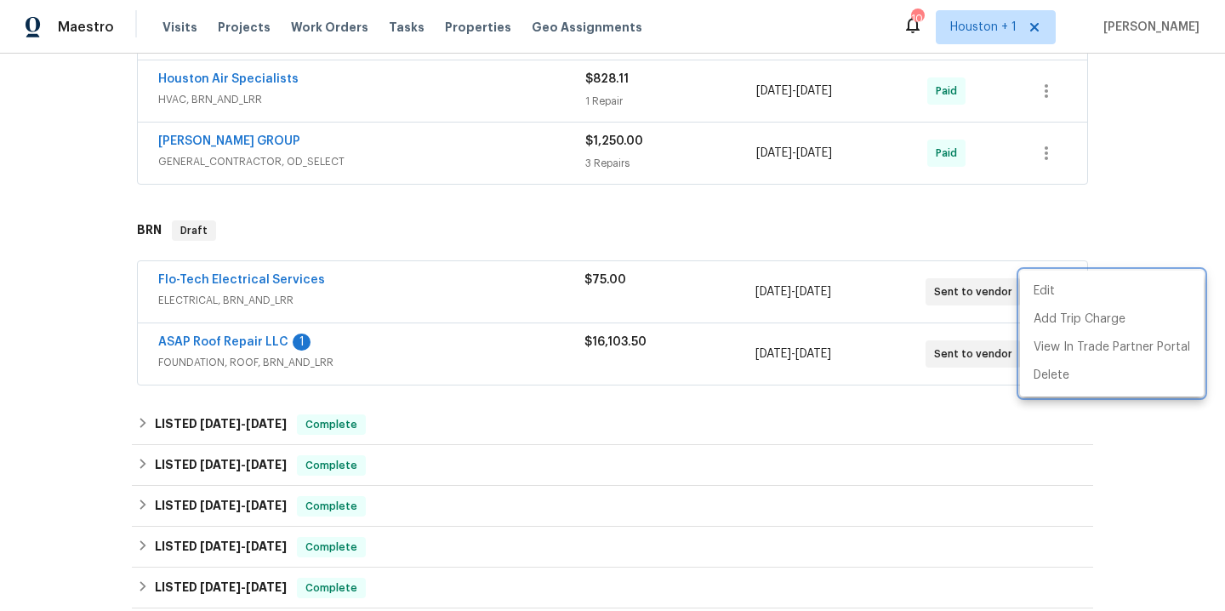
click at [264, 280] on div at bounding box center [612, 305] width 1225 height 611
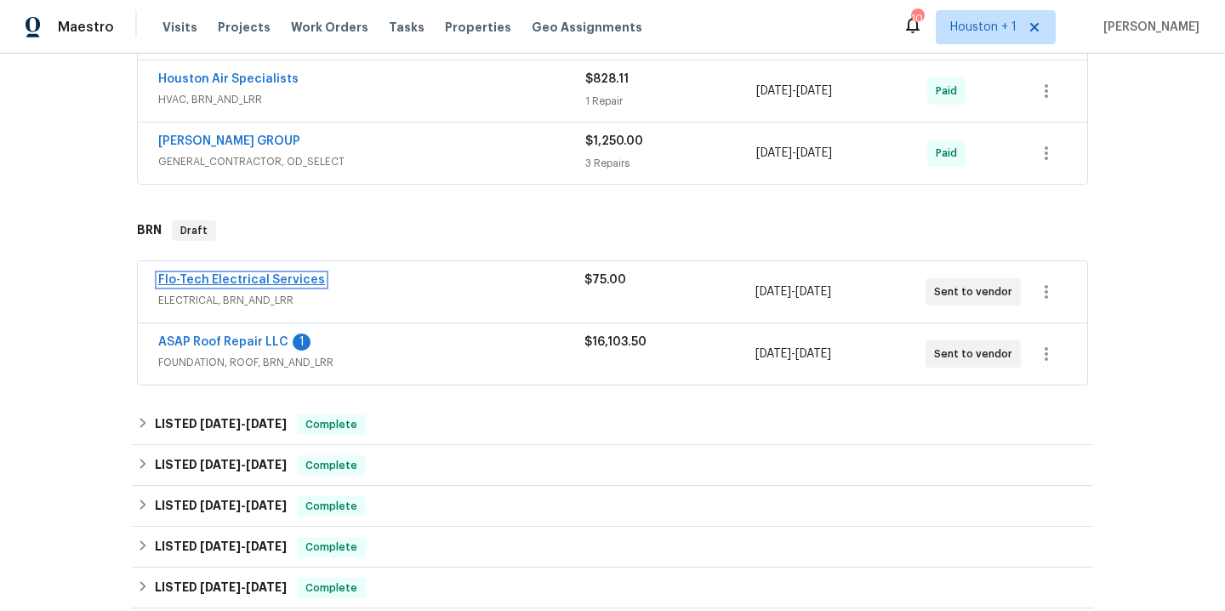
click at [255, 282] on link "Flo-Tech Electrical Services" at bounding box center [241, 280] width 167 height 12
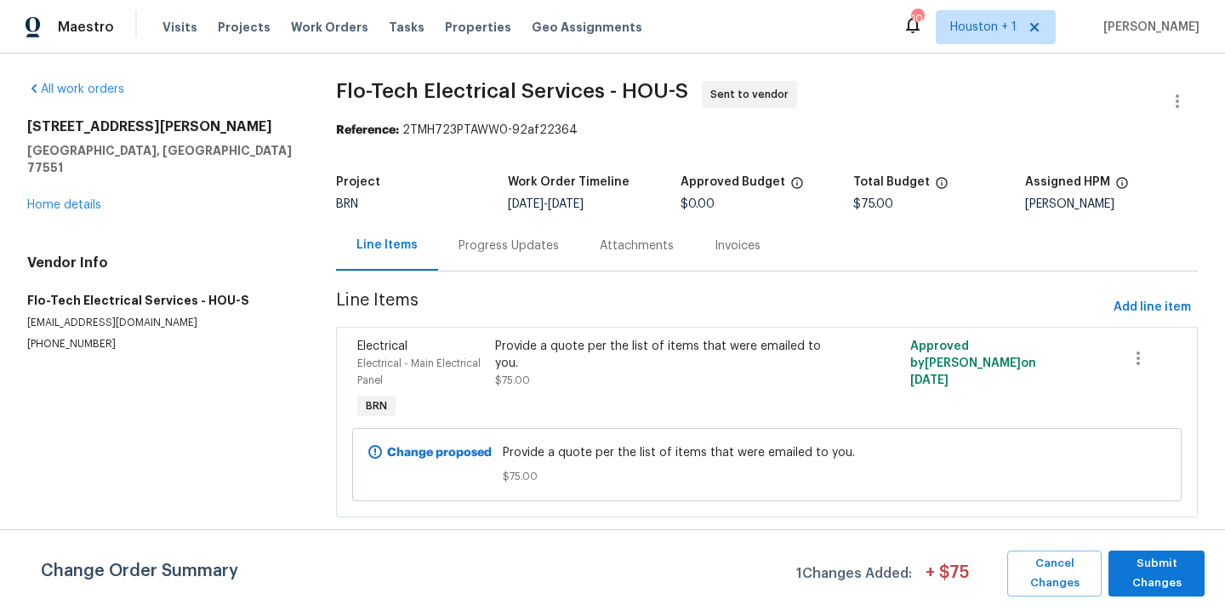
click at [1214, 568] on div "Change Order Summary 1 Changes Added: + $ 75 Cancel Changes Submit Changes" at bounding box center [612, 574] width 1225 height 46
click at [1202, 569] on button "Submit Changes" at bounding box center [1157, 574] width 96 height 46
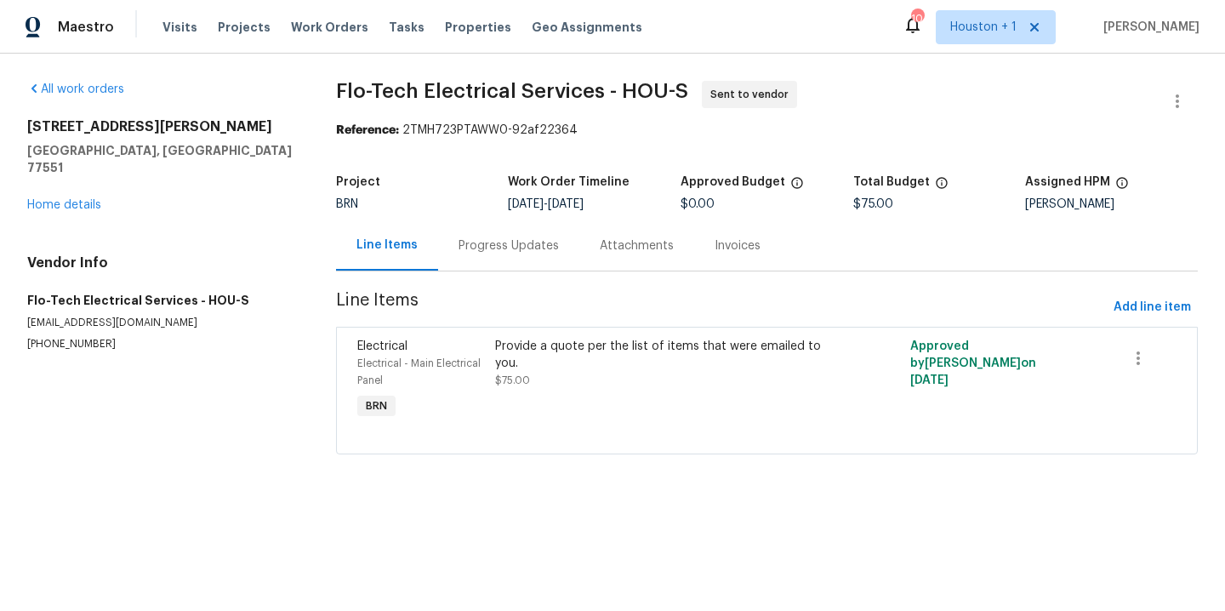
drag, startPoint x: 213, startPoint y: 303, endPoint x: 25, endPoint y: 301, distance: 188.1
click at [25, 301] on div "All work orders 4802 Sherman Blvd Galveston, TX 77551 Home details Vendor Info …" at bounding box center [612, 278] width 1225 height 448
copy p "flotech@flo-techelectricalservices.com"
click at [503, 245] on div "Progress Updates" at bounding box center [509, 245] width 100 height 17
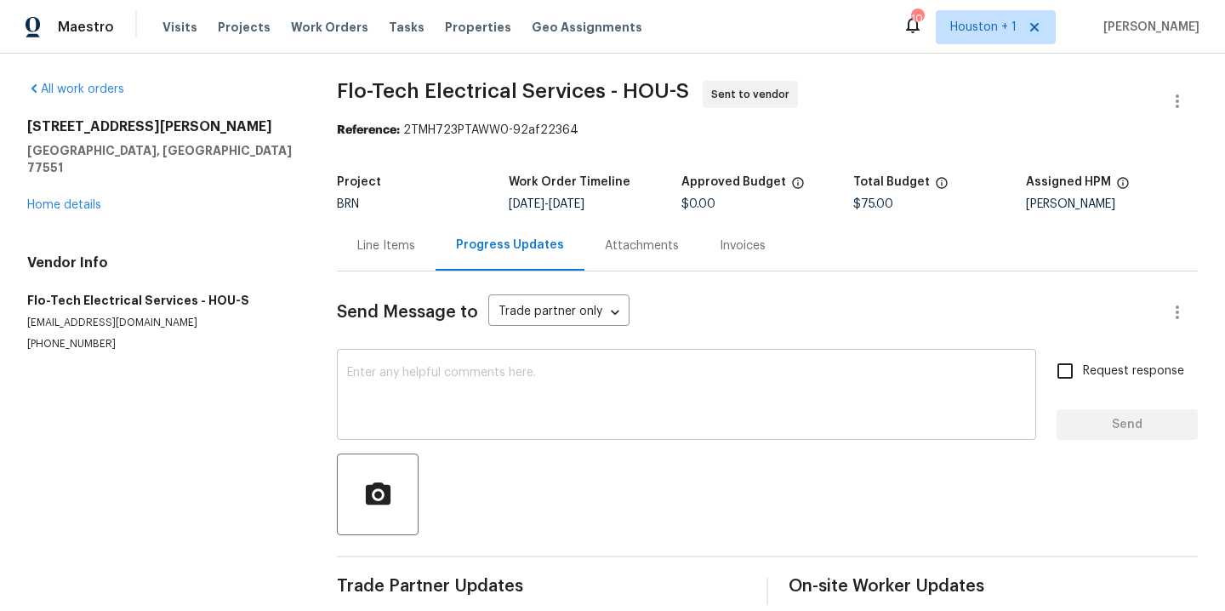
click at [504, 392] on textarea at bounding box center [686, 397] width 679 height 60
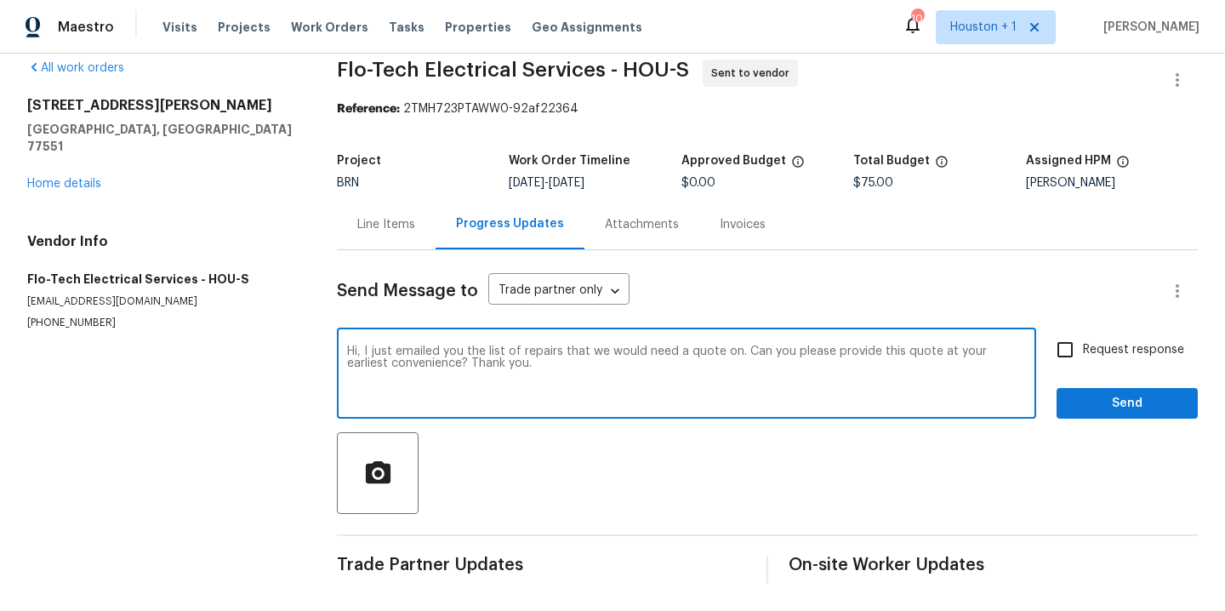
scroll to position [34, 0]
type textarea "Hi, I just emailed you the list of repairs that we would need a quote on. Can y…"
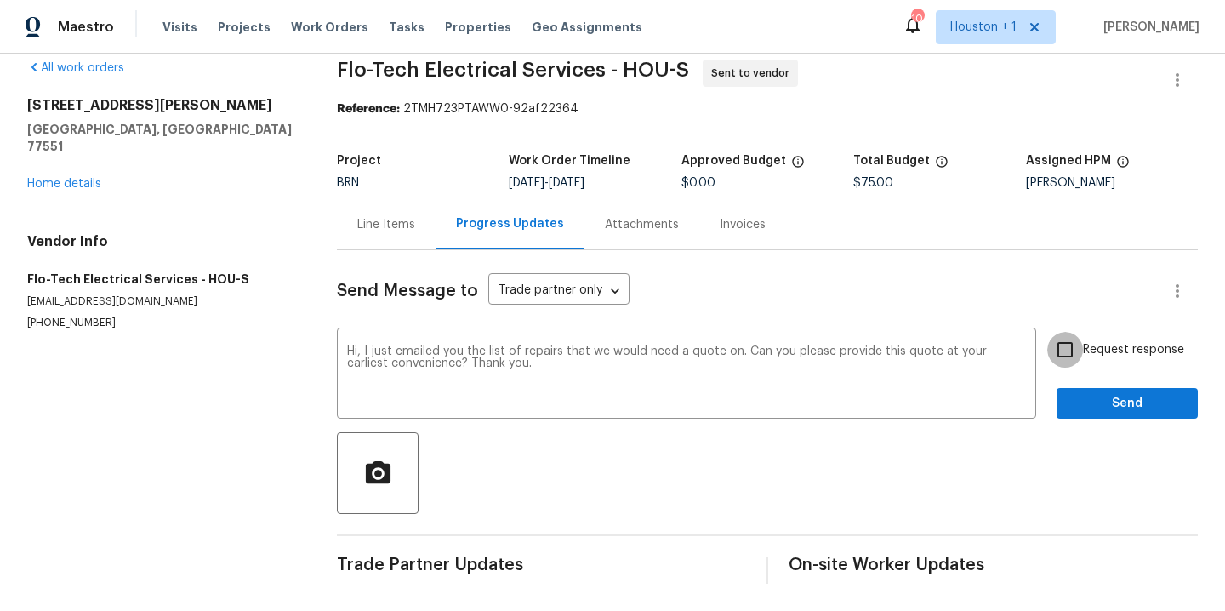
click at [1048, 341] on input "Request response" at bounding box center [1066, 350] width 36 height 36
checkbox input "true"
click at [1122, 393] on span "Send" at bounding box center [1128, 403] width 114 height 21
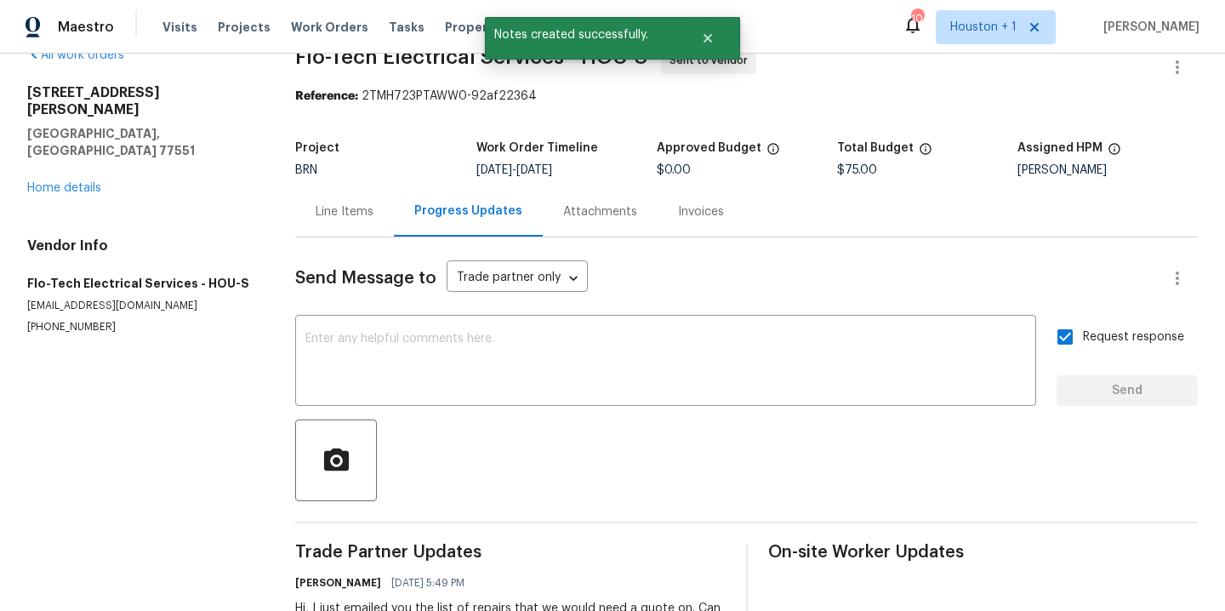
click at [80, 161] on div "4802 Sherman Blvd Galveston, TX 77551 Home details" at bounding box center [140, 140] width 227 height 112
click at [86, 182] on link "Home details" at bounding box center [64, 188] width 74 height 12
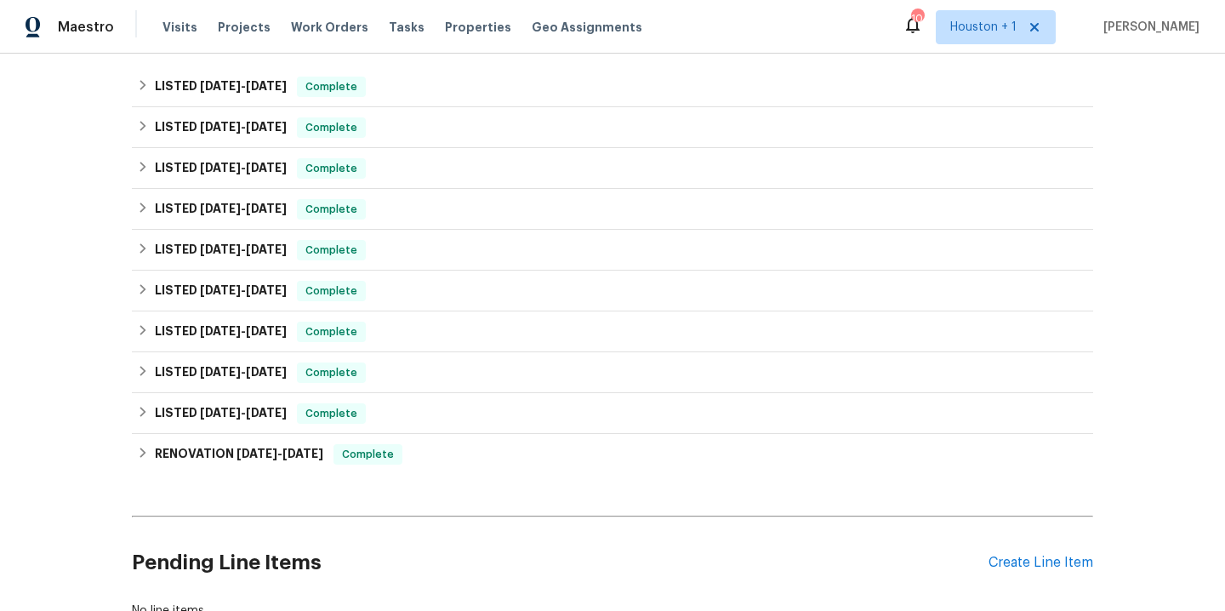
scroll to position [857, 0]
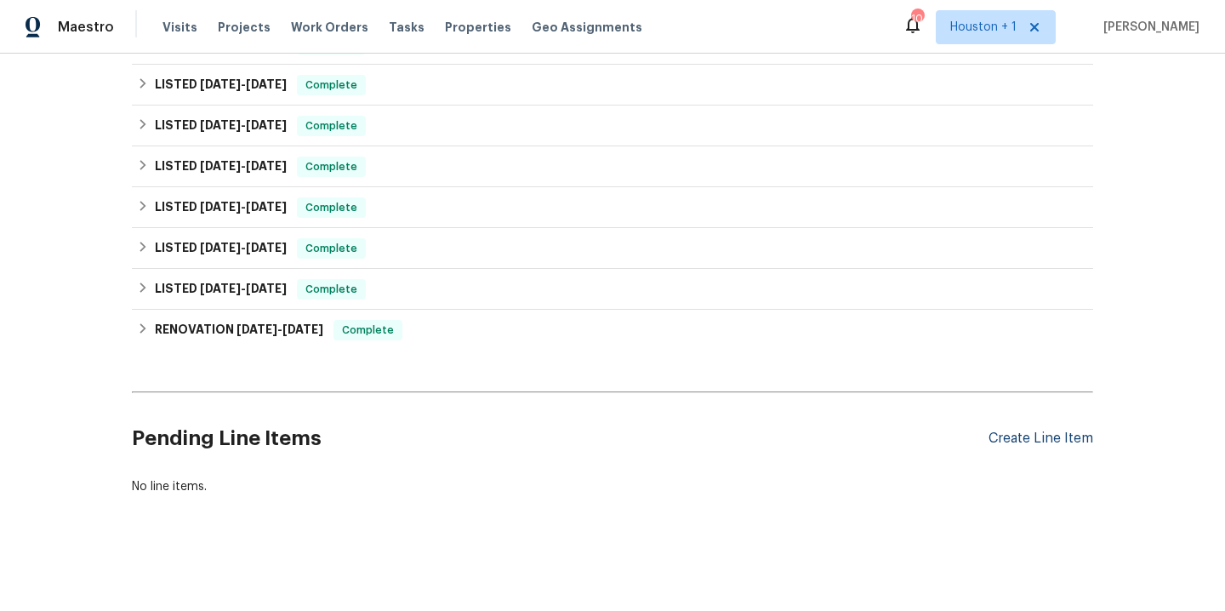
click at [1021, 431] on div "Create Line Item" at bounding box center [1041, 439] width 105 height 16
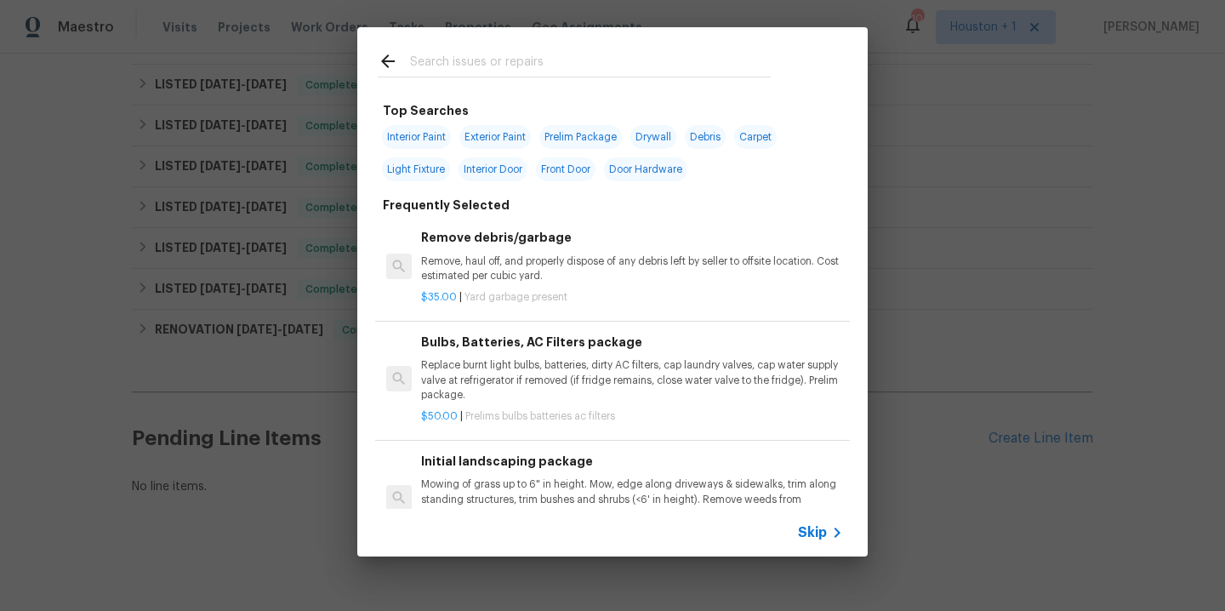
click at [484, 66] on input "text" at bounding box center [590, 64] width 361 height 26
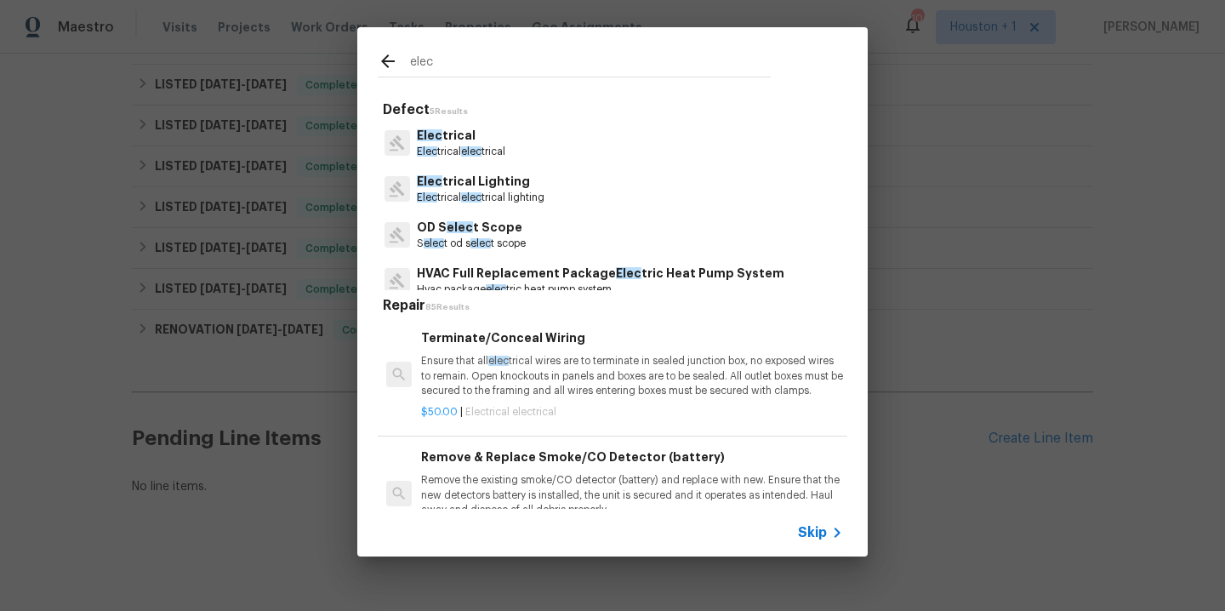
type input "elec"
click at [1021, 171] on div "elec Defect 5 Results Elec trical Elec trical elec trical Elec trical Lighting …" at bounding box center [612, 292] width 1225 height 584
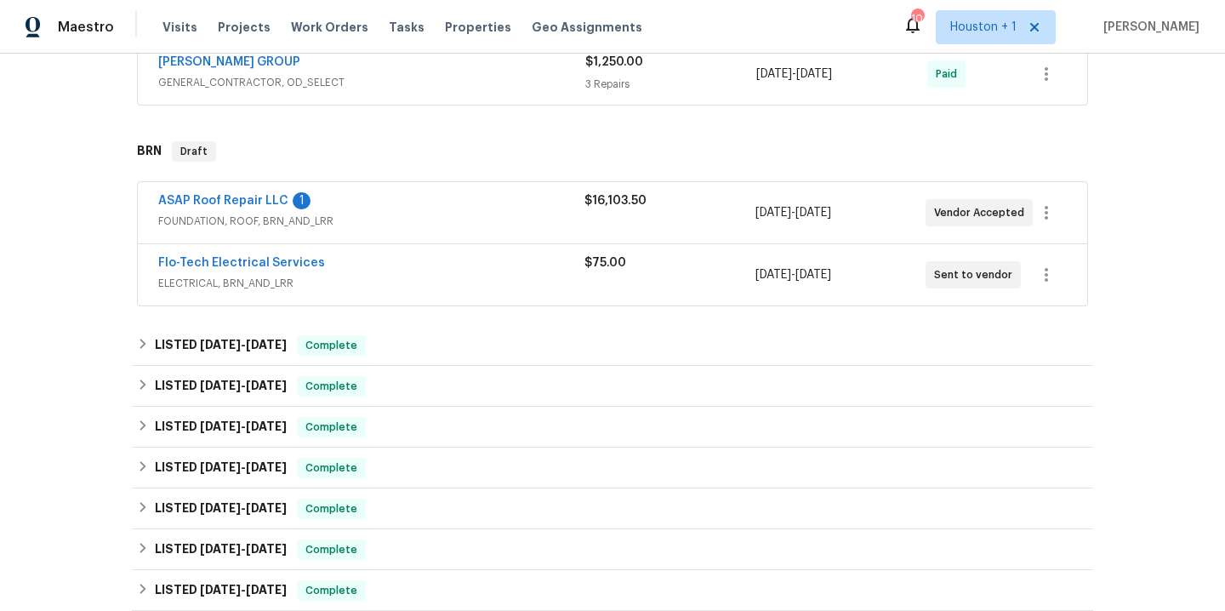
scroll to position [237, 0]
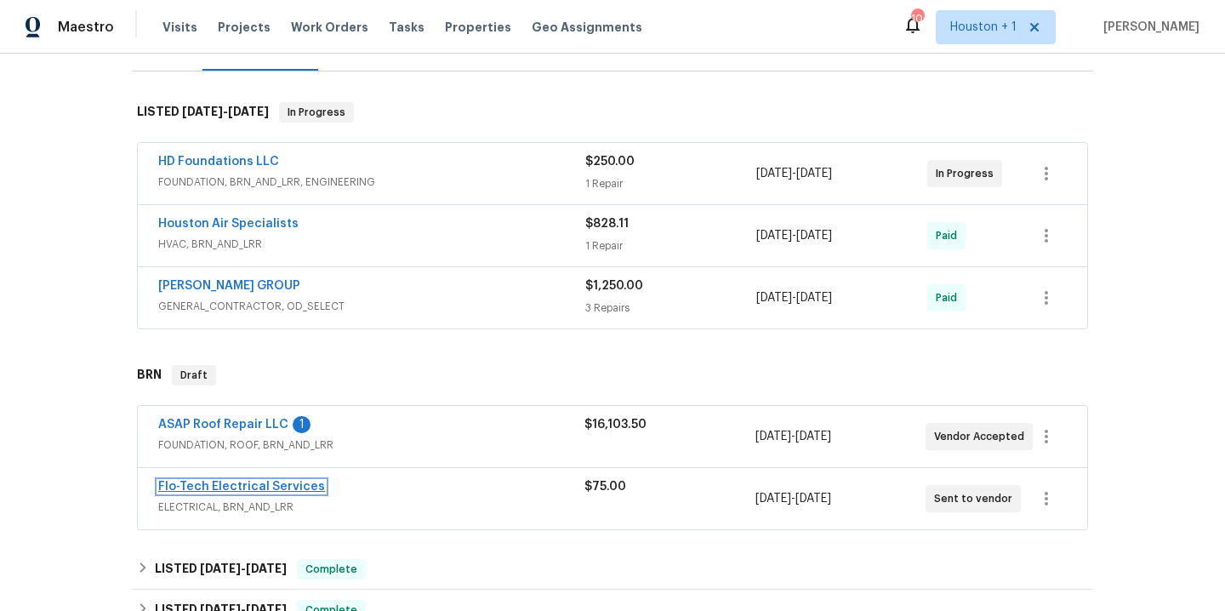
click at [232, 484] on link "Flo-Tech Electrical Services" at bounding box center [241, 487] width 167 height 12
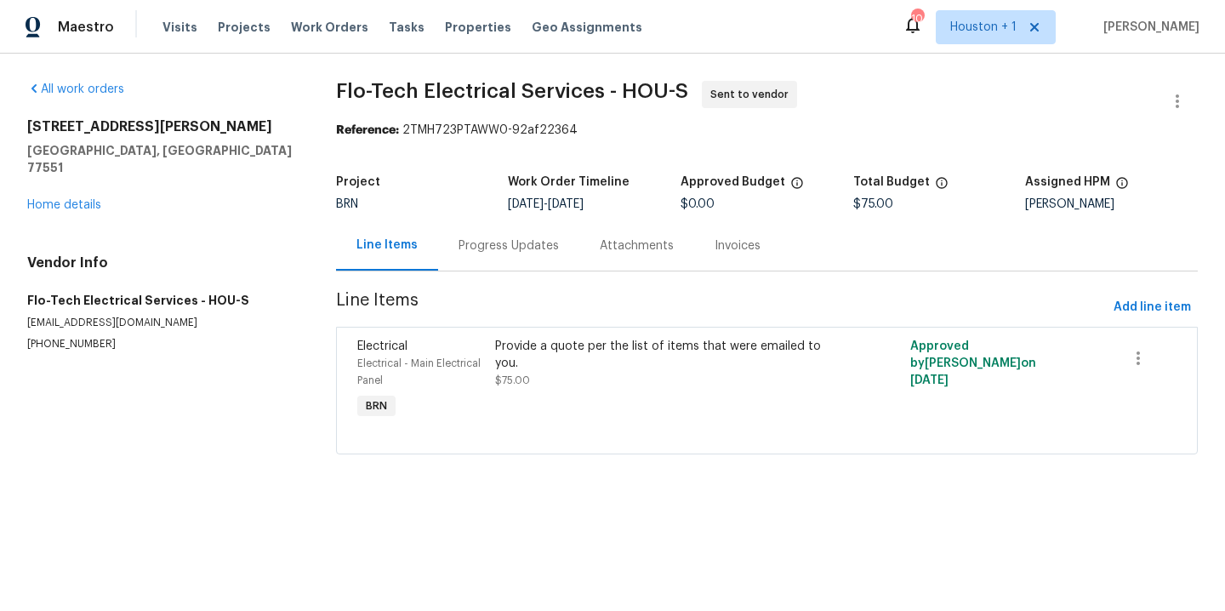
click at [591, 379] on div "Provide a quote per the list of items that were emailed to you. $75.00" at bounding box center [662, 363] width 335 height 51
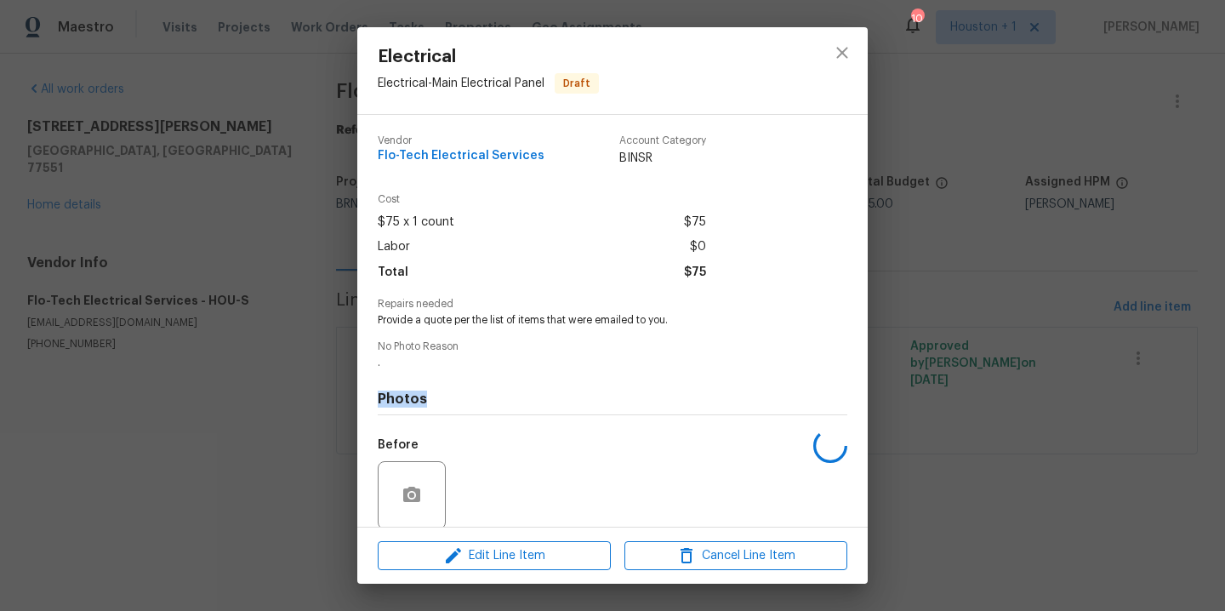
click at [591, 379] on div "Photos Before After" at bounding box center [613, 510] width 470 height 280
drag, startPoint x: 639, startPoint y: 315, endPoint x: 380, endPoint y: 318, distance: 258.7
click at [375, 317] on div "Vendor Flo-Tech Electrical Services Account Category BINSR Cost $75 x 1 count $…" at bounding box center [612, 321] width 511 height 412
copy span "Provide a quote per the list of items that were emailed to you."
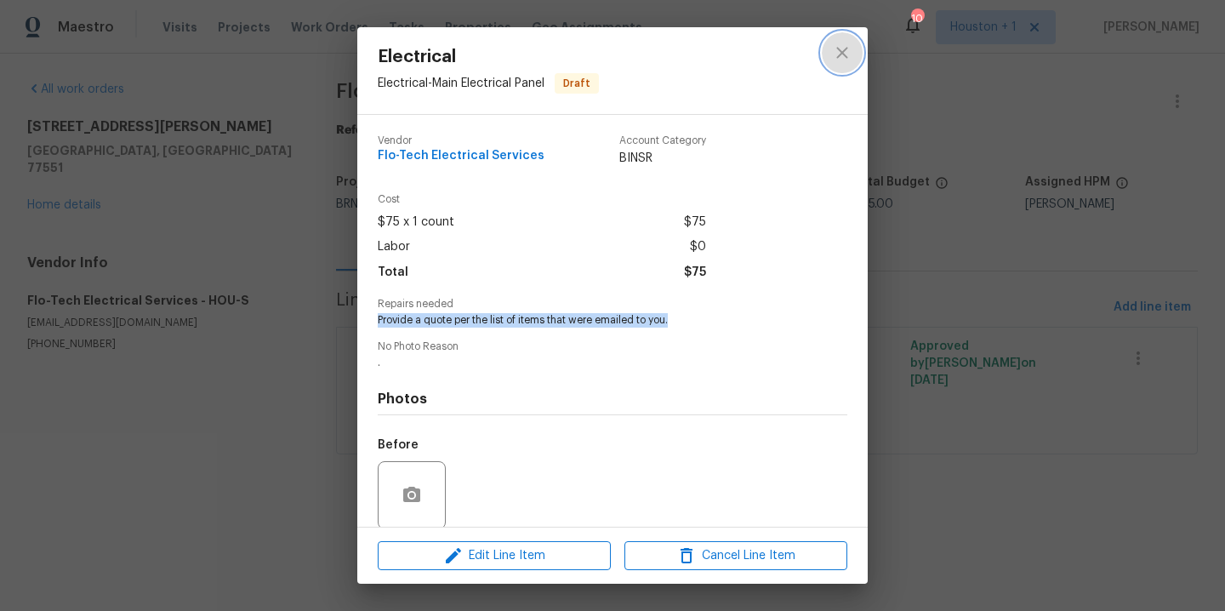
click at [842, 54] on icon "close" at bounding box center [842, 53] width 20 height 20
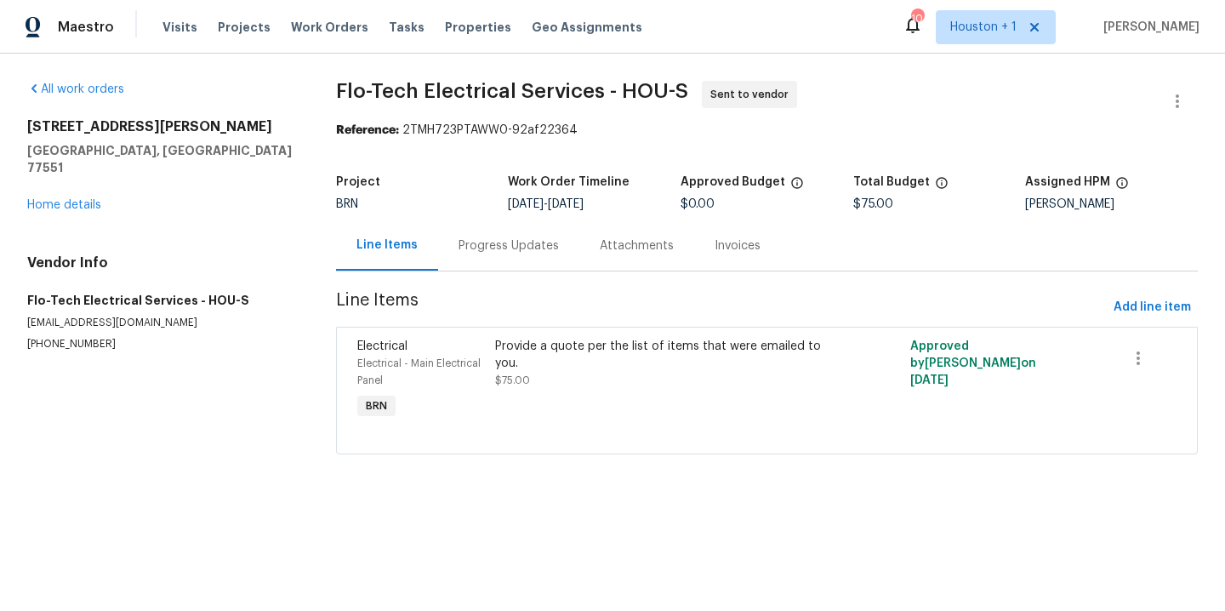
click at [60, 180] on div "4802 Sherman Blvd Galveston, TX 77551 Home details" at bounding box center [161, 165] width 268 height 95
click at [66, 199] on link "Home details" at bounding box center [64, 205] width 74 height 12
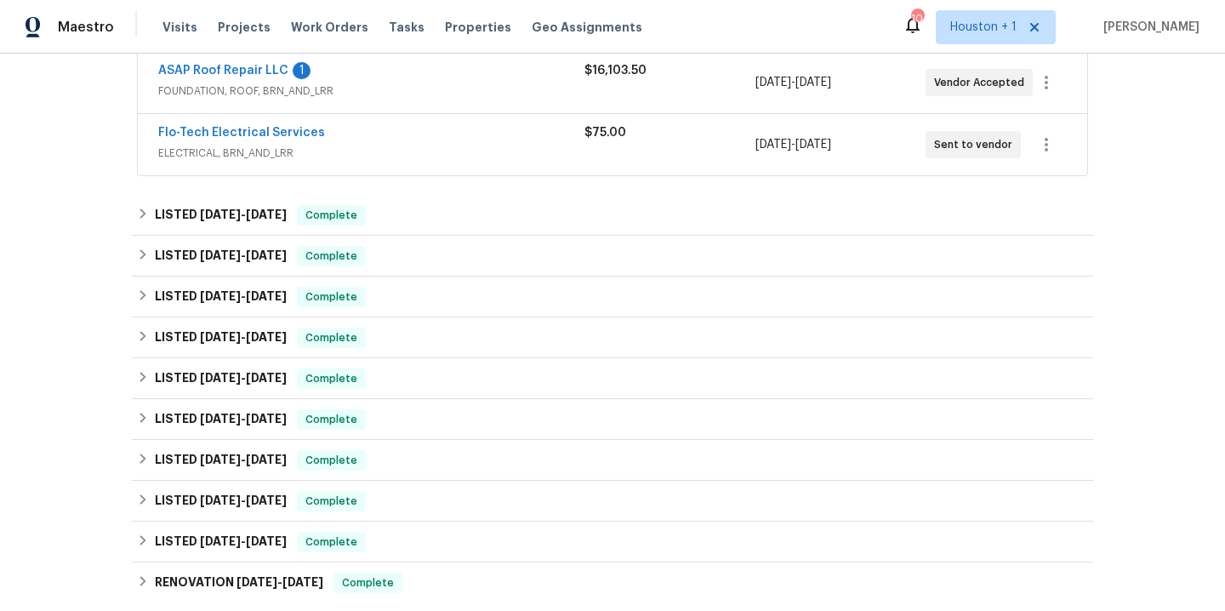
scroll to position [857, 0]
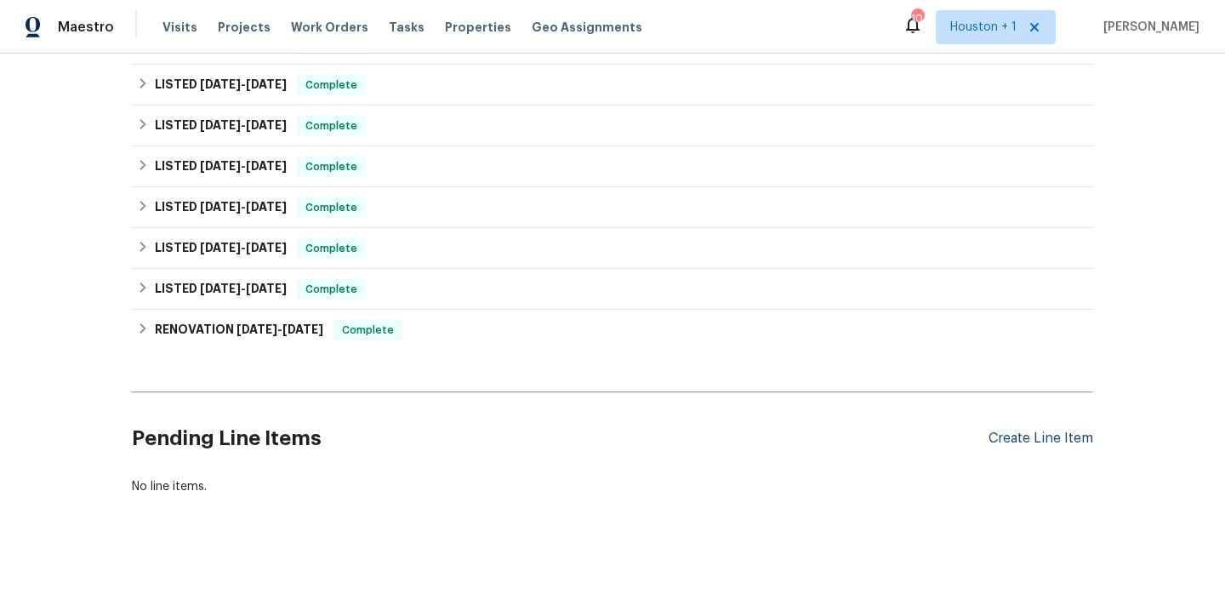
click at [1013, 431] on div "Create Line Item" at bounding box center [1041, 439] width 105 height 16
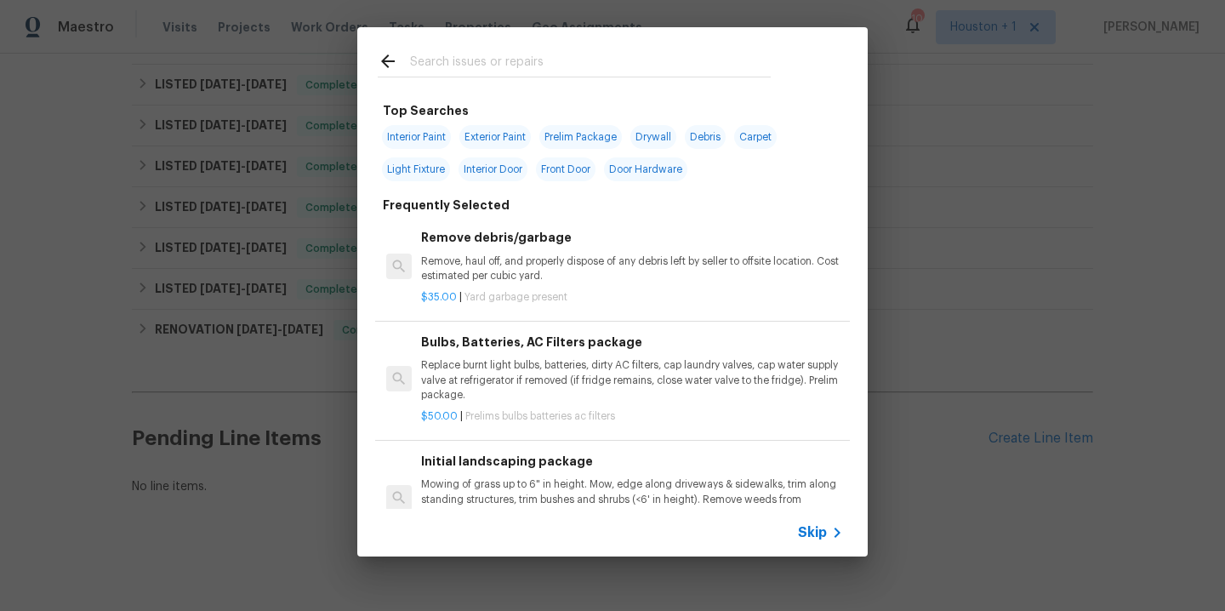
click at [481, 66] on input "text" at bounding box center [590, 64] width 361 height 26
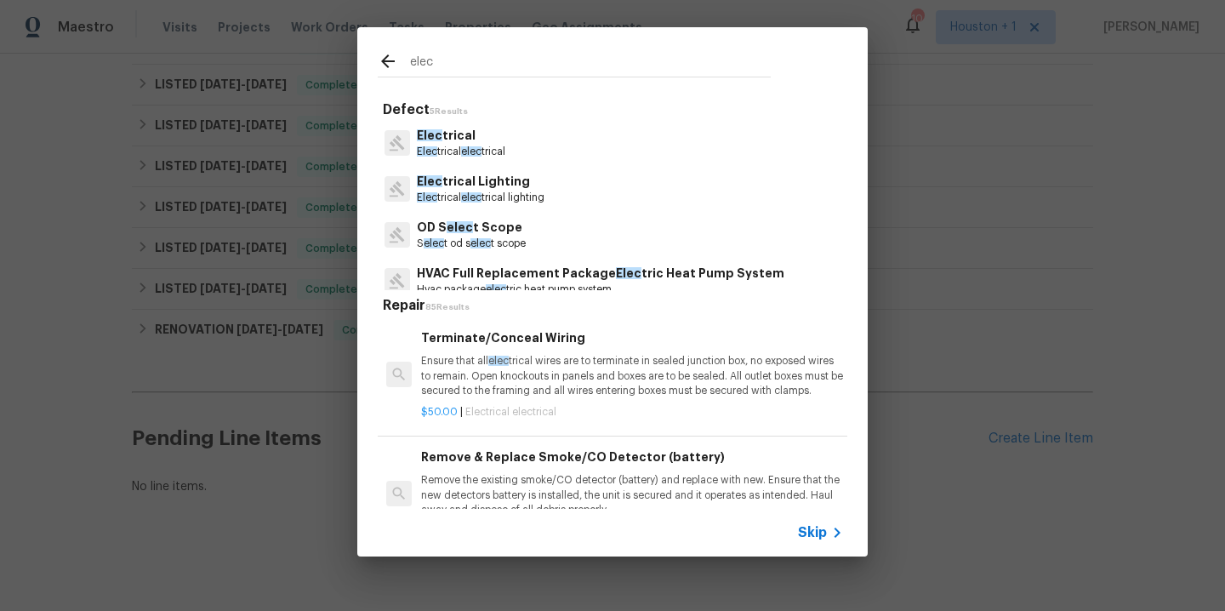
type input "elec"
click at [469, 133] on p "Elec trical" at bounding box center [461, 136] width 89 height 18
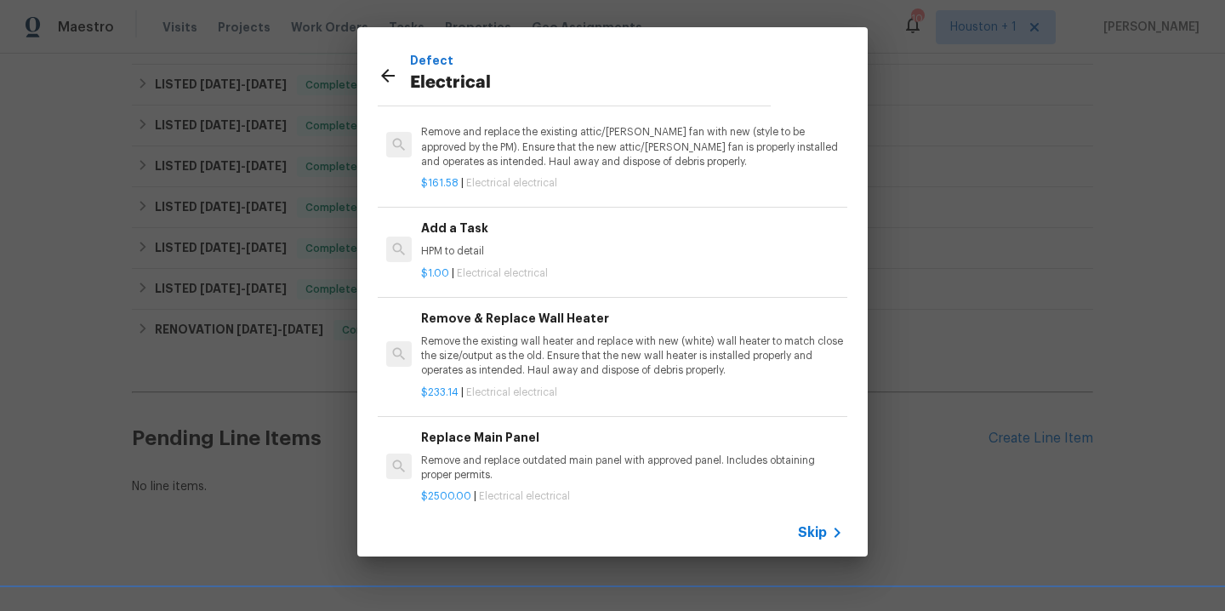
scroll to position [1067, 0]
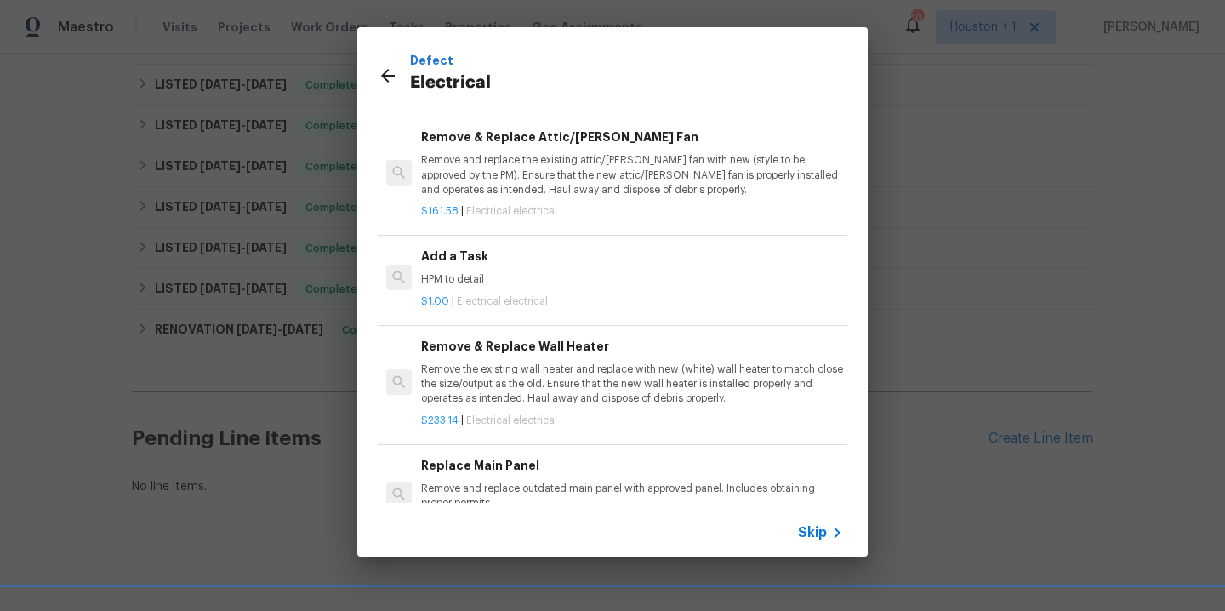
click at [478, 266] on h6 "Add a Task" at bounding box center [632, 256] width 422 height 19
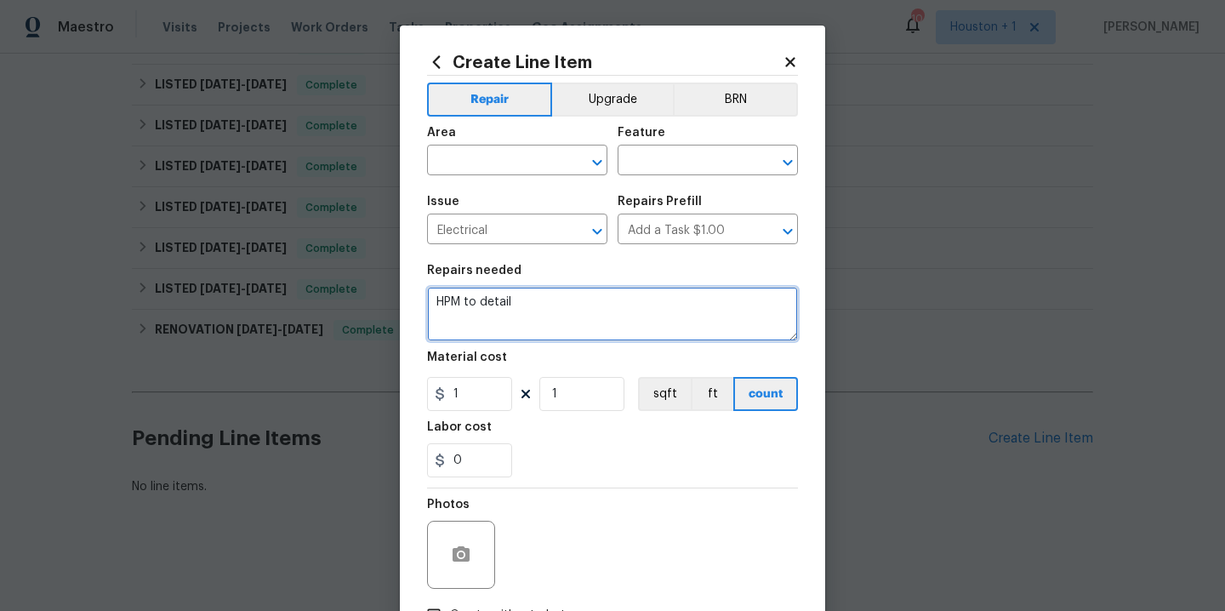
click at [625, 294] on textarea "HPM to detail" at bounding box center [612, 314] width 371 height 54
paste textarea "Provide a quote per the list of items that were emailed to you."
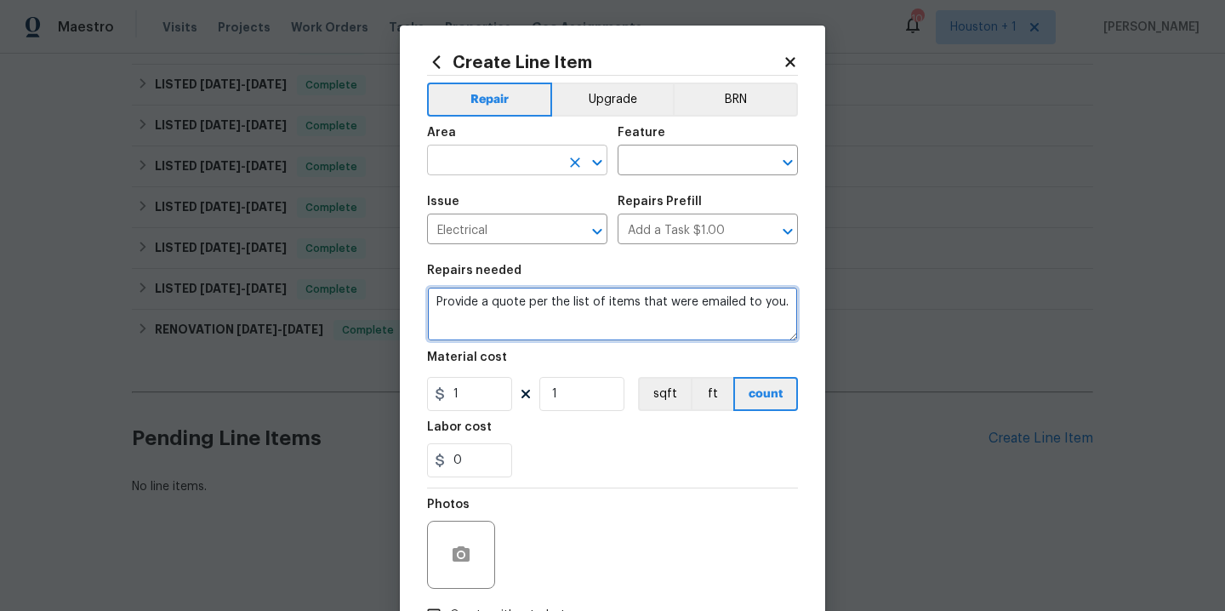
type textarea "Provide a quote per the list of items that were emailed to you."
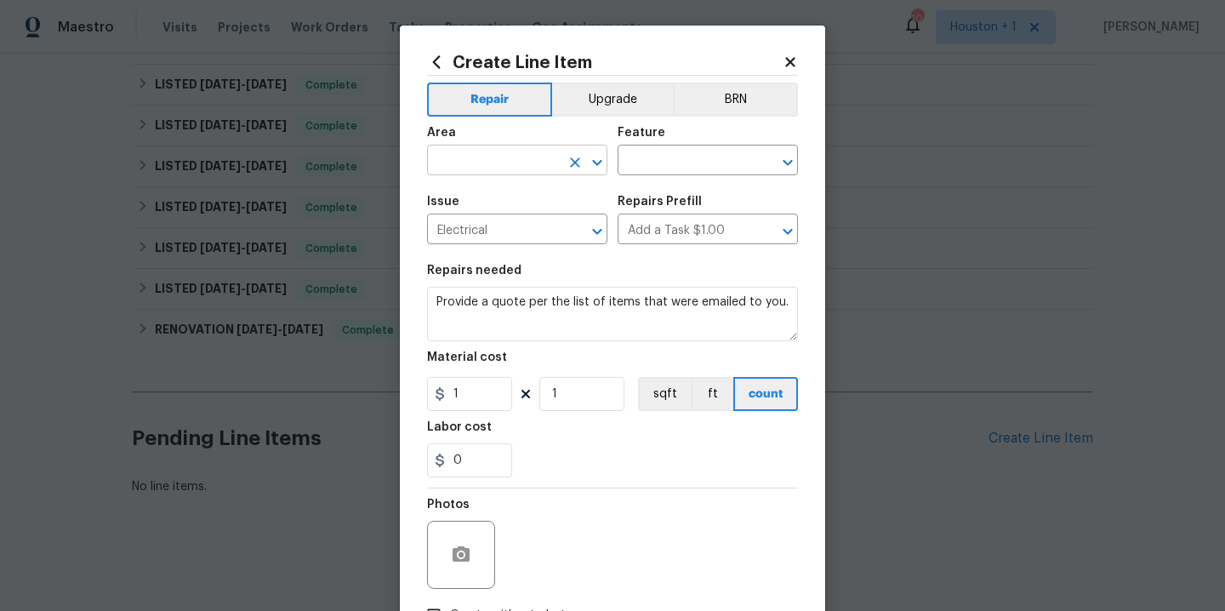
click at [481, 166] on input "text" at bounding box center [493, 162] width 133 height 26
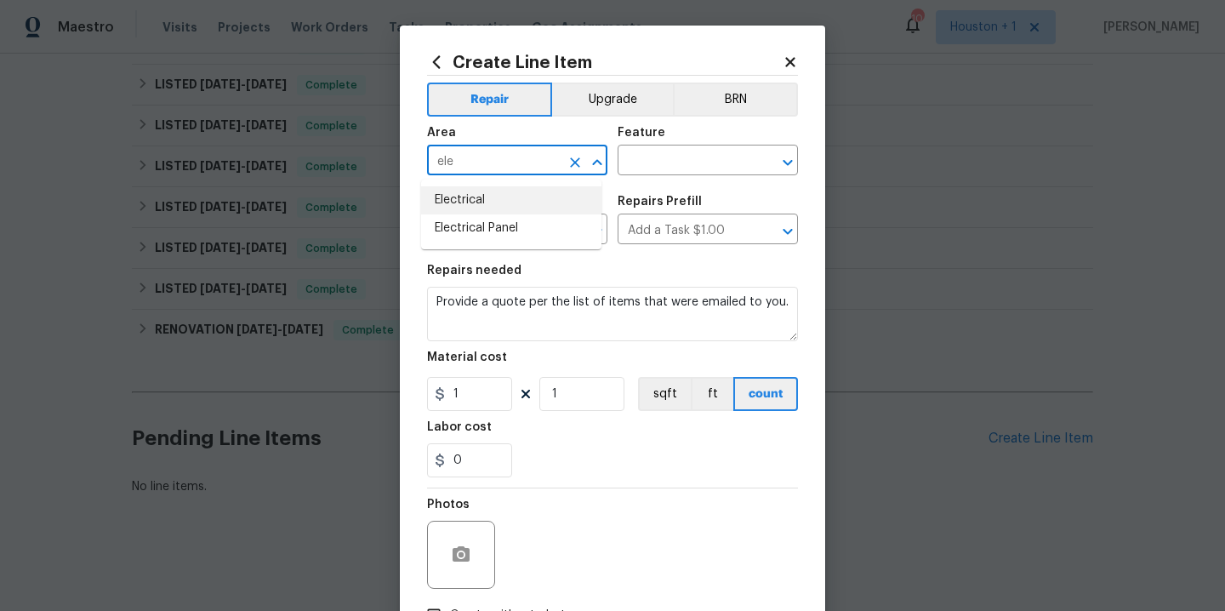
click at [474, 201] on li "Electrical" at bounding box center [511, 200] width 180 height 28
type input "Electrical"
click at [673, 161] on input "text" at bounding box center [684, 162] width 133 height 26
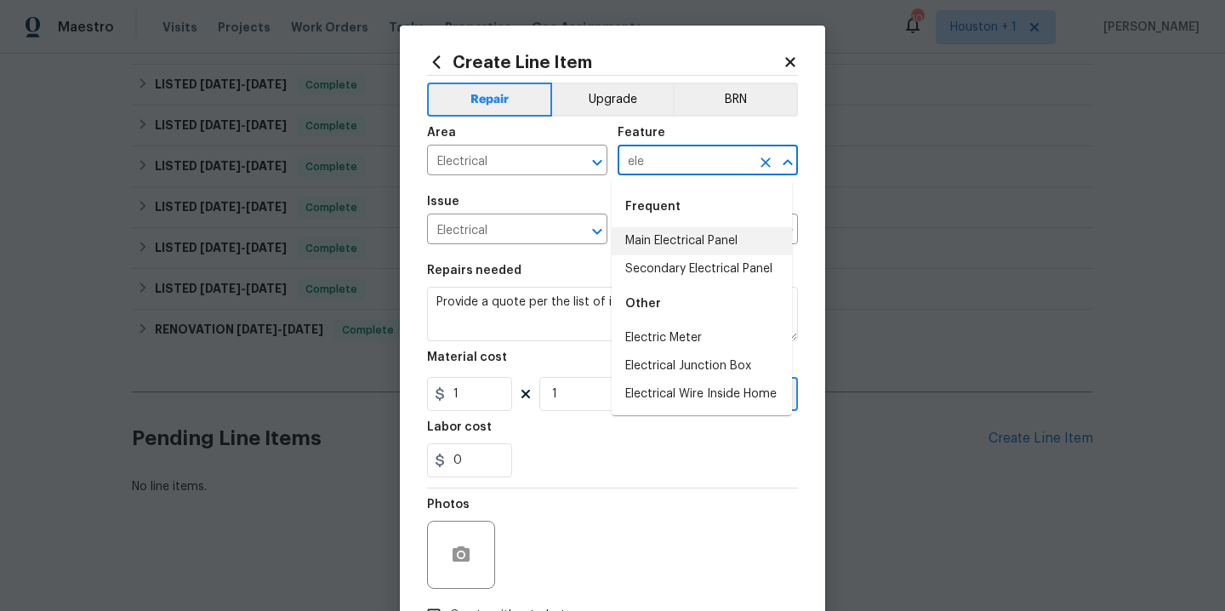
click at [688, 247] on li "Main Electrical Panel" at bounding box center [702, 241] width 180 height 28
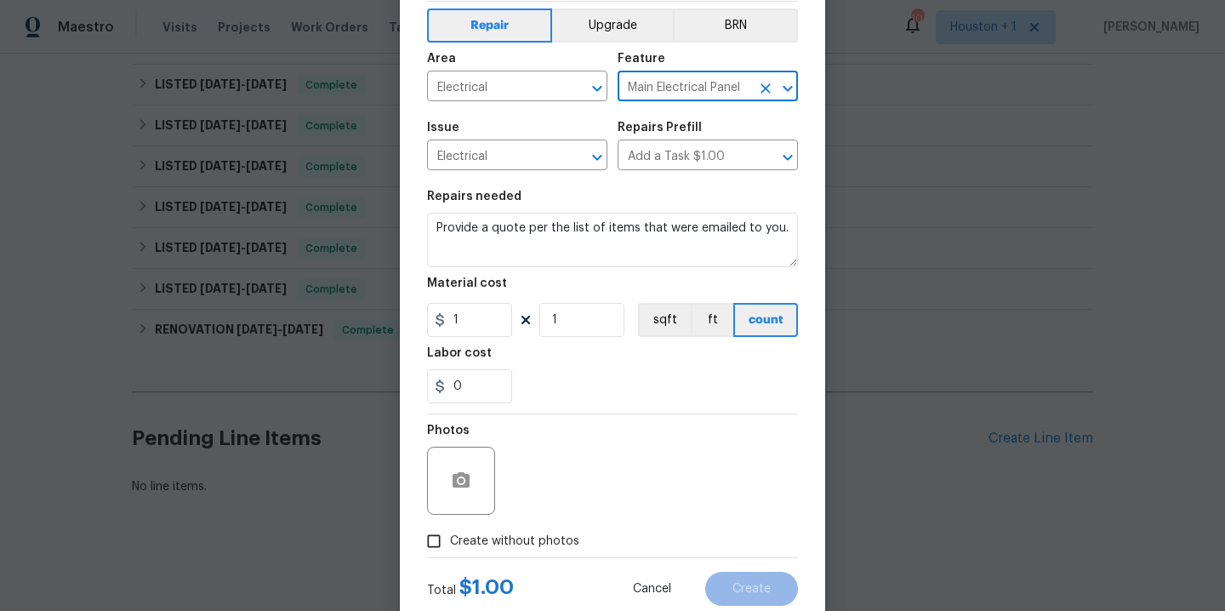
scroll to position [123, 0]
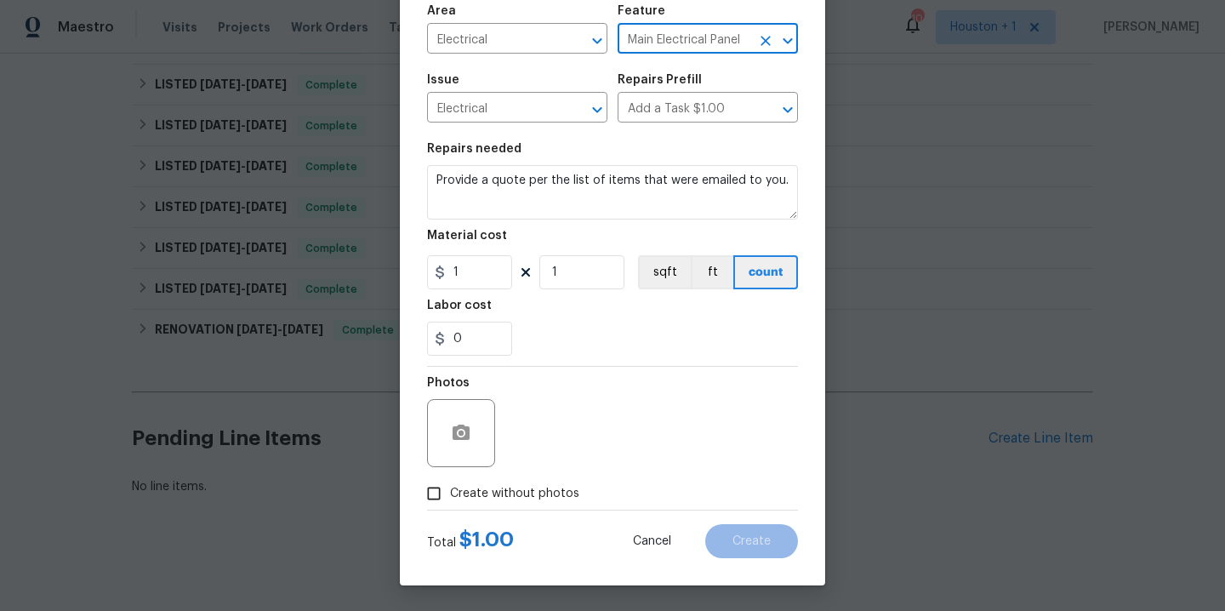
type input "Main Electrical Panel"
click at [513, 494] on span "Create without photos" at bounding box center [514, 494] width 129 height 18
click at [450, 494] on input "Create without photos" at bounding box center [434, 493] width 32 height 32
checkbox input "true"
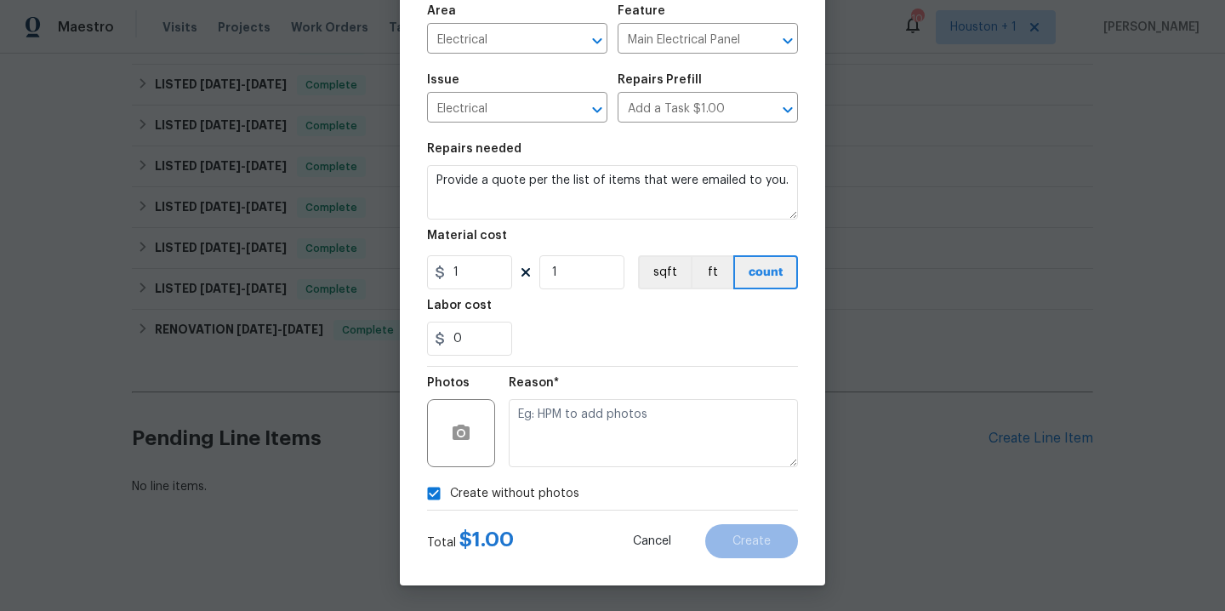
click at [588, 436] on textarea at bounding box center [653, 433] width 289 height 68
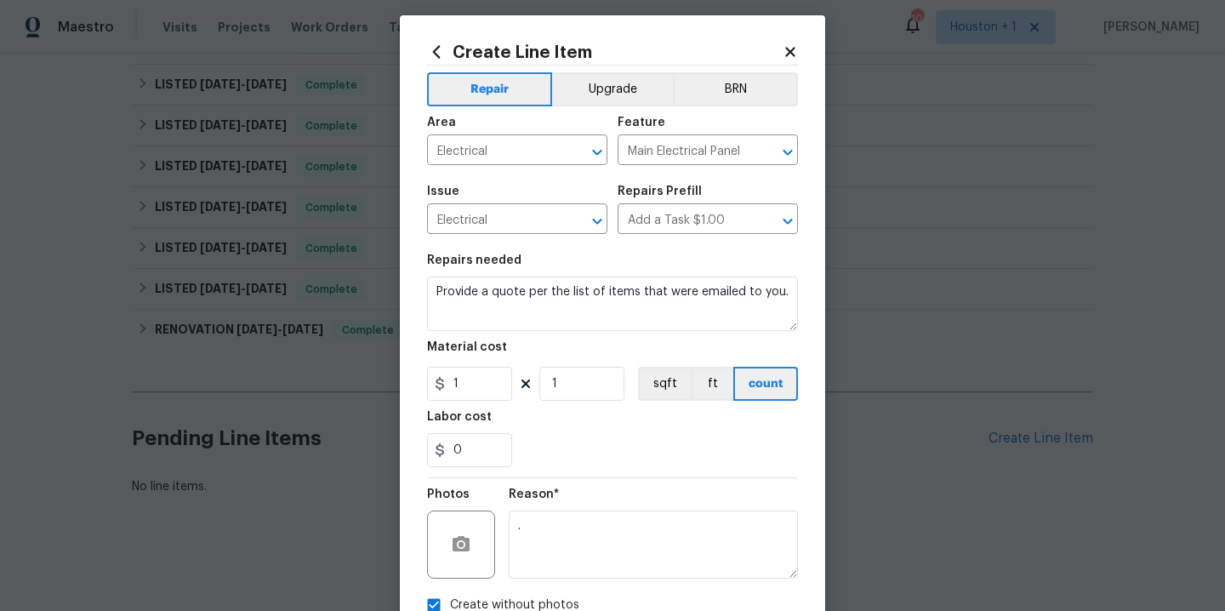
scroll to position [25, 0]
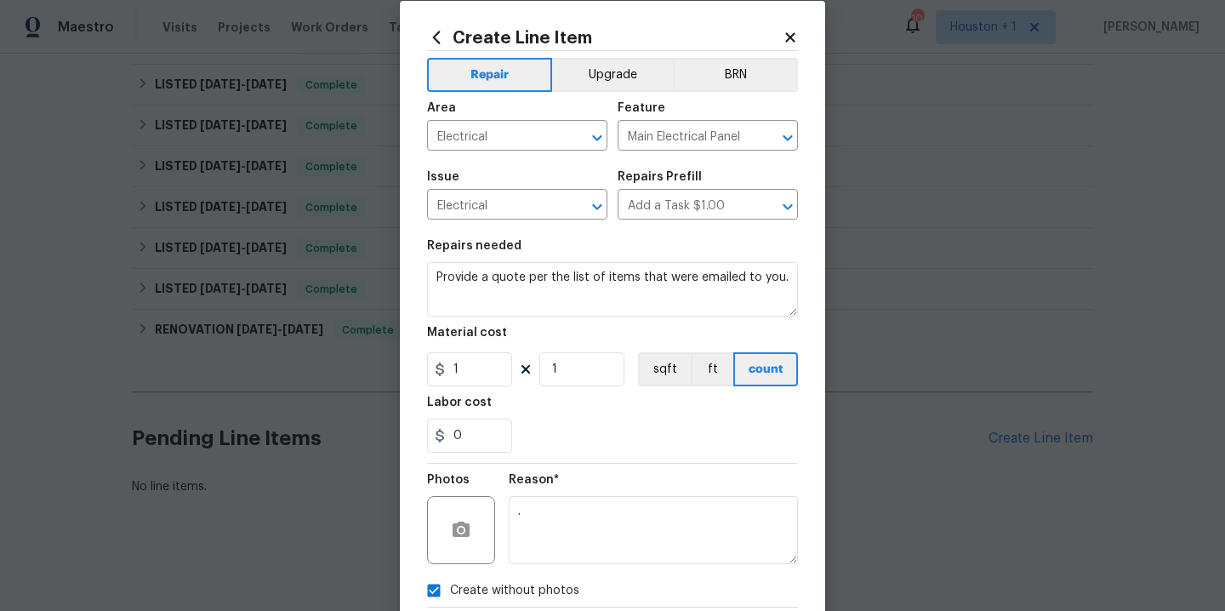
type textarea "."
click at [716, 120] on figure "Feature Main Electrical Panel ​" at bounding box center [708, 126] width 180 height 49
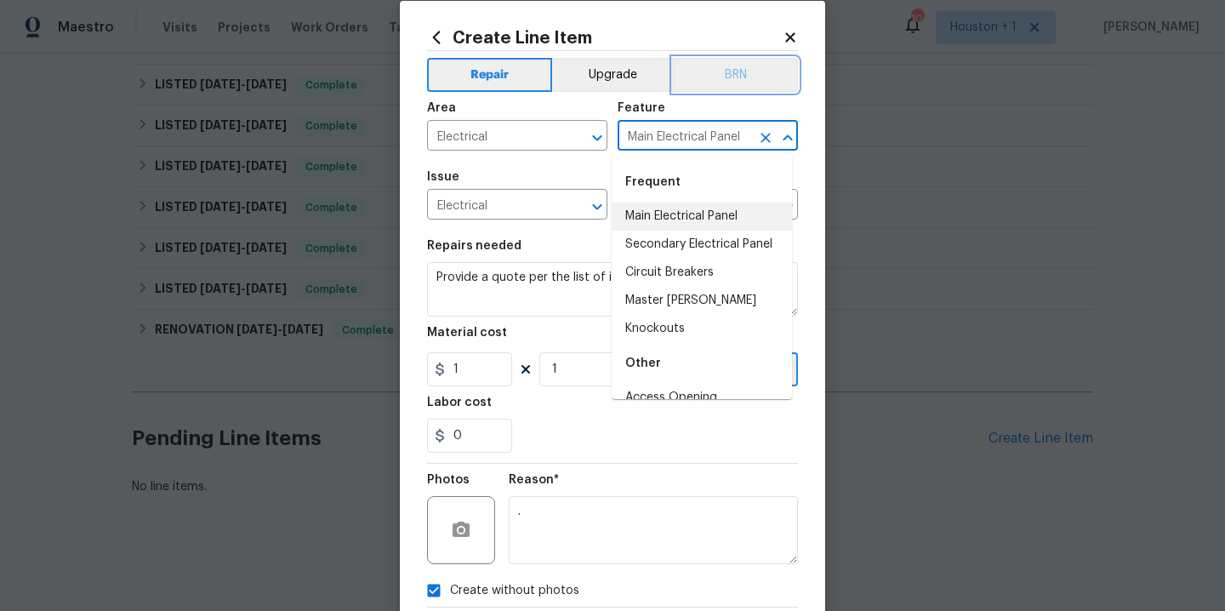
click at [723, 81] on button "BRN" at bounding box center [735, 75] width 125 height 34
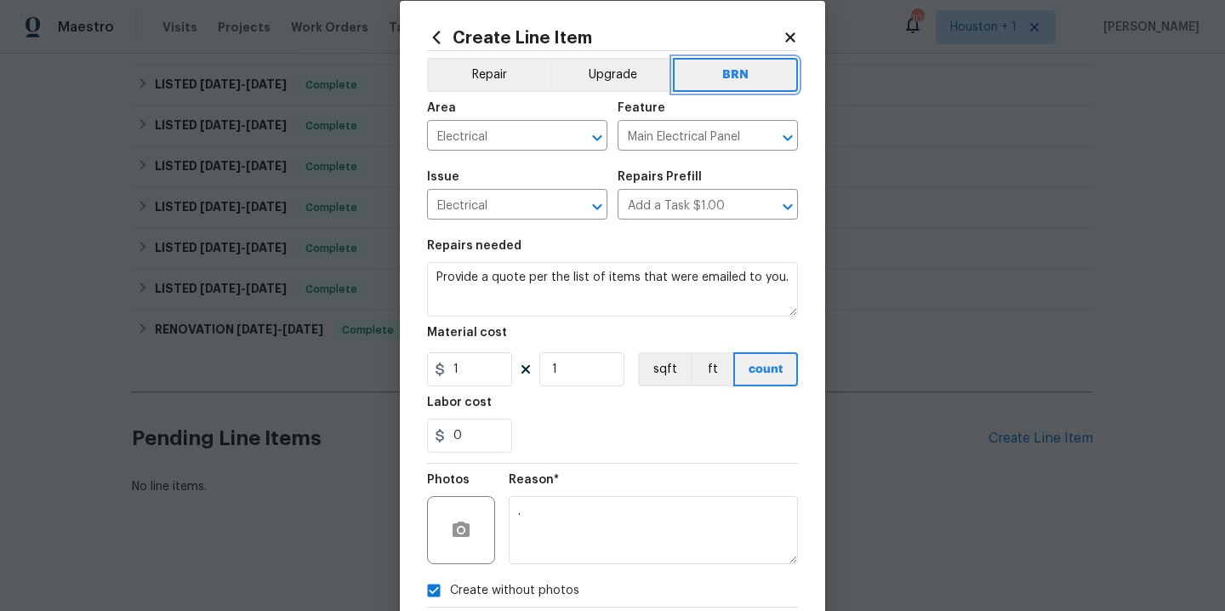
scroll to position [123, 0]
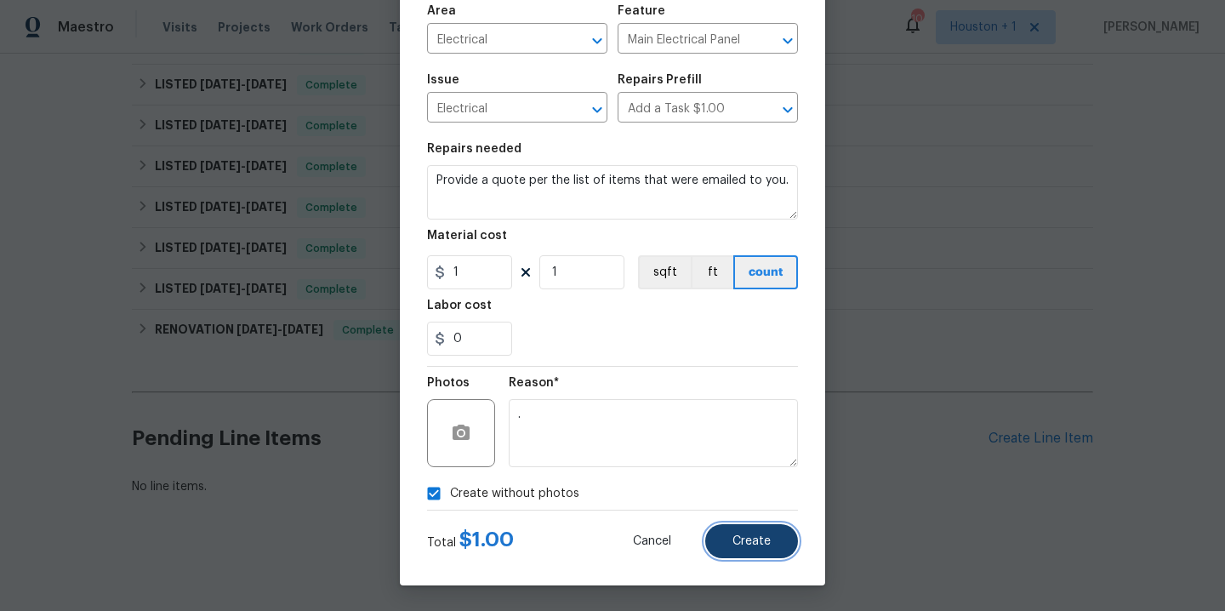
click at [738, 544] on span "Create" at bounding box center [752, 541] width 38 height 13
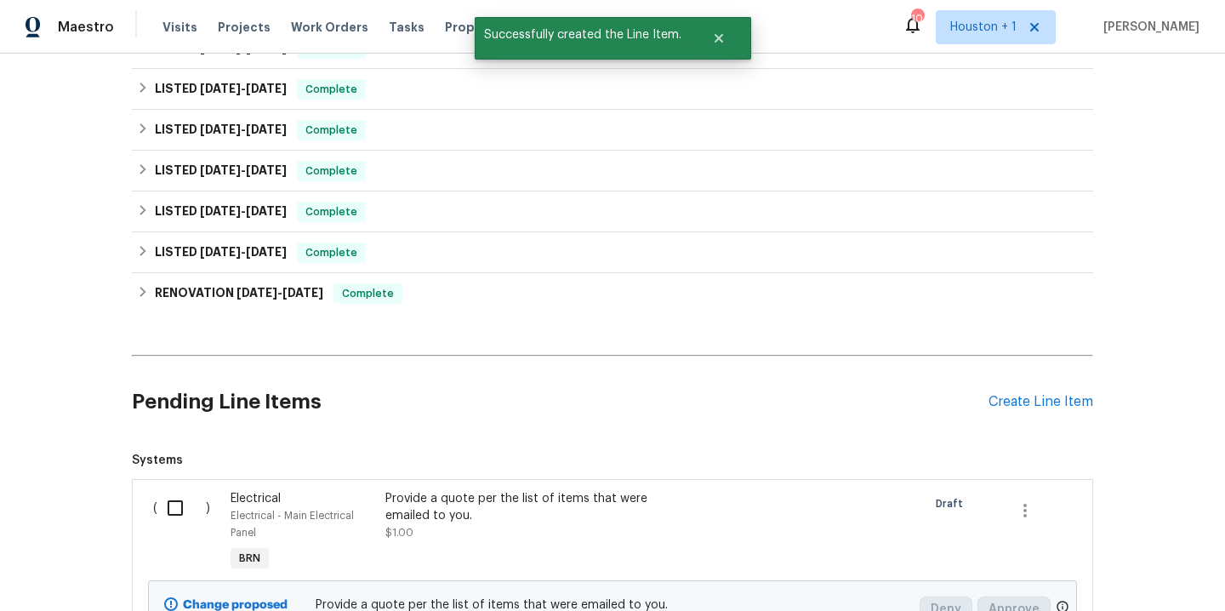
scroll to position [896, 0]
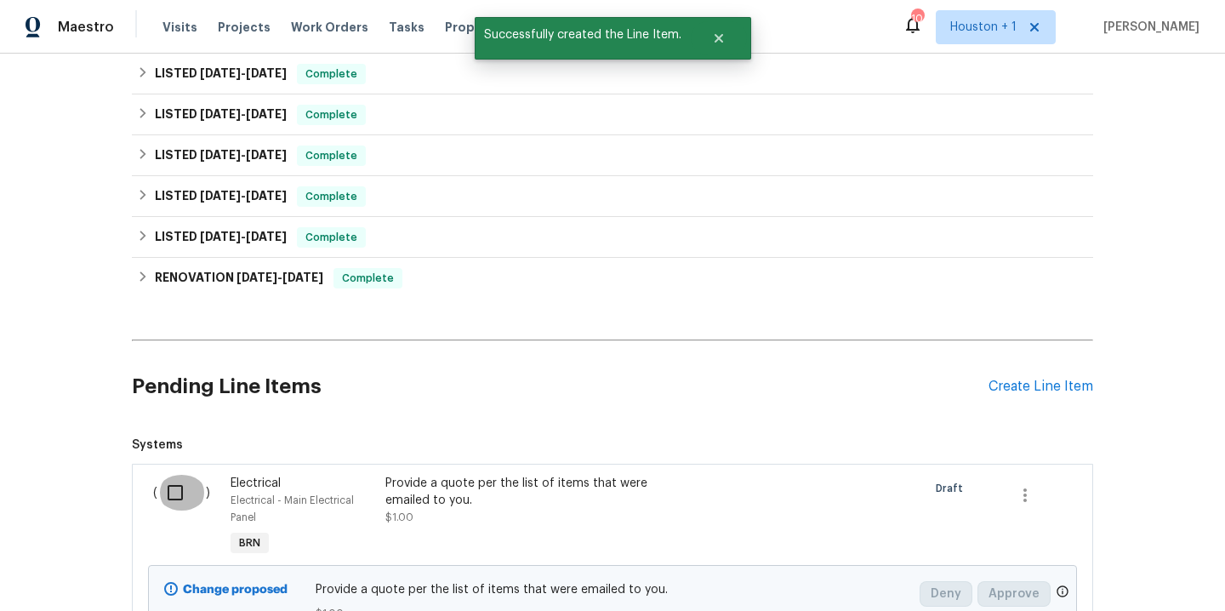
click at [168, 495] on input "checkbox" at bounding box center [181, 493] width 49 height 36
checkbox input "true"
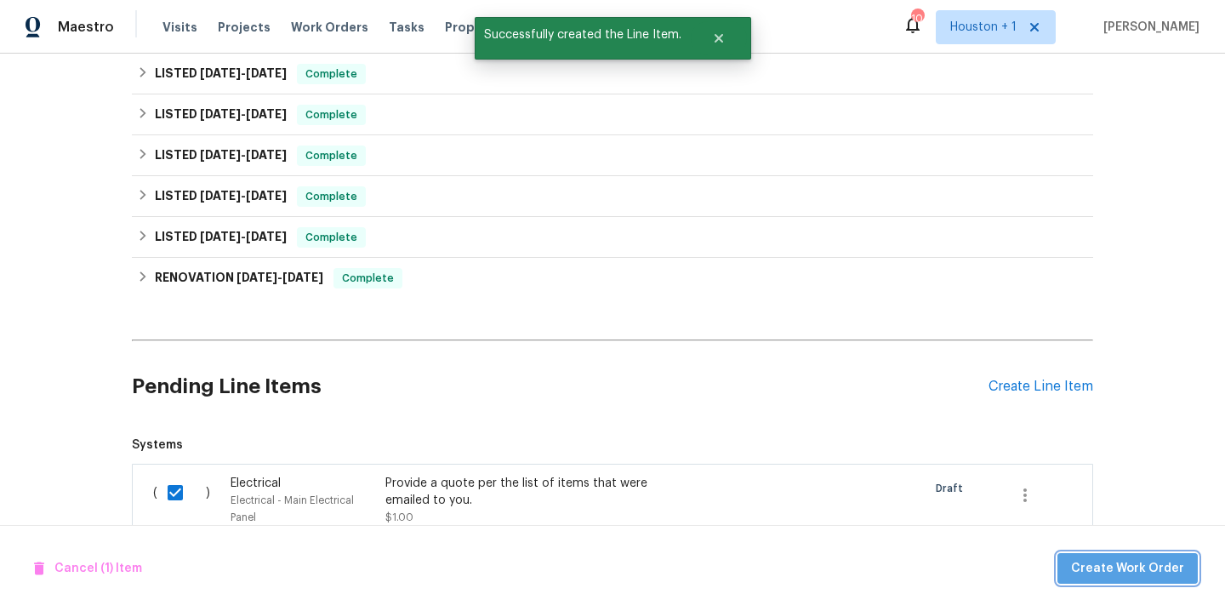
click at [1141, 580] on button "Create Work Order" at bounding box center [1128, 568] width 140 height 31
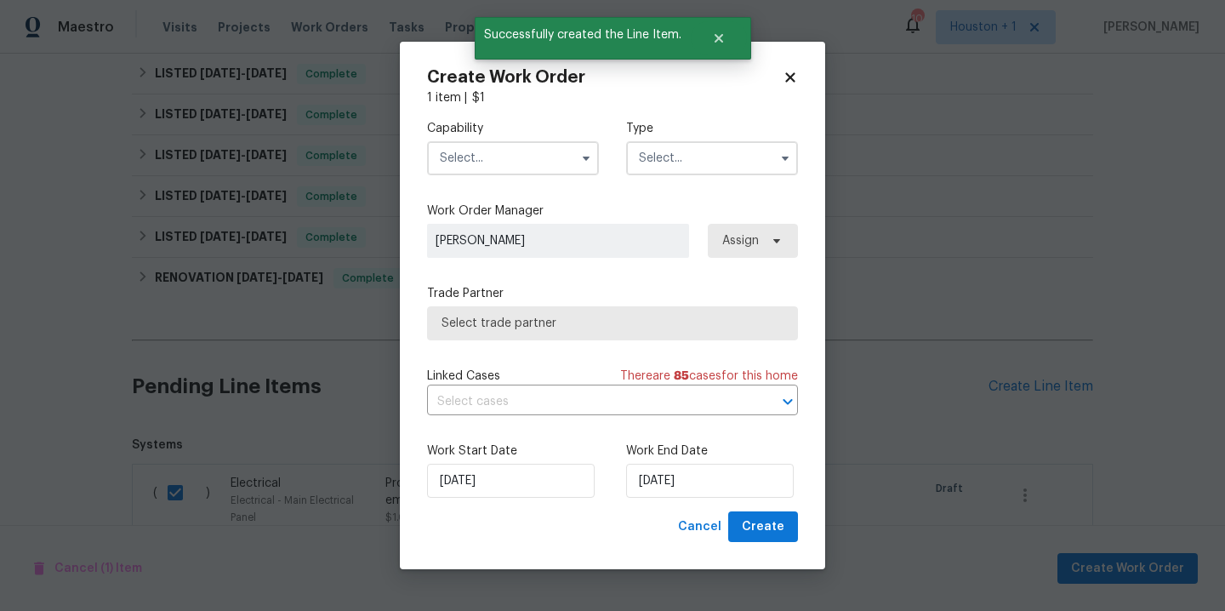
click at [512, 168] on input "text" at bounding box center [513, 158] width 172 height 34
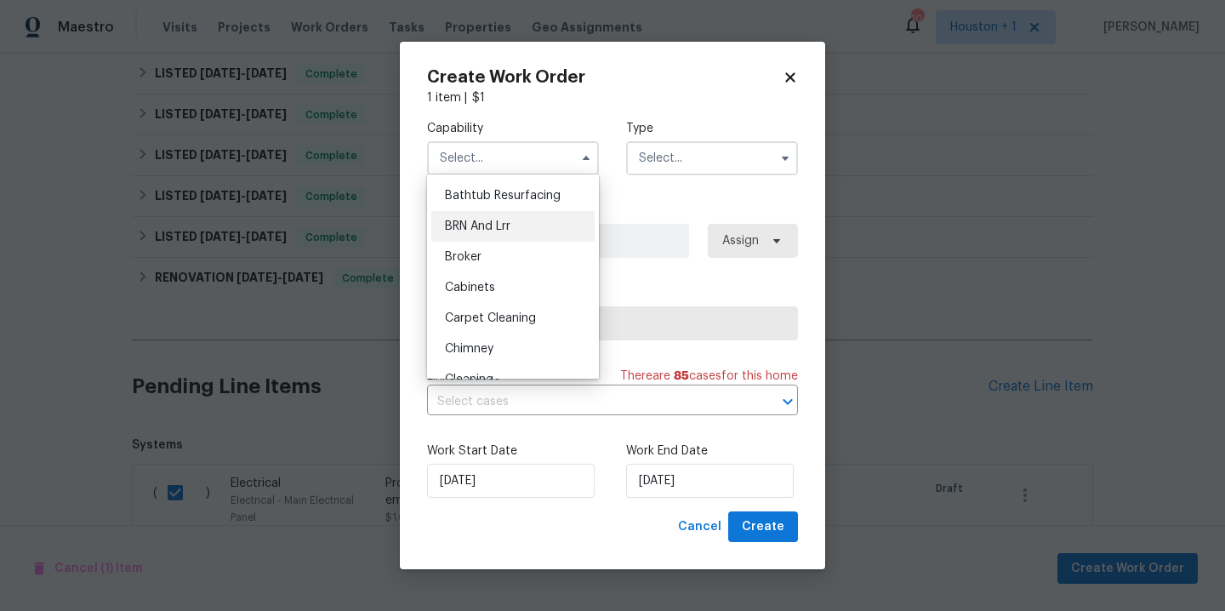
scroll to position [0, 0]
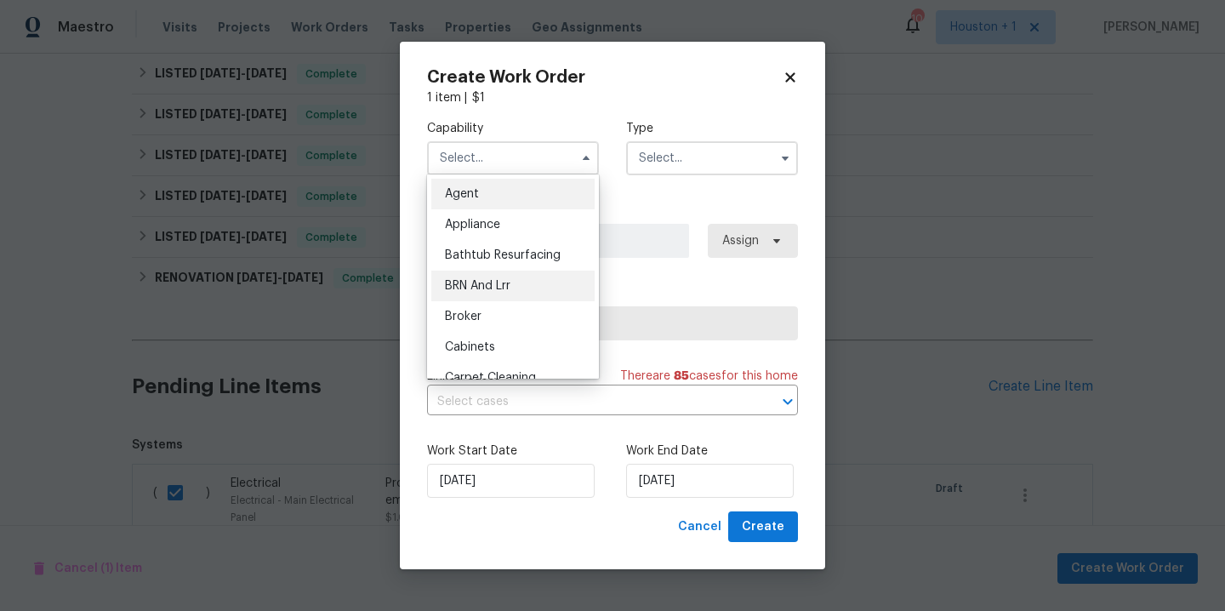
click at [500, 287] on span "BRN And Lrr" at bounding box center [478, 286] width 66 height 12
type input "BRN And Lrr"
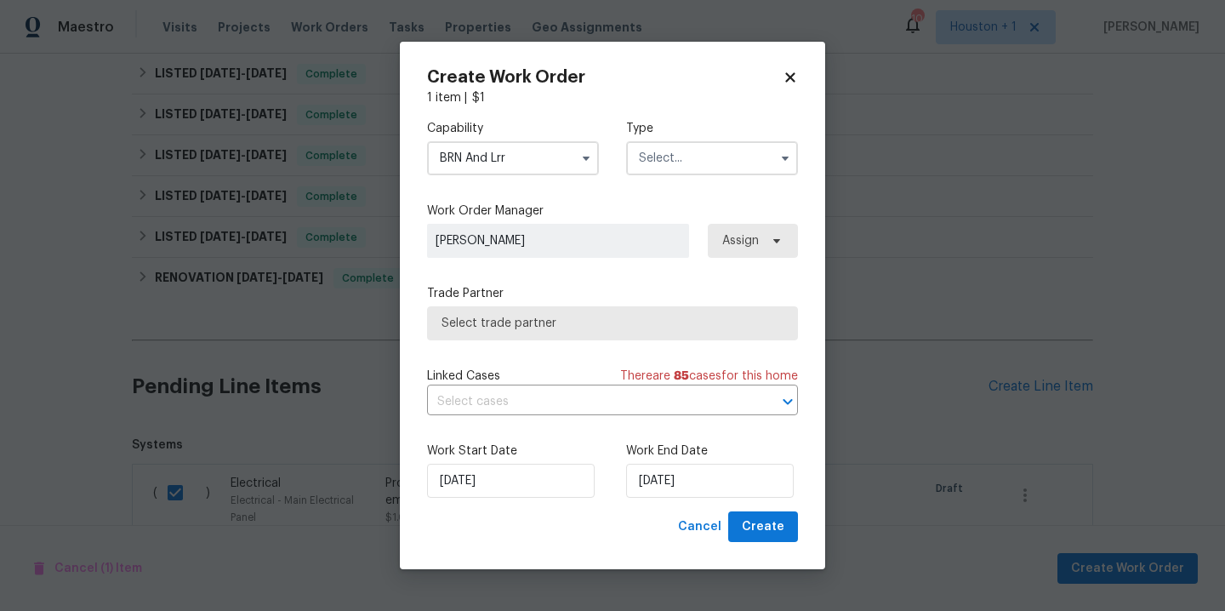
click at [726, 147] on input "text" at bounding box center [712, 158] width 172 height 34
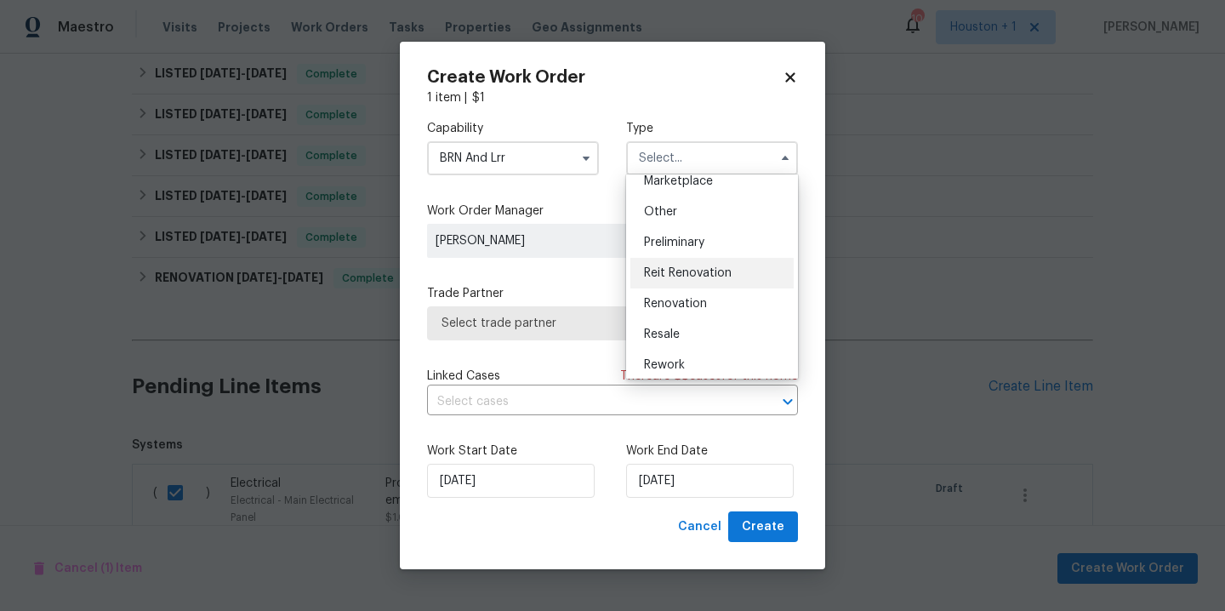
scroll to position [323, 0]
click at [688, 332] on div "Resale" at bounding box center [712, 331] width 163 height 31
type input "Resale"
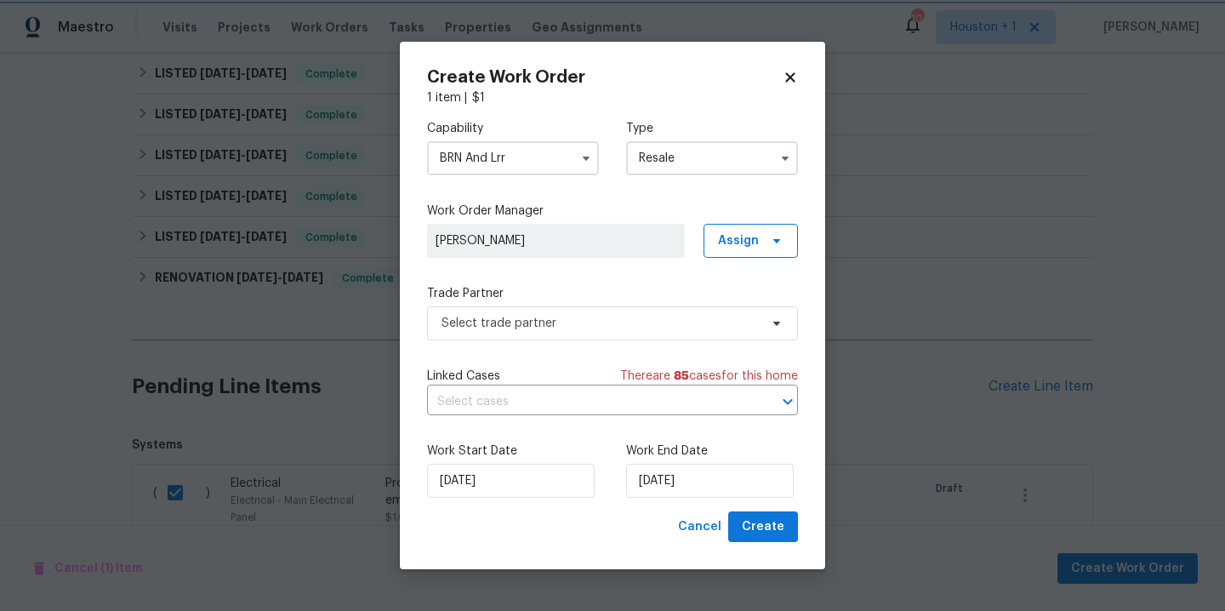
scroll to position [0, 0]
click at [620, 323] on span "Select trade partner" at bounding box center [600, 323] width 317 height 17
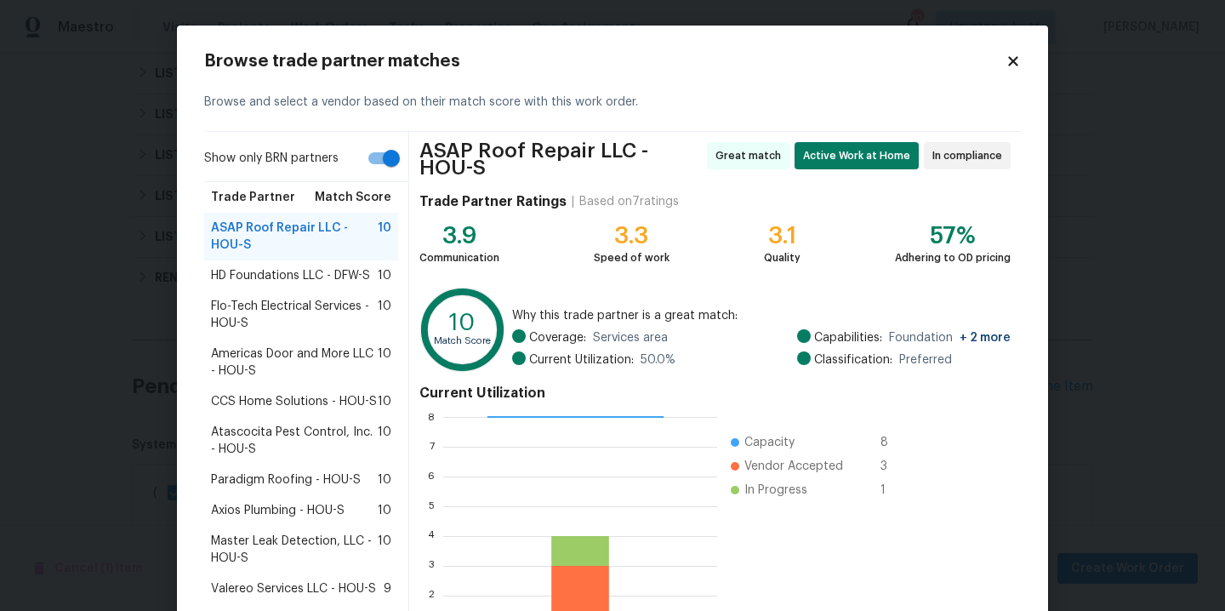
click at [1008, 60] on icon at bounding box center [1012, 60] width 9 height 9
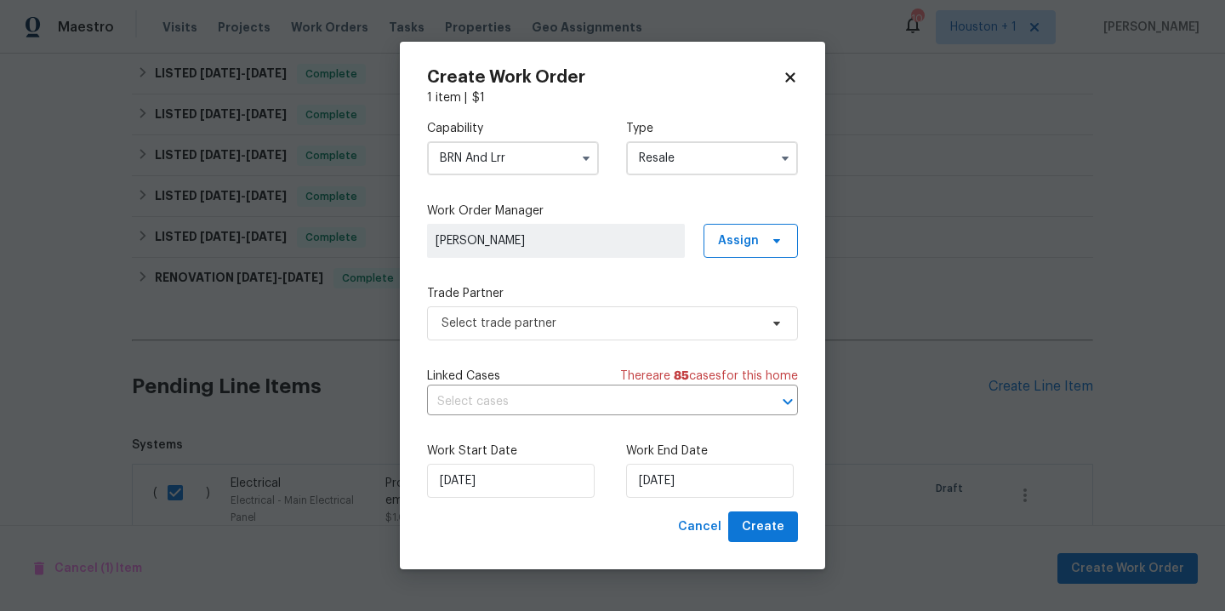
click at [506, 160] on input "BRN And Lrr" at bounding box center [513, 158] width 172 height 34
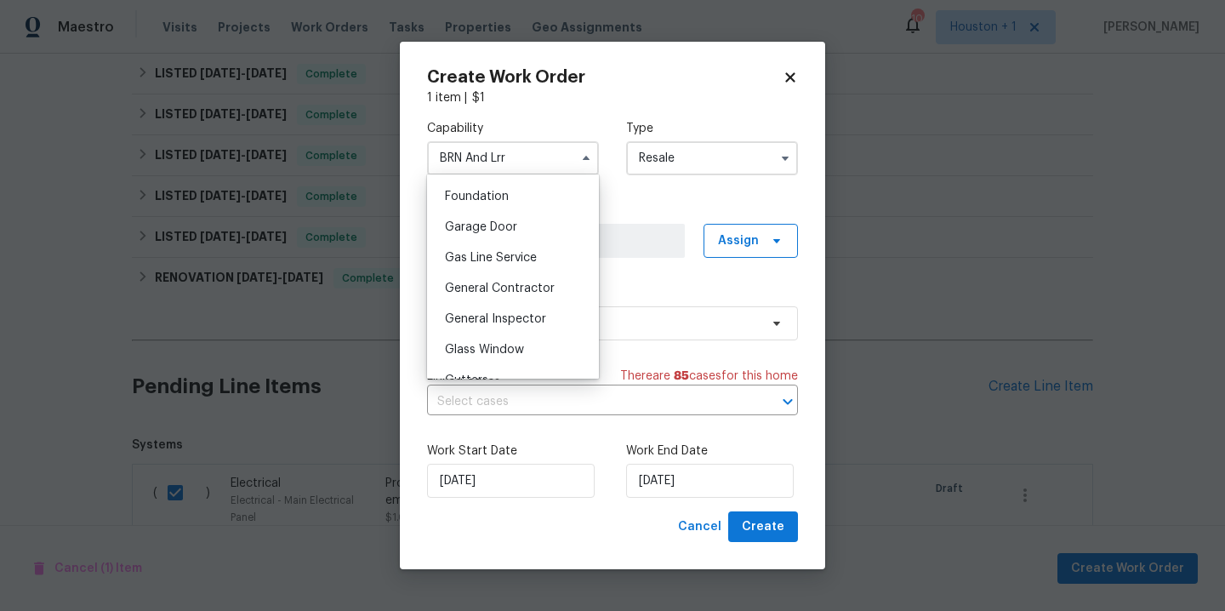
scroll to position [723, 0]
click at [510, 300] on div "General Contractor" at bounding box center [512, 285] width 163 height 31
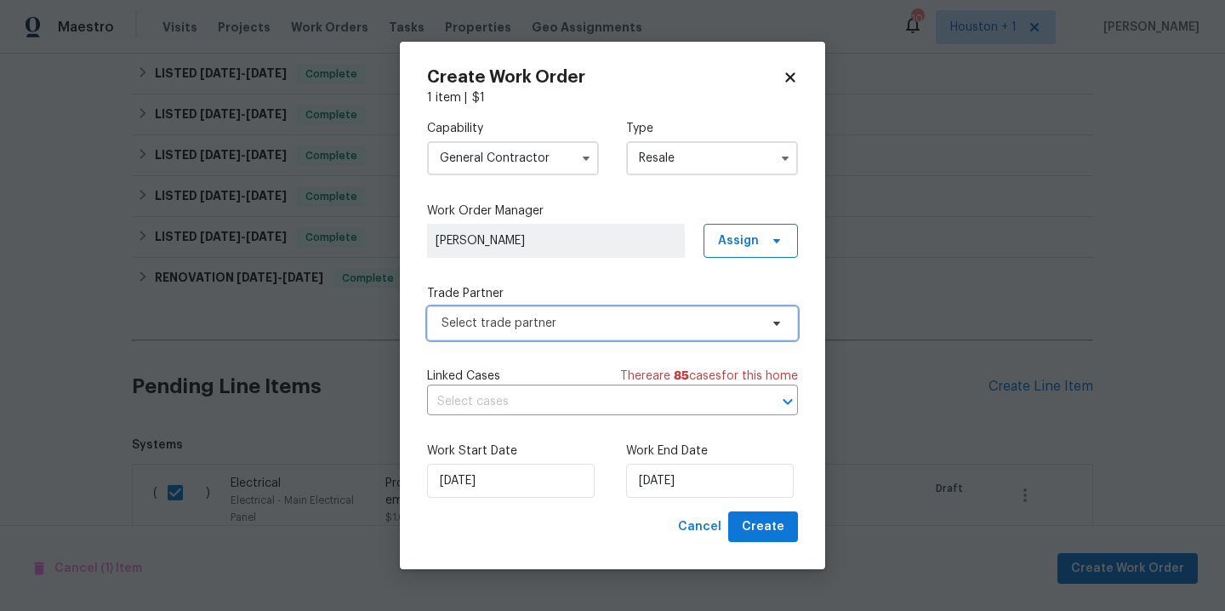
click at [634, 322] on span "Select trade partner" at bounding box center [600, 323] width 317 height 17
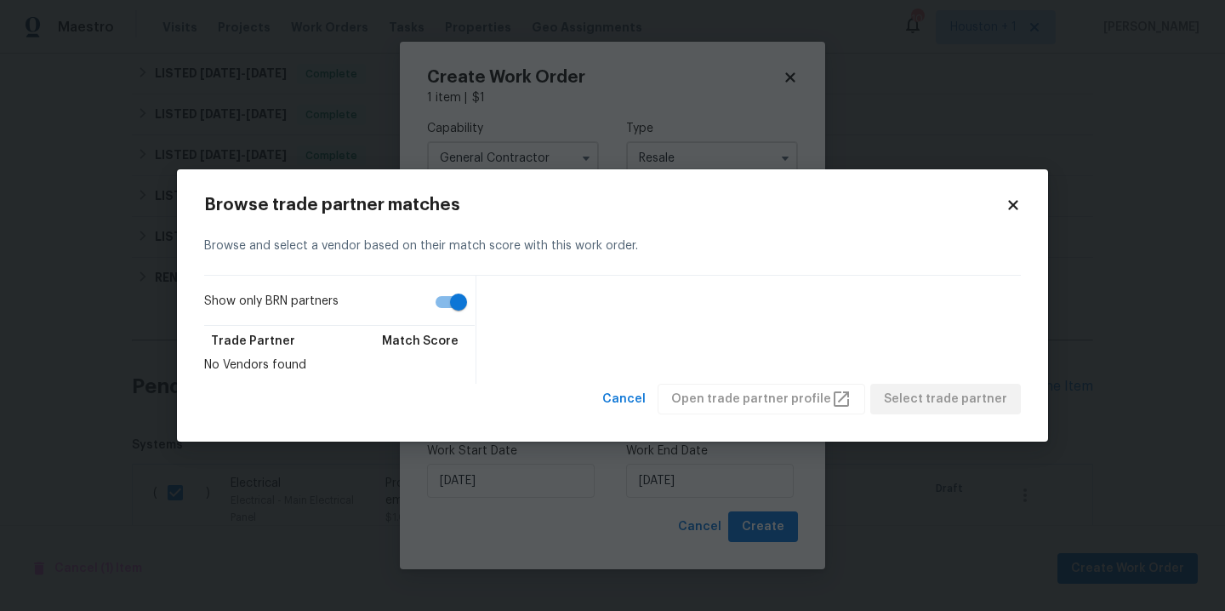
click at [1014, 198] on icon at bounding box center [1013, 204] width 15 height 15
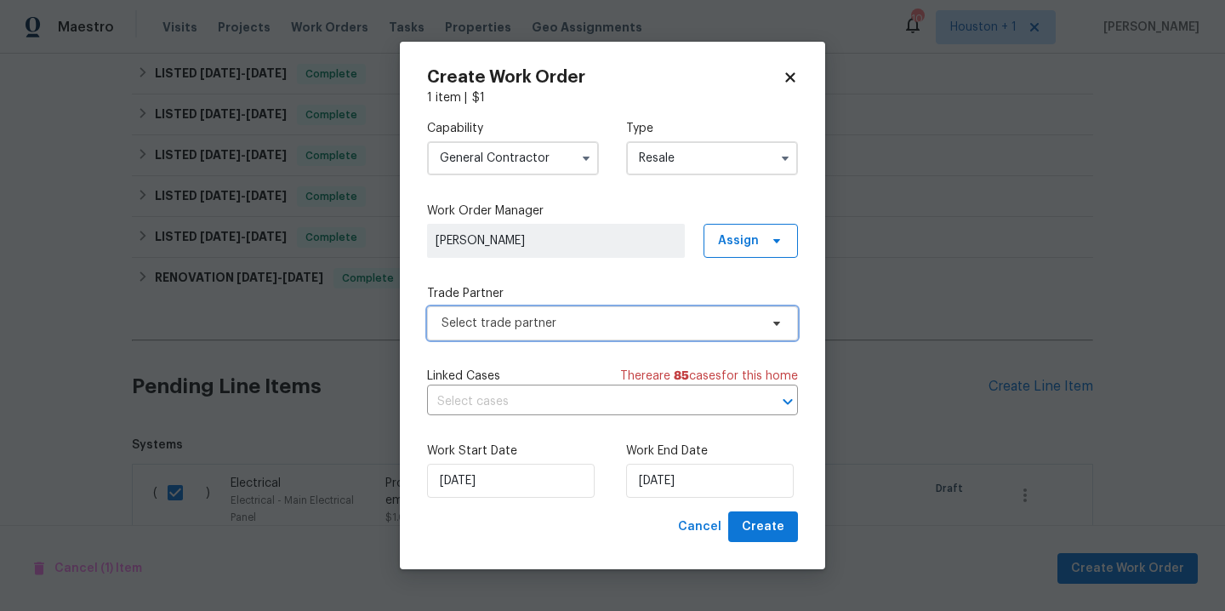
click at [772, 323] on icon at bounding box center [777, 324] width 14 height 14
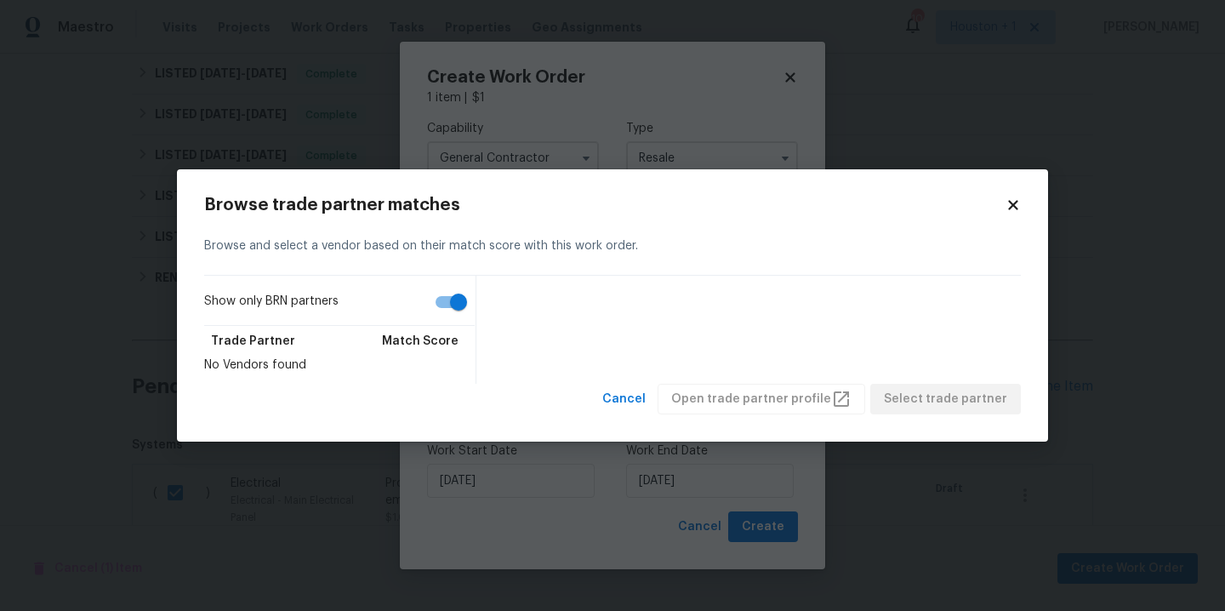
click at [1020, 206] on icon at bounding box center [1013, 204] width 15 height 15
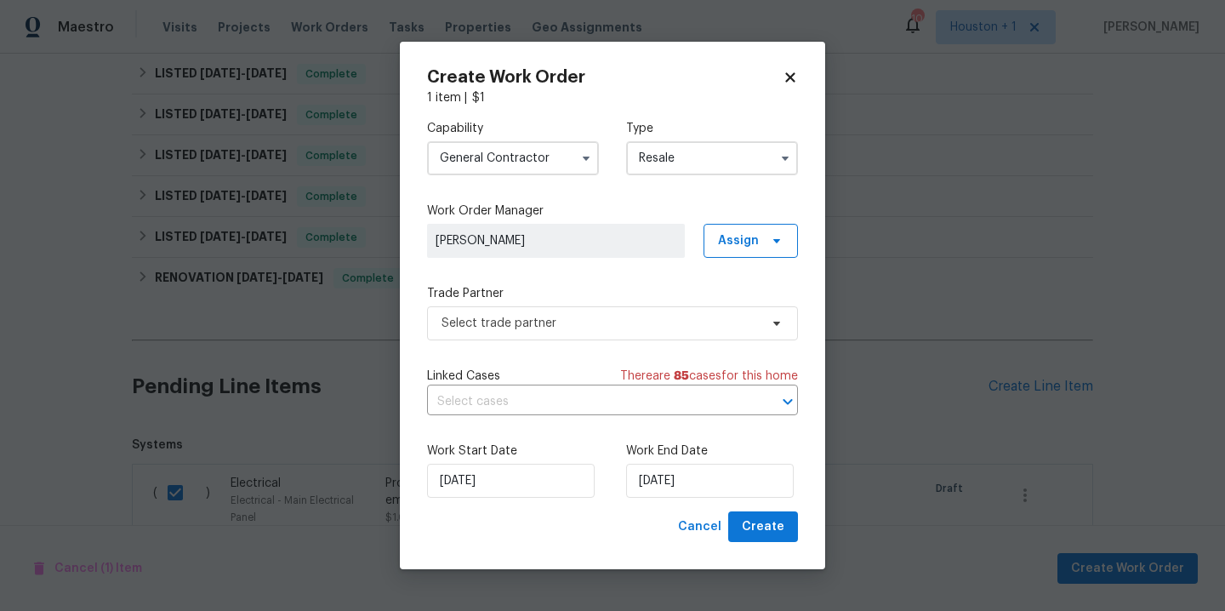
click at [535, 173] on input "General Contractor" at bounding box center [513, 158] width 172 height 34
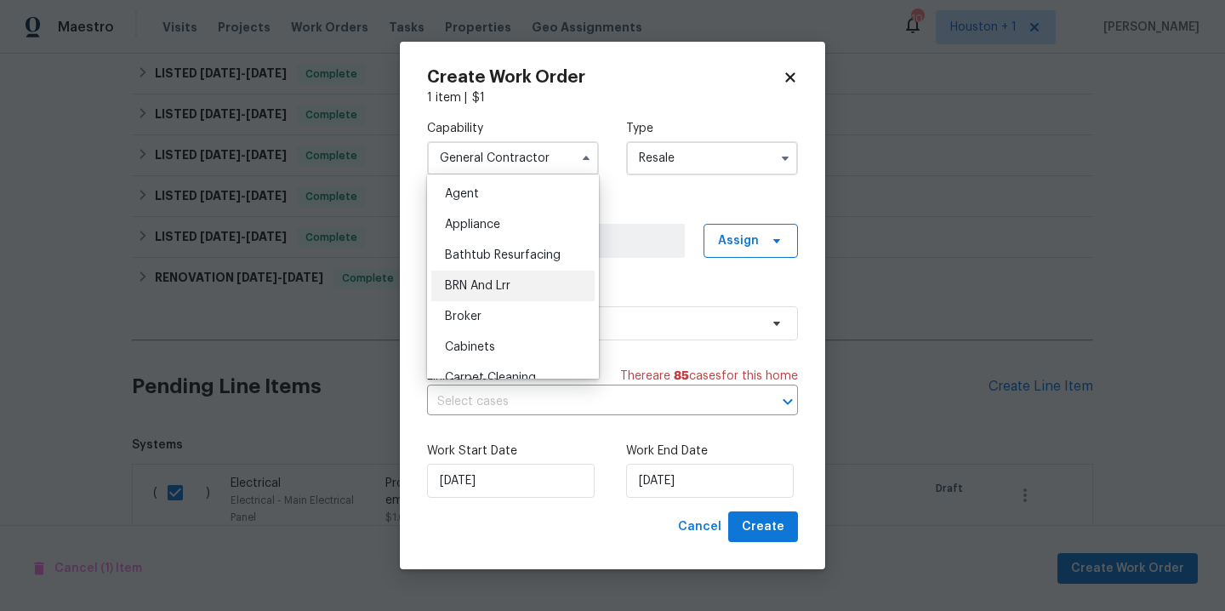
click at [505, 283] on span "BRN And Lrr" at bounding box center [478, 286] width 66 height 12
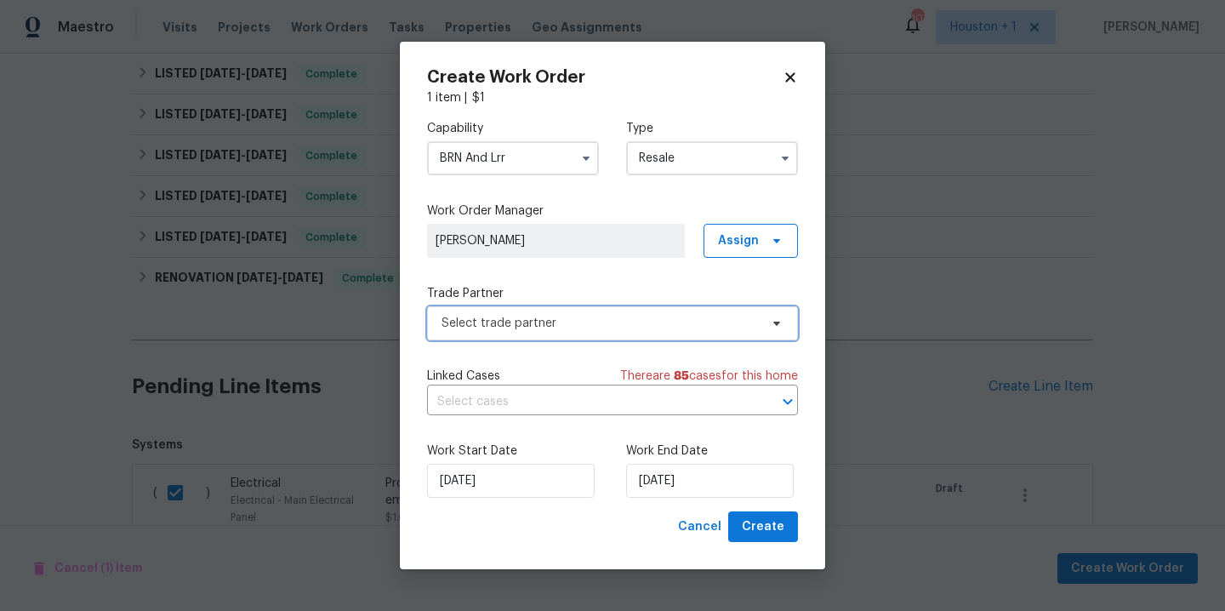
click at [660, 330] on span "Select trade partner" at bounding box center [600, 323] width 317 height 17
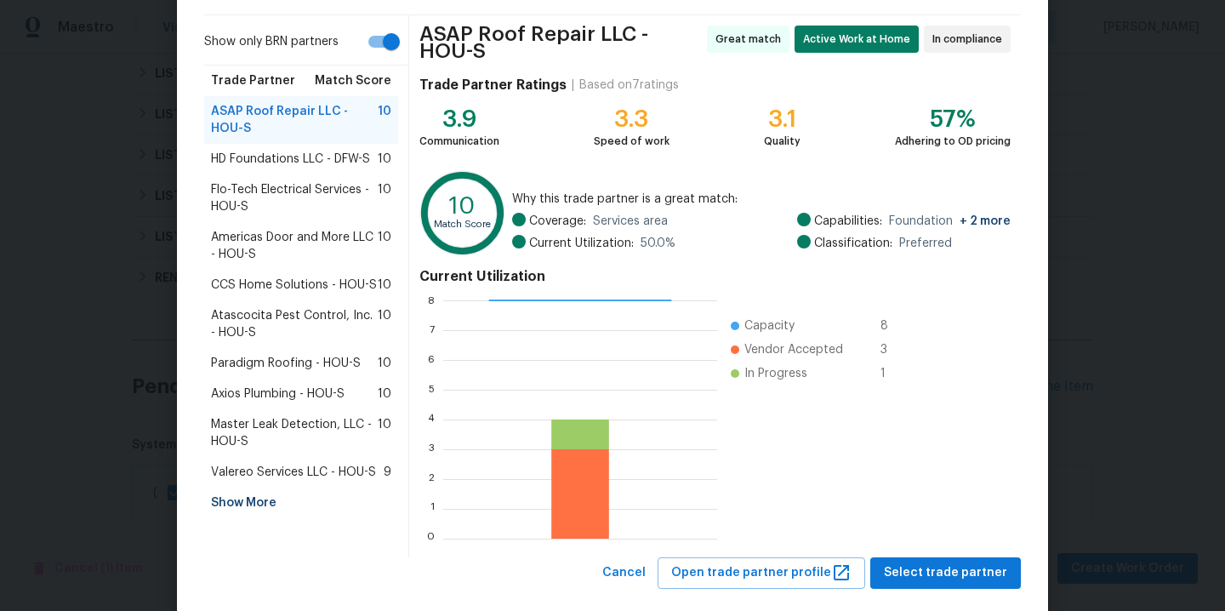
scroll to position [146, 0]
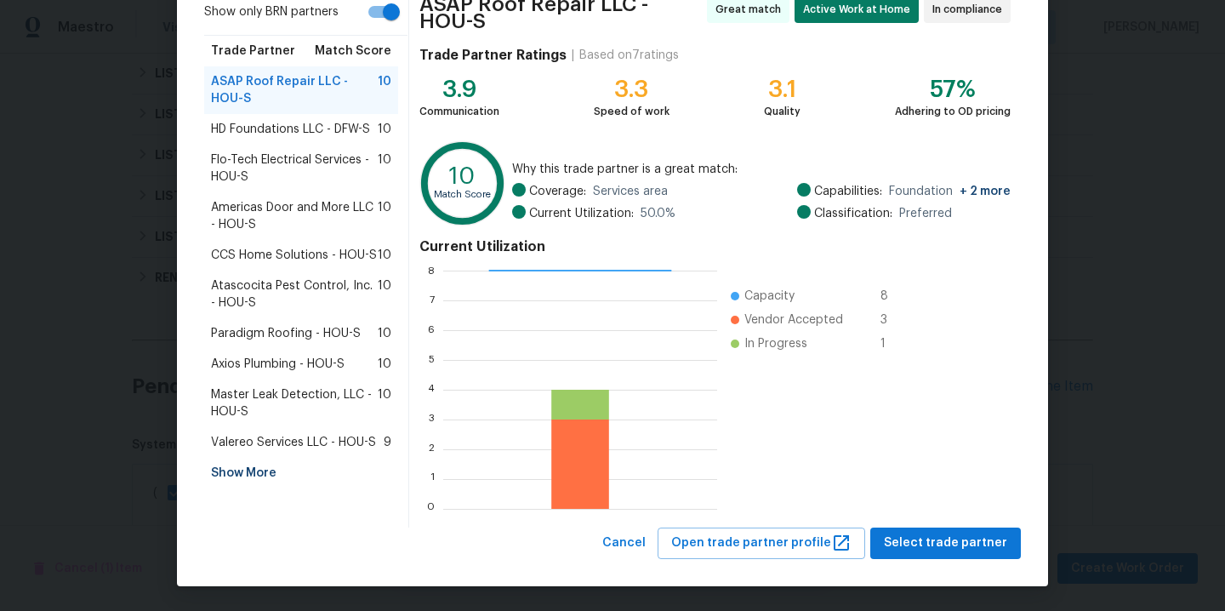
click at [262, 466] on div "Show More" at bounding box center [301, 473] width 194 height 31
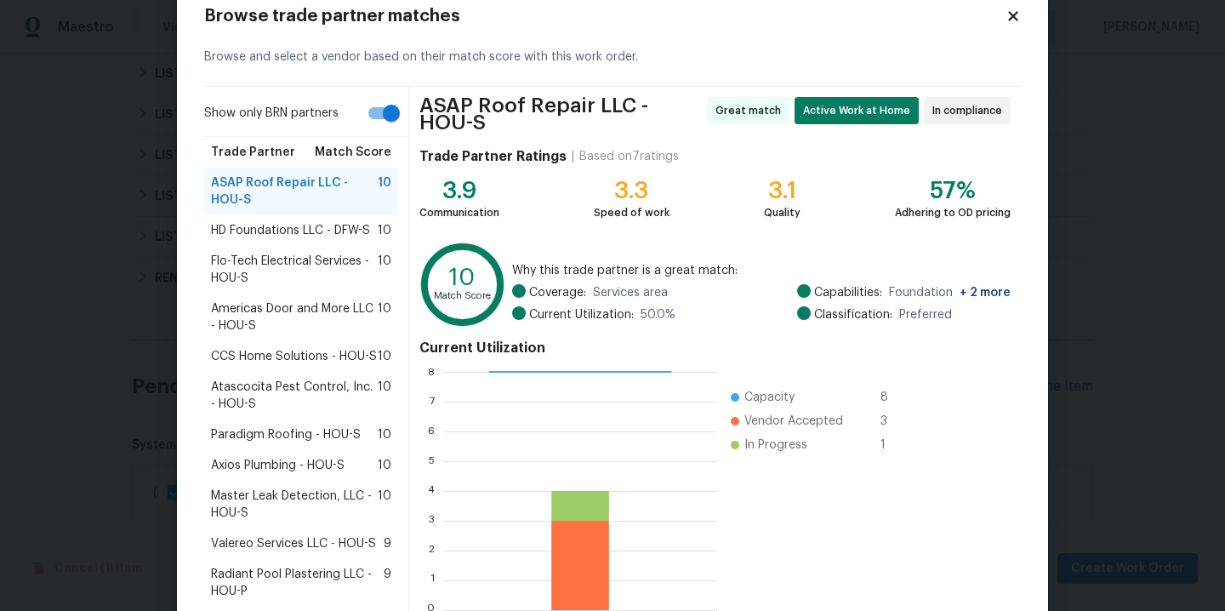
scroll to position [0, 0]
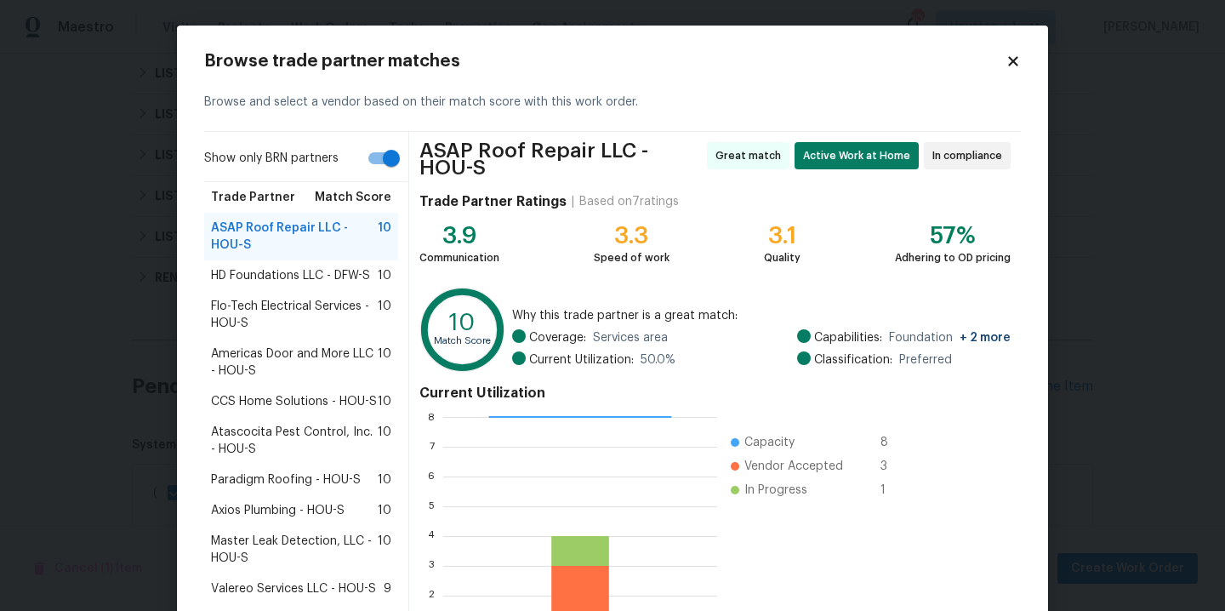
click at [1006, 62] on icon at bounding box center [1013, 61] width 15 height 15
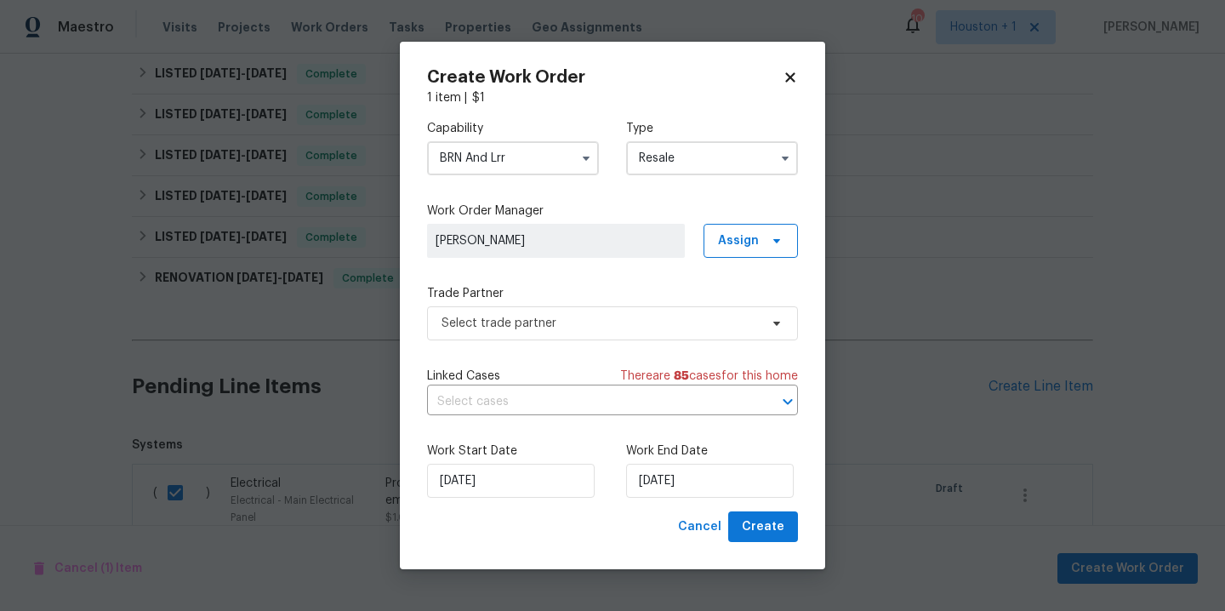
click at [535, 157] on input "BRN And Lrr" at bounding box center [513, 158] width 172 height 34
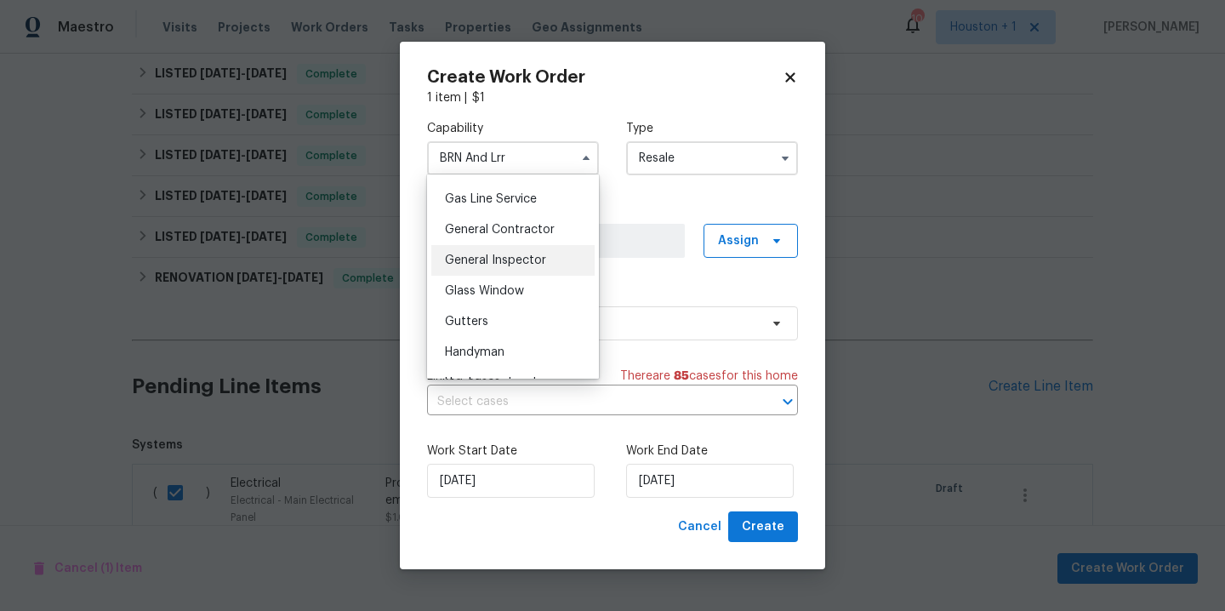
scroll to position [778, 0]
click at [513, 236] on span "General Contractor" at bounding box center [500, 230] width 110 height 12
type input "General Contractor"
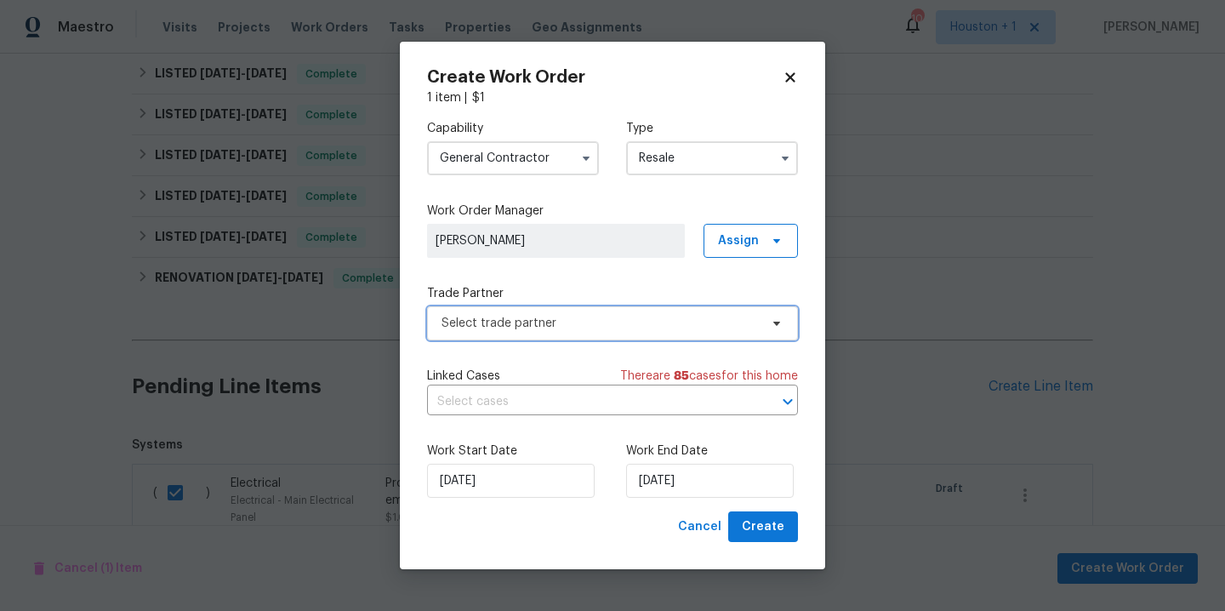
click at [597, 325] on span "Select trade partner" at bounding box center [600, 323] width 317 height 17
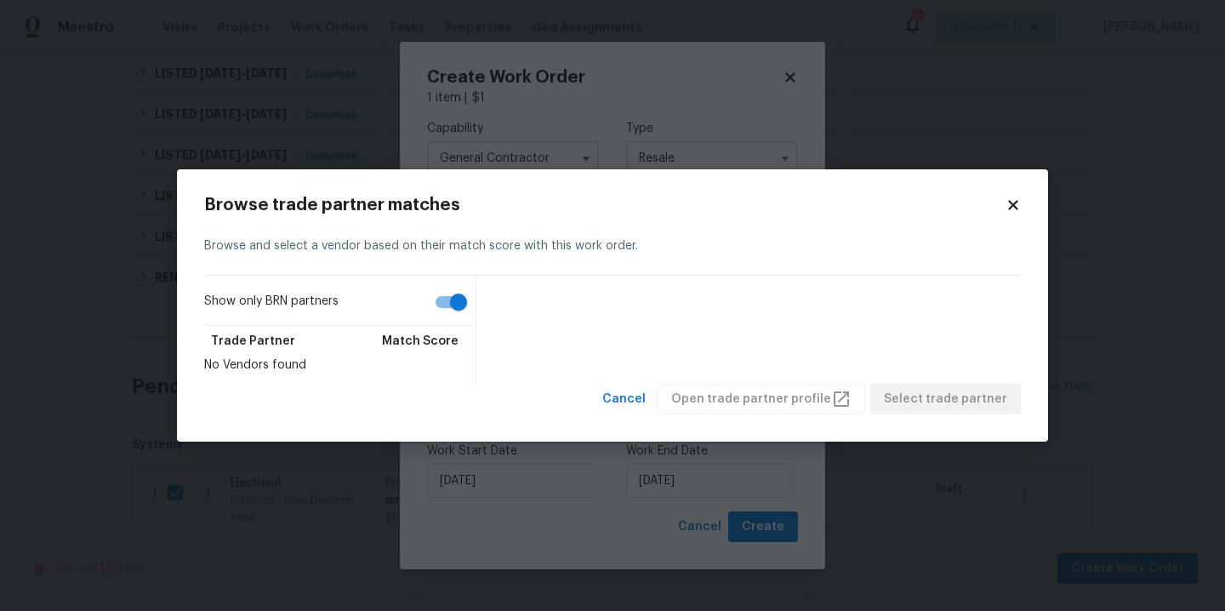
click at [1014, 202] on icon at bounding box center [1012, 204] width 9 height 9
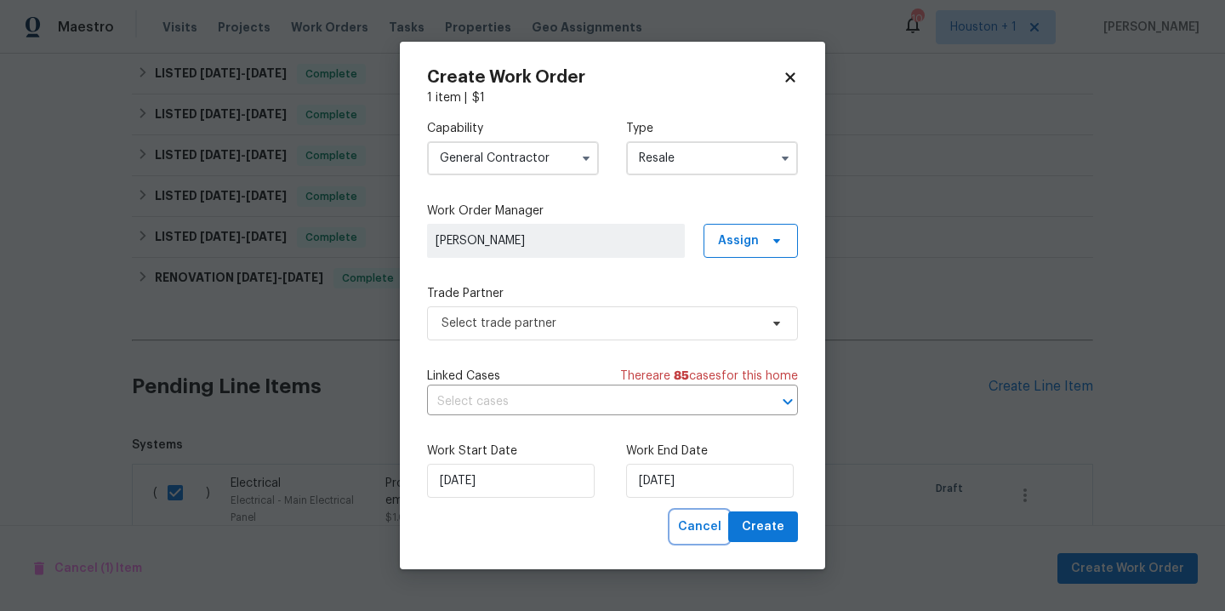
click at [700, 524] on span "Cancel" at bounding box center [699, 527] width 43 height 21
checkbox input "false"
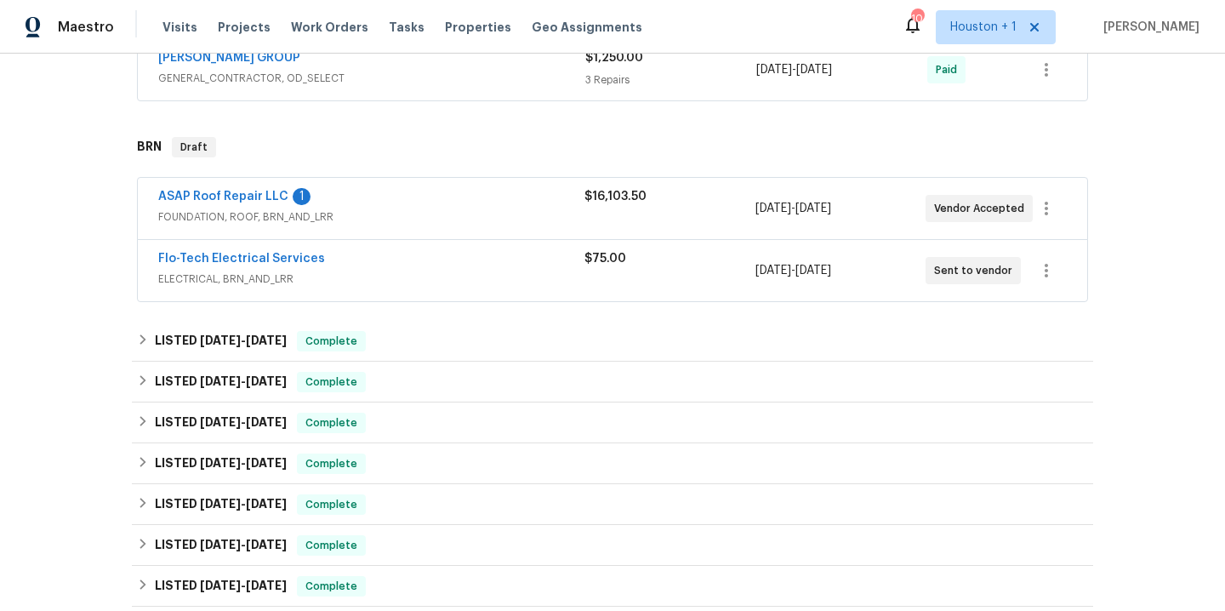
scroll to position [344, 0]
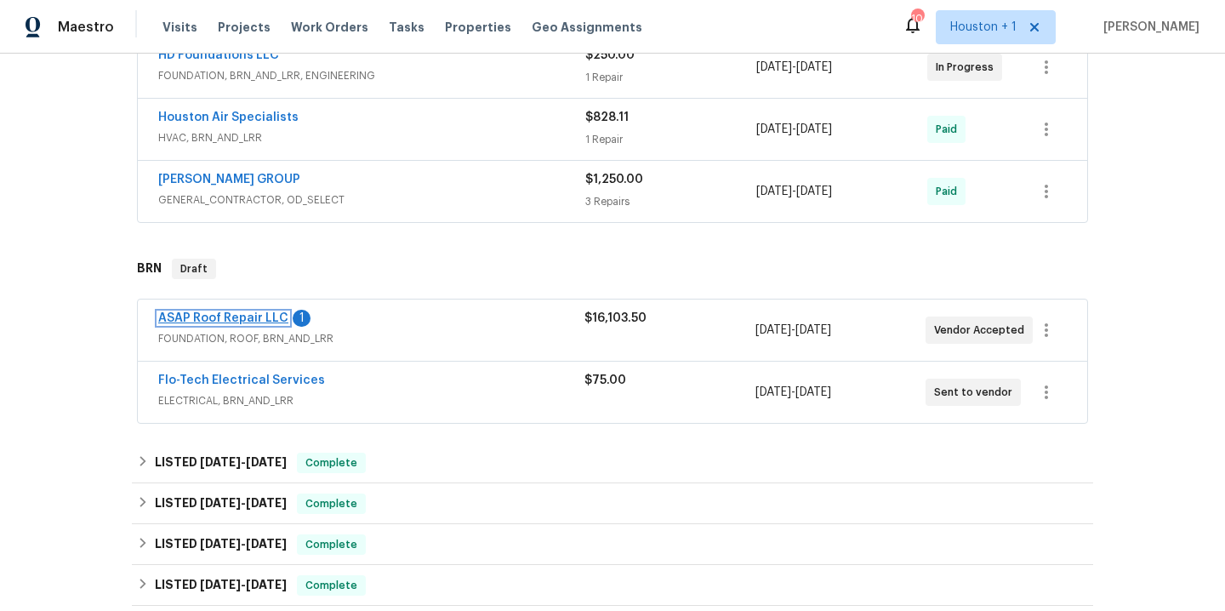
click at [257, 318] on link "ASAP Roof Repair LLC" at bounding box center [223, 318] width 130 height 12
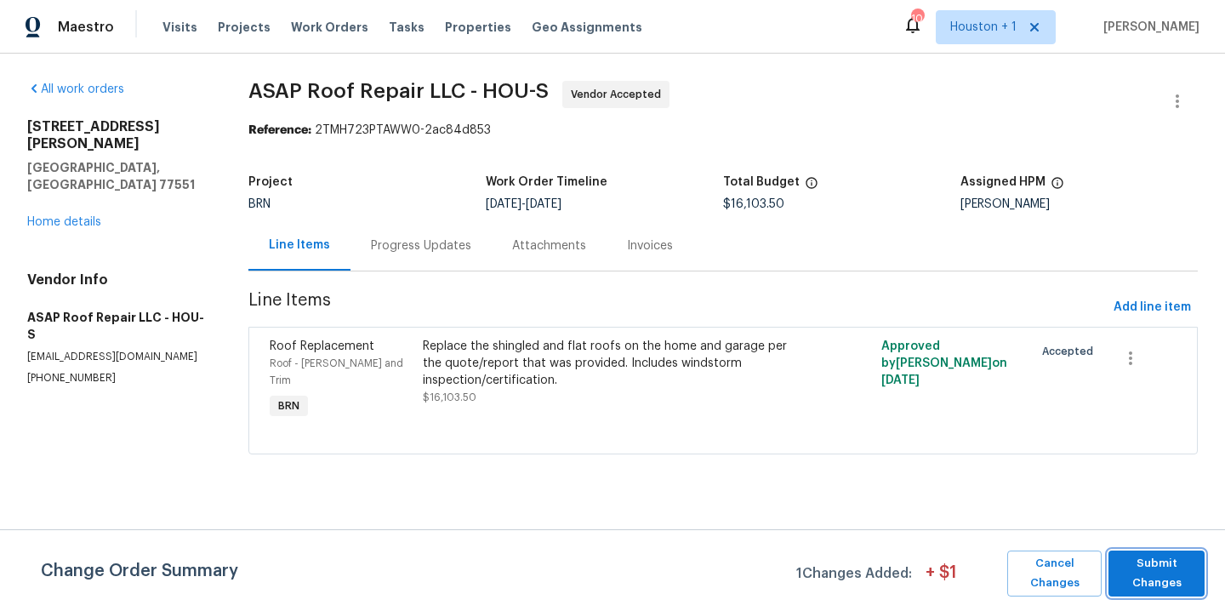
click at [1147, 584] on span "Submit Changes" at bounding box center [1156, 573] width 79 height 39
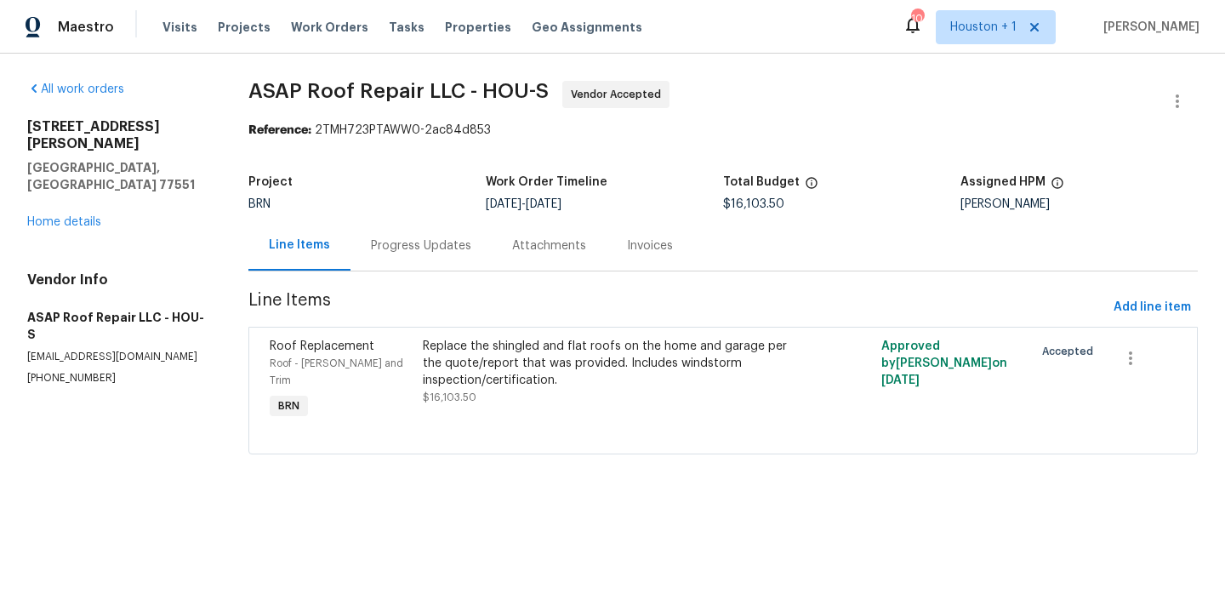
click at [413, 243] on div "Progress Updates" at bounding box center [421, 245] width 100 height 17
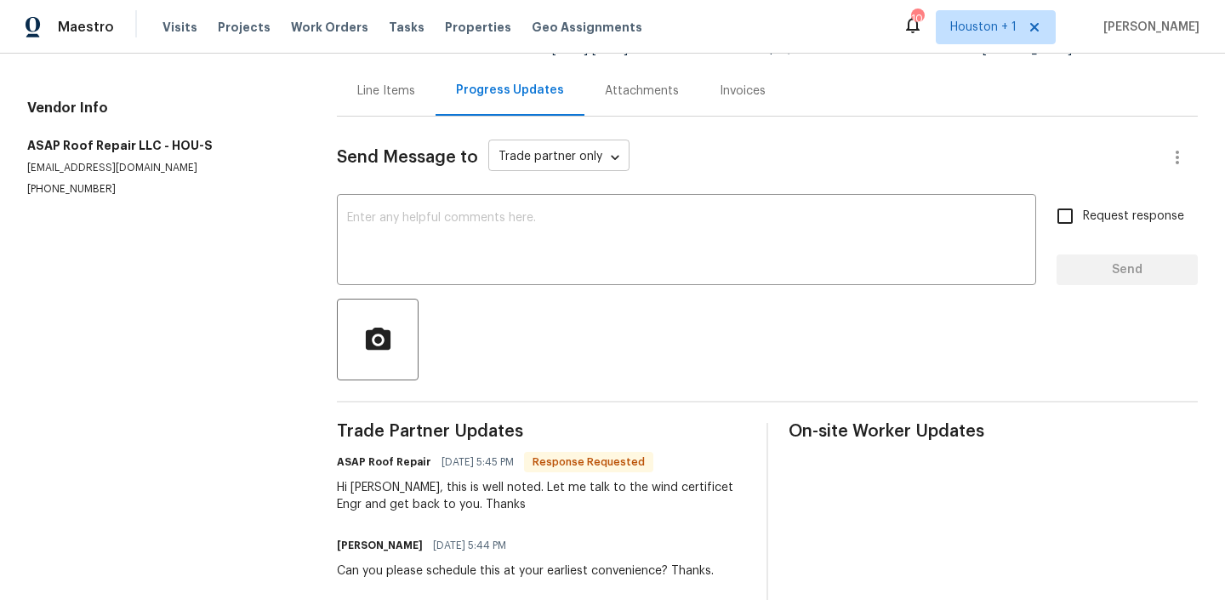
scroll to position [184, 0]
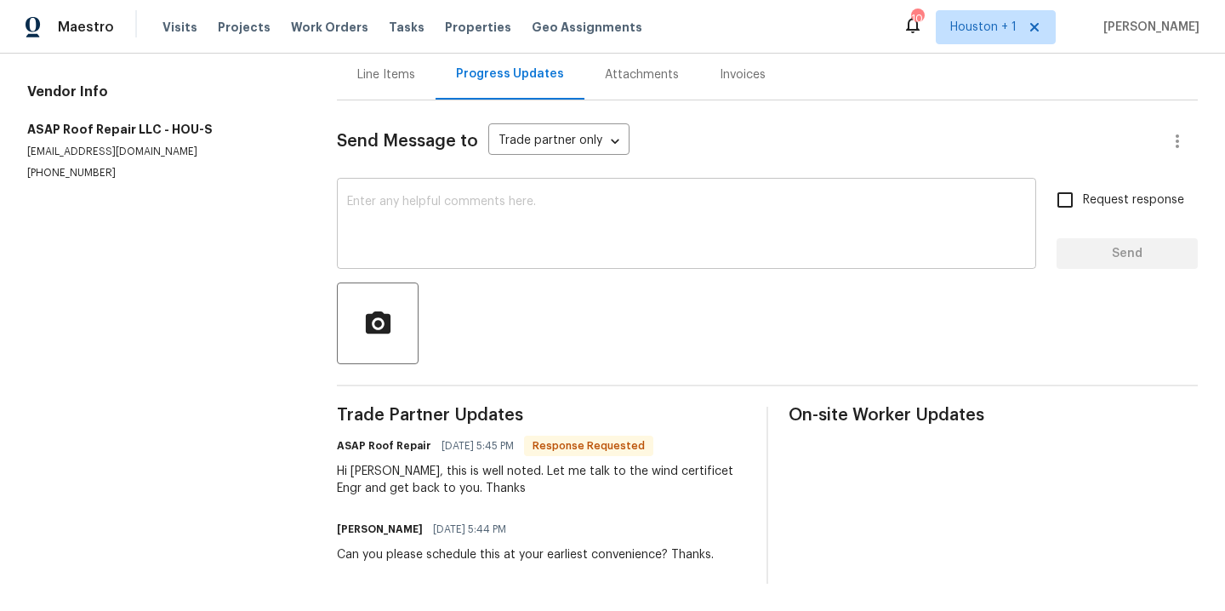
click at [508, 205] on textarea at bounding box center [686, 226] width 679 height 60
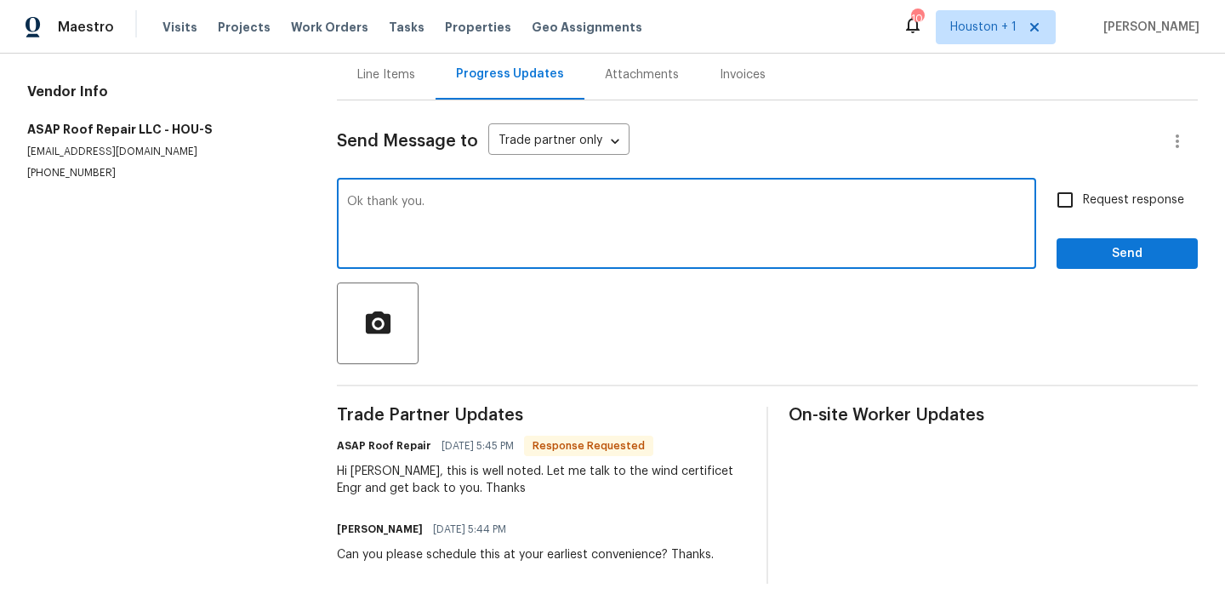
type textarea "Ok thank you."
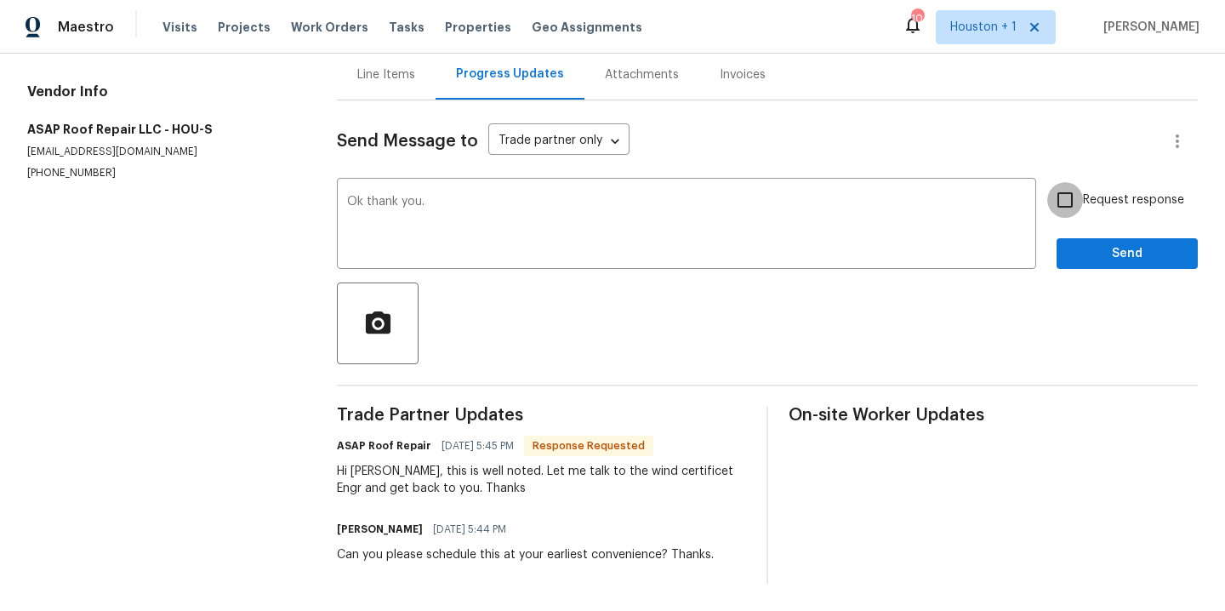
click at [1050, 184] on input "Request response" at bounding box center [1066, 200] width 36 height 36
checkbox input "true"
click at [1071, 246] on span "Send" at bounding box center [1128, 253] width 114 height 21
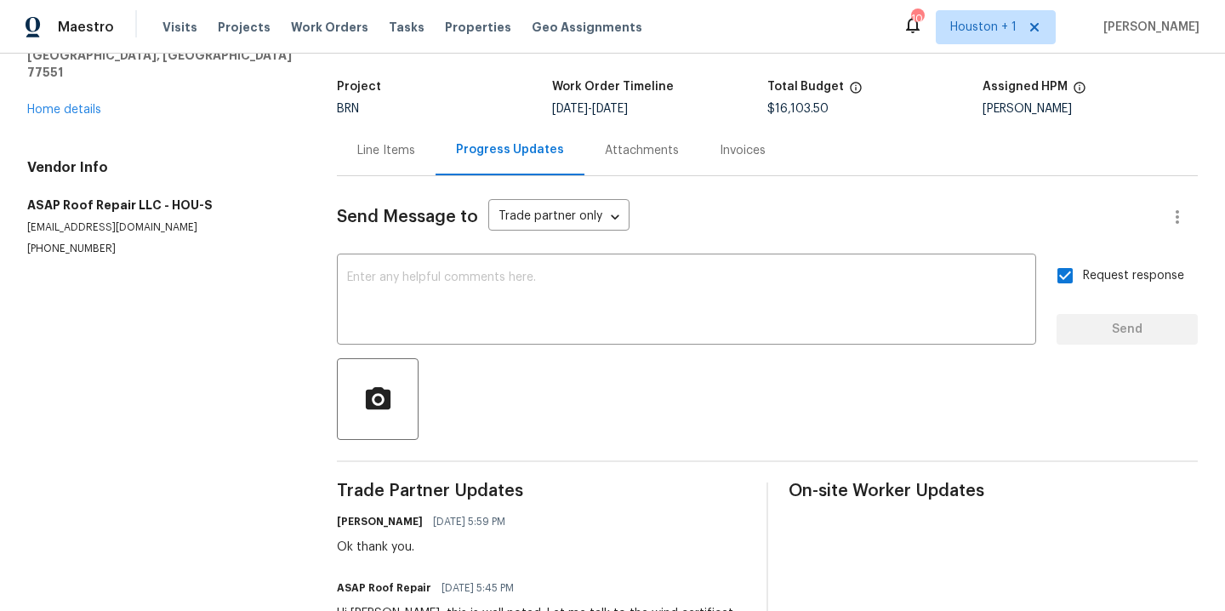
scroll to position [0, 0]
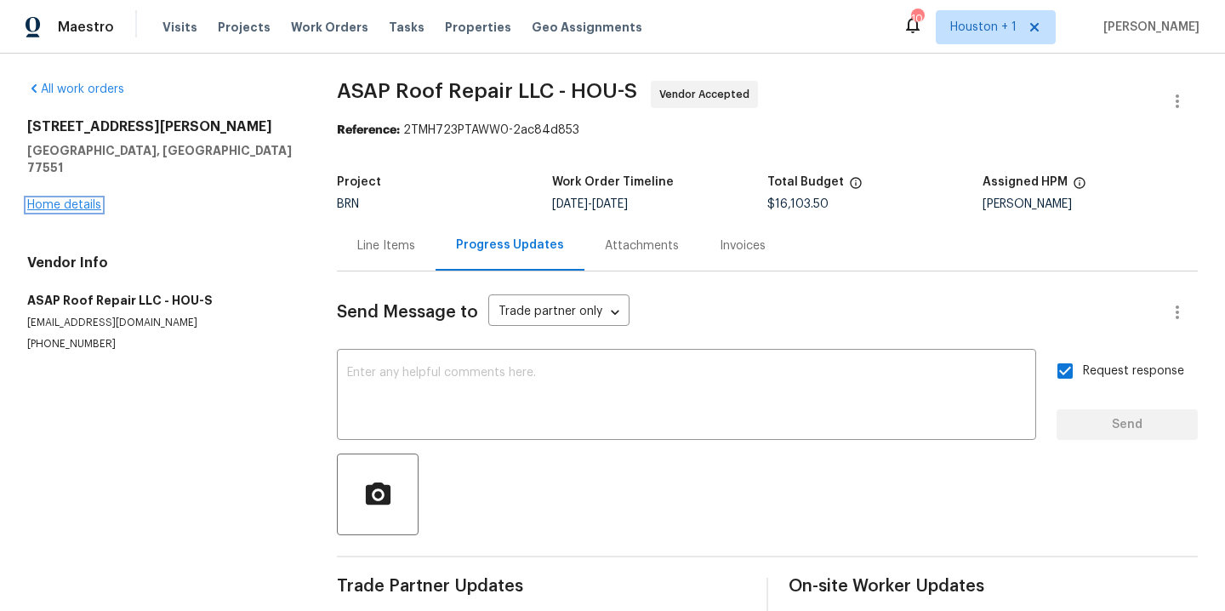
click at [76, 199] on link "Home details" at bounding box center [64, 205] width 74 height 12
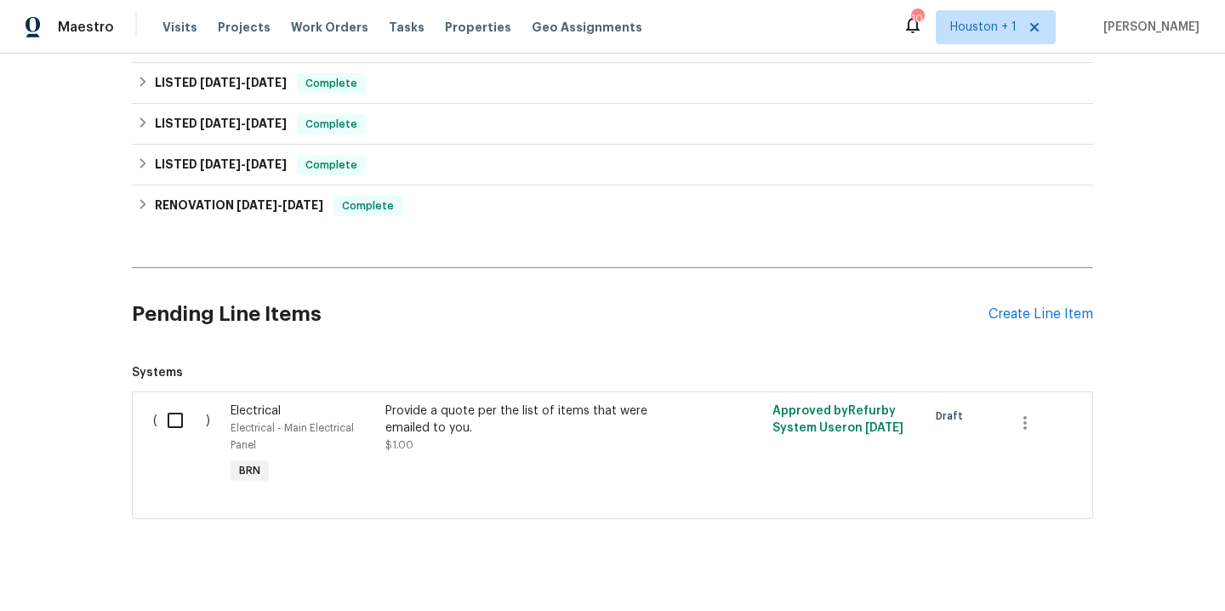
scroll to position [1006, 0]
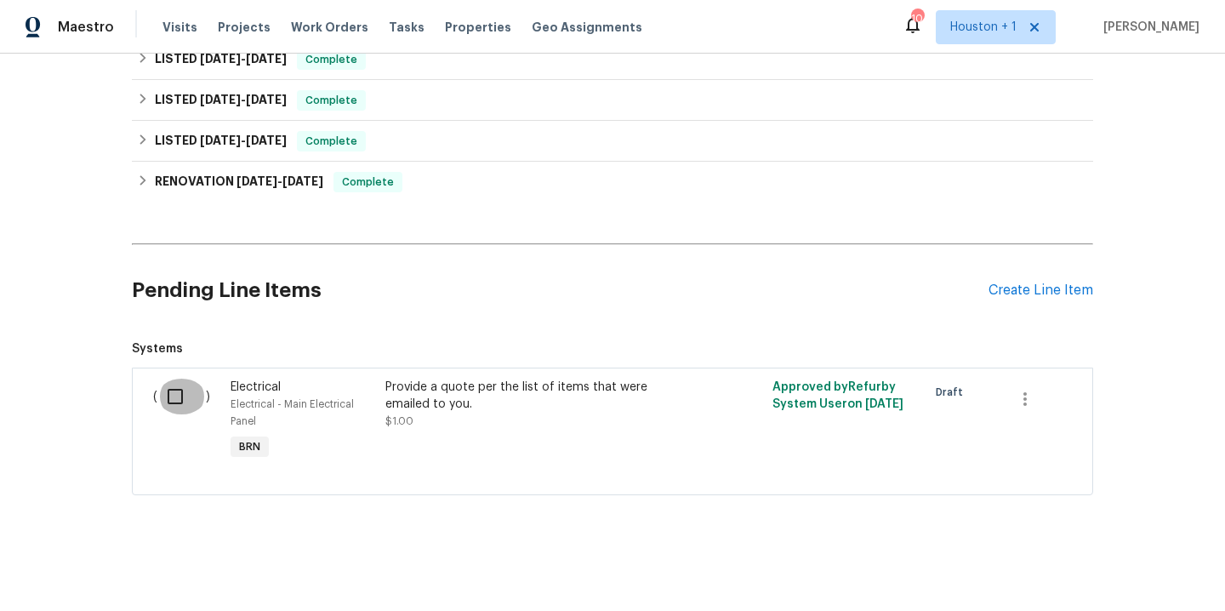
click at [164, 382] on input "checkbox" at bounding box center [181, 397] width 49 height 36
checkbox input "true"
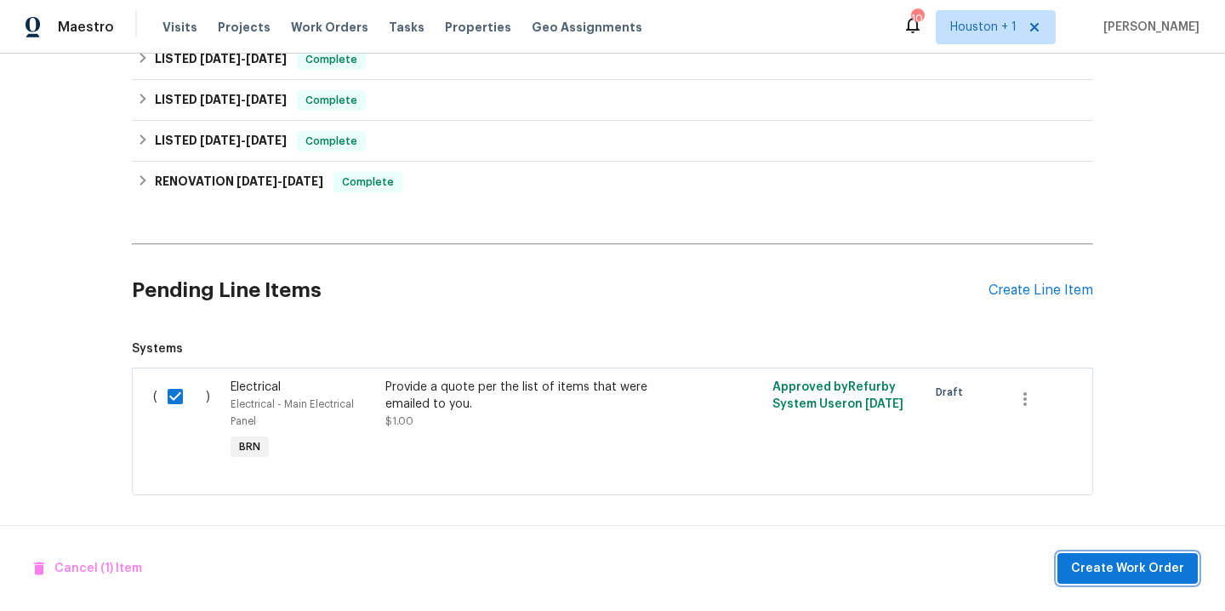
click at [1140, 571] on span "Create Work Order" at bounding box center [1127, 568] width 113 height 21
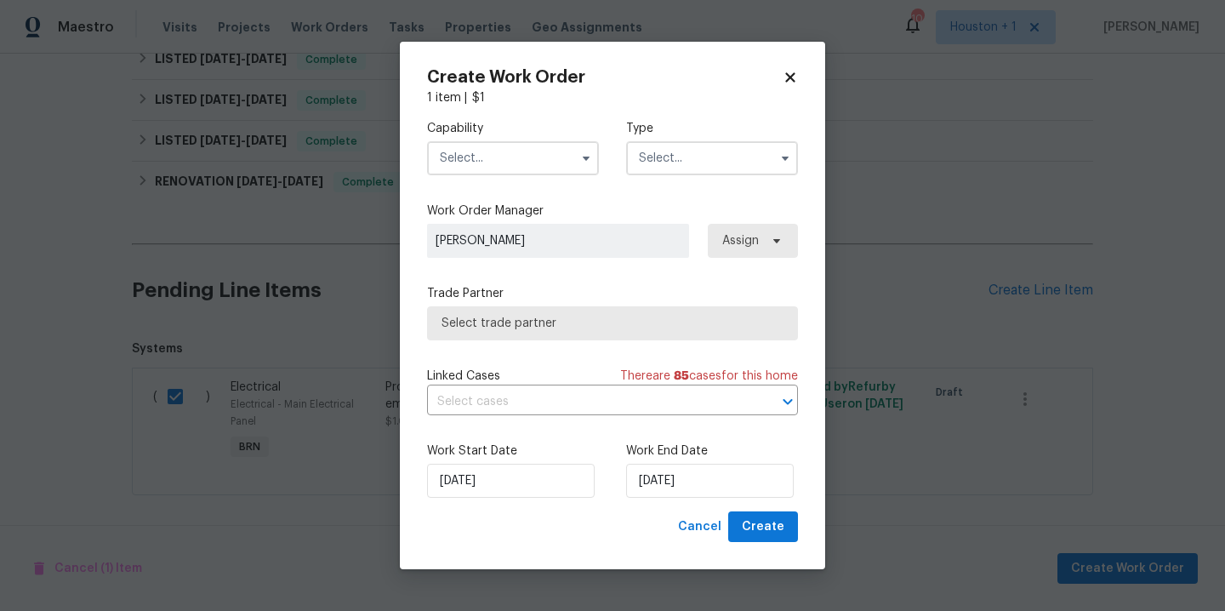
click at [502, 168] on input "text" at bounding box center [513, 158] width 172 height 34
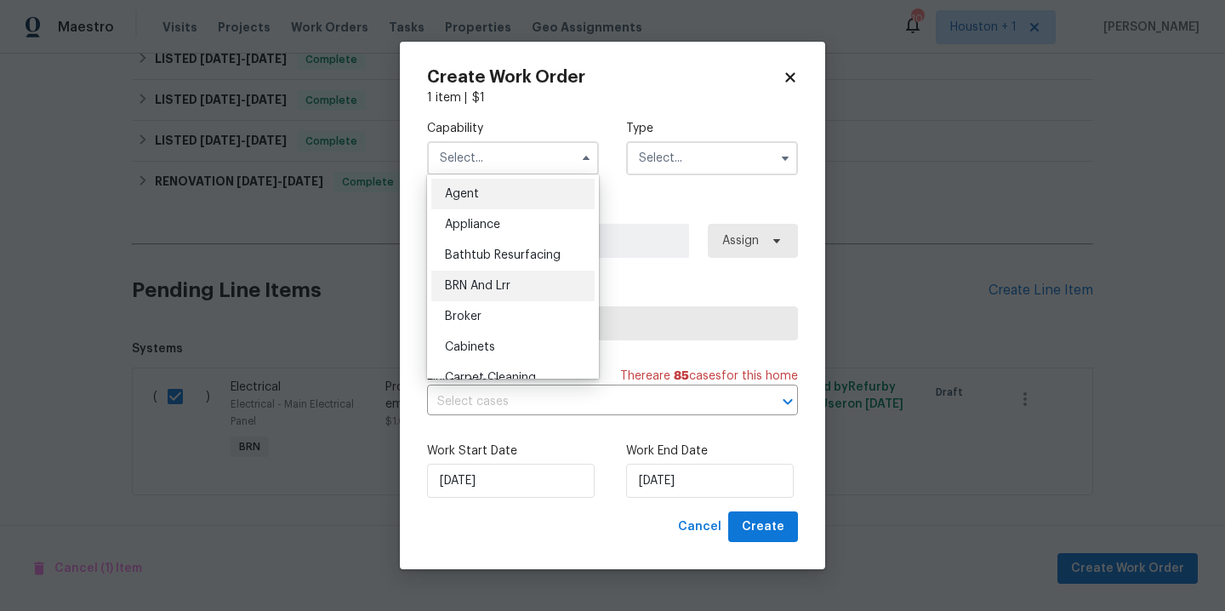
click at [502, 294] on div "BRN And Lrr" at bounding box center [512, 286] width 163 height 31
type input "BRN And Lrr"
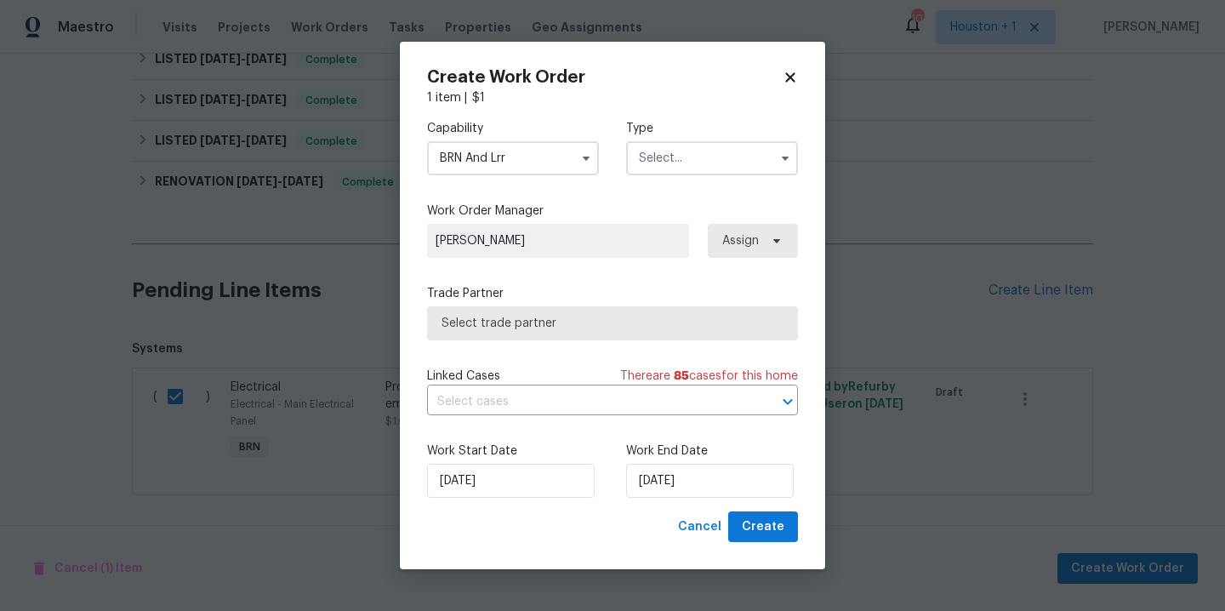
click at [673, 160] on input "text" at bounding box center [712, 158] width 172 height 34
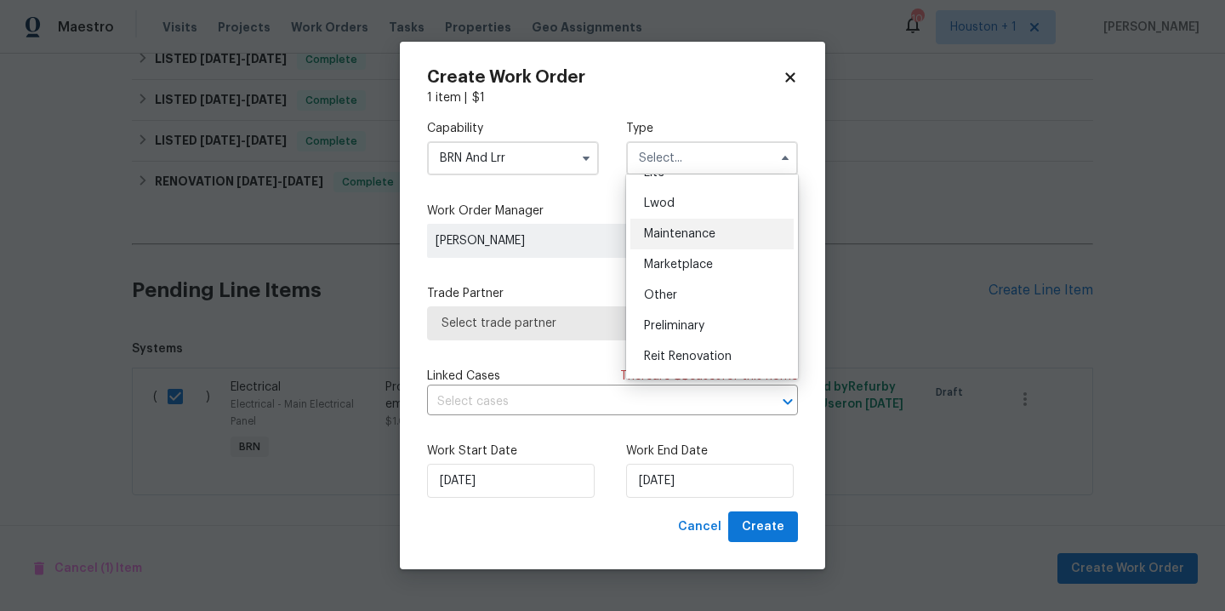
scroll to position [351, 0]
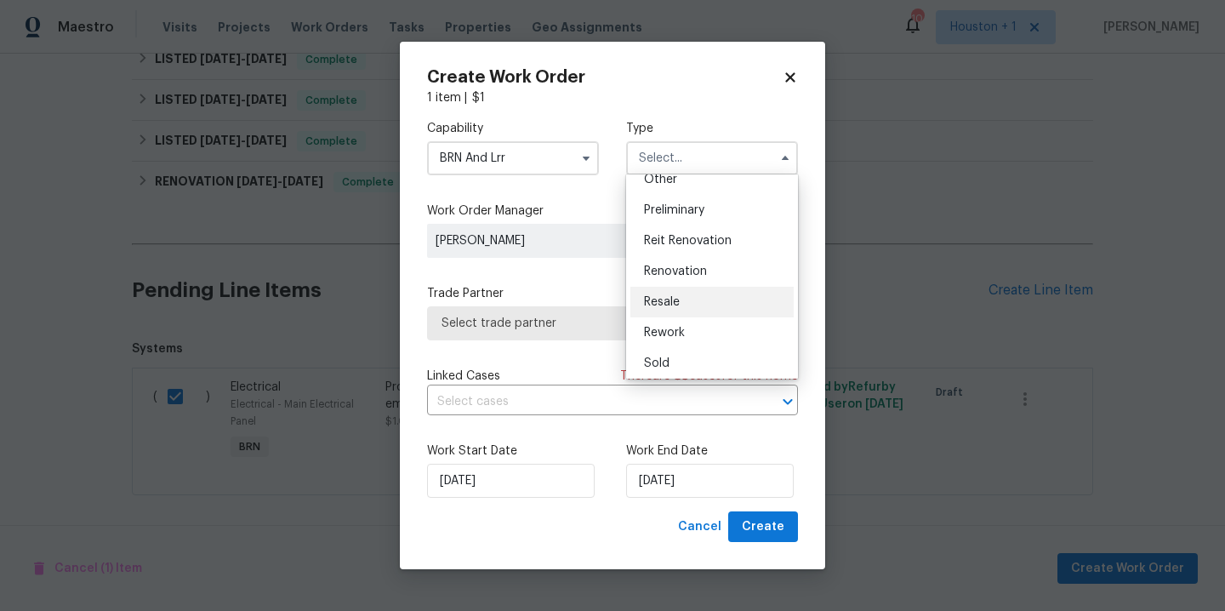
click at [682, 300] on div "Resale" at bounding box center [712, 302] width 163 height 31
type input "Resale"
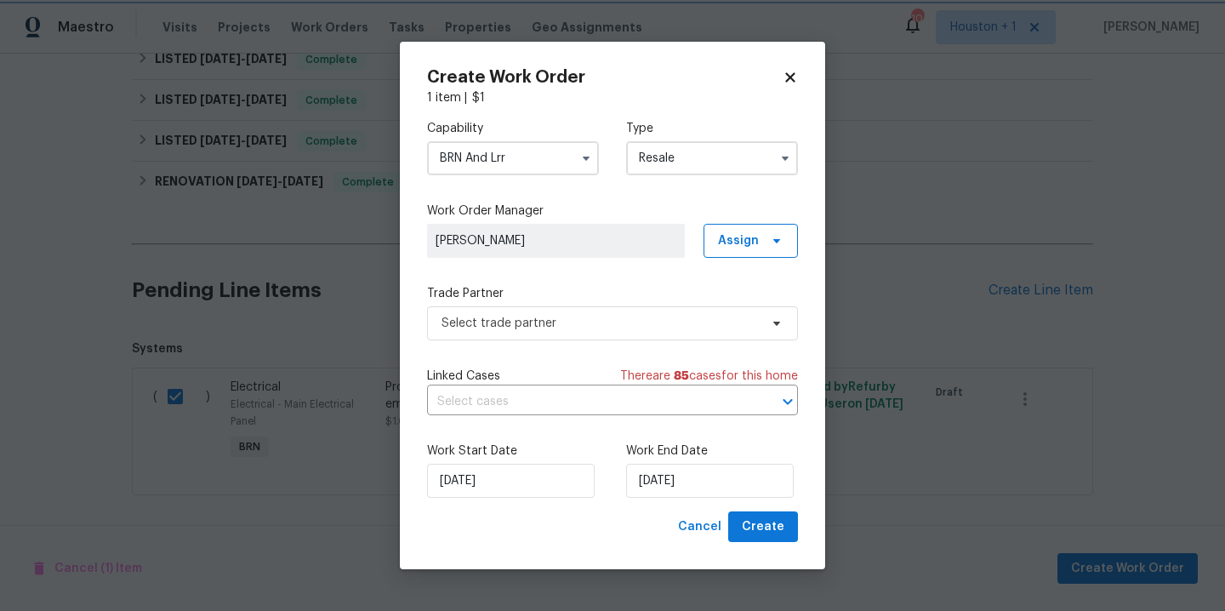
scroll to position [0, 0]
click at [716, 315] on span "Select trade partner" at bounding box center [600, 323] width 317 height 17
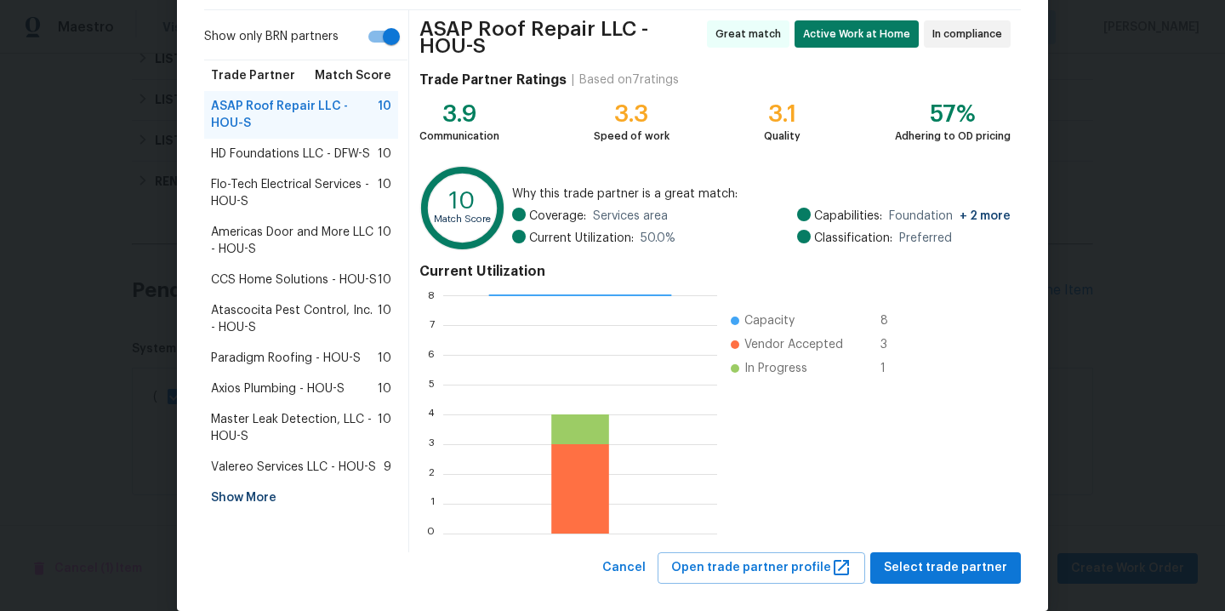
scroll to position [137, 0]
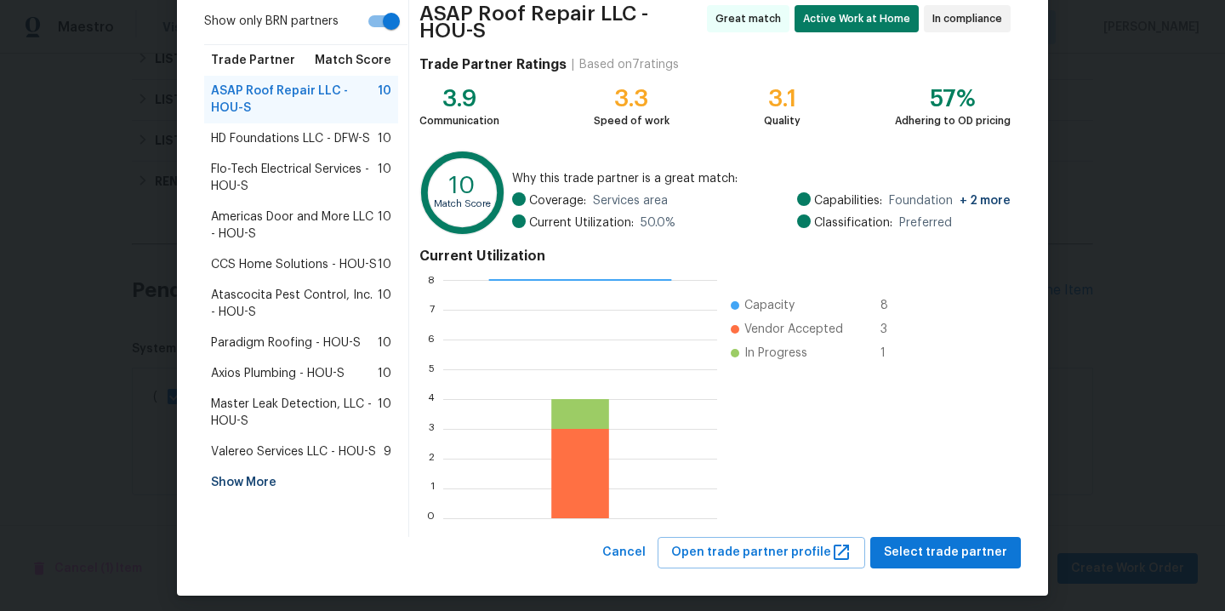
click at [247, 482] on div "Show More" at bounding box center [301, 482] width 194 height 31
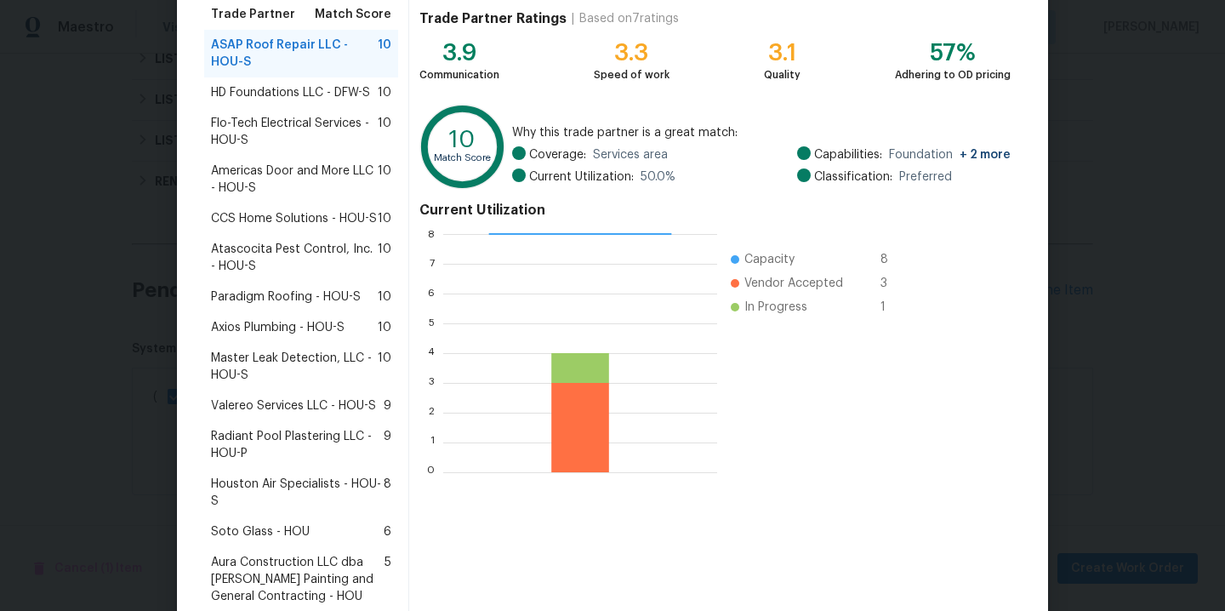
scroll to position [184, 0]
click at [283, 575] on span "Aura Construction LLC dba Logan's Painting and General Contracting - HOU" at bounding box center [298, 578] width 174 height 51
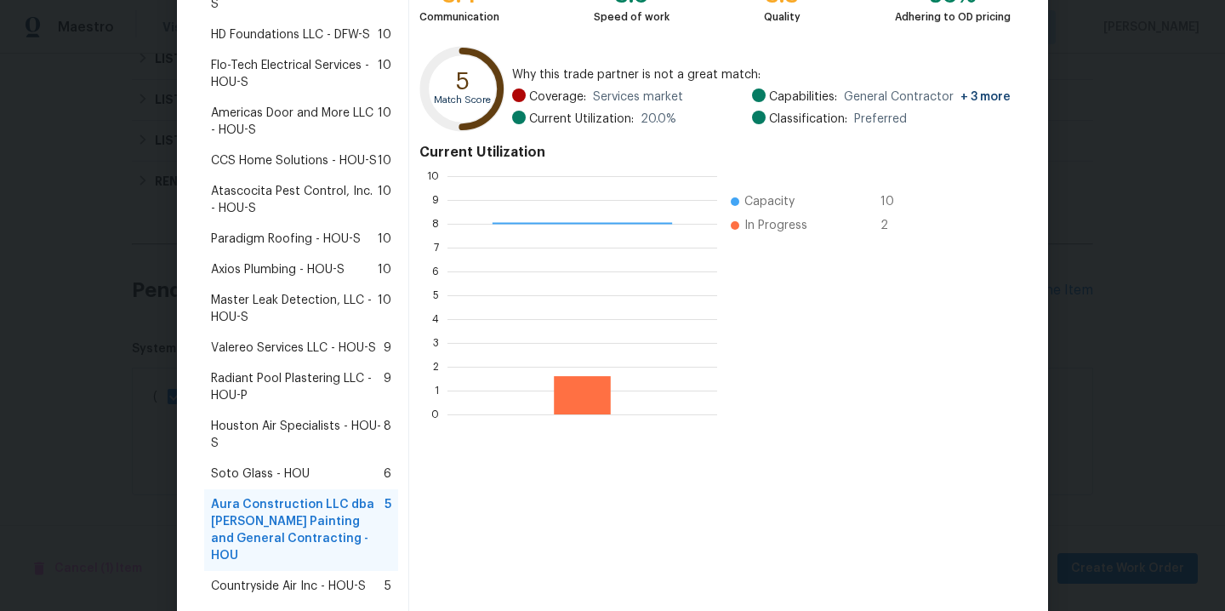
scroll to position [356, 0]
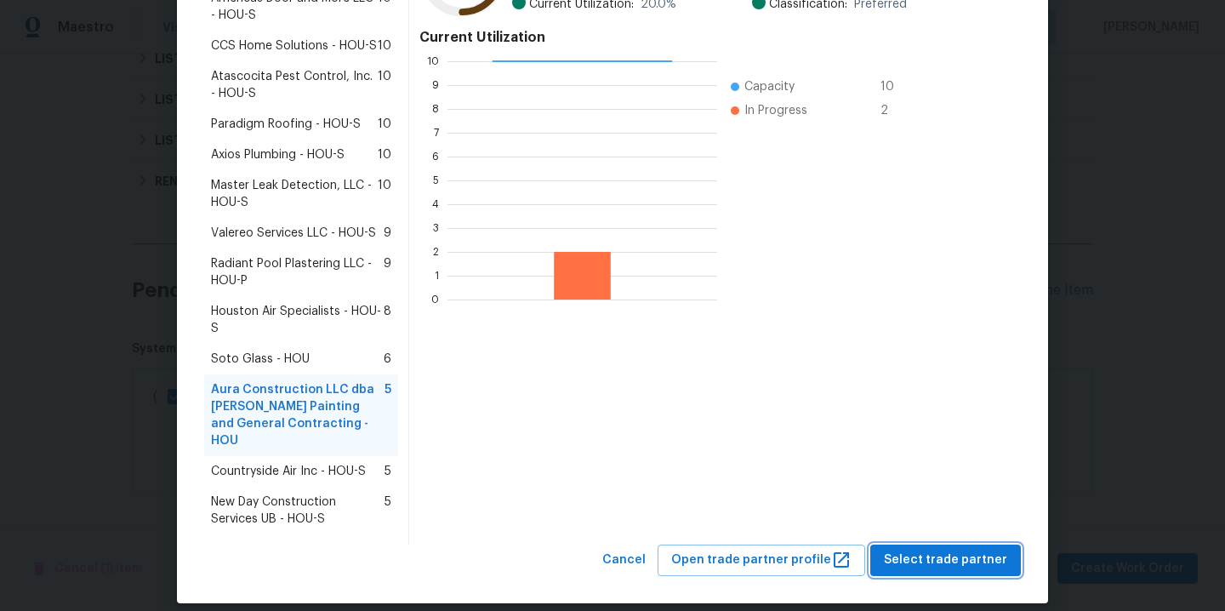
click at [982, 550] on span "Select trade partner" at bounding box center [945, 560] width 123 height 21
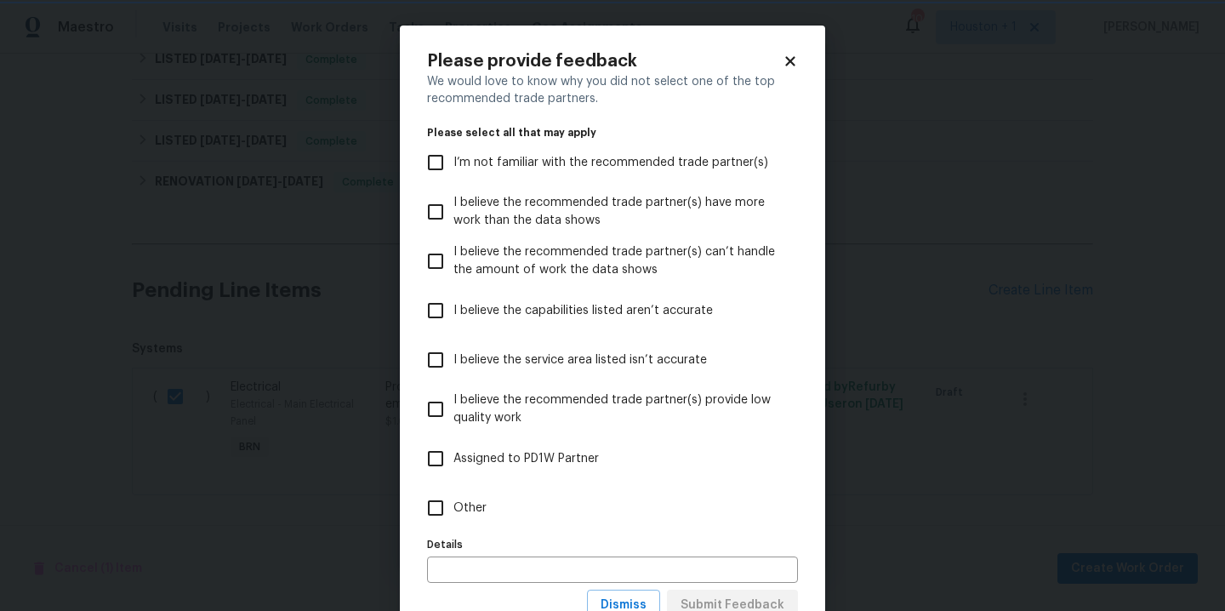
scroll to position [0, 0]
click at [883, 502] on body "Maestro Visits Projects Work Orders Tasks Properties Geo Assignments 10 Houston…" at bounding box center [612, 305] width 1225 height 611
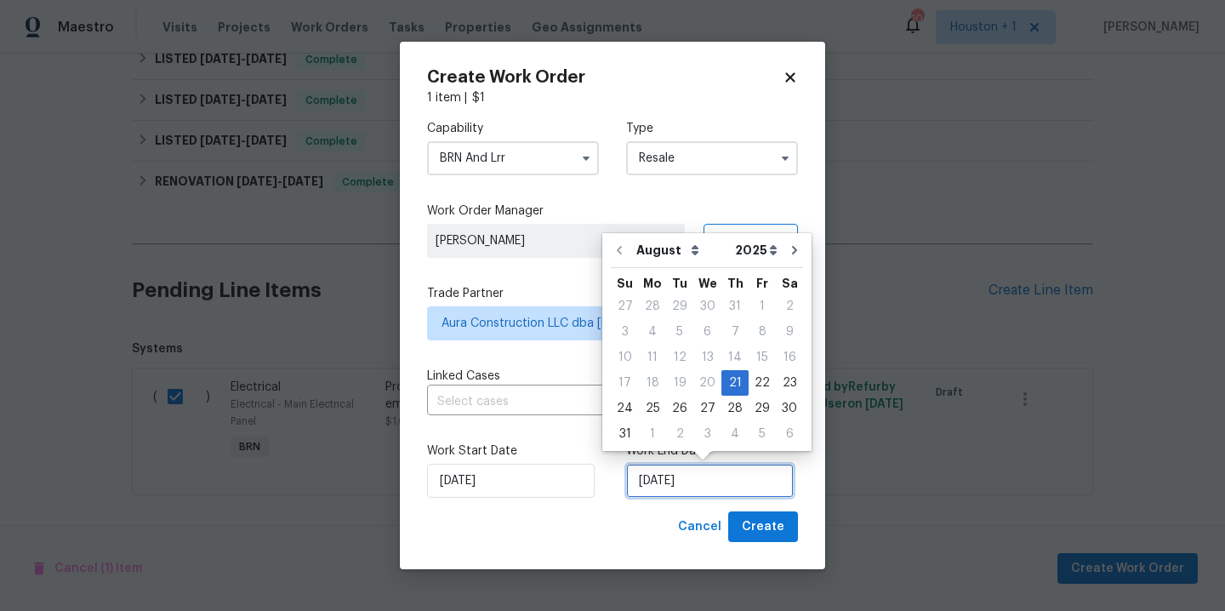
click at [731, 483] on input "[DATE]" at bounding box center [710, 481] width 168 height 34
click at [728, 406] on div "28" at bounding box center [735, 409] width 27 height 24
type input "[DATE]"
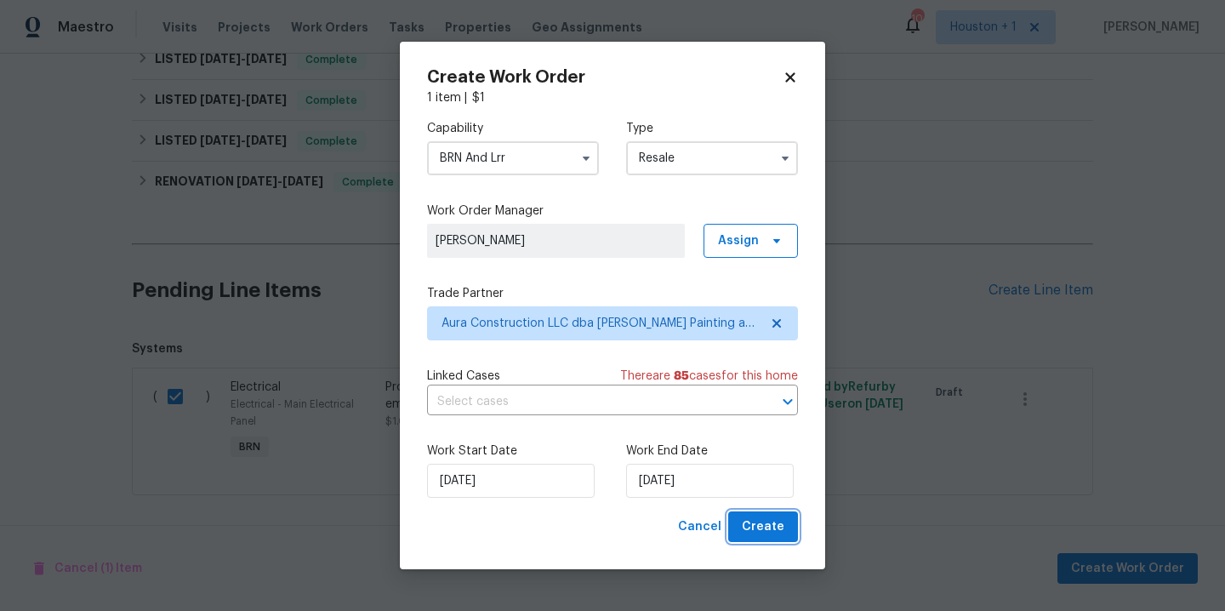
click at [763, 526] on span "Create" at bounding box center [763, 527] width 43 height 21
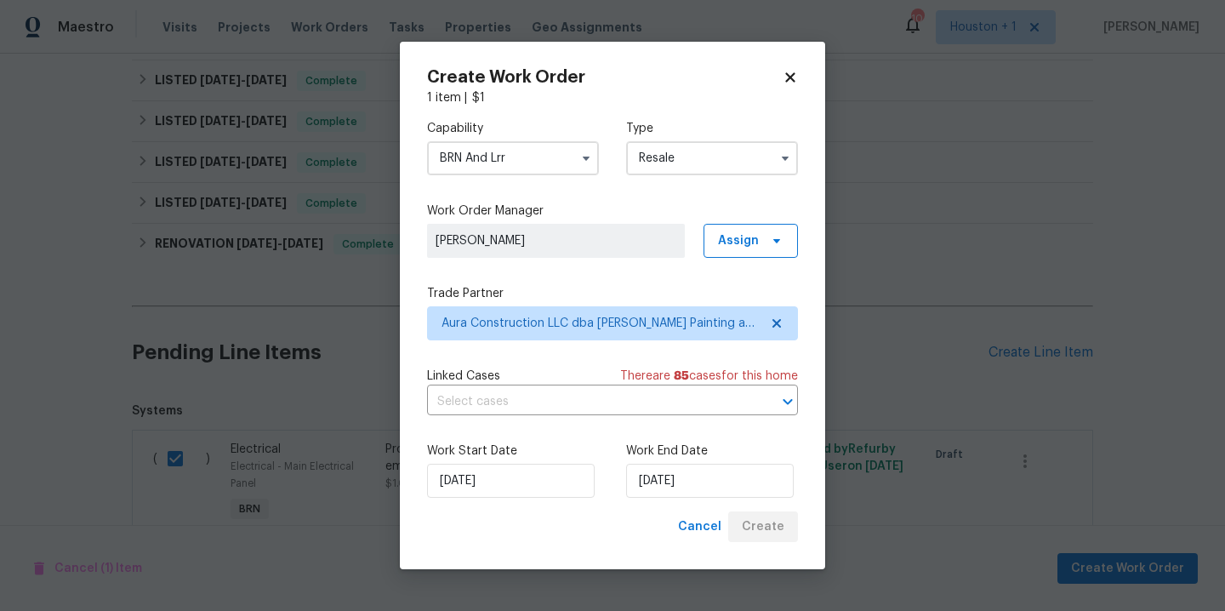
scroll to position [1068, 0]
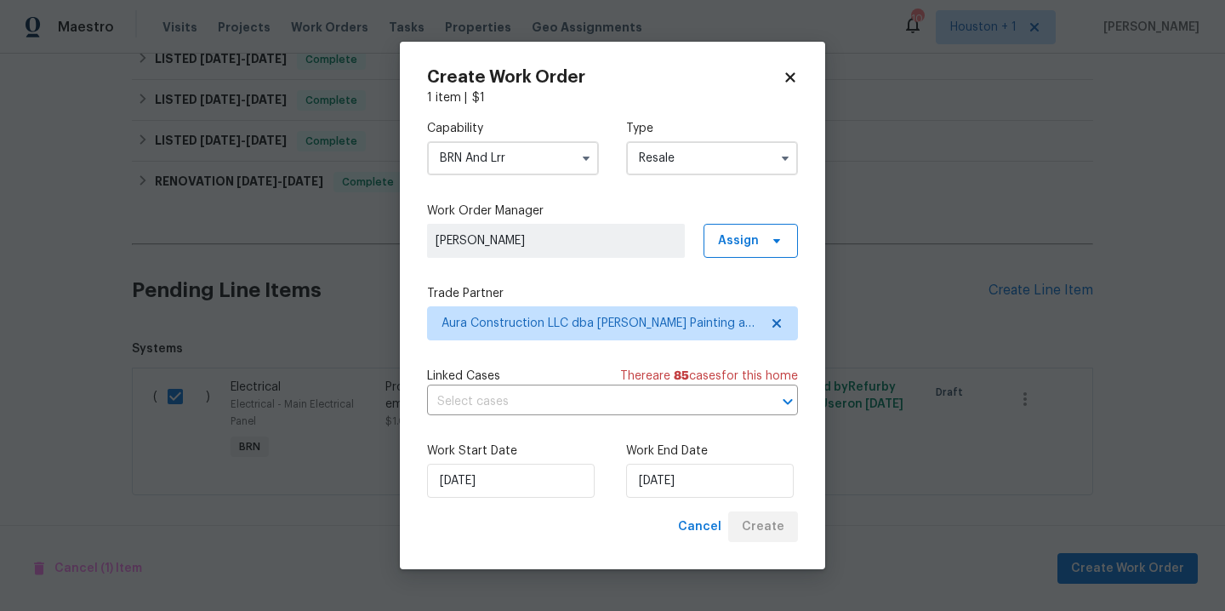
checkbox input "false"
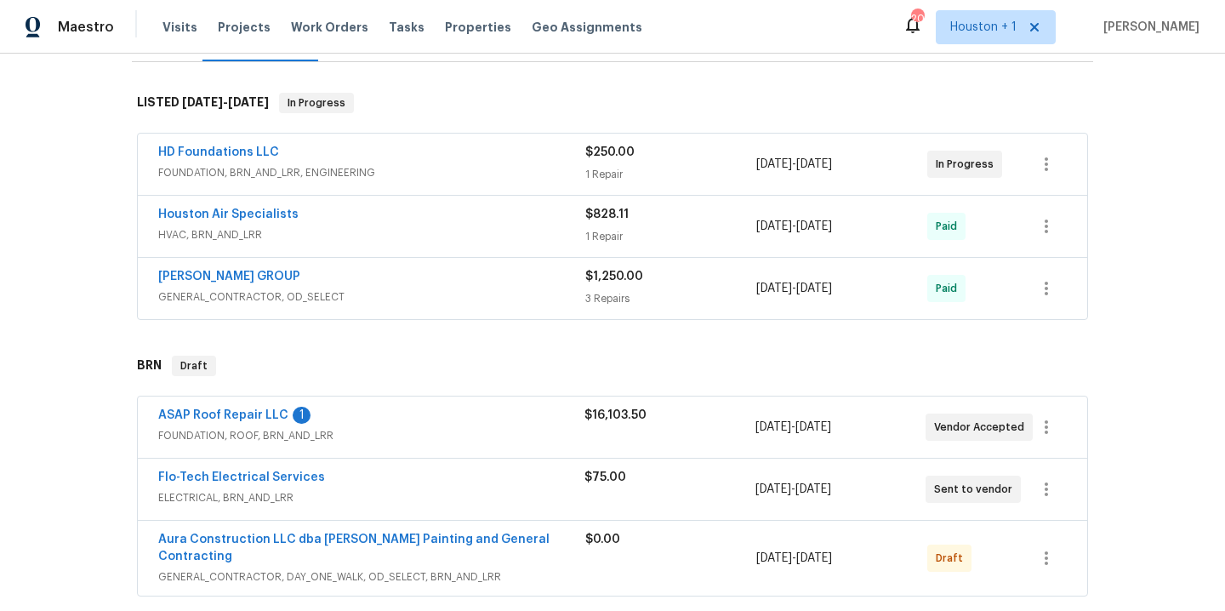
scroll to position [385, 0]
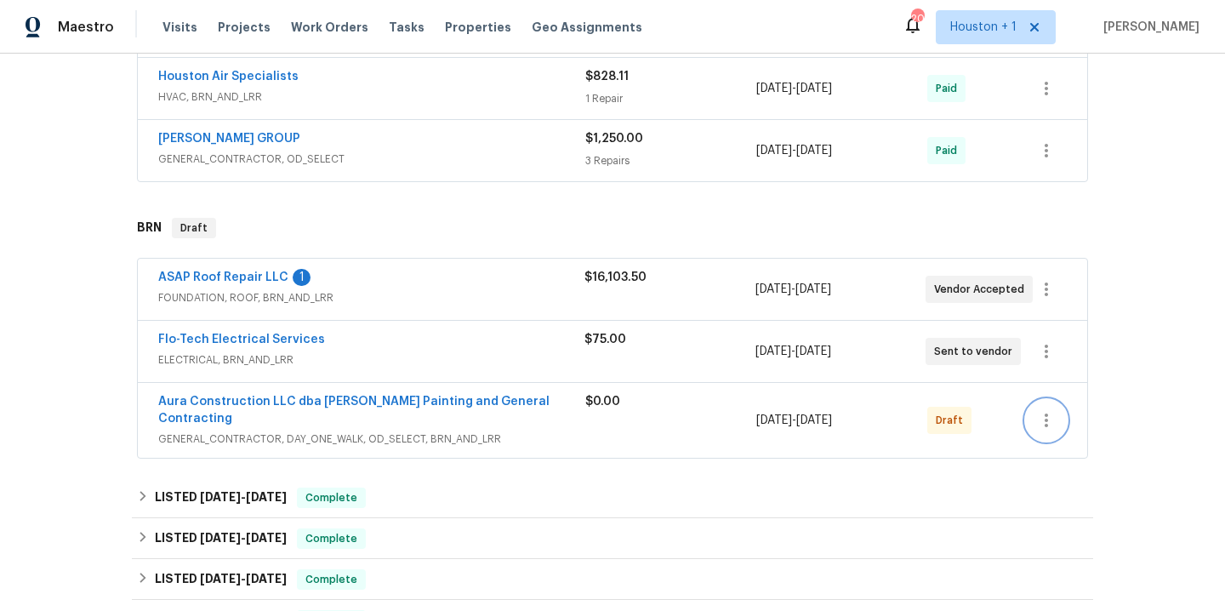
click at [1039, 424] on button "button" at bounding box center [1046, 420] width 41 height 41
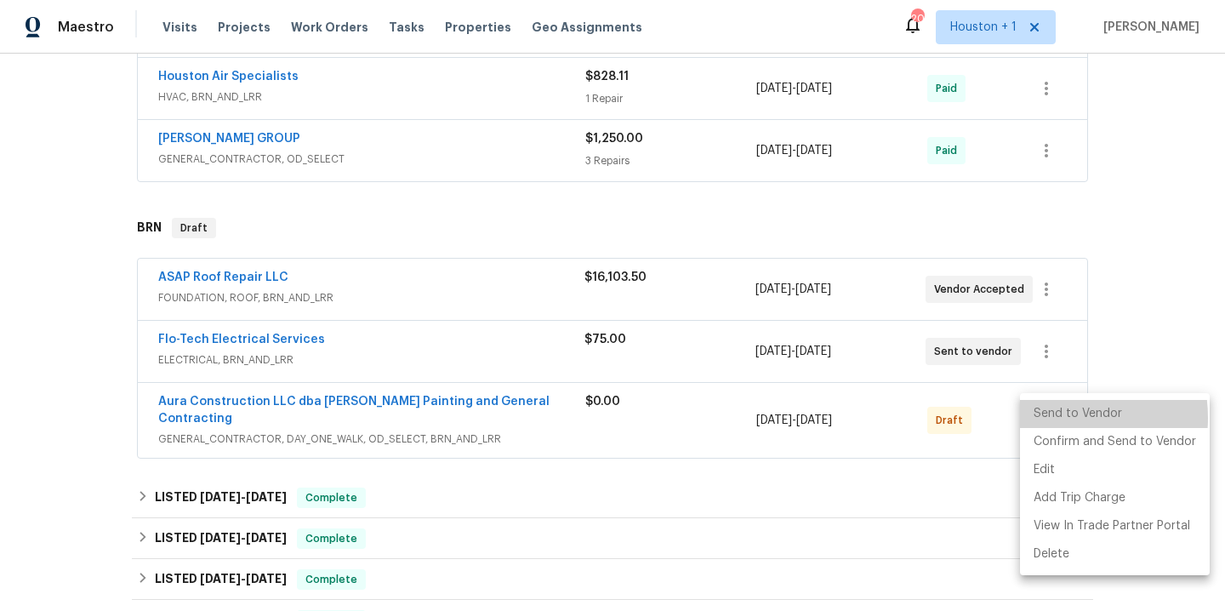
click at [1052, 418] on li "Send to Vendor" at bounding box center [1115, 414] width 190 height 28
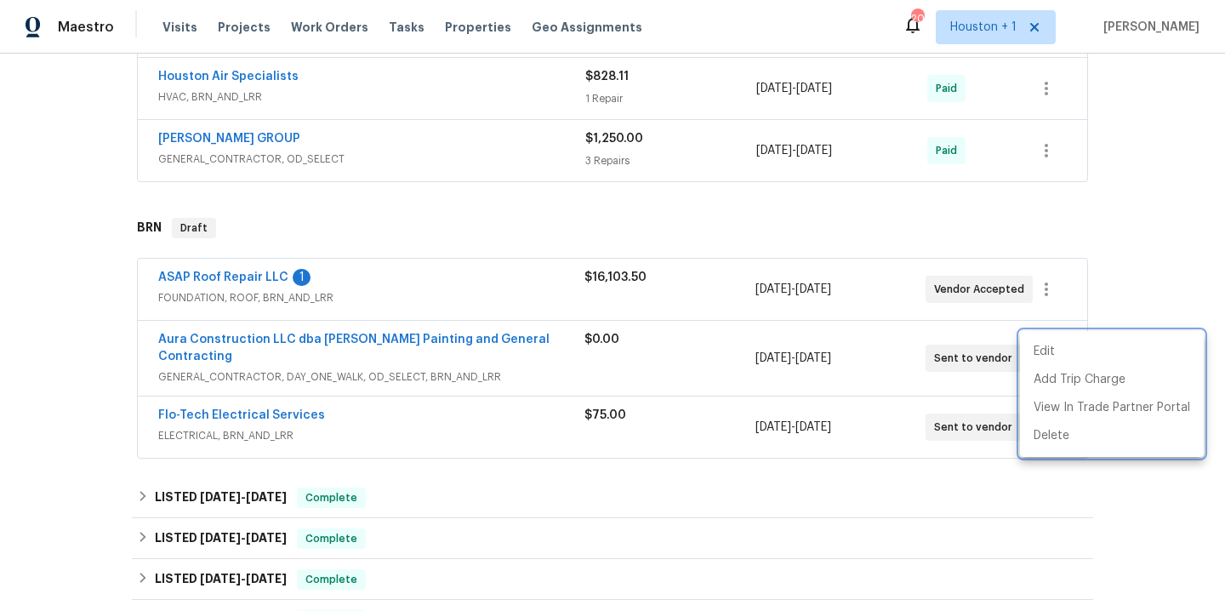
click at [691, 502] on div at bounding box center [612, 305] width 1225 height 611
